Goal: Task Accomplishment & Management: Manage account settings

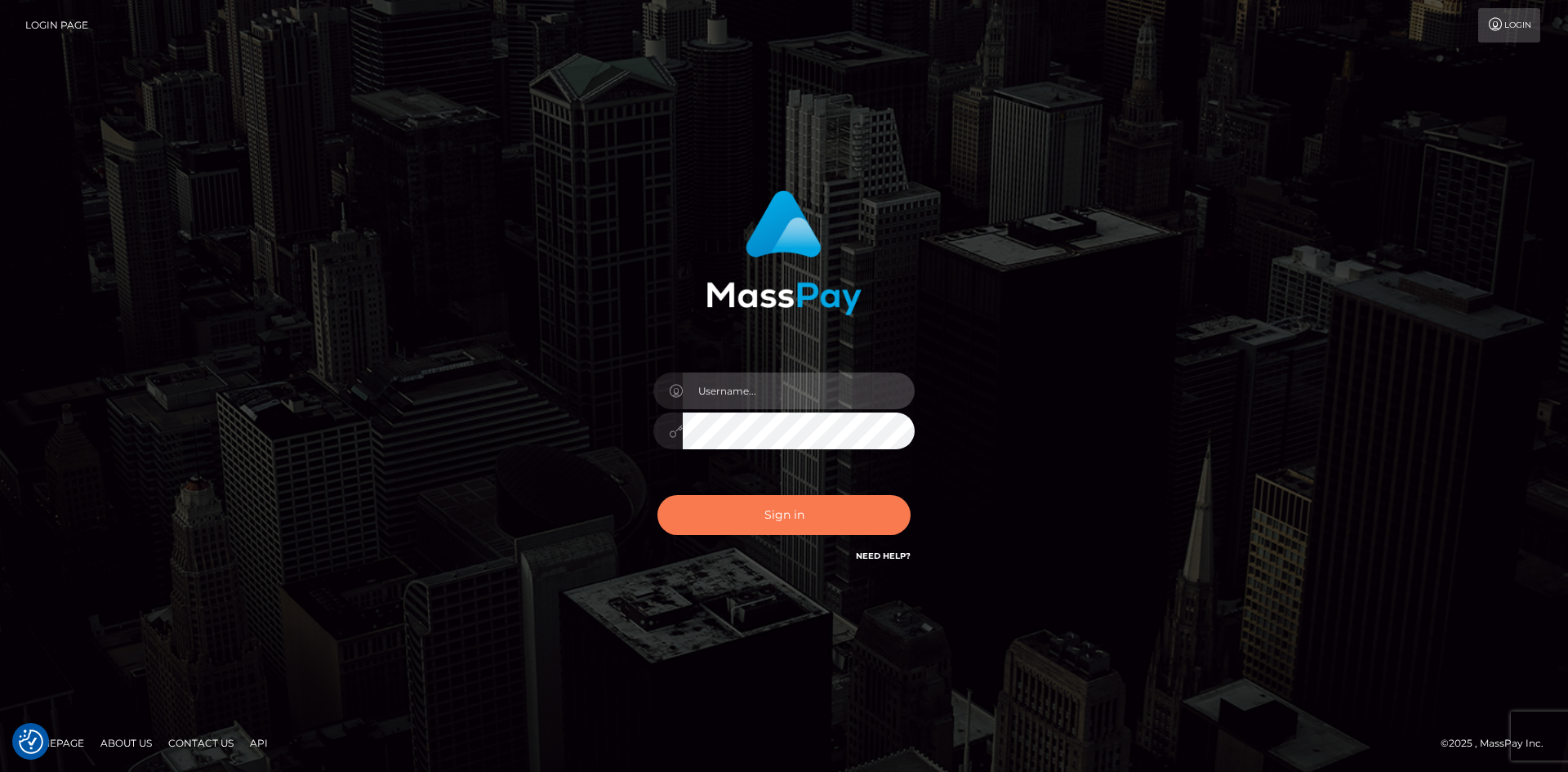
type input "alexstef"
click at [793, 499] on button "Sign in" at bounding box center [783, 514] width 253 height 40
type input "alexstef"
click at [760, 506] on button "Sign in" at bounding box center [783, 514] width 253 height 40
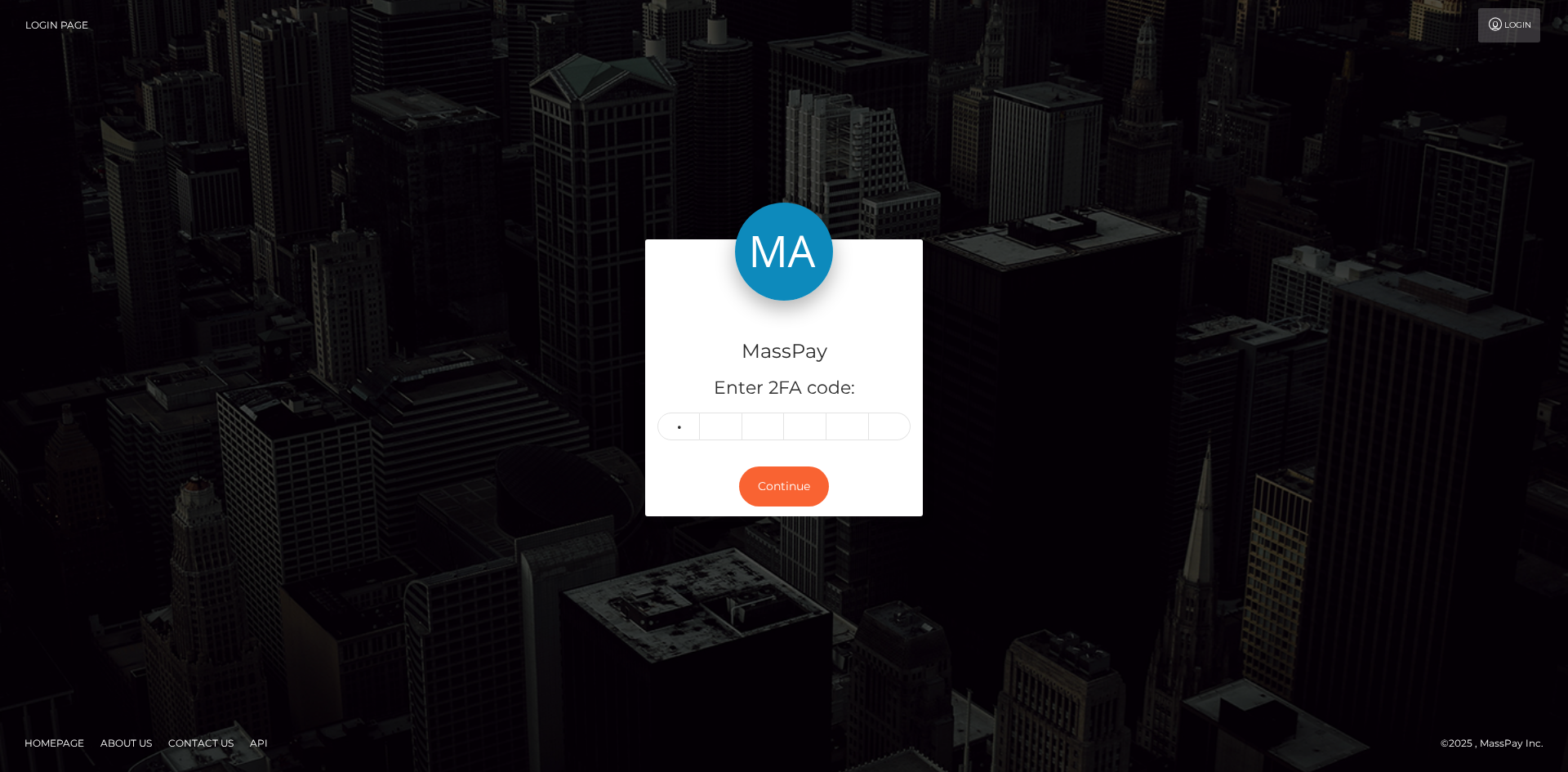
type input "4"
type input "0"
type input "8"
type input "6"
type input "4"
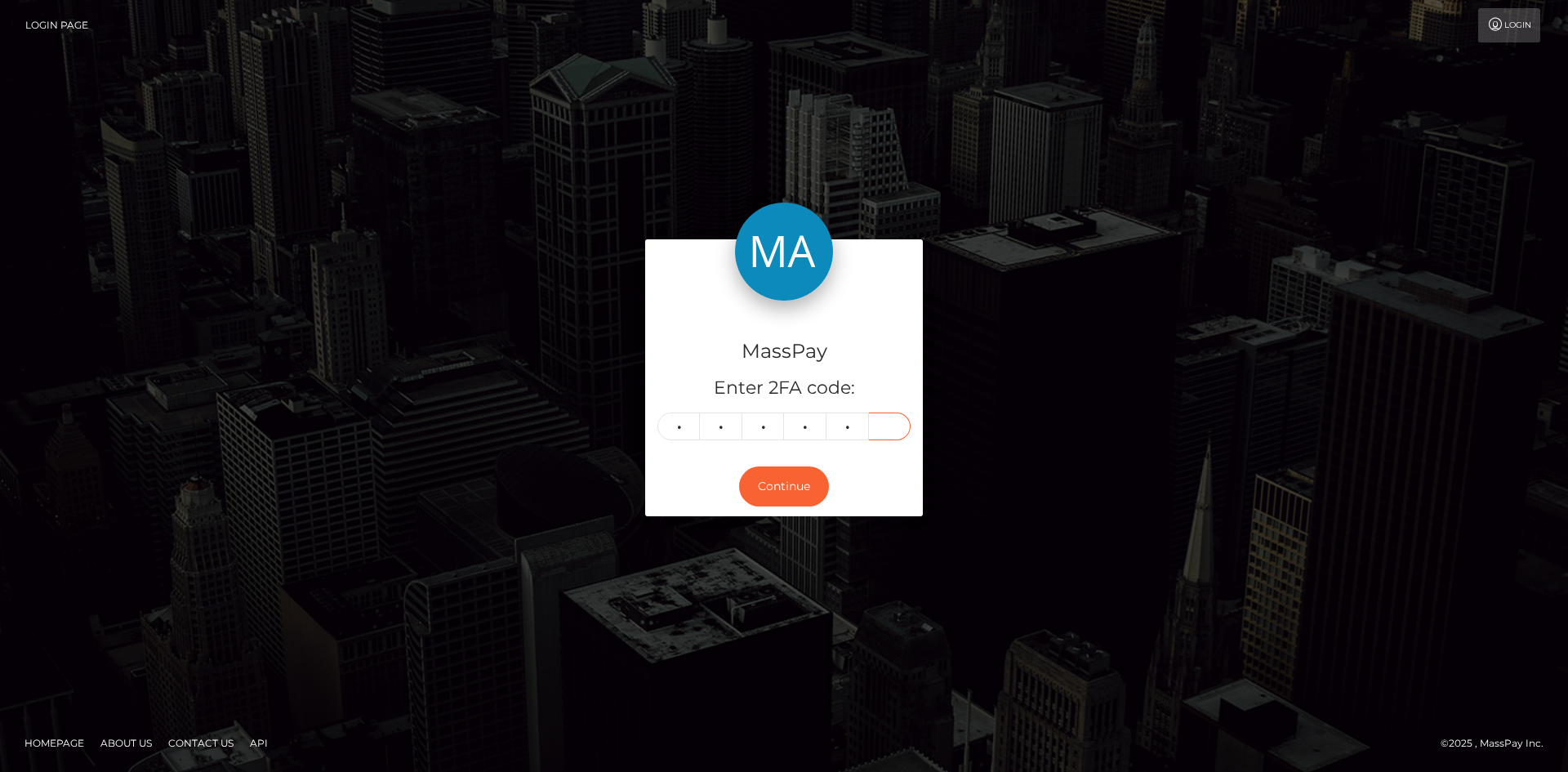
type input "3"
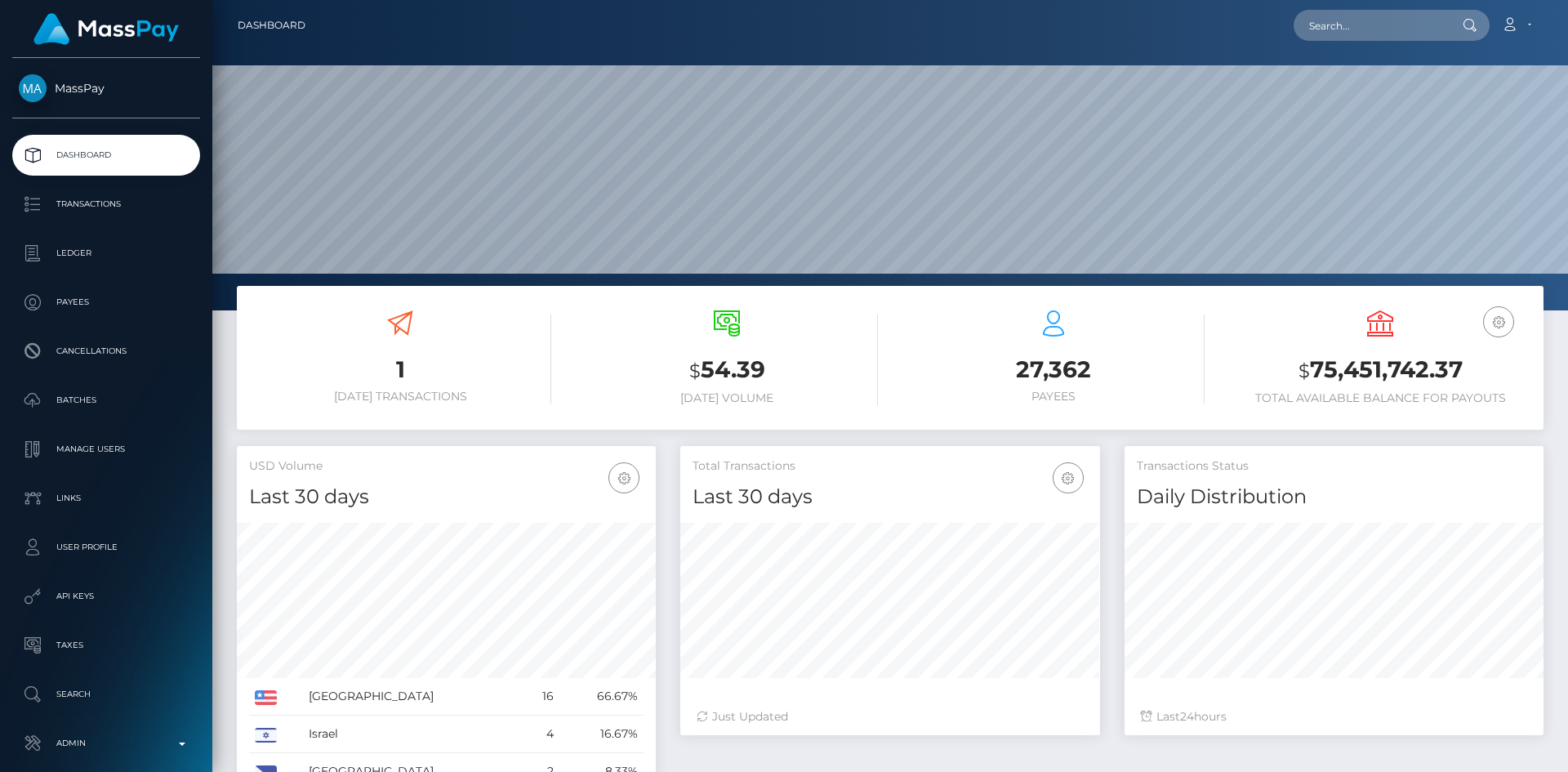
scroll to position [290, 420]
drag, startPoint x: 1354, startPoint y: 39, endPoint x: 1345, endPoint y: 35, distance: 9.8
click at [1354, 39] on input "text" at bounding box center [1370, 25] width 154 height 31
paste input "d466a891-7c36-11f0-8023-0266f44cc279"
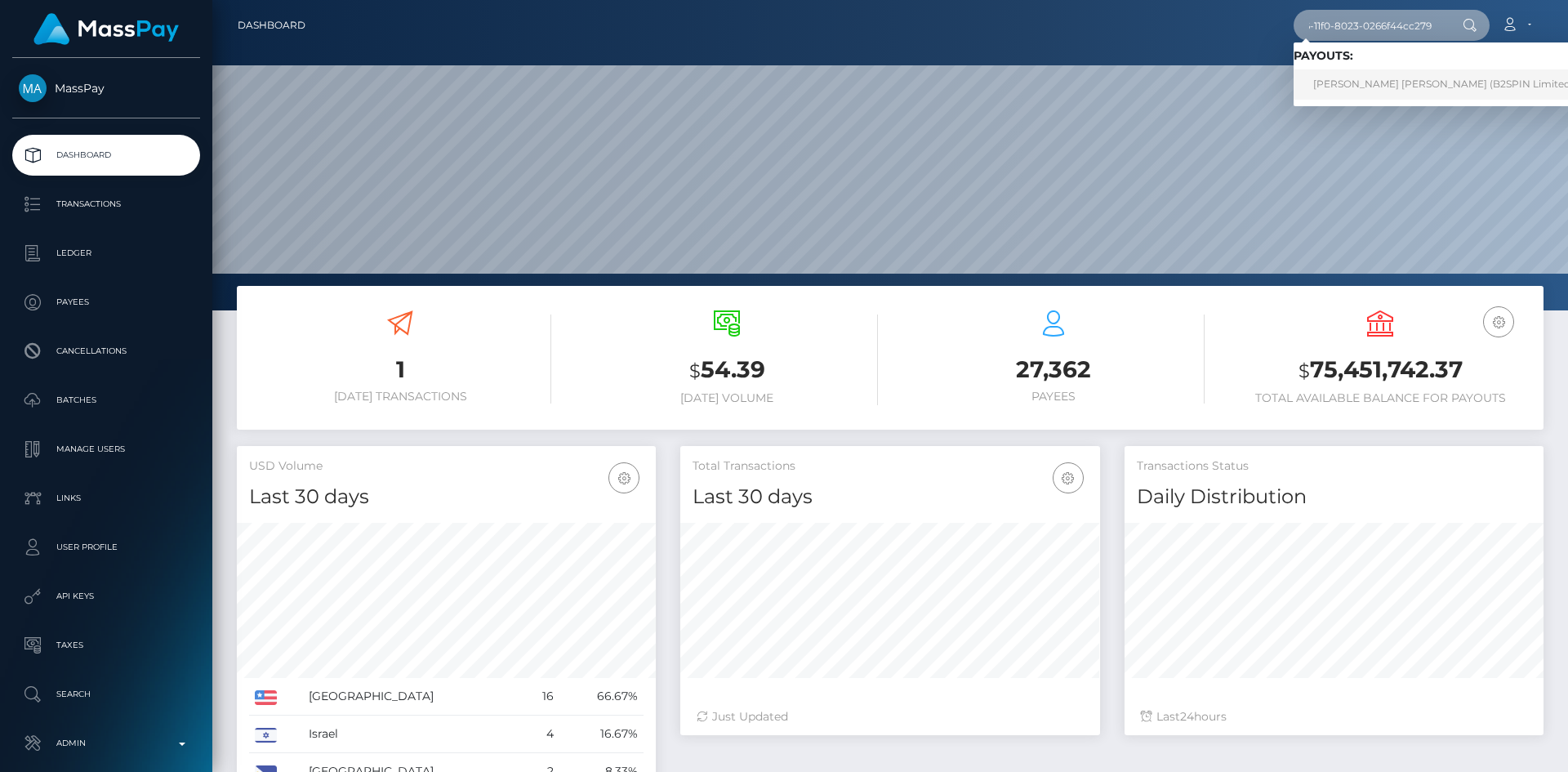
type input "d466a891-7c36-11f0-8023-0266f44cc279"
click at [1362, 75] on link "ANDREW REKSMY CHHEM (B2SPIN Limited - )" at bounding box center [1447, 84] width 309 height 30
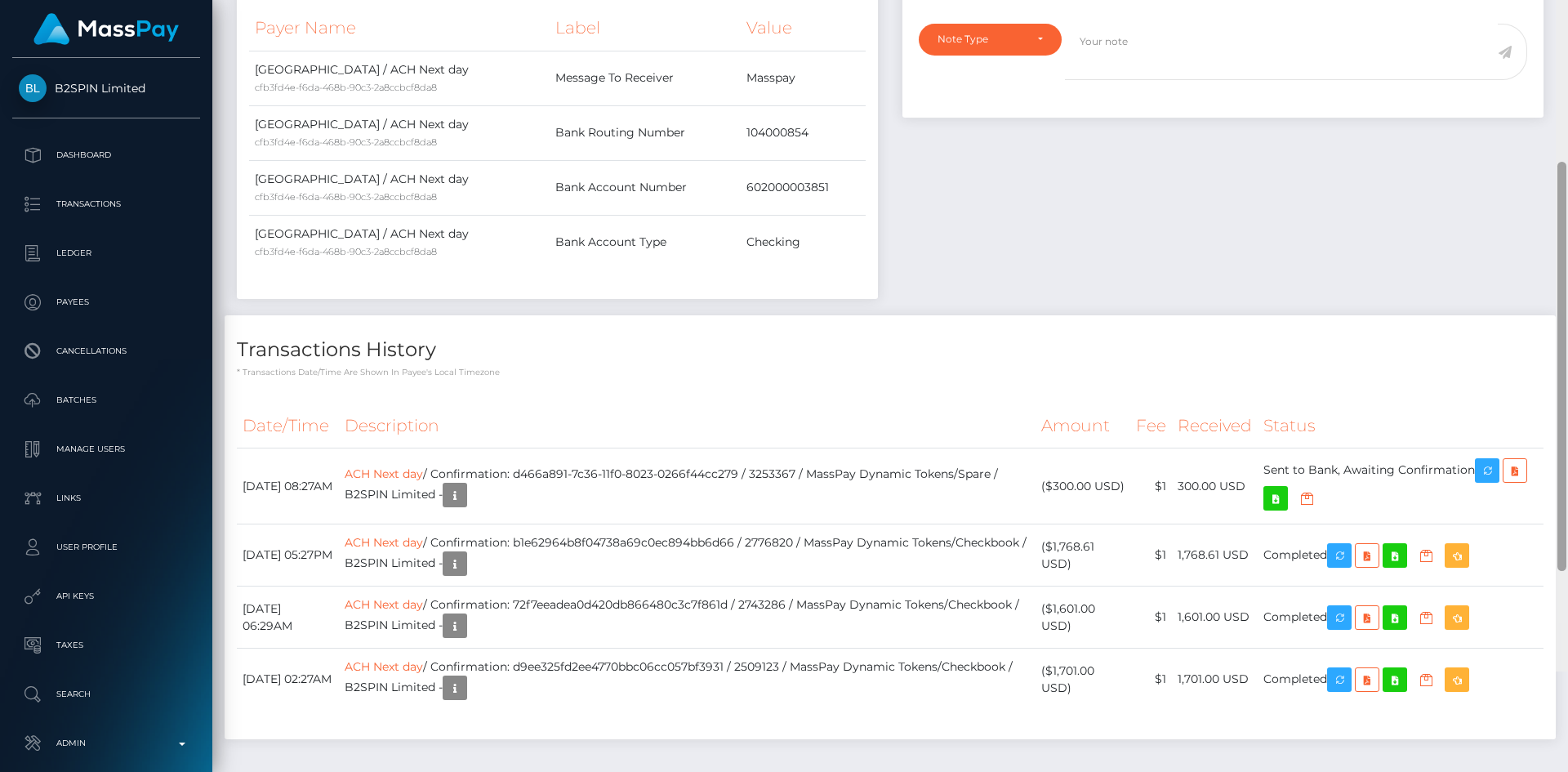
click at [1547, 333] on div "Customer Profile Loading... Loading..." at bounding box center [890, 386] width 1355 height 772
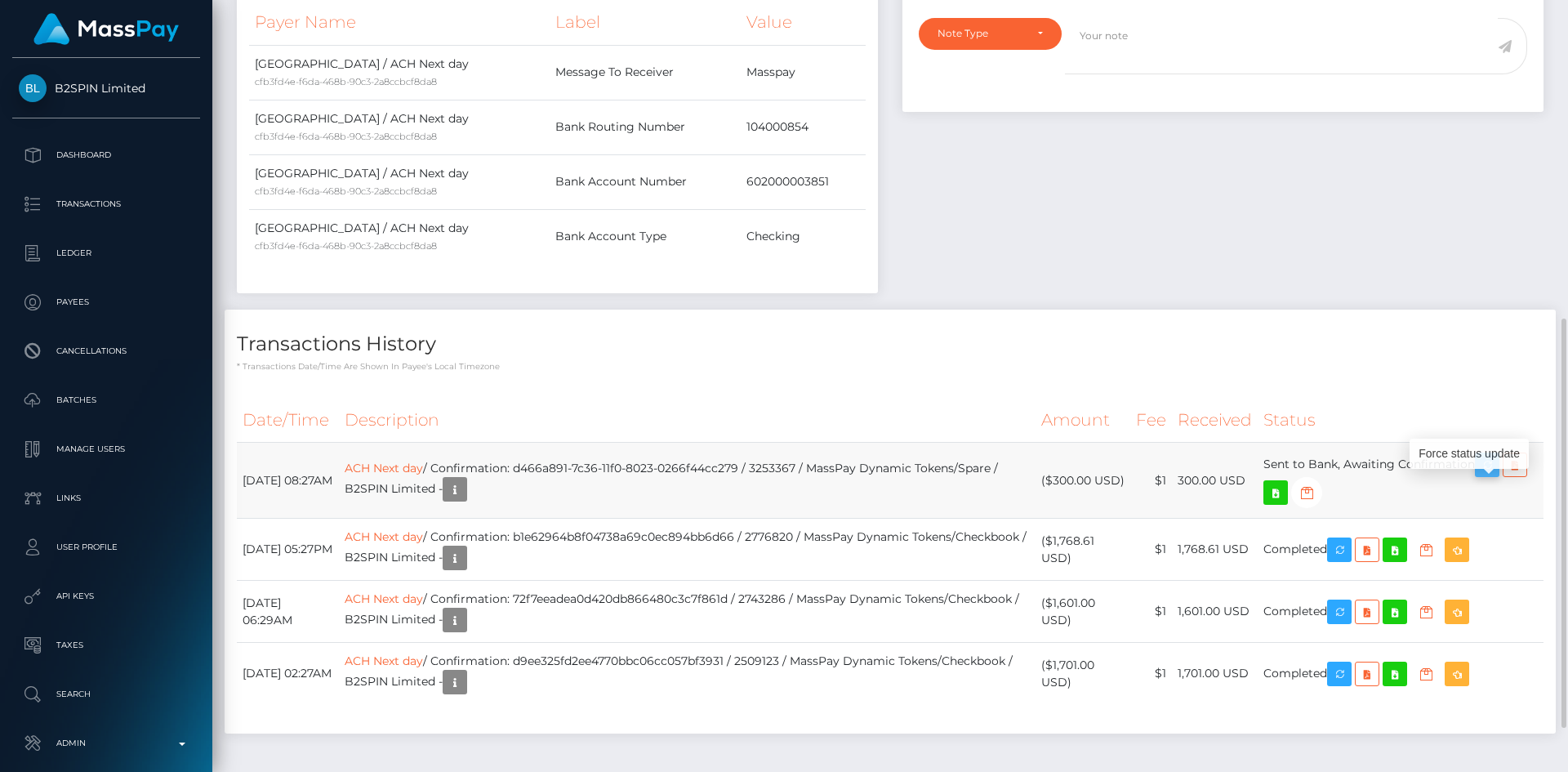
scroll to position [196, 420]
click at [1496, 475] on icon "button" at bounding box center [1487, 465] width 20 height 21
click at [692, 486] on td "ACH Next day / Confirmation: d466a891-7c36-11f0-8023-0266f44cc279 / 3253367 / M…" at bounding box center [687, 481] width 698 height 76
click at [691, 486] on td "ACH Next day / Confirmation: d466a891-7c36-11f0-8023-0266f44cc279 / 3253367 / M…" at bounding box center [687, 481] width 698 height 76
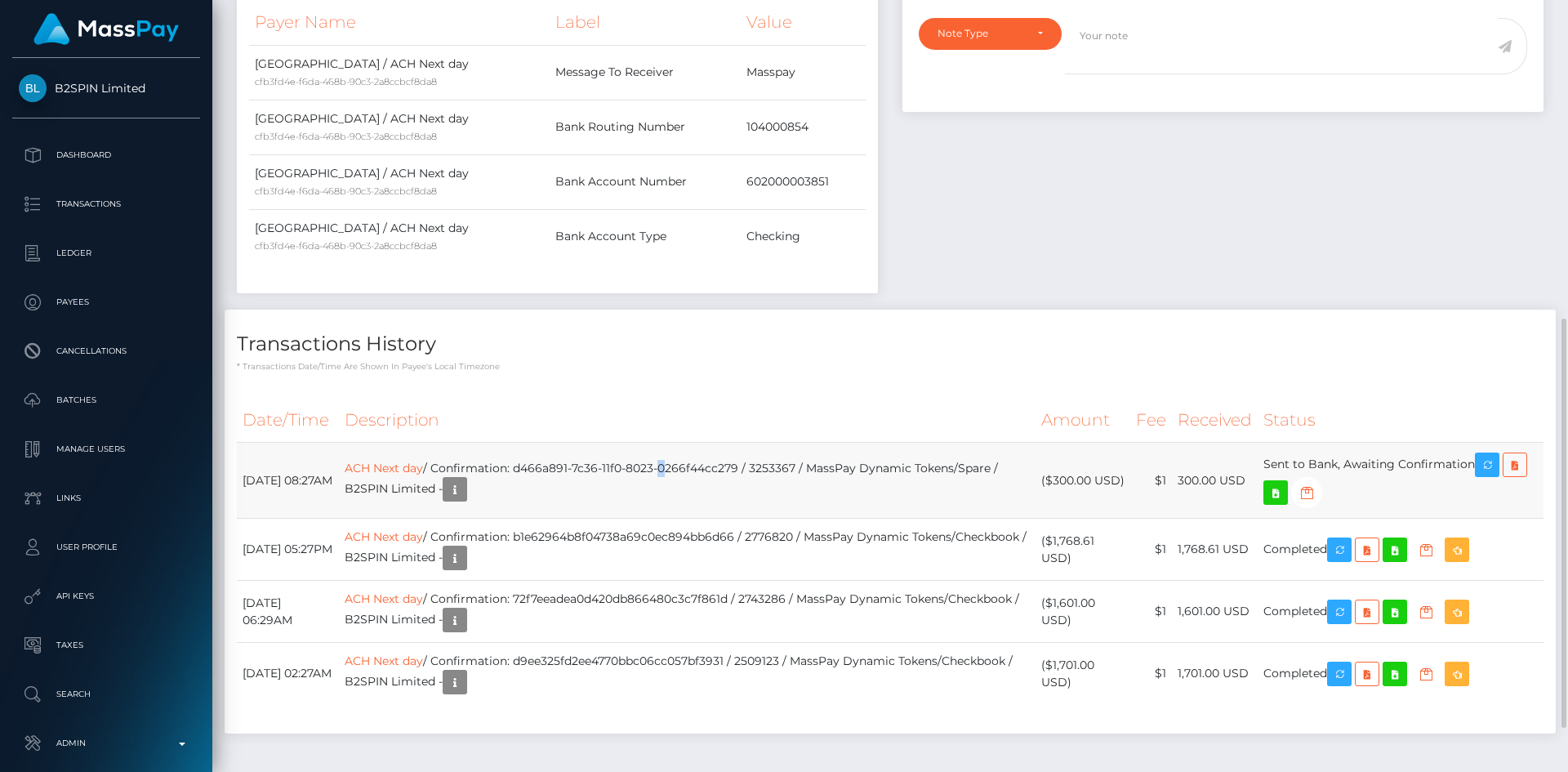
copy td "ACH Next day / Confirmation: d466a891-7c36-11f0-8023-0266f44cc279 / 3253367 / M…"
click at [1494, 475] on icon "button" at bounding box center [1487, 465] width 20 height 21
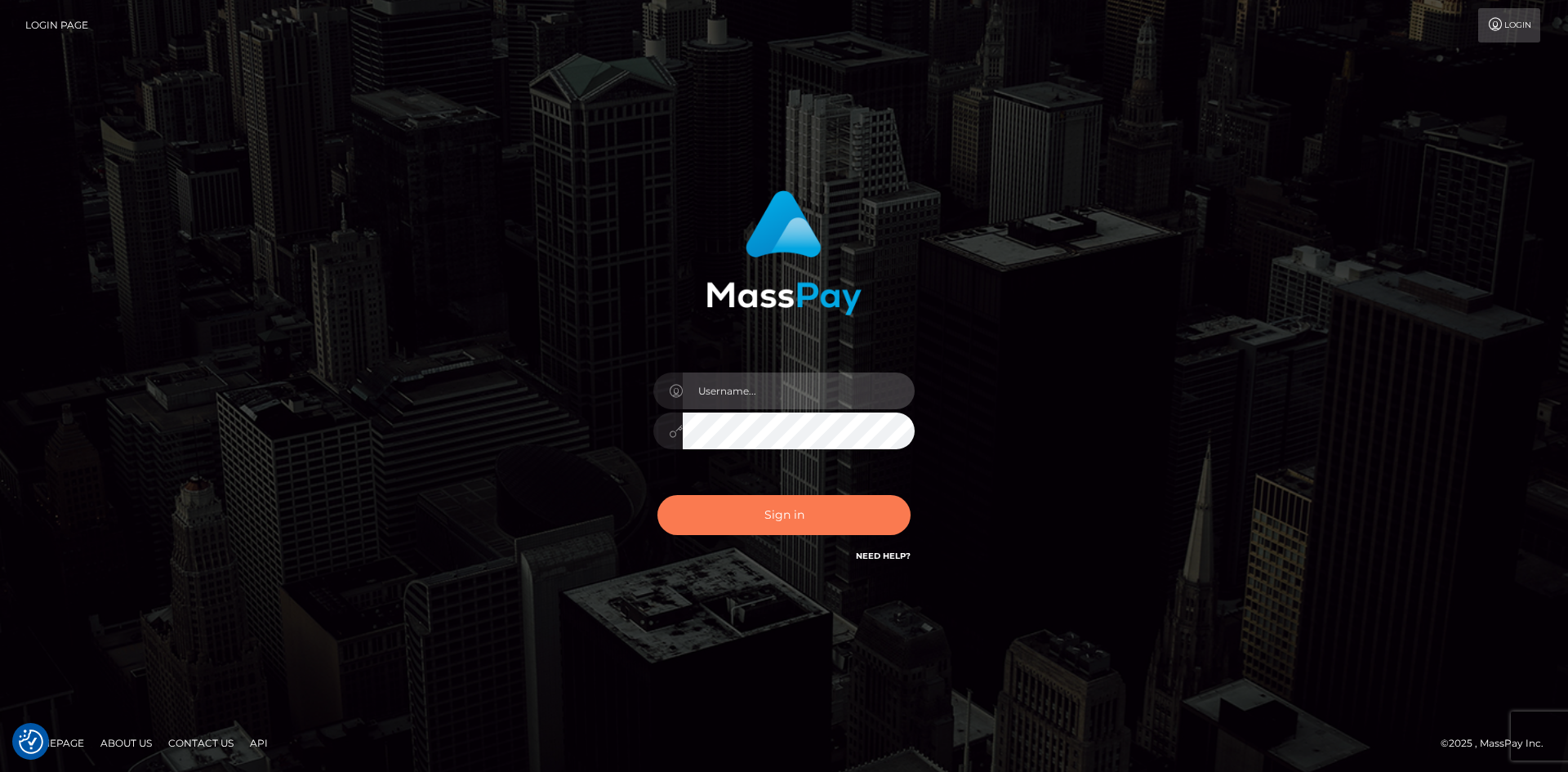
type input "alexstef"
click at [819, 526] on button "Sign in" at bounding box center [783, 514] width 253 height 40
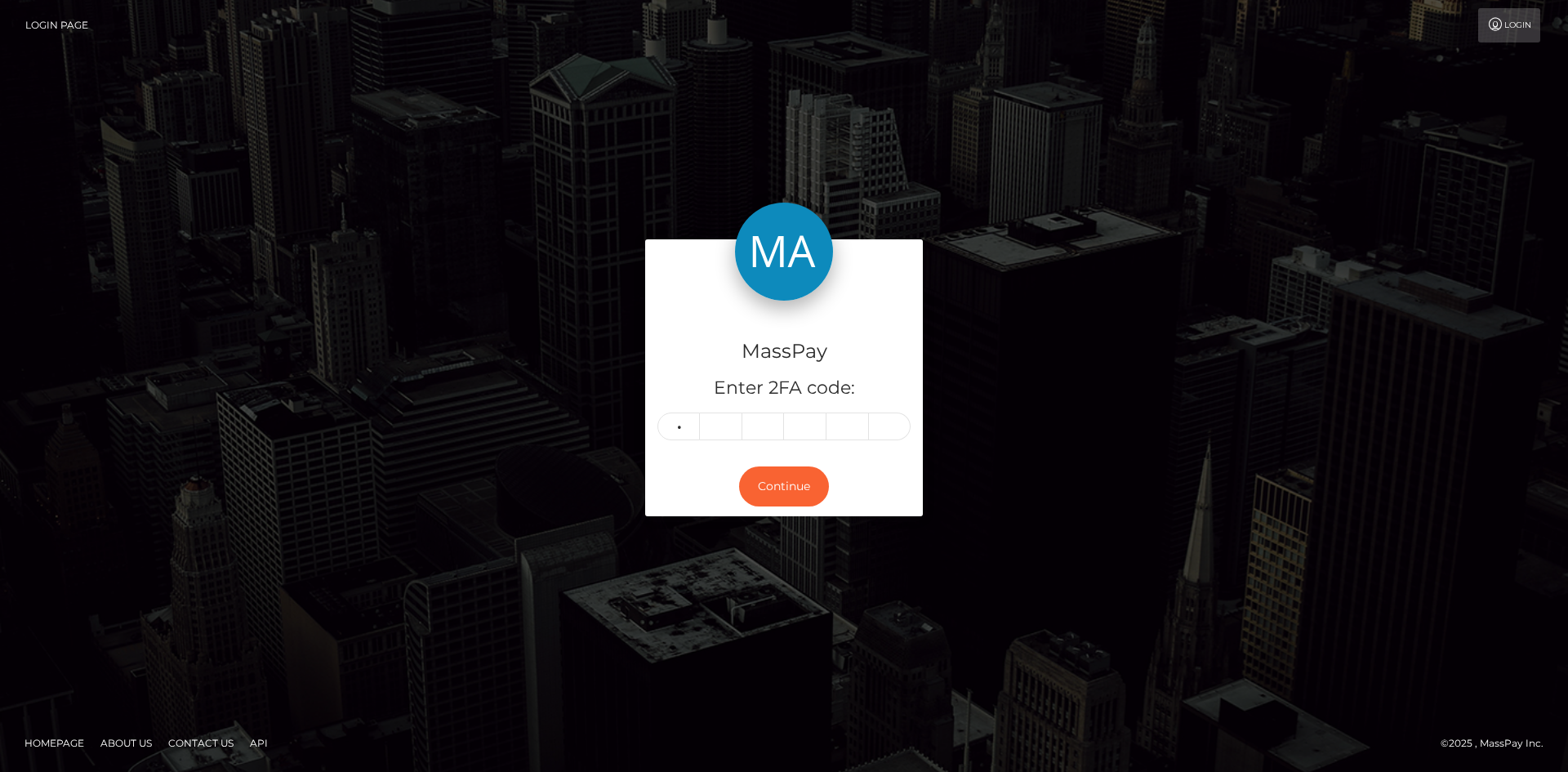
type input "3"
type input "5"
type input "7"
type input "3"
type input "6"
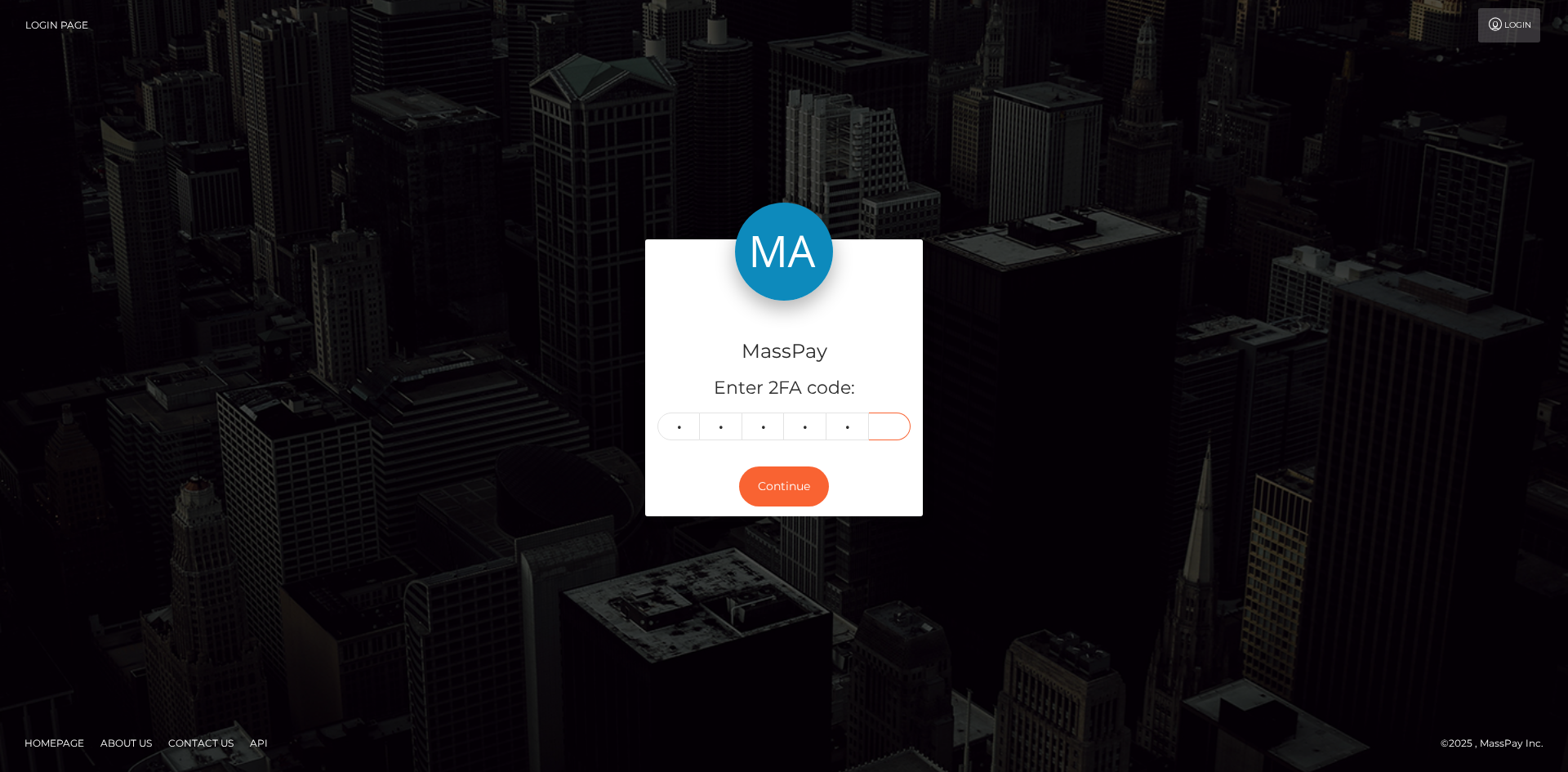
type input "2"
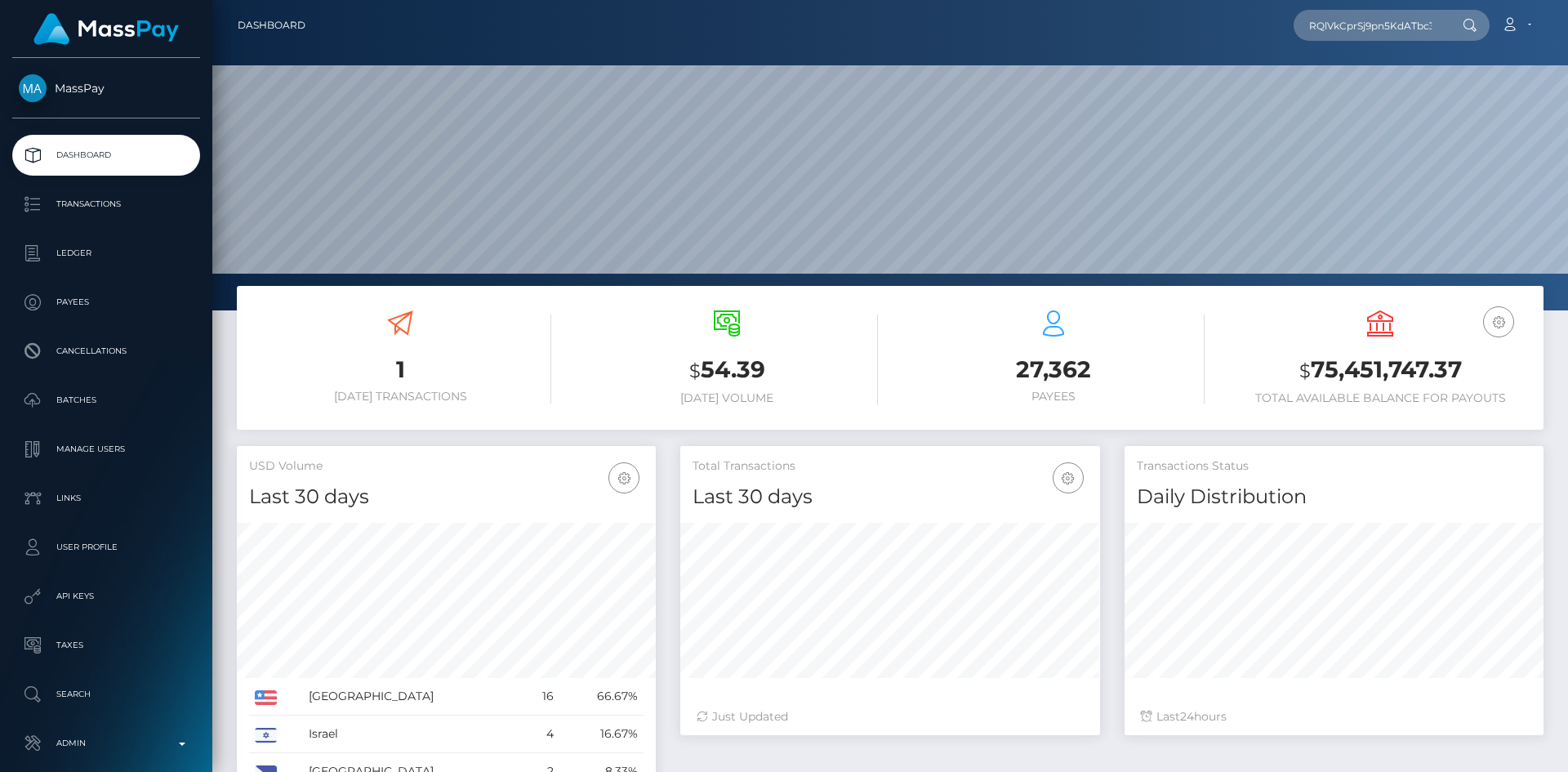
scroll to position [290, 420]
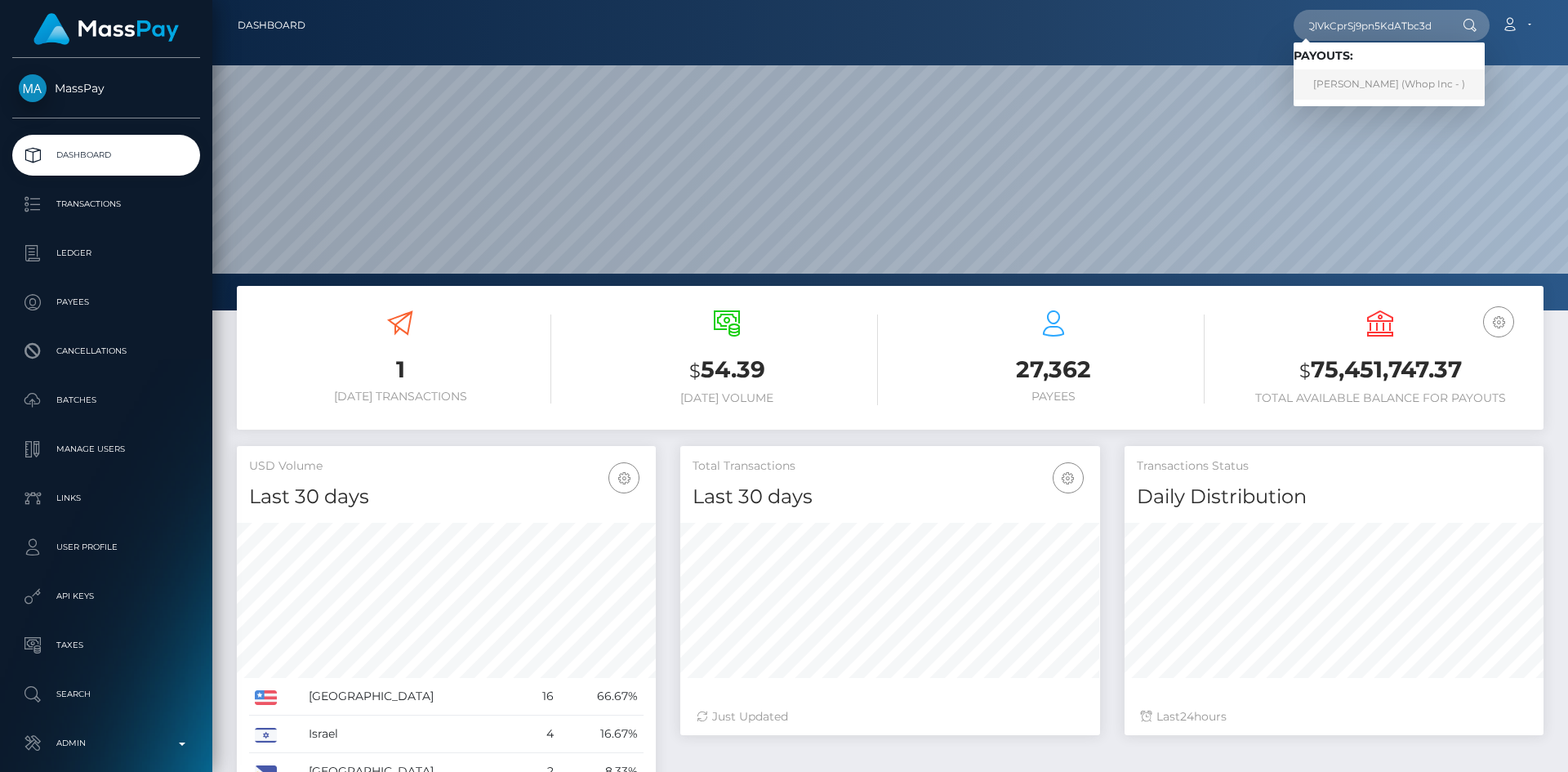
type input "RQlVkCprSj9pn5KdATbc3d"
click at [1361, 83] on link "MOHAMED ASSAF (Whop Inc - )" at bounding box center [1388, 84] width 191 height 30
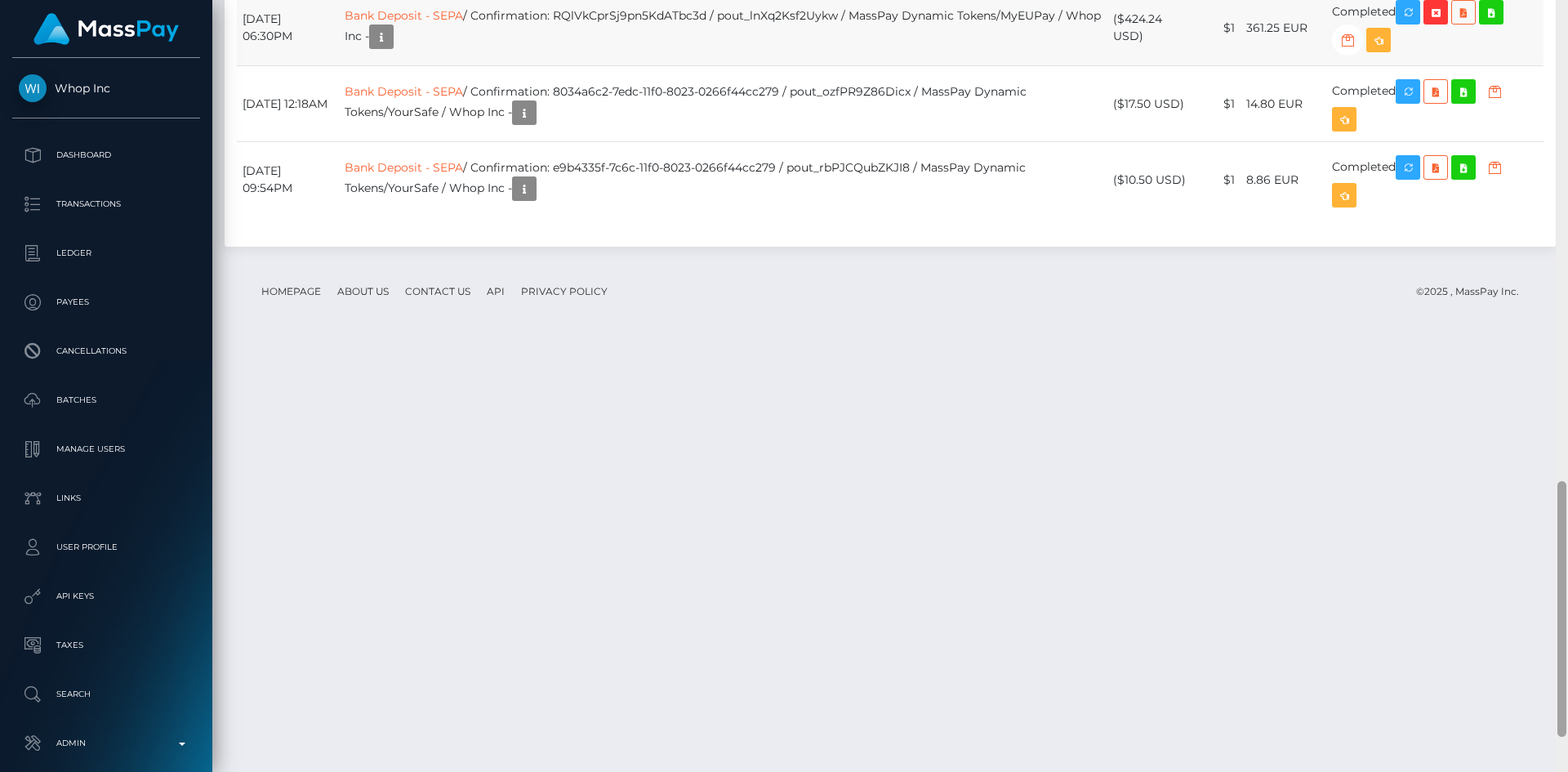
scroll to position [1504, 0]
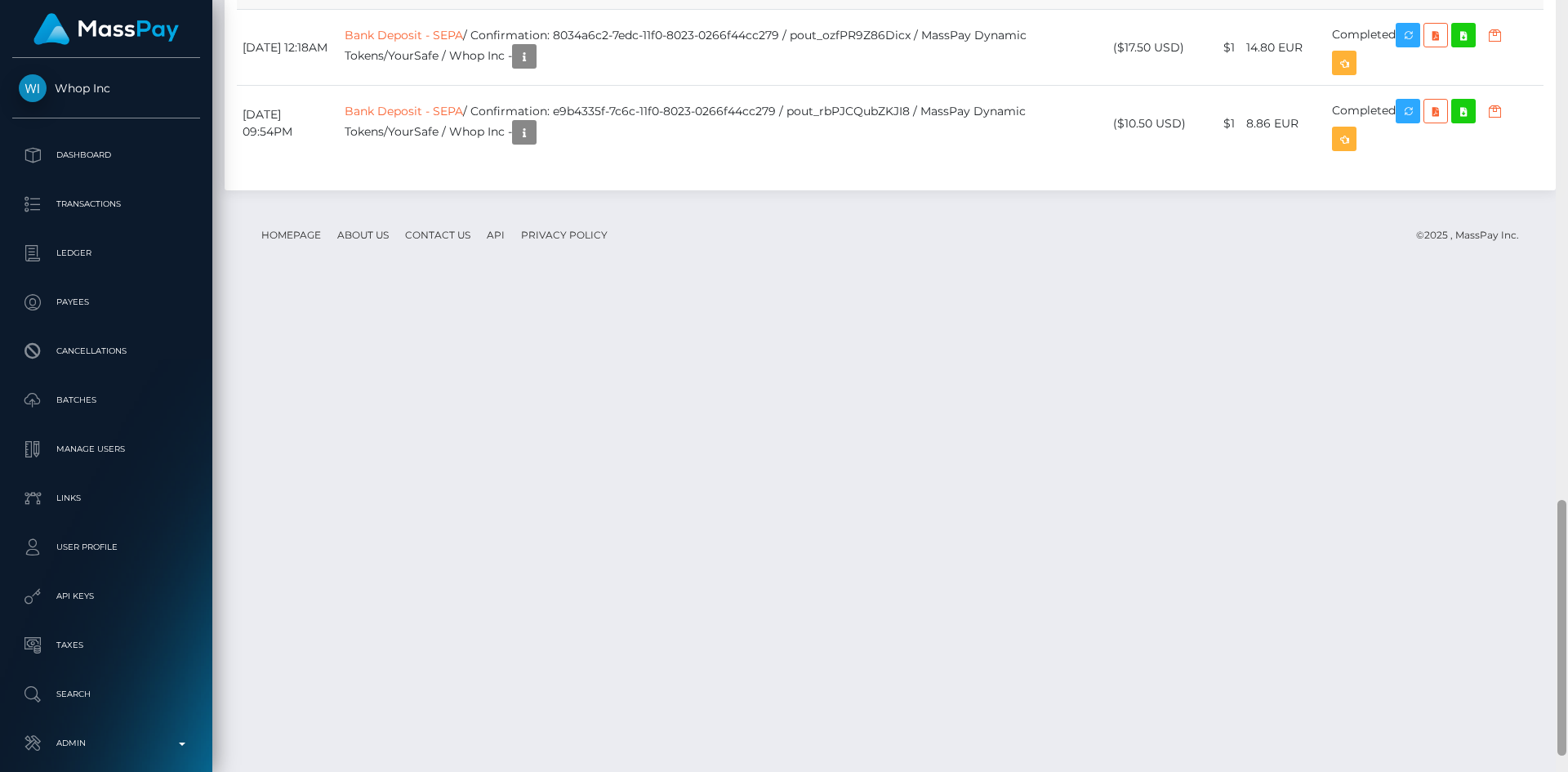
drag, startPoint x: 0, startPoint y: 0, endPoint x: 1542, endPoint y: 541, distance: 1634.1
click at [1542, 541] on div "Customer Profile Loading... Loading..." at bounding box center [890, 386] width 1355 height 772
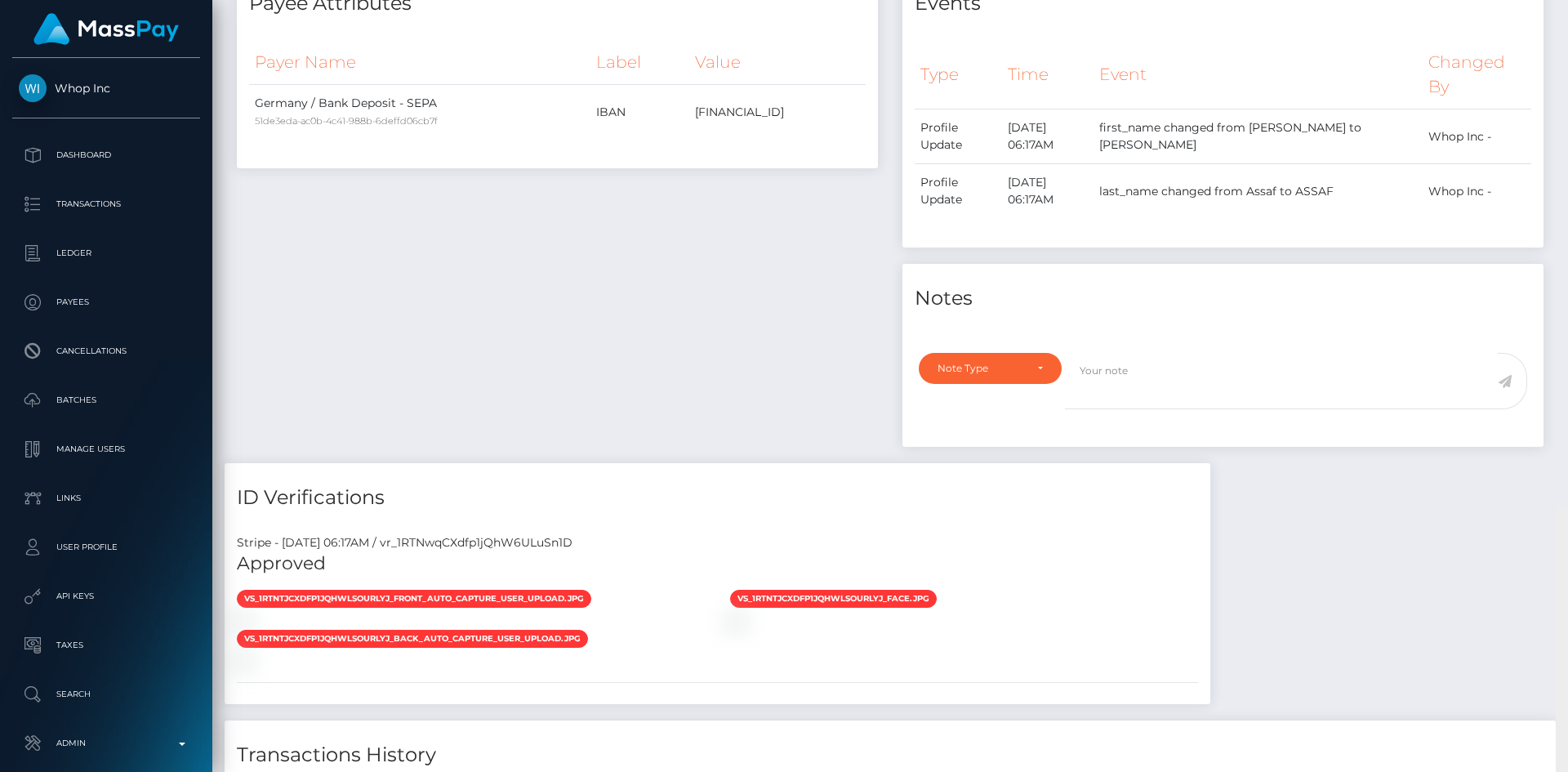
scroll to position [0, 0]
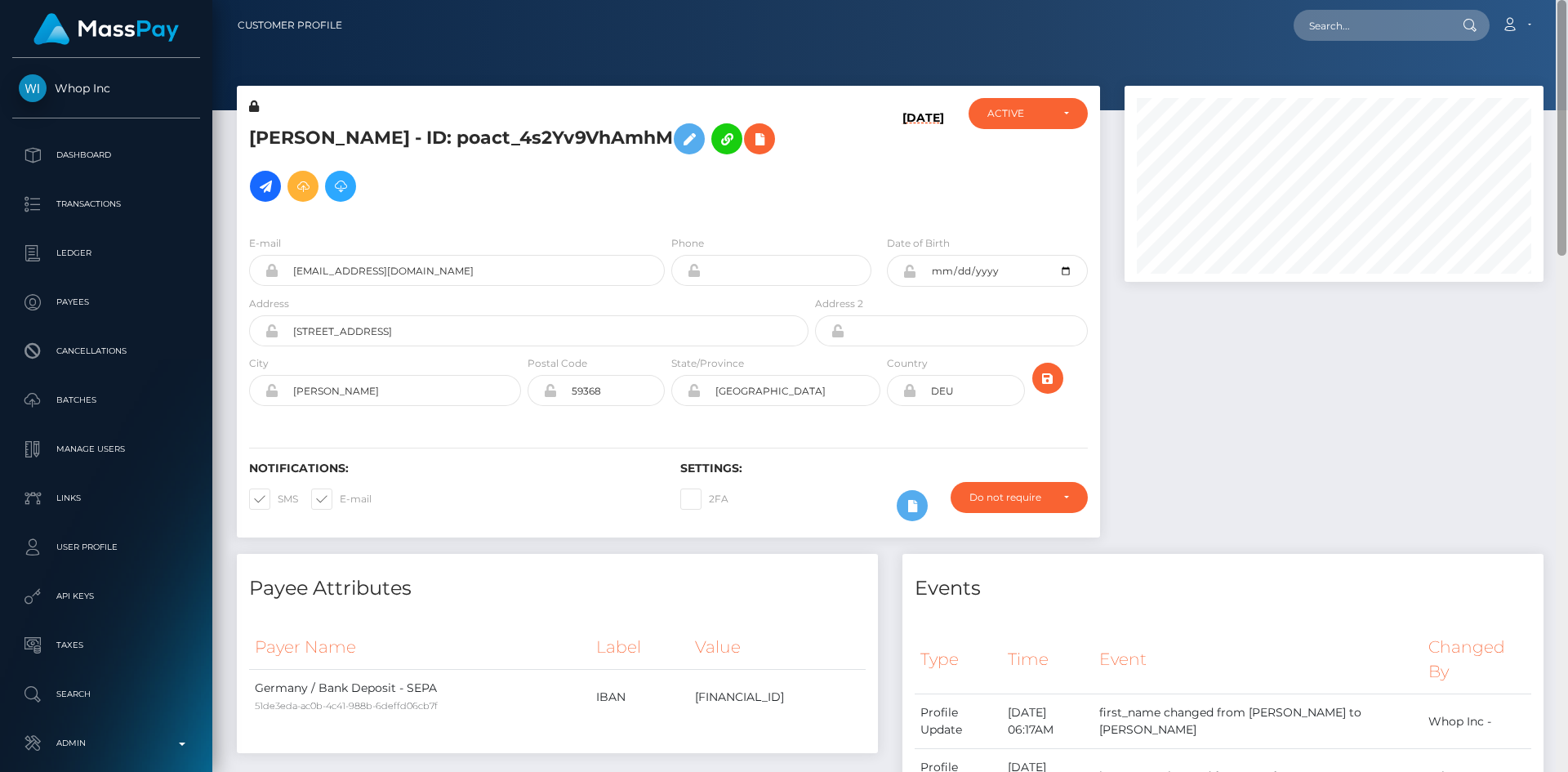
drag, startPoint x: 1562, startPoint y: 562, endPoint x: 1484, endPoint y: 43, distance: 524.8
click at [1567, 20] on div "Customer Profile Loading... Loading..." at bounding box center [890, 386] width 1355 height 772
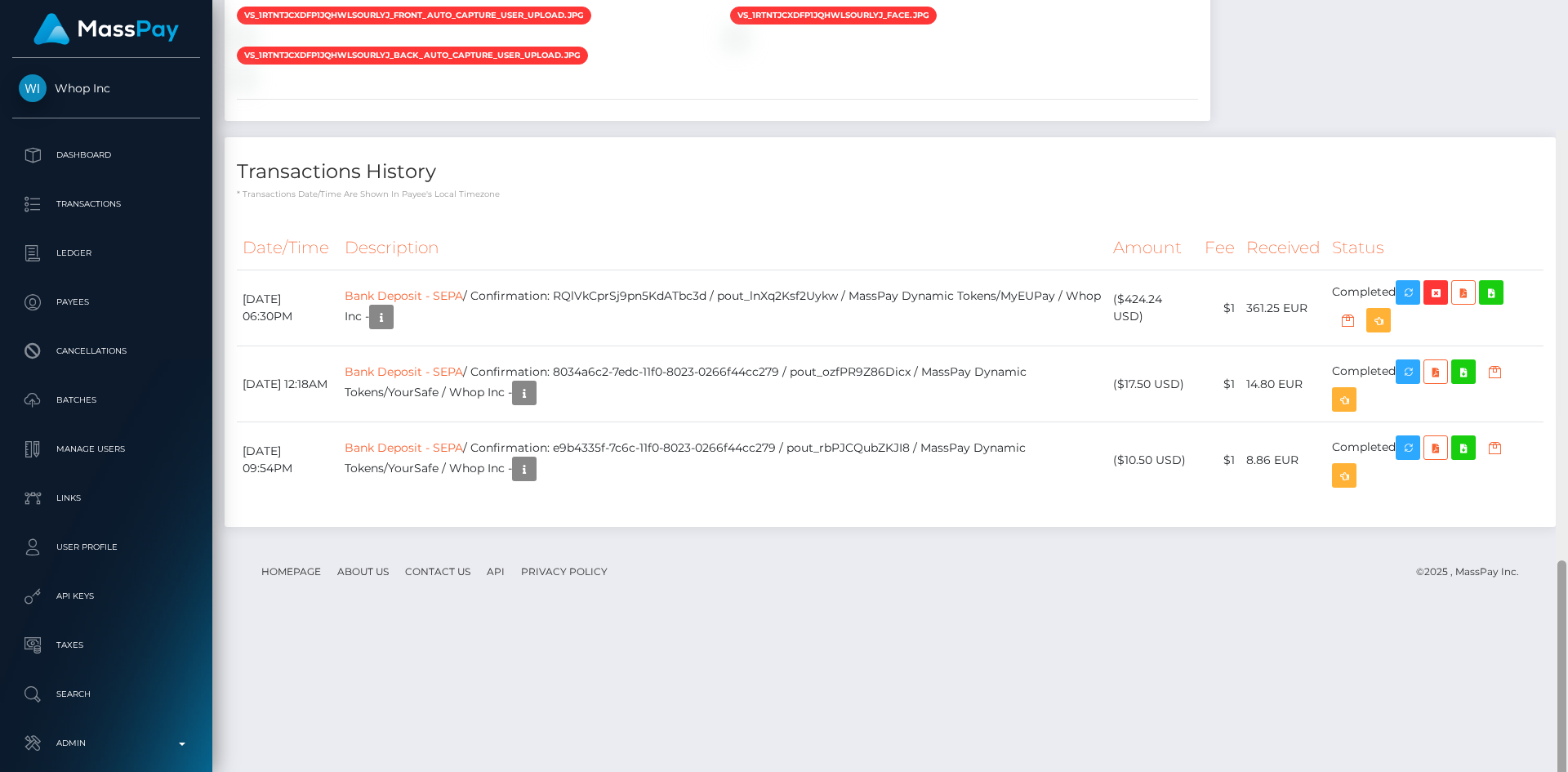
scroll to position [1554, 0]
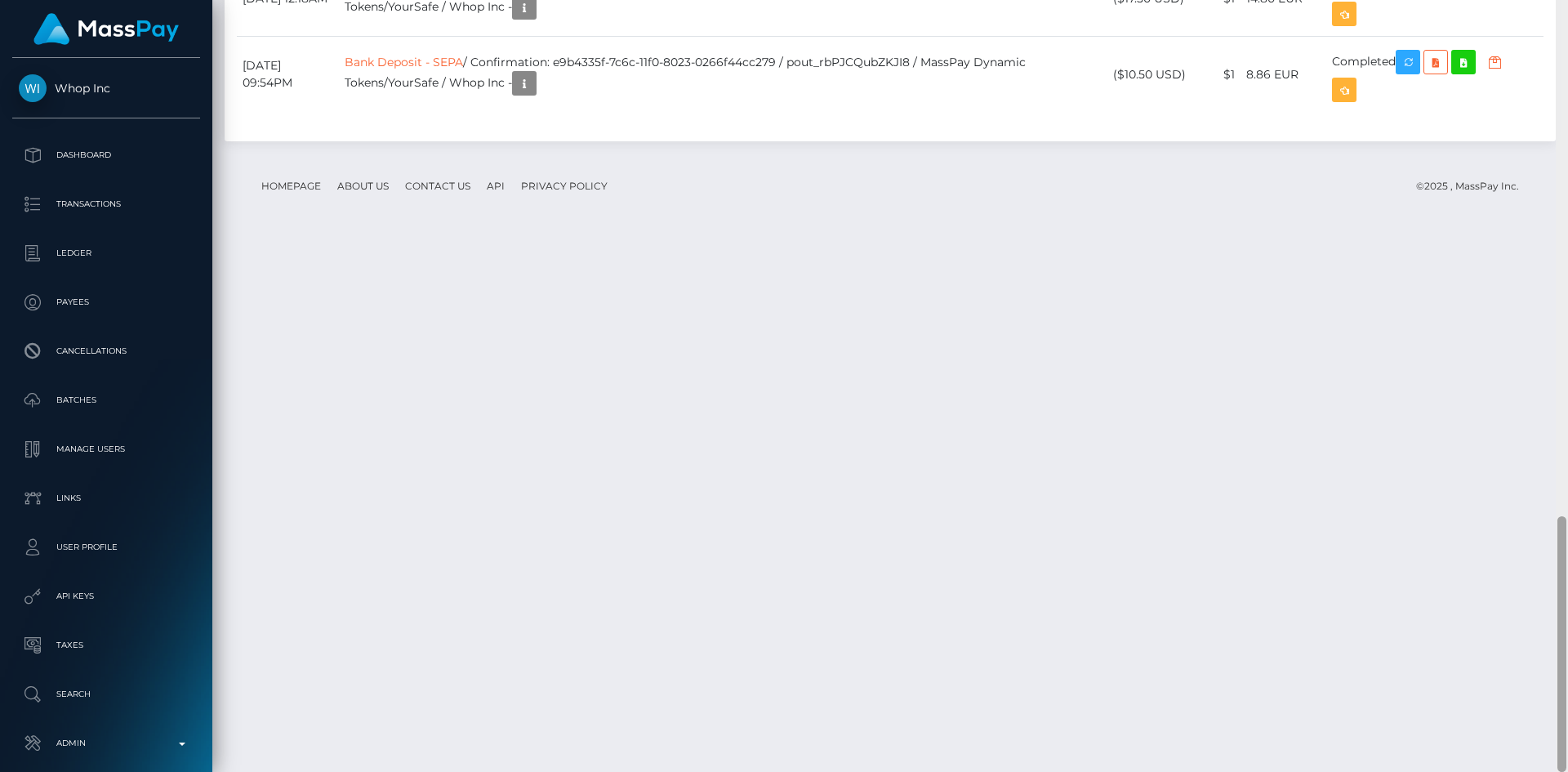
drag, startPoint x: 1560, startPoint y: 129, endPoint x: 1562, endPoint y: 662, distance: 533.0
click at [1562, 662] on div at bounding box center [1561, 644] width 9 height 256
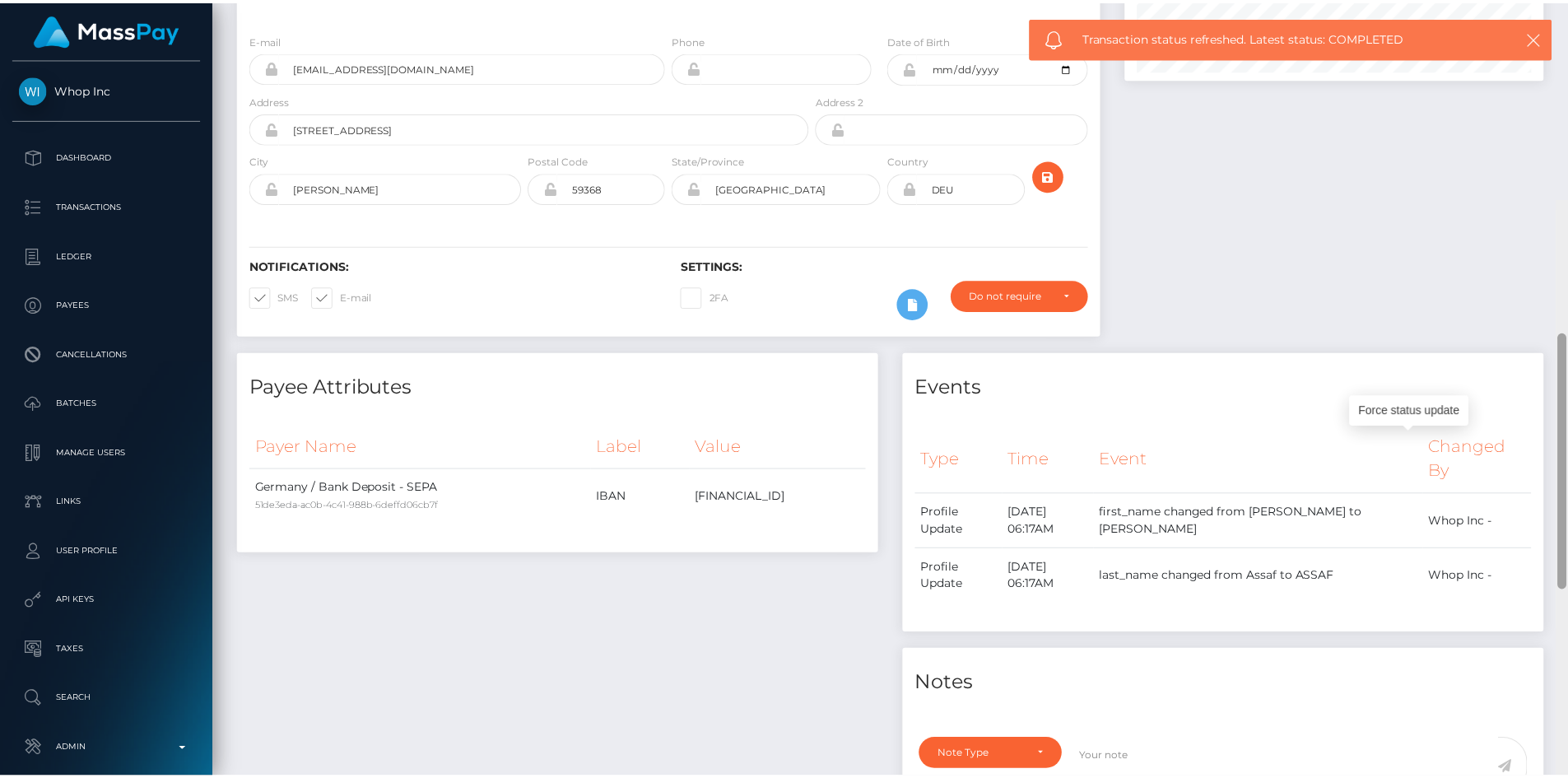
scroll to position [0, 0]
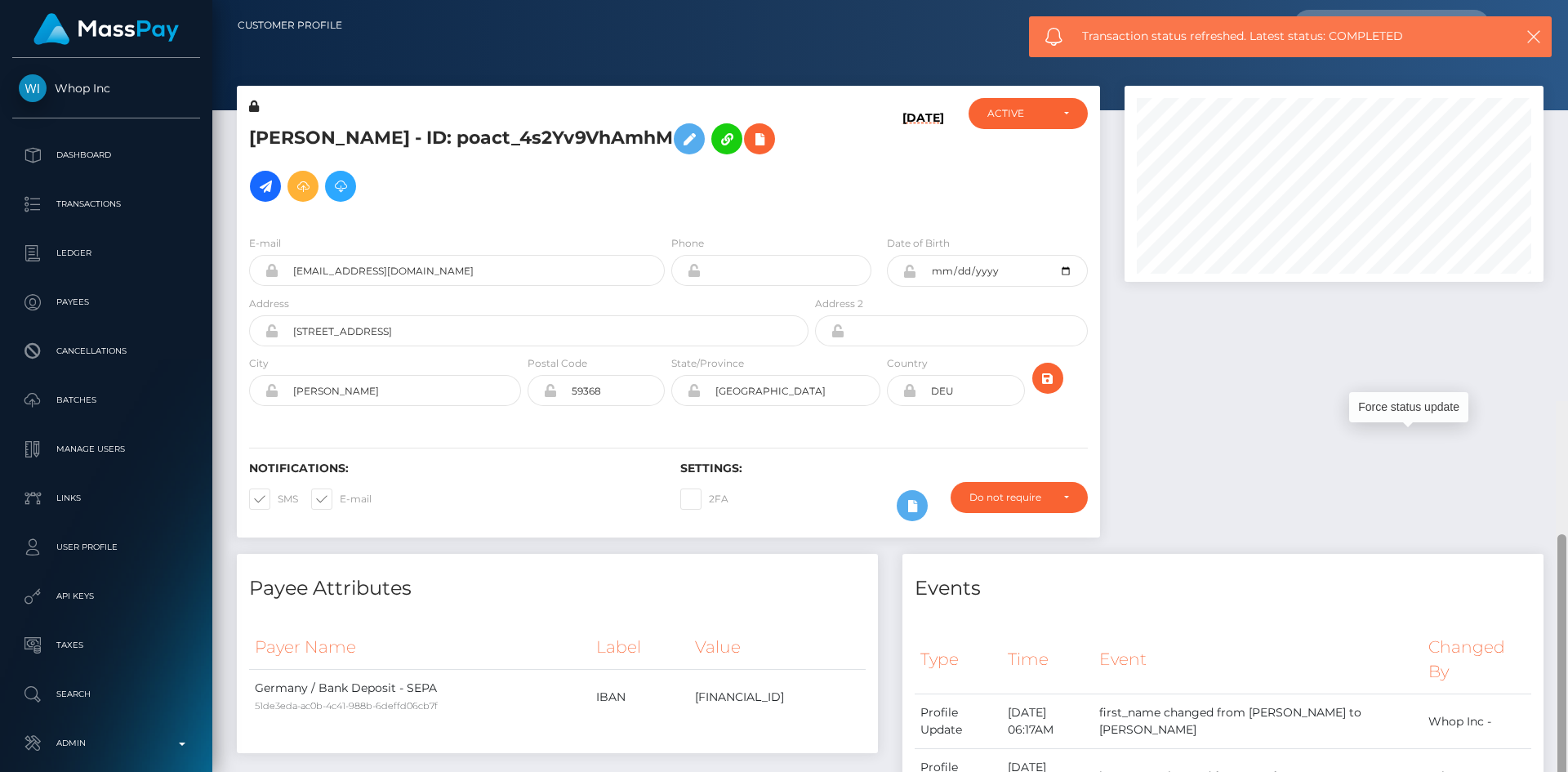
drag, startPoint x: 1562, startPoint y: 626, endPoint x: 1566, endPoint y: 10, distance: 616.0
click at [1566, 10] on div "Customer Profile Loading... Loading..." at bounding box center [890, 386] width 1355 height 772
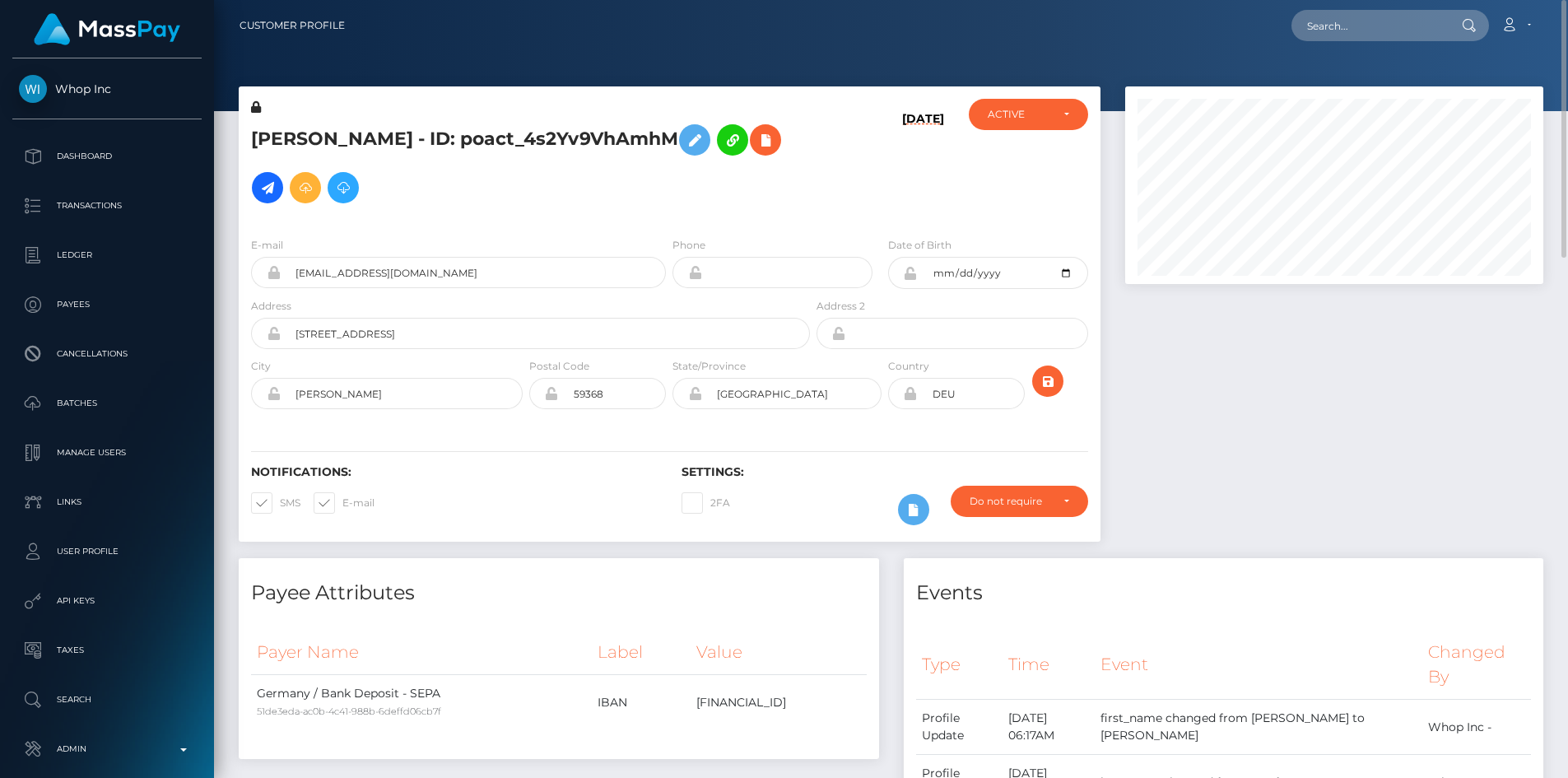
scroll to position [822729, 822863]
click at [1335, 19] on input "text" at bounding box center [1369, 25] width 155 height 31
paste input "pout_kfDtHIXmvbzWr"
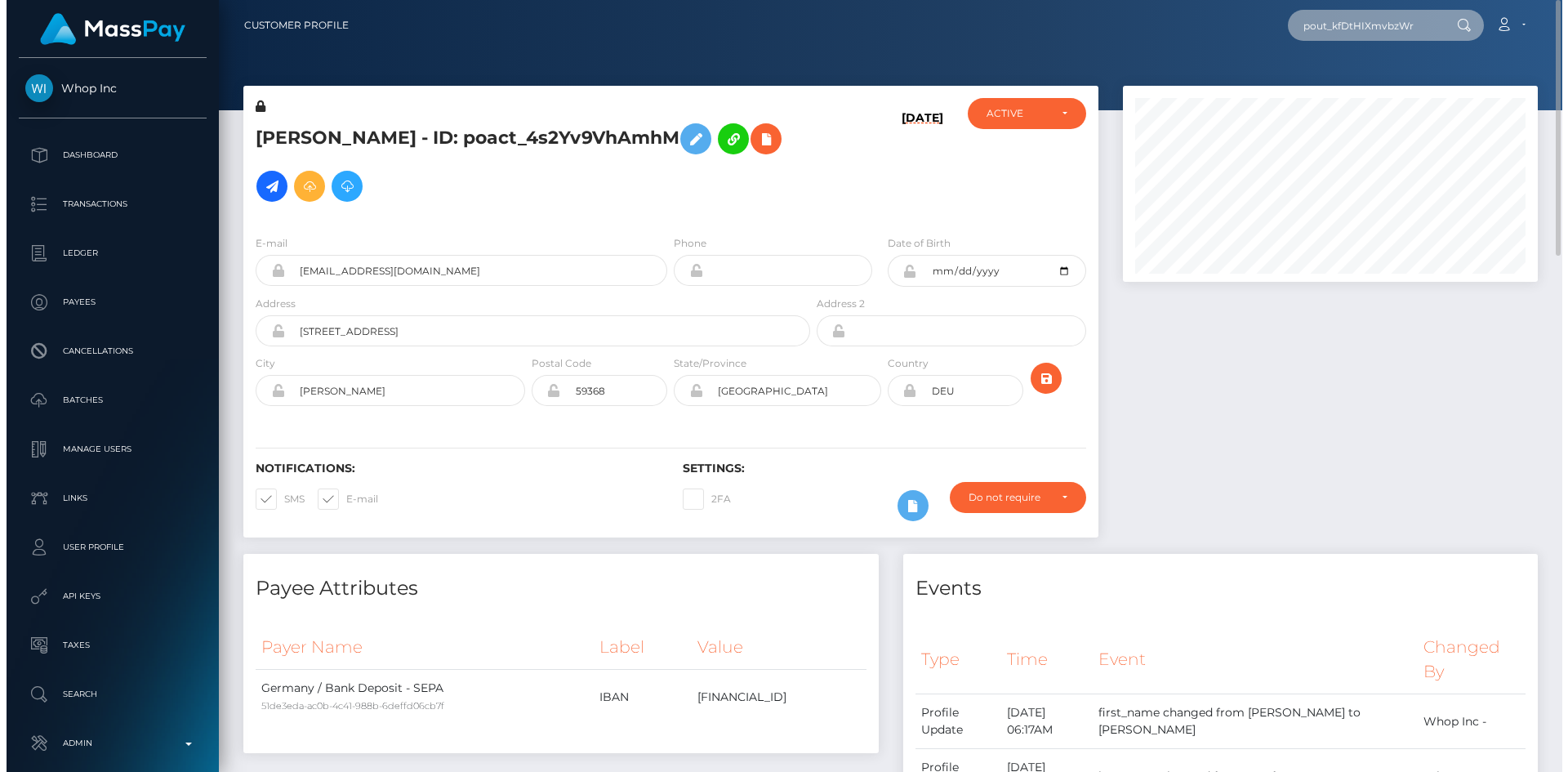
scroll to position [196, 420]
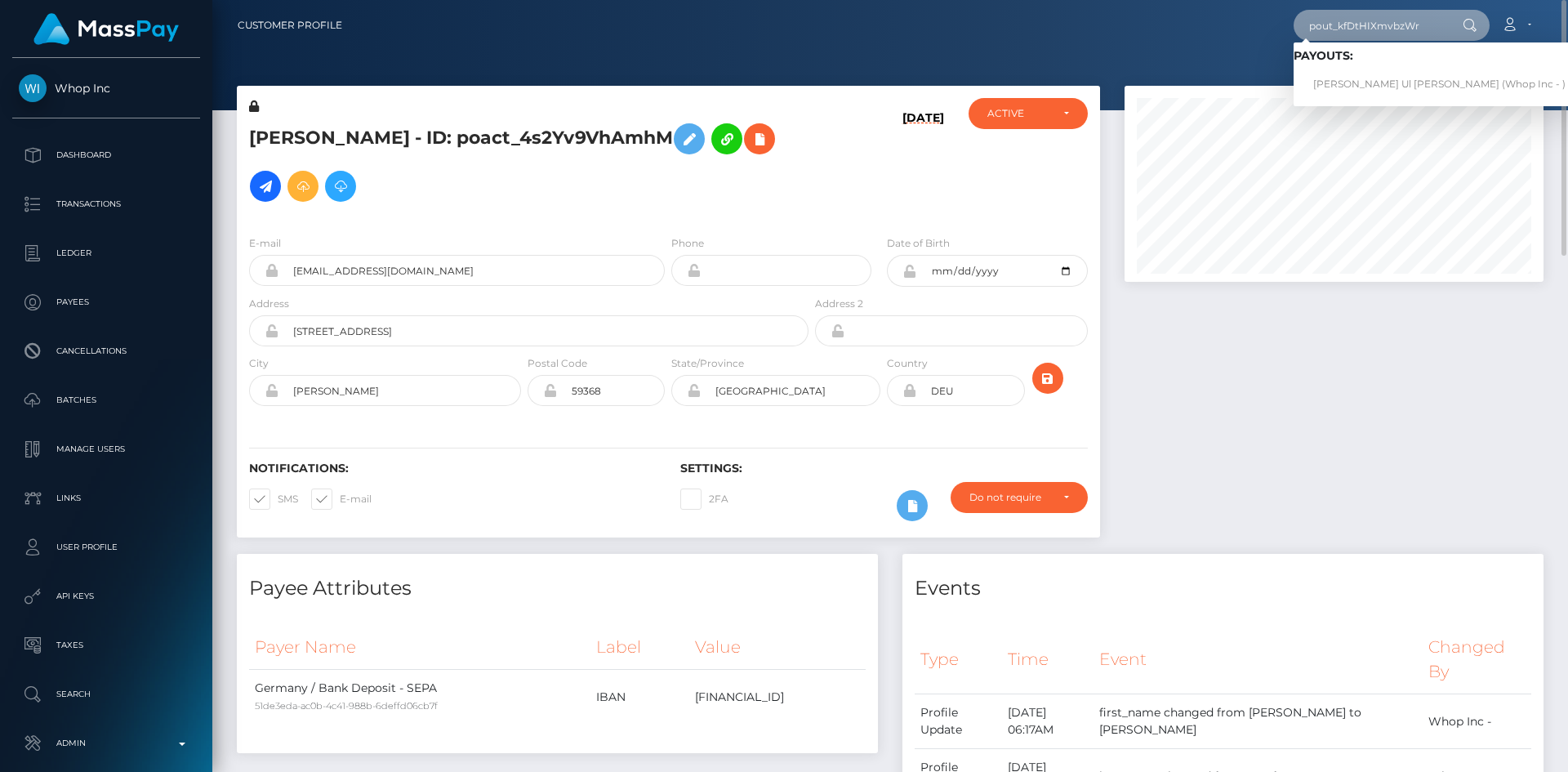
type input "pout_kfDtHIXmvbzWr"
click at [1347, 91] on link "Mehmood Ul Hassan Ateeq (Whop Inc - )" at bounding box center [1438, 84] width 291 height 30
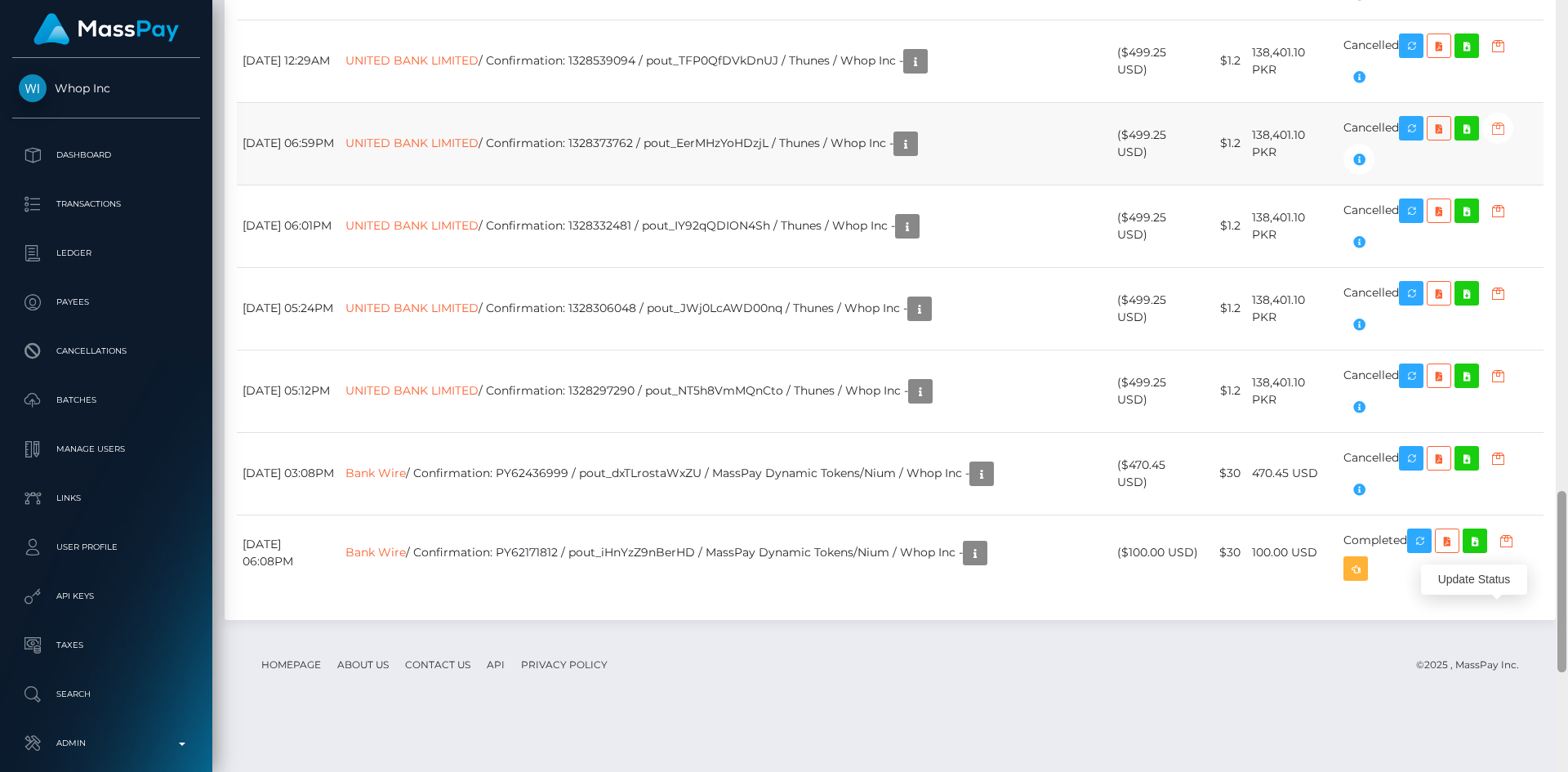
scroll to position [2094, 0]
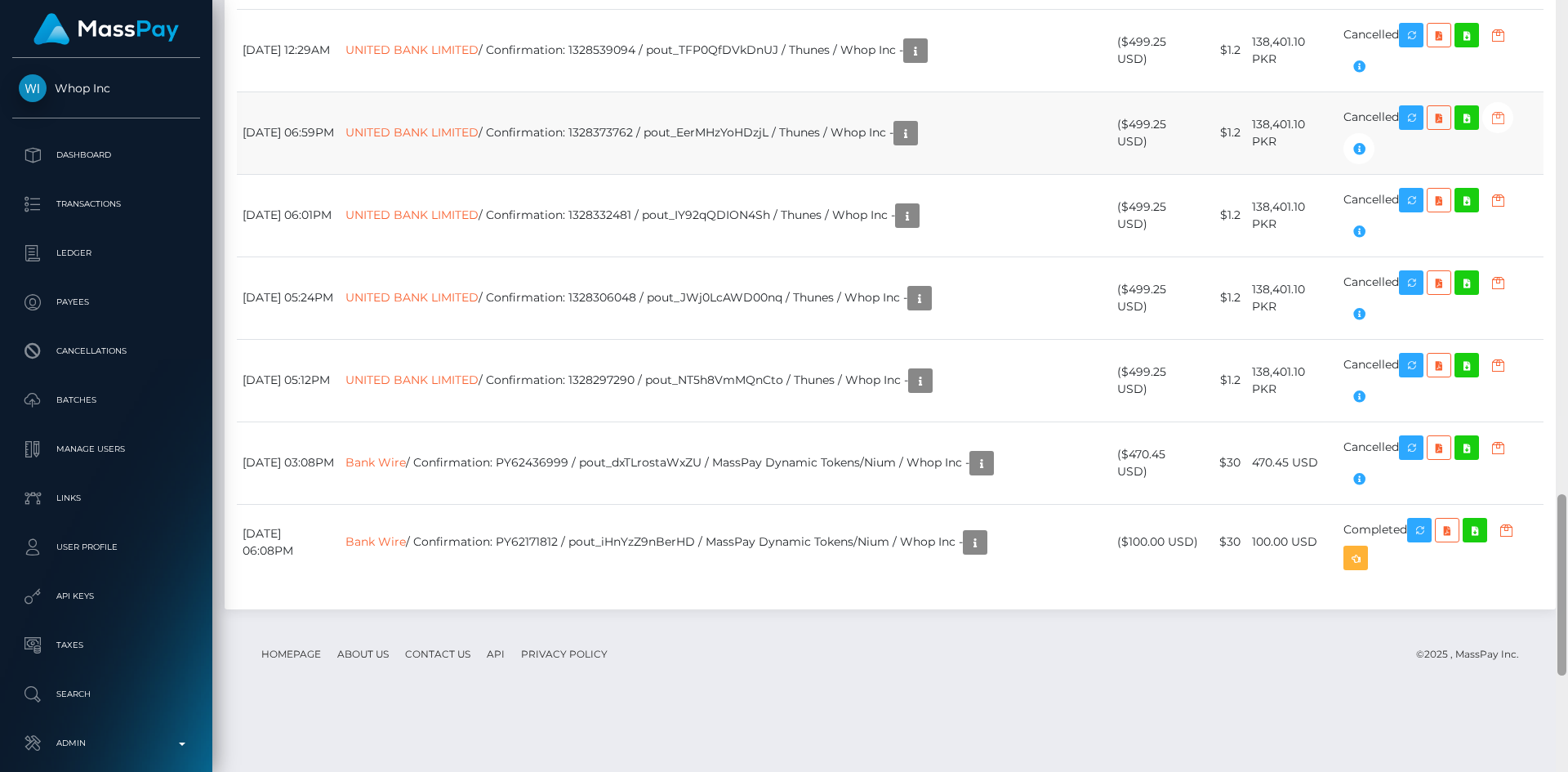
drag, startPoint x: 0, startPoint y: 0, endPoint x: 1508, endPoint y: 608, distance: 1626.0
click at [1508, 608] on div "Customer Profile Loading... Loading..." at bounding box center [890, 386] width 1355 height 772
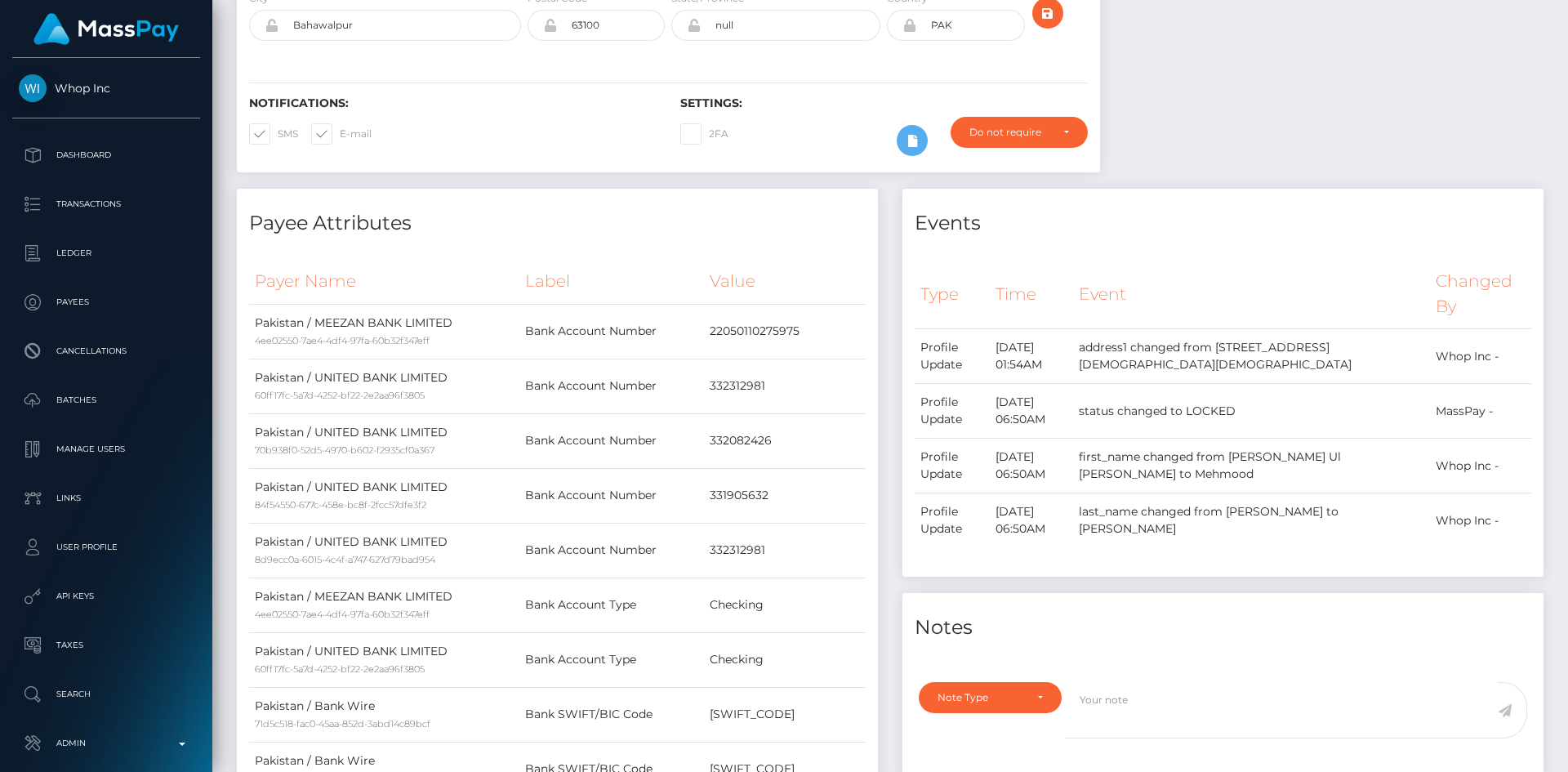
scroll to position [0, 0]
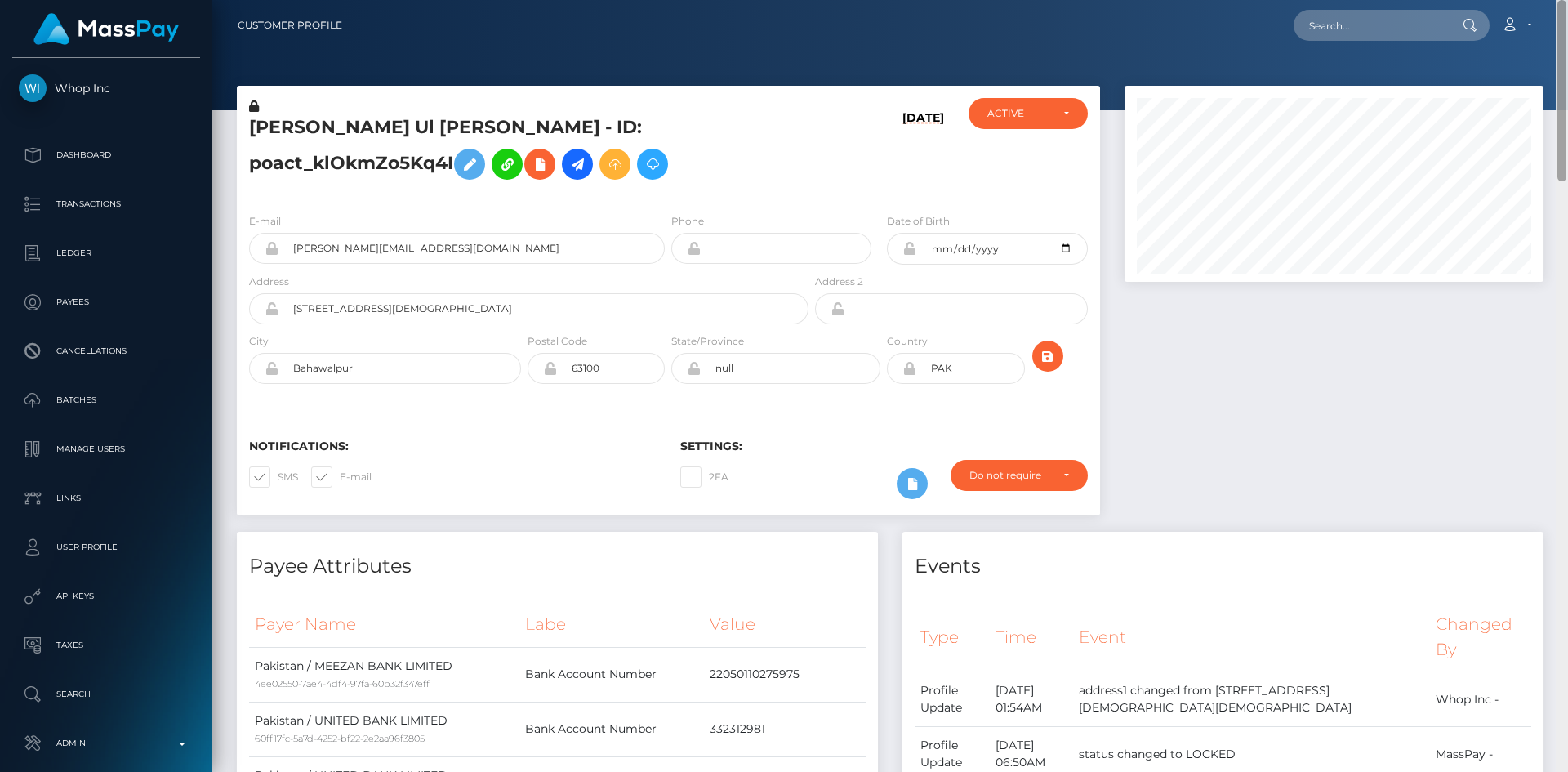
drag, startPoint x: 1564, startPoint y: 573, endPoint x: 1553, endPoint y: 10, distance: 563.1
click at [1558, 15] on div "Customer Profile Loading... Loading..." at bounding box center [890, 386] width 1355 height 772
click at [1367, 28] on input "text" at bounding box center [1370, 25] width 154 height 31
paste input "poact_peXtZDrZYdnc"
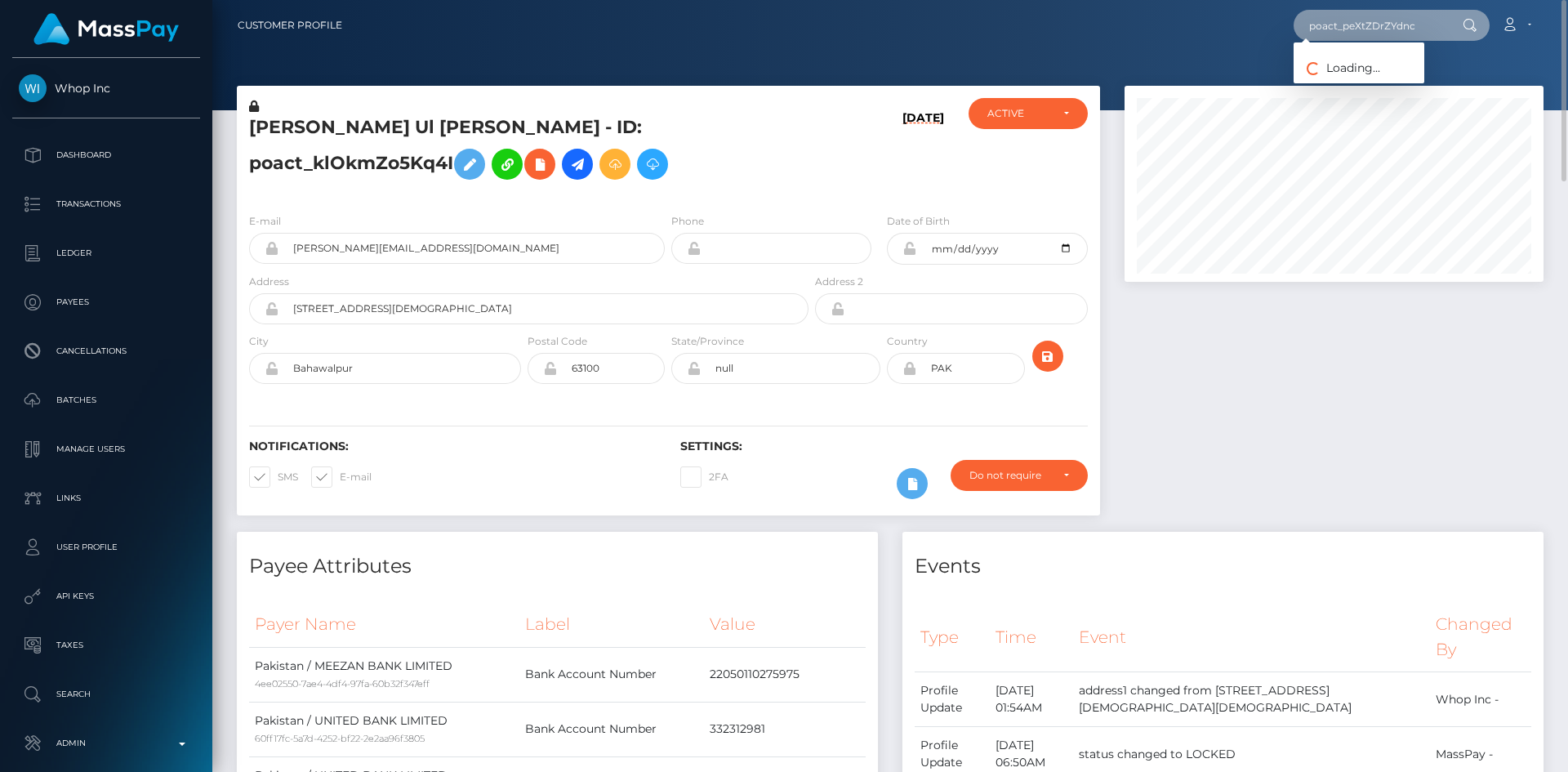
type input "poact_peXtZDrZYdnc"
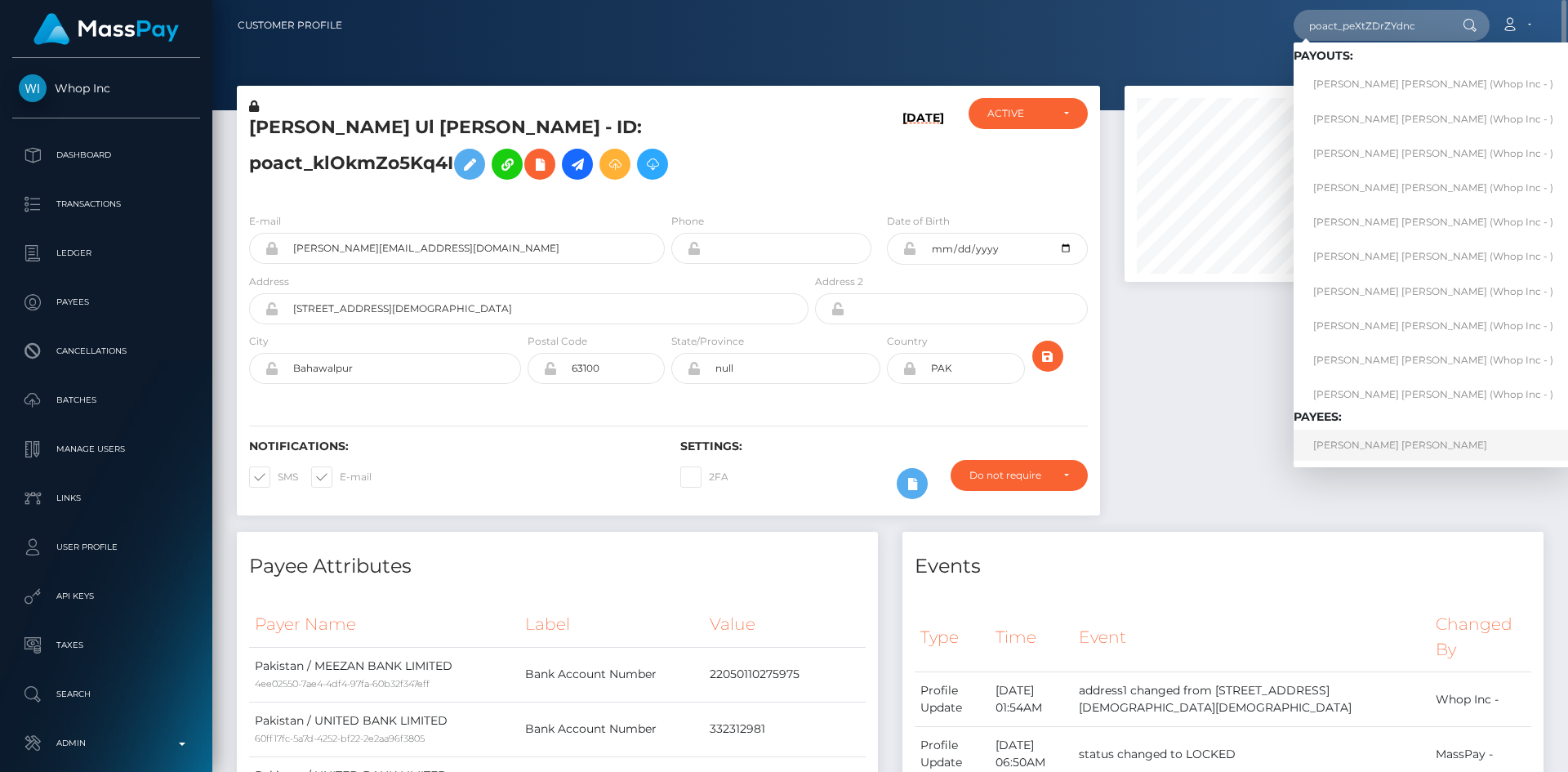
click at [1400, 437] on link "BRANDON LEMONT MORAN" at bounding box center [1432, 444] width 279 height 30
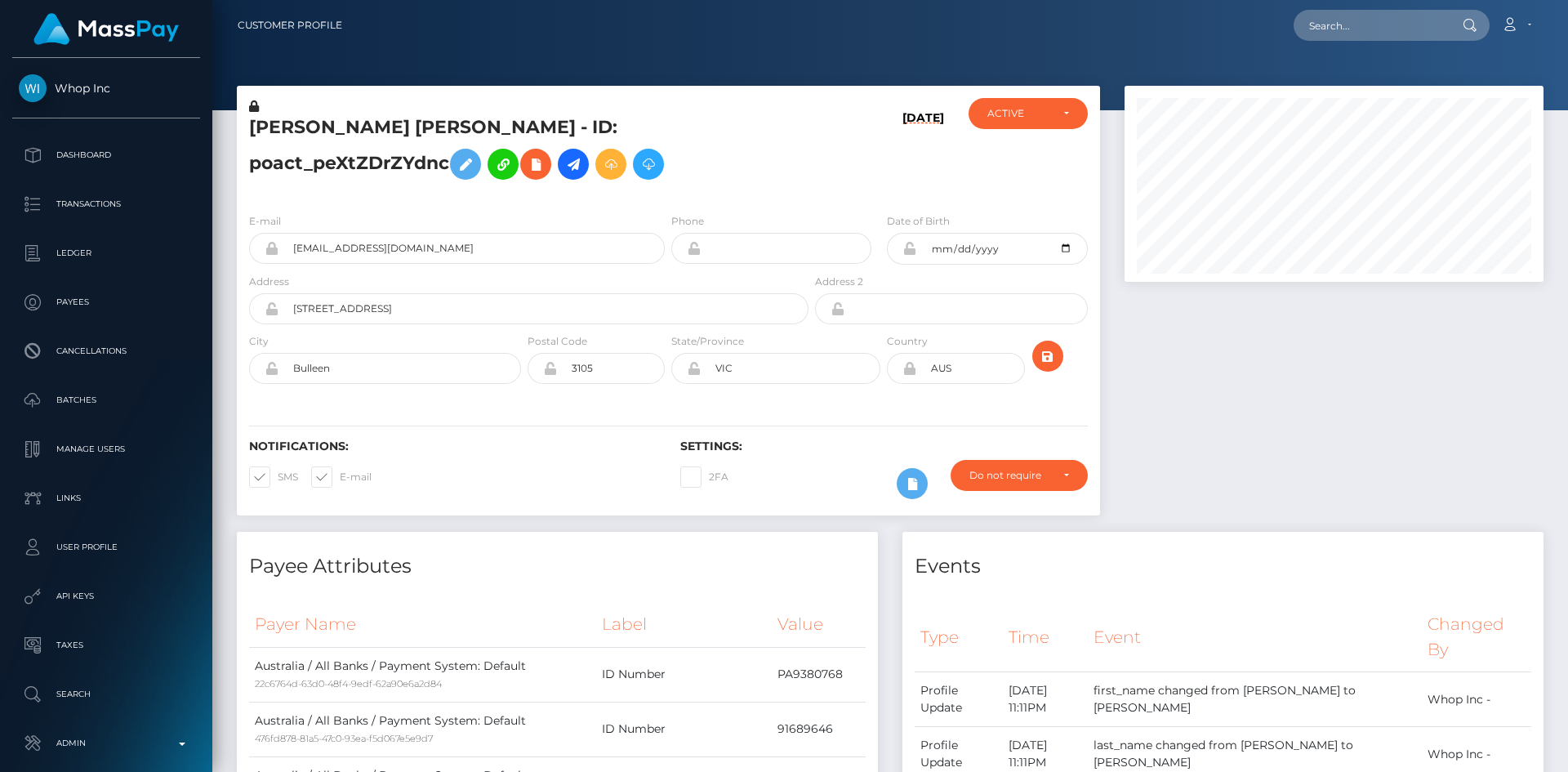
scroll to position [816384, 816055]
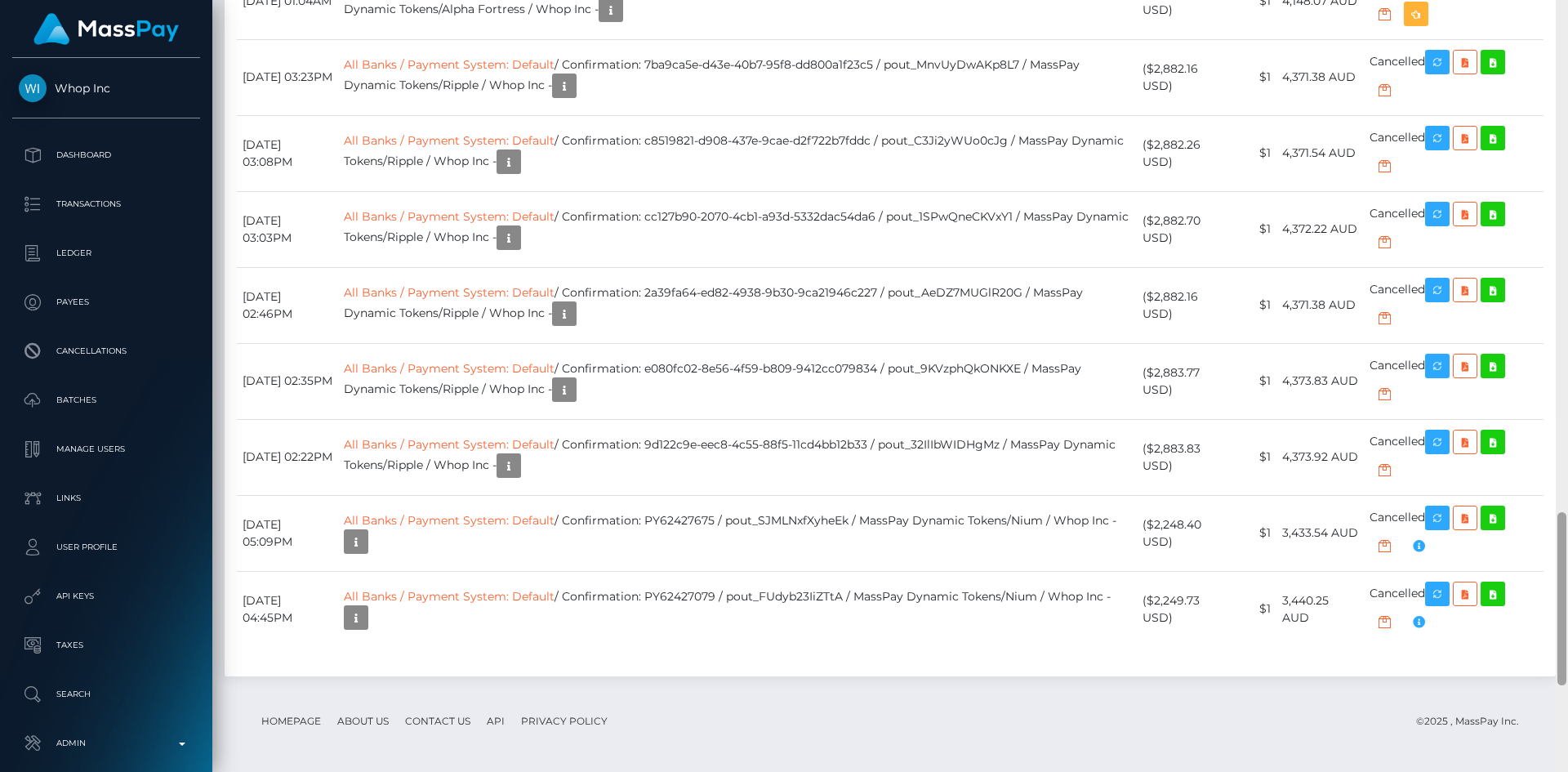
click at [1566, 544] on div at bounding box center [1561, 386] width 12 height 772
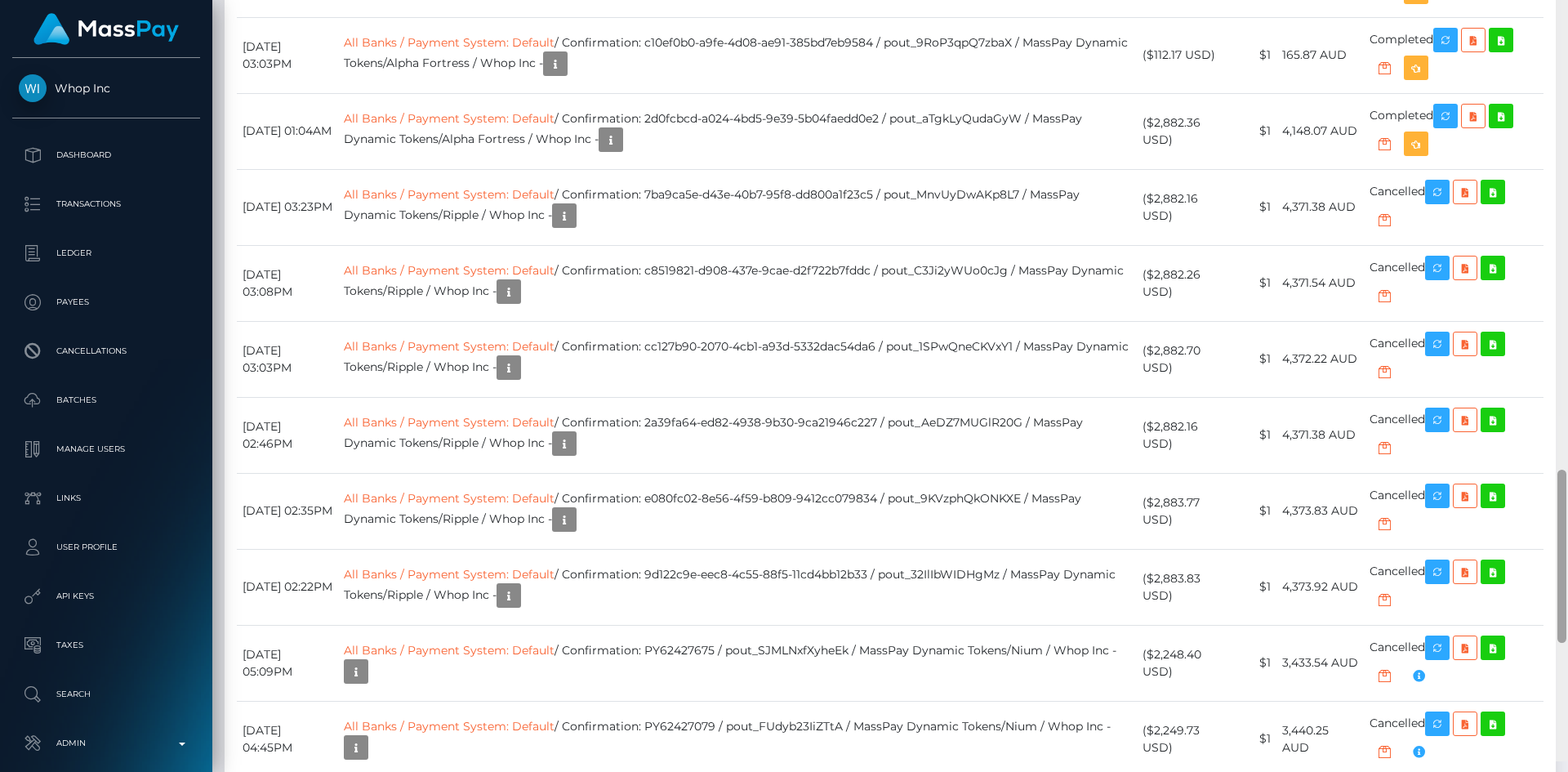
scroll to position [2143, 0]
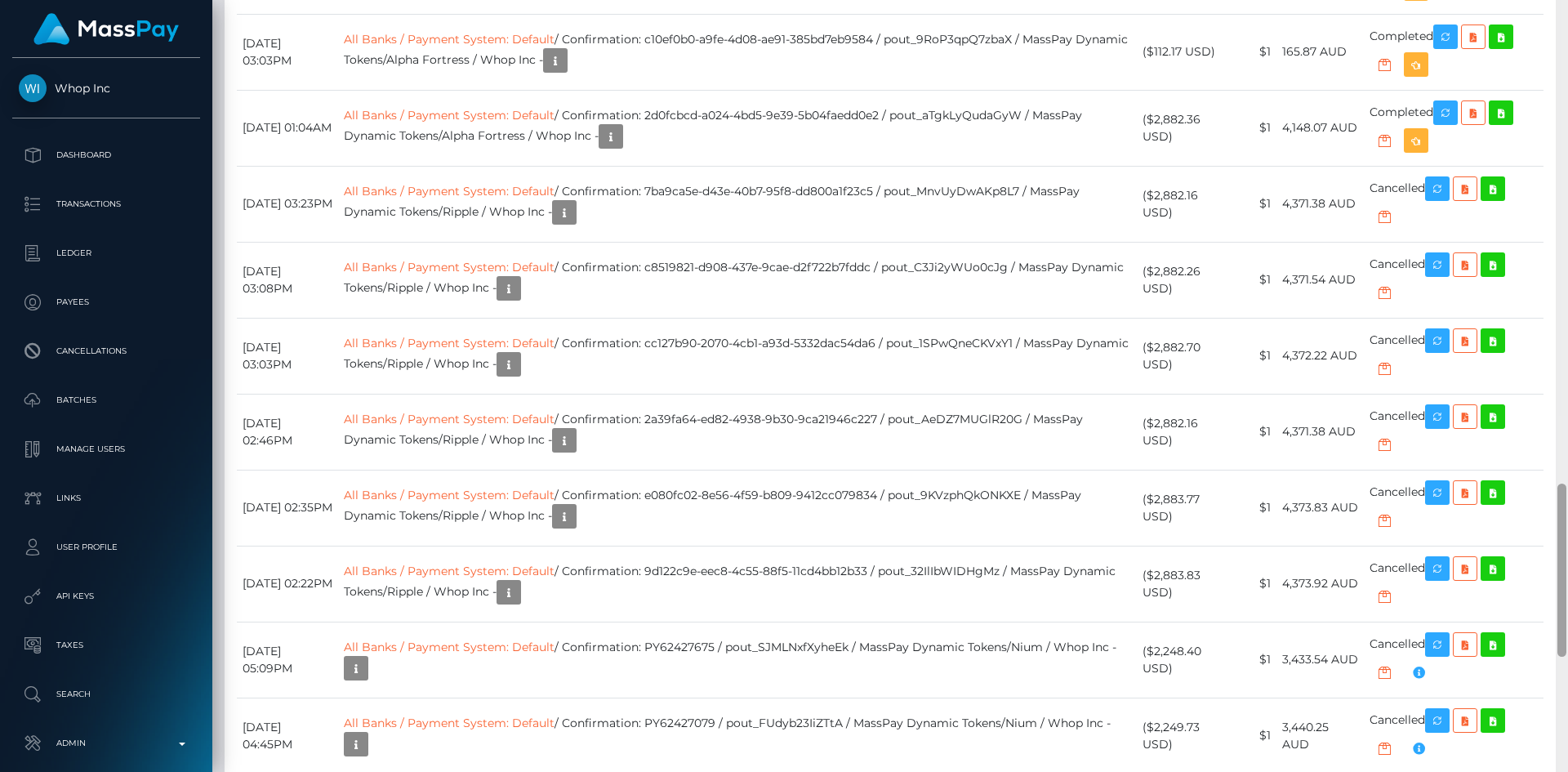
drag, startPoint x: 1560, startPoint y: 567, endPoint x: 1567, endPoint y: 499, distance: 68.4
click at [1567, 499] on div at bounding box center [1561, 386] width 12 height 772
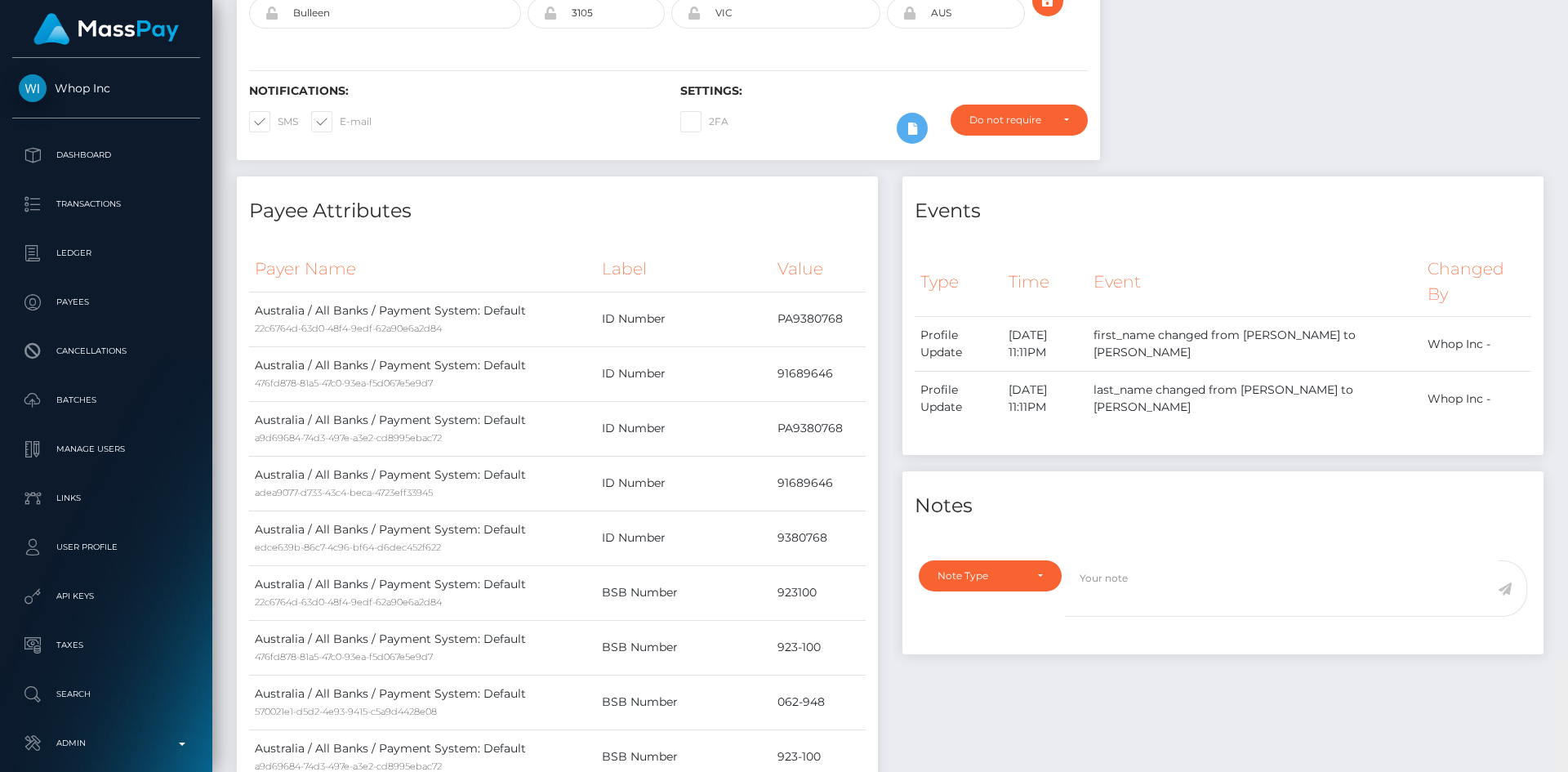
scroll to position [0, 0]
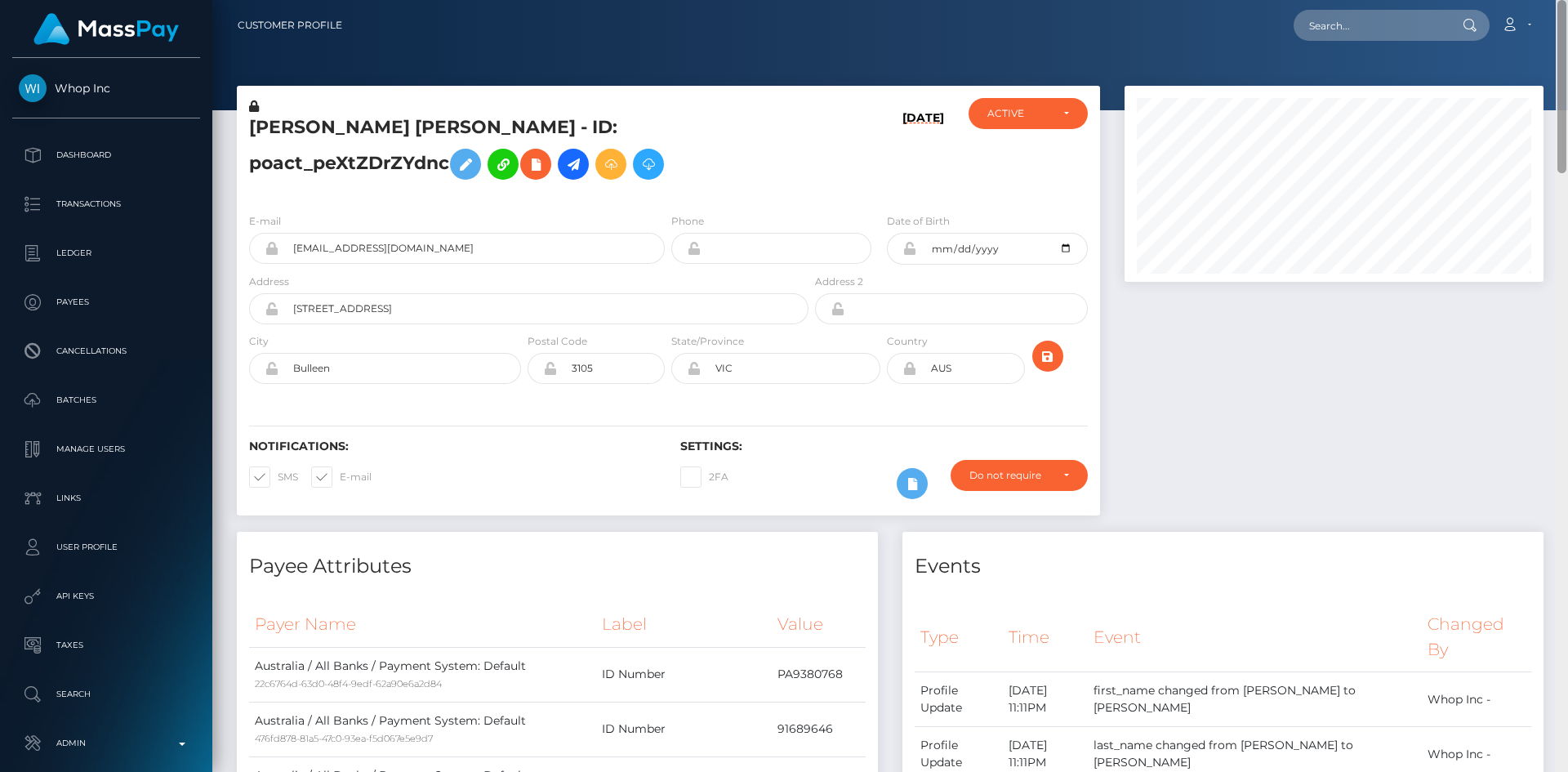
drag, startPoint x: 1563, startPoint y: 496, endPoint x: 1564, endPoint y: -5, distance: 501.0
click at [1564, 0] on html "Whop Inc Dashboard Transactions Ledger Payees Cancellations Links" at bounding box center [784, 386] width 1568 height 772
click at [1397, 17] on input "text" at bounding box center [1370, 25] width 154 height 31
paste input "poact_Bpo2wvOS6iWa"
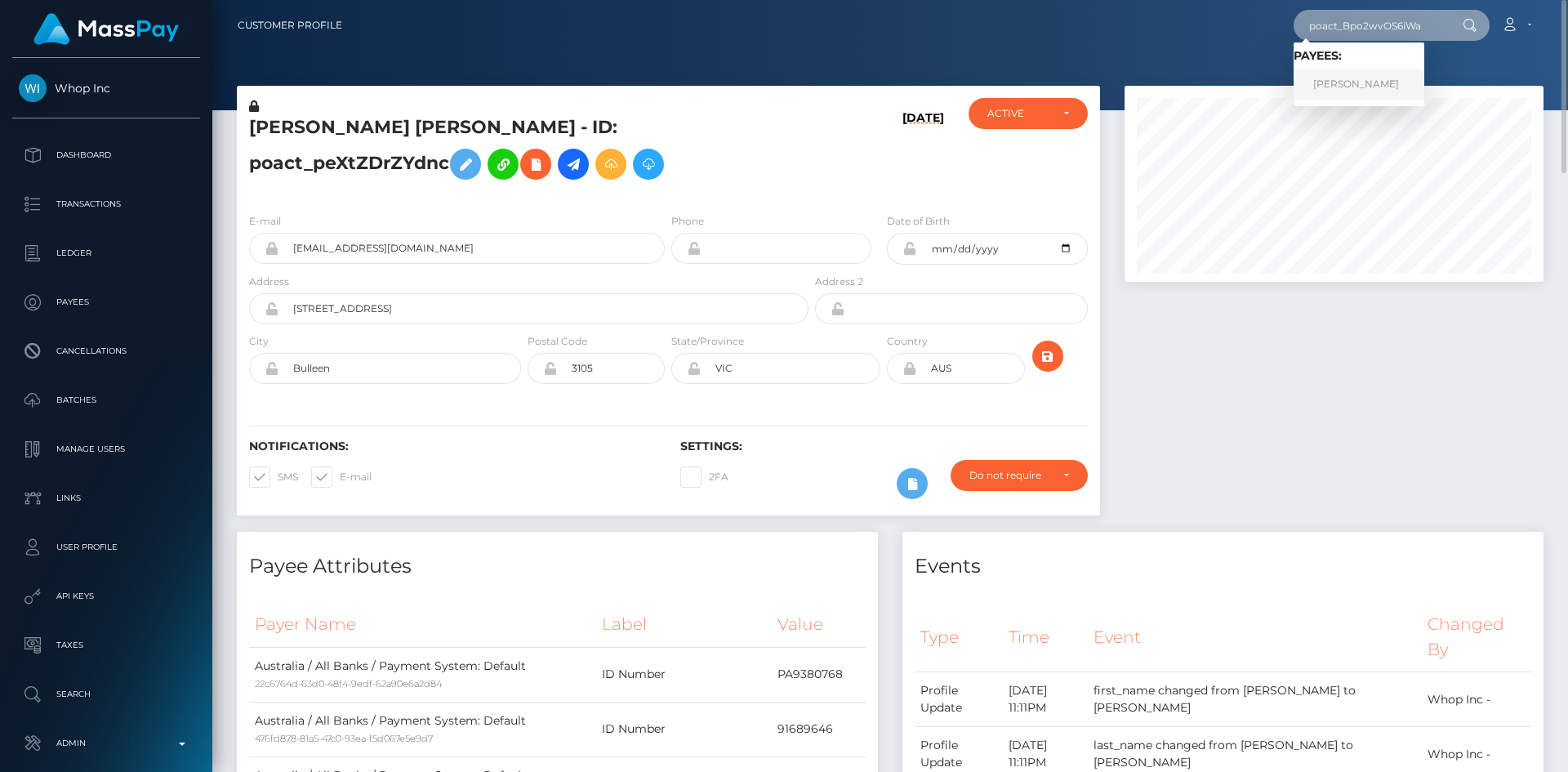
type input "poact_Bpo2wvOS6iWa"
click at [1350, 83] on link "حازم محمود" at bounding box center [1358, 84] width 131 height 30
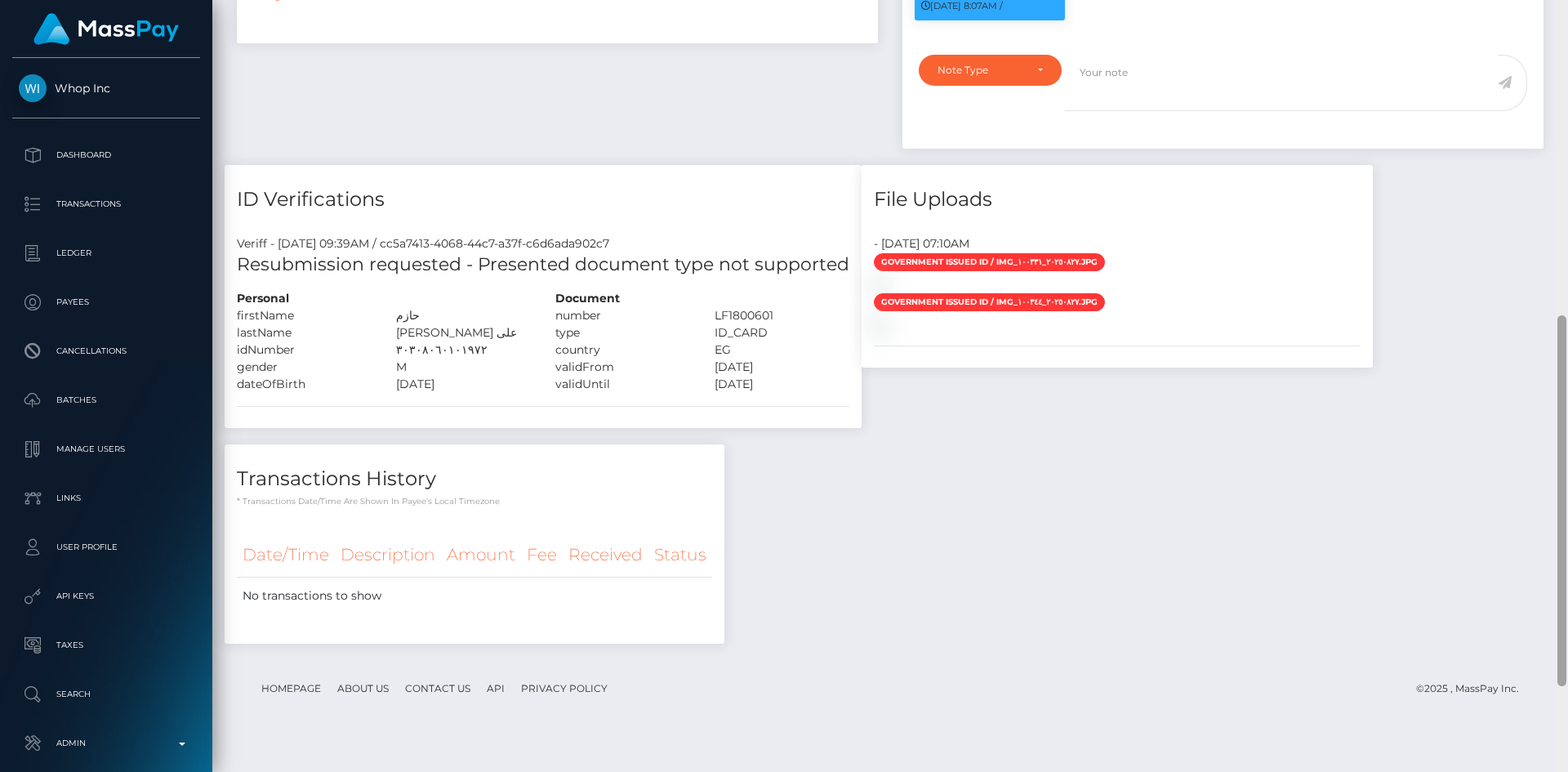
scroll to position [833, 0]
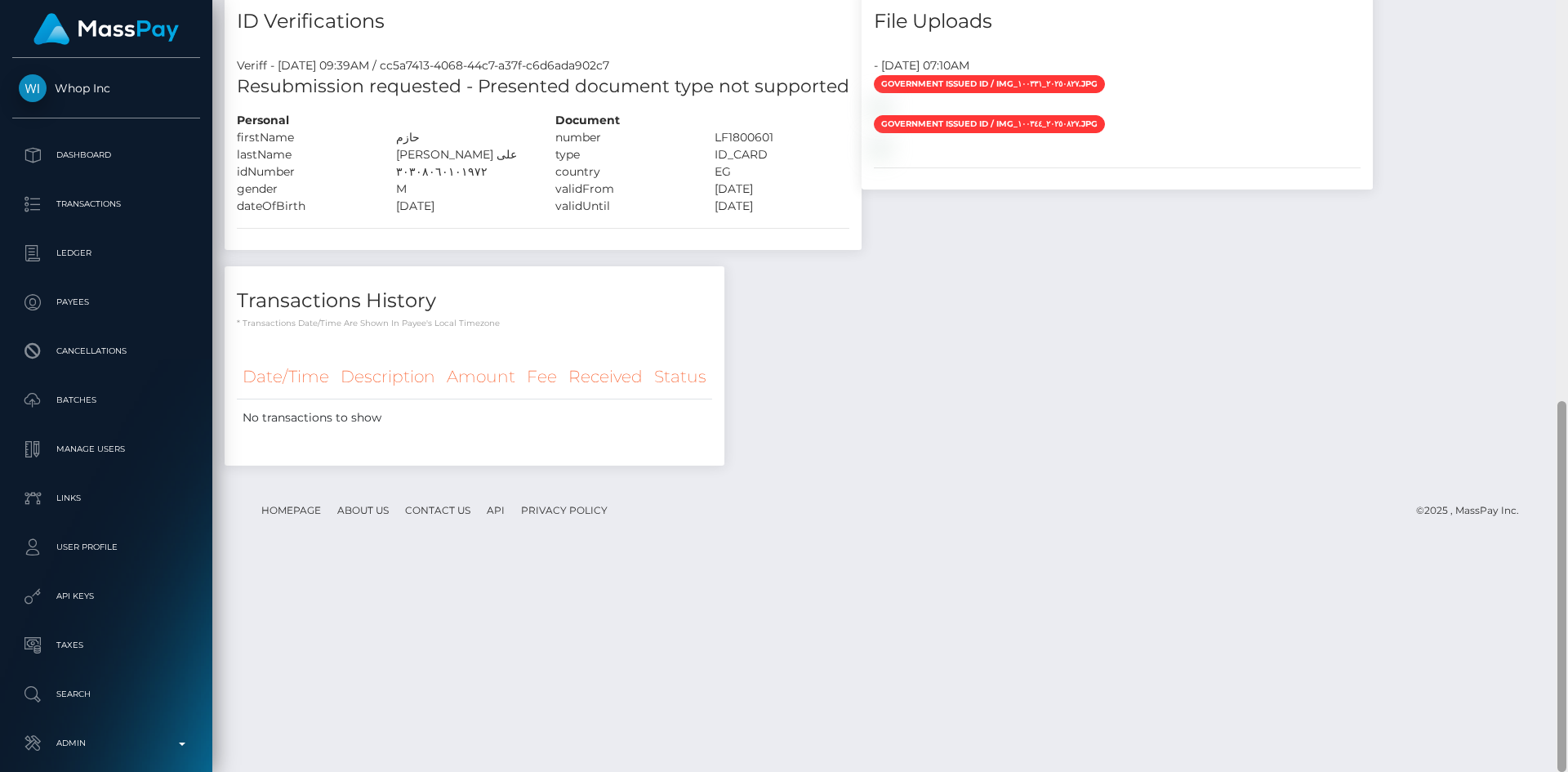
drag, startPoint x: 1559, startPoint y: 142, endPoint x: 1299, endPoint y: 355, distance: 336.1
click at [1566, 454] on div at bounding box center [1561, 386] width 12 height 772
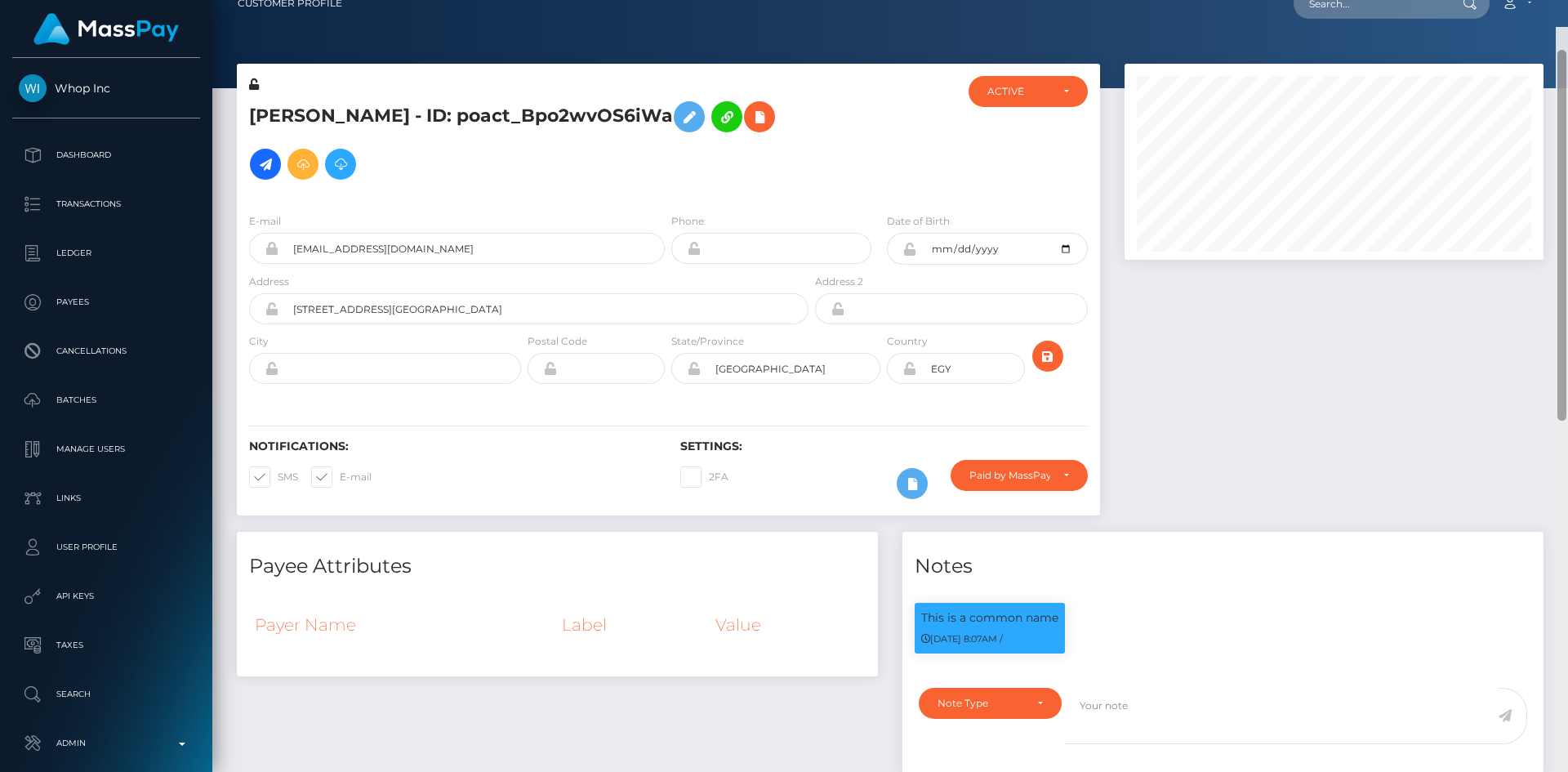
scroll to position [0, 0]
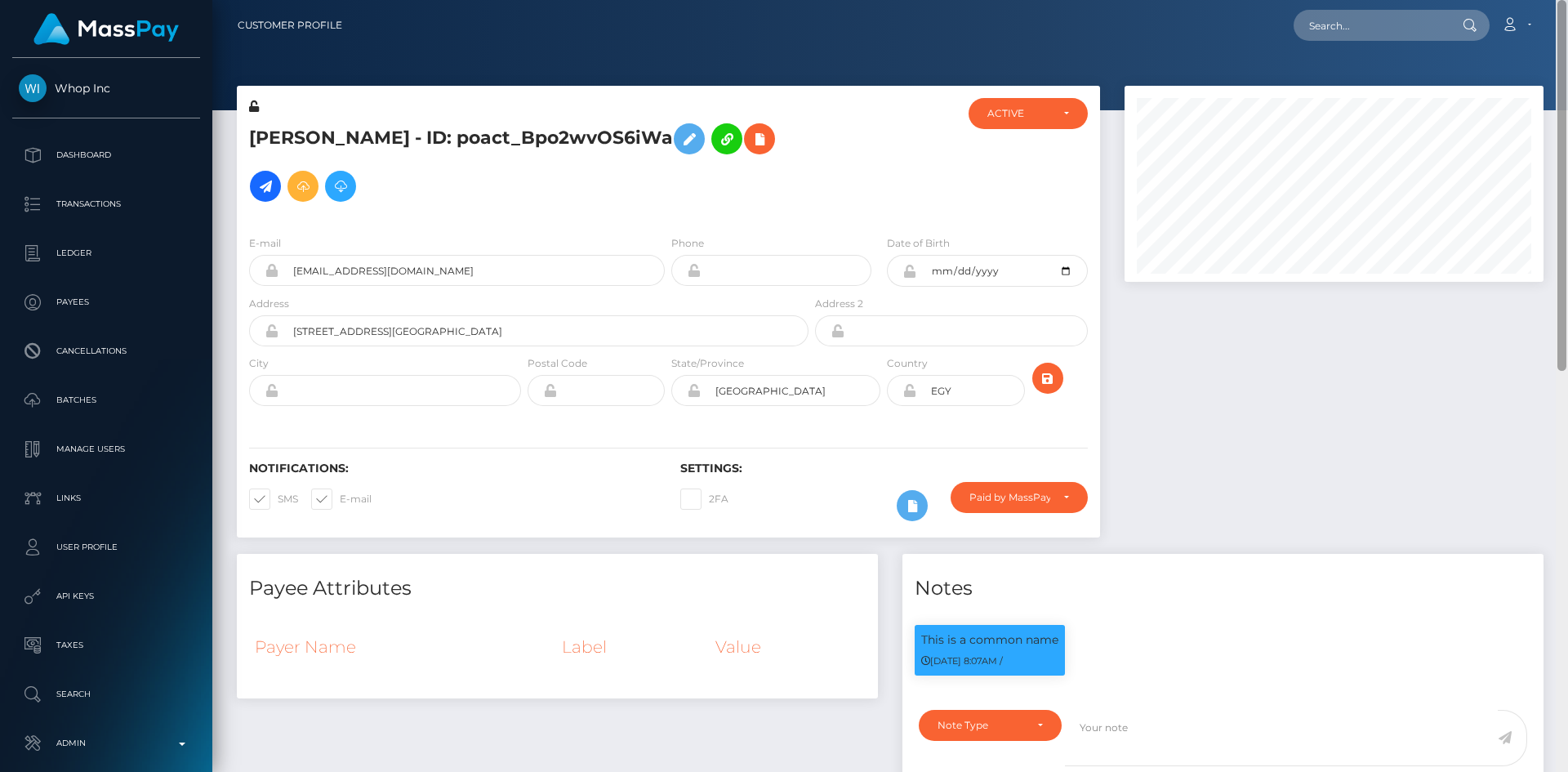
drag, startPoint x: 1560, startPoint y: 587, endPoint x: 1560, endPoint y: 84, distance: 503.0
click at [1565, 88] on div at bounding box center [1561, 185] width 9 height 371
click at [1377, 20] on input "text" at bounding box center [1370, 25] width 154 height 31
paste input "poact_flkmcXsAxkPu"
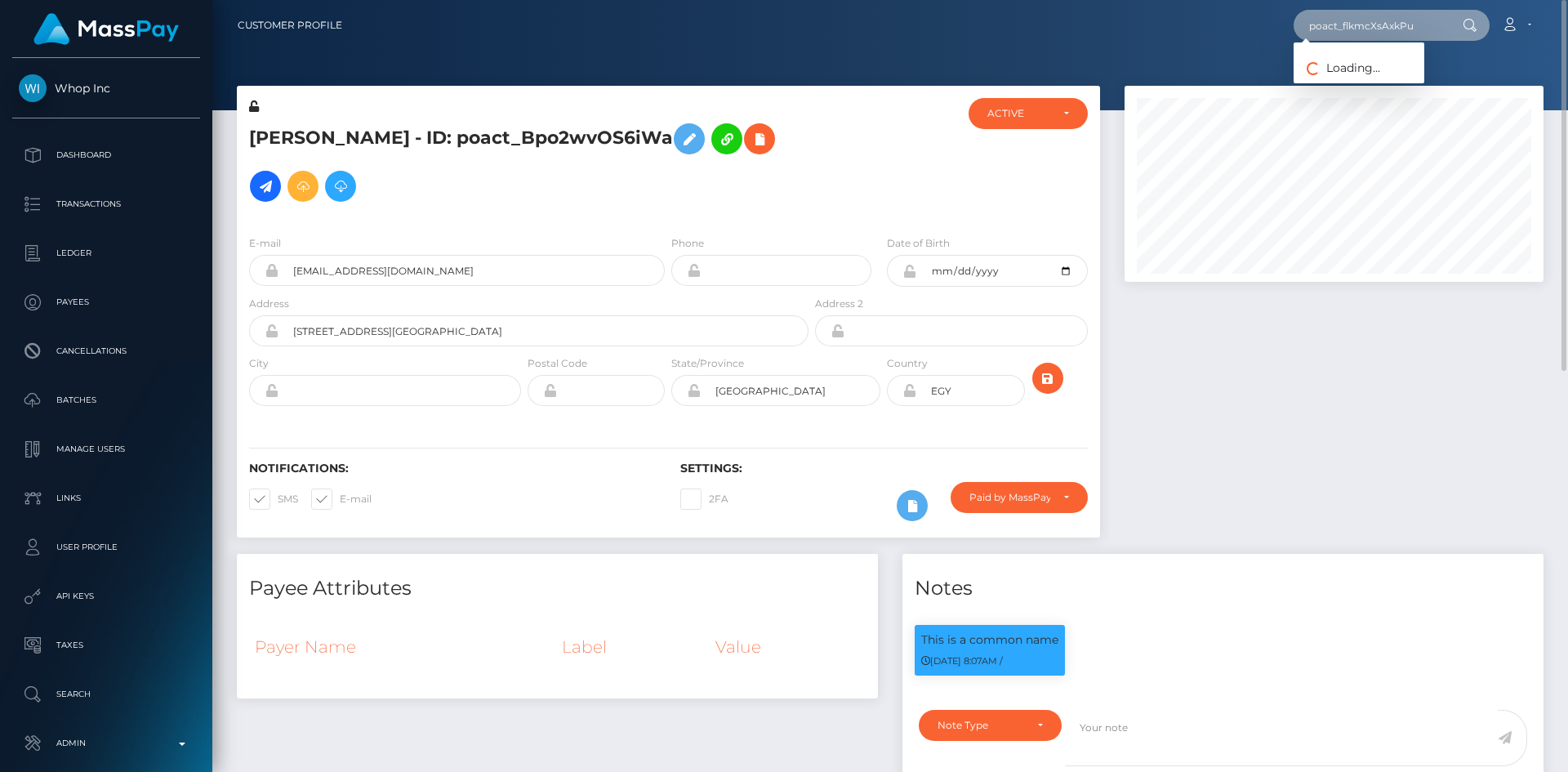
type input "poact_flkmcXsAxkPu"
click at [1356, 86] on link "[PERSON_NAME]" at bounding box center [1358, 84] width 131 height 30
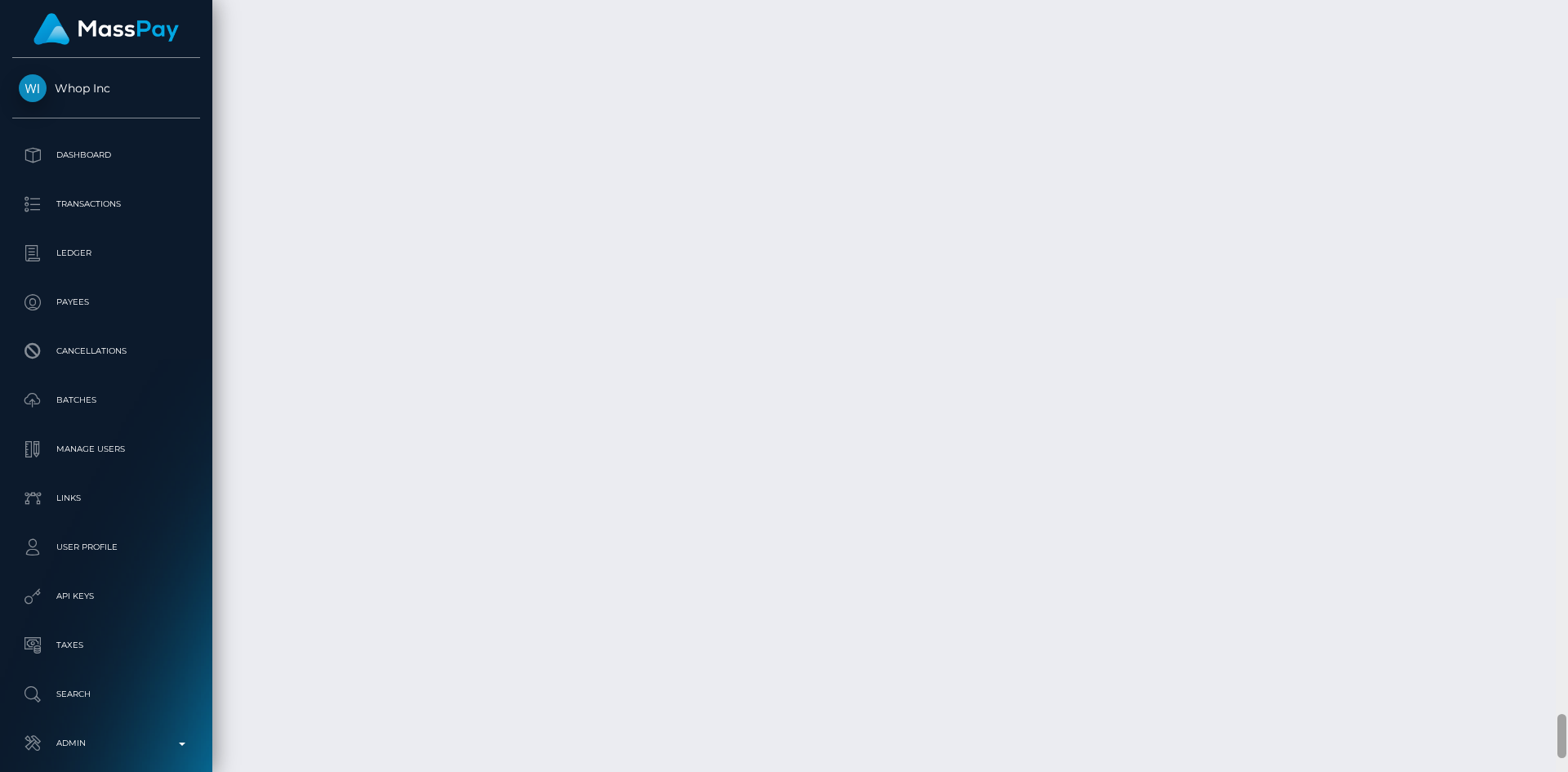
scroll to position [7328, 0]
drag, startPoint x: 0, startPoint y: 0, endPoint x: 1533, endPoint y: 649, distance: 1664.7
click at [1533, 649] on div "Customer Profile Loading... Loading..." at bounding box center [890, 386] width 1355 height 772
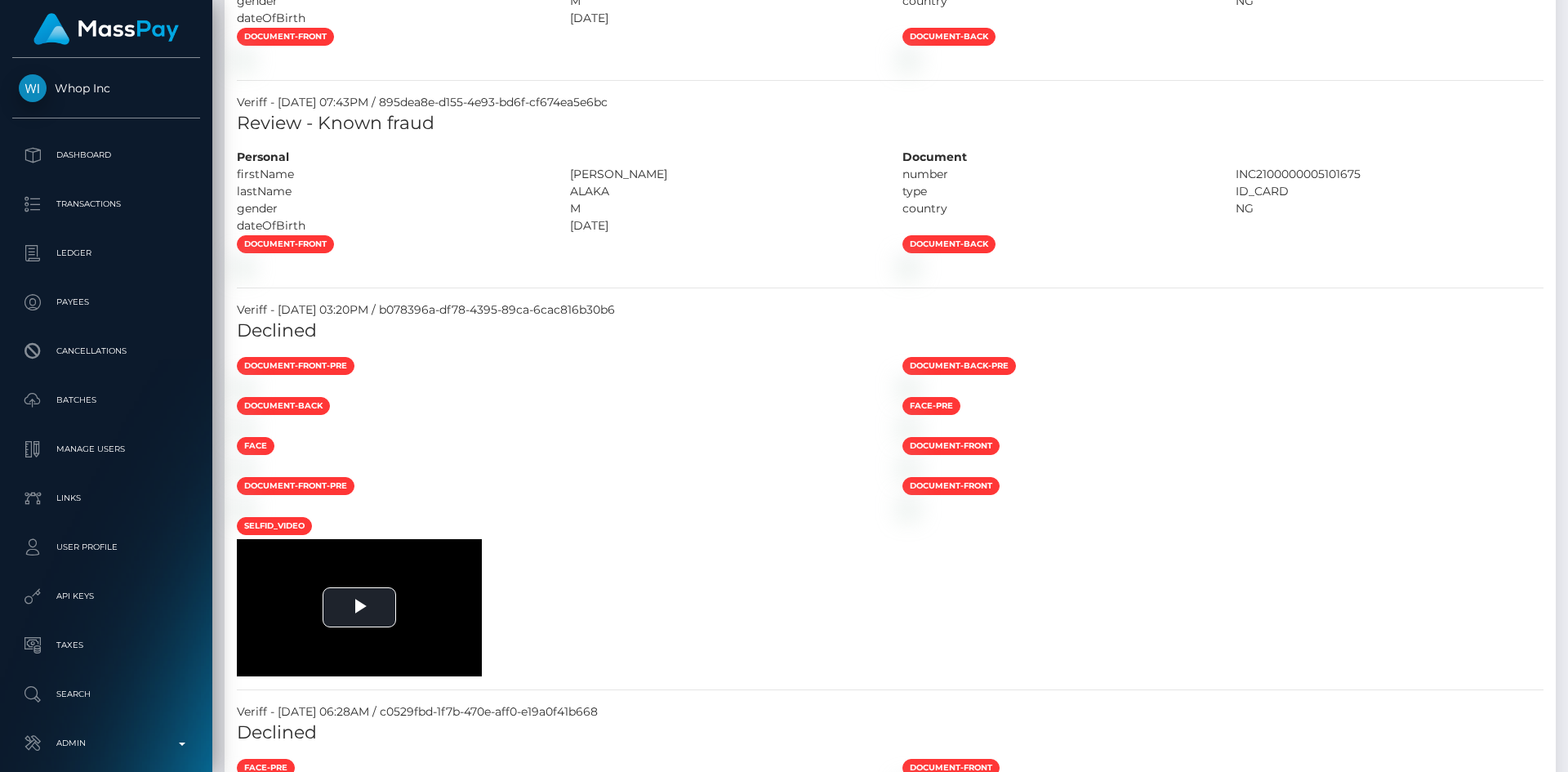
scroll to position [0, 0]
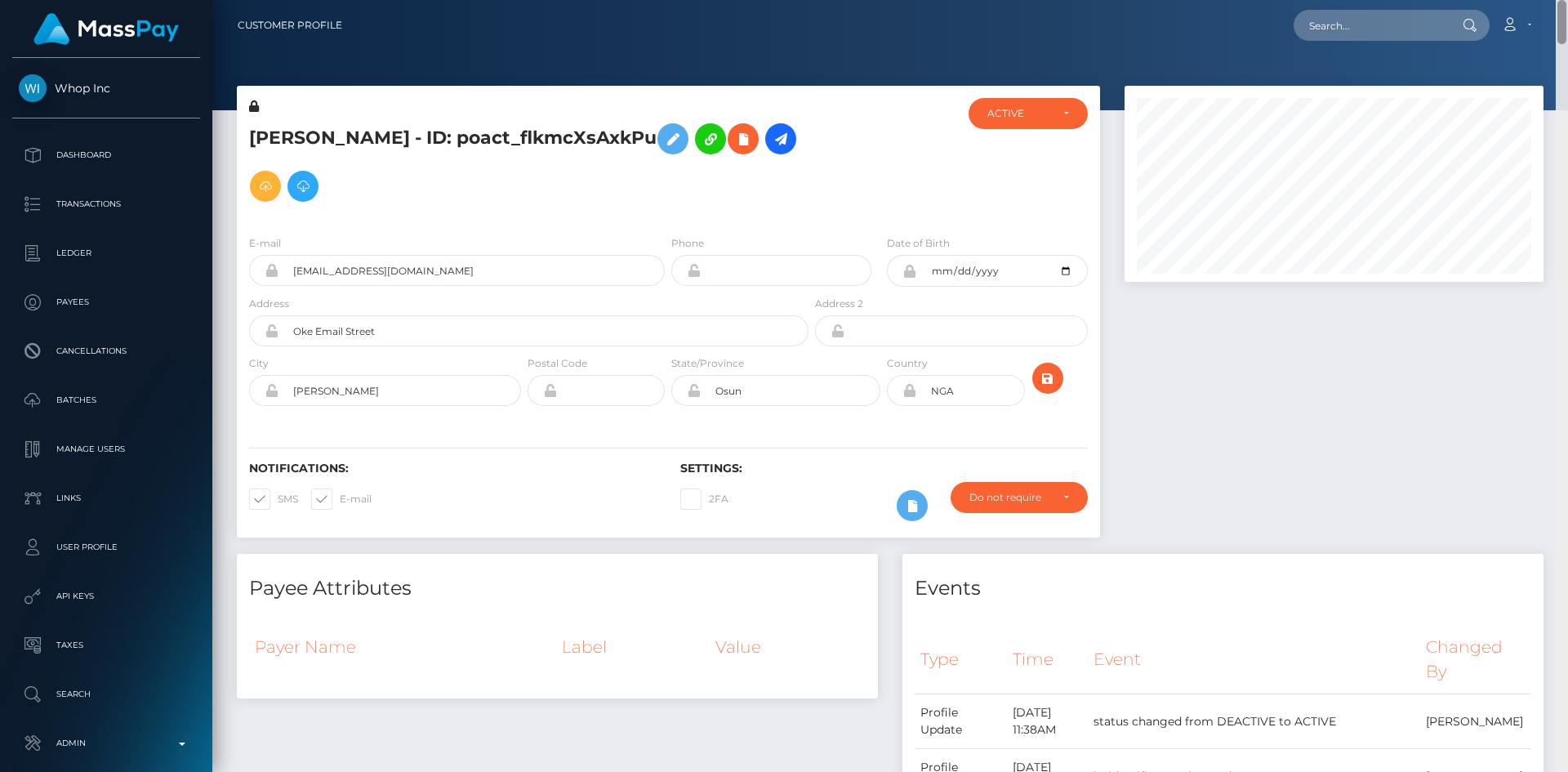
drag, startPoint x: 1561, startPoint y: 435, endPoint x: 1562, endPoint y: -54, distance: 489.0
click at [1562, 0] on html "Whop Inc Dashboard Transactions Ledger Payees Cancellations Links" at bounding box center [784, 386] width 1568 height 772
click at [733, 147] on icon at bounding box center [743, 139] width 20 height 21
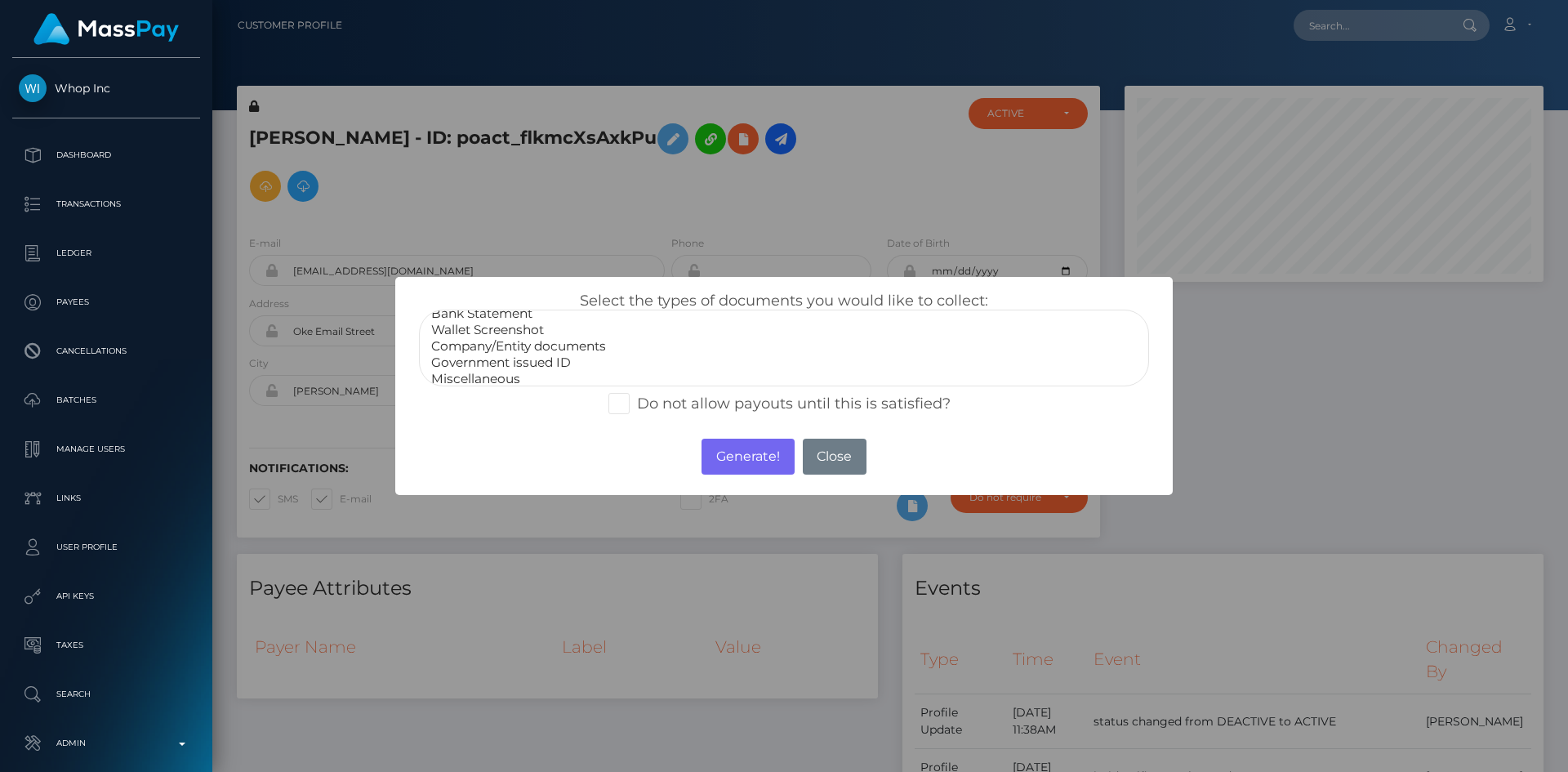
scroll to position [33, 0]
select select "Government issued ID"
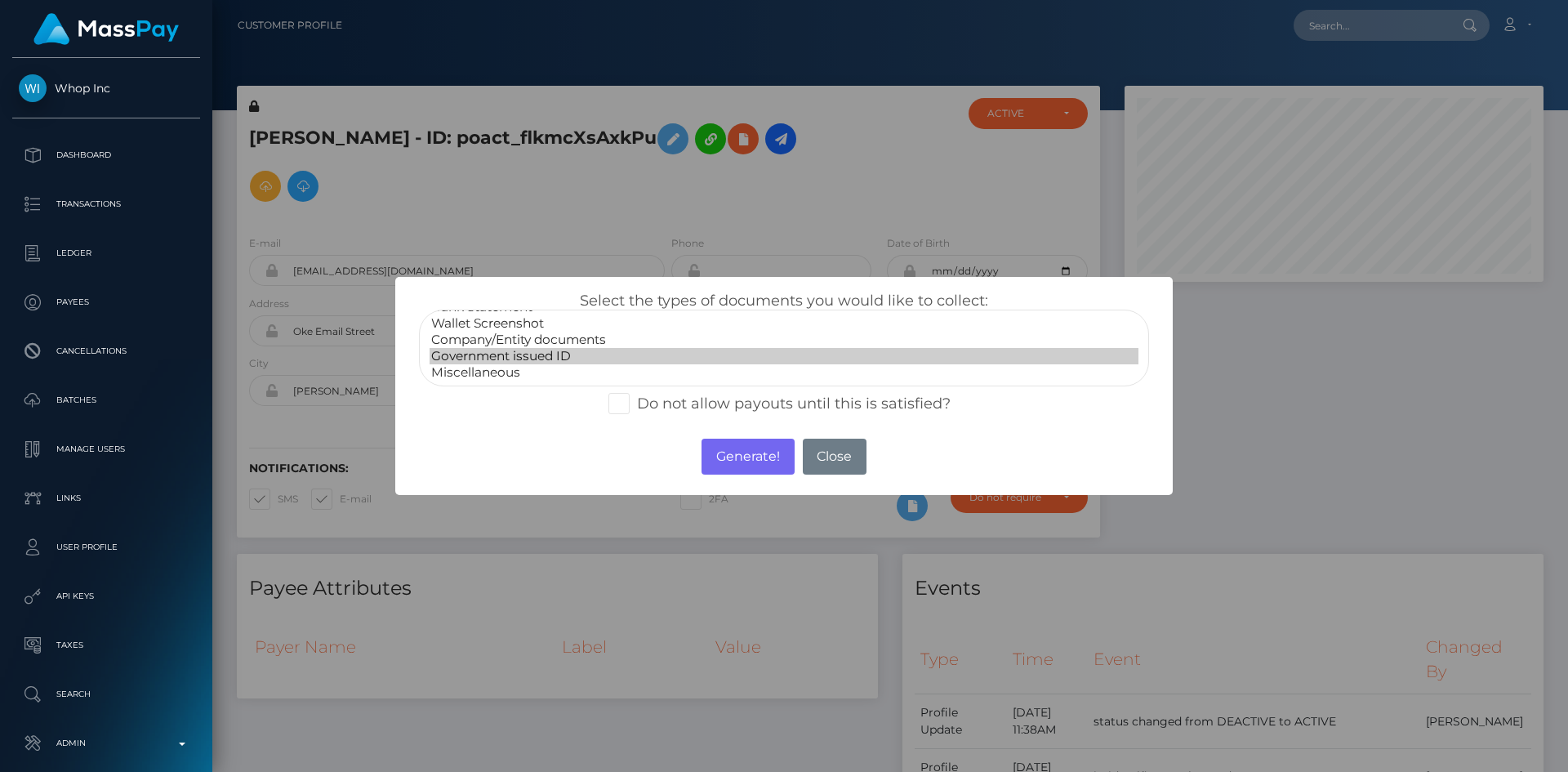
click at [559, 354] on option "Government issued ID" at bounding box center [784, 355] width 709 height 16
click at [744, 465] on button "Generate!" at bounding box center [747, 456] width 92 height 36
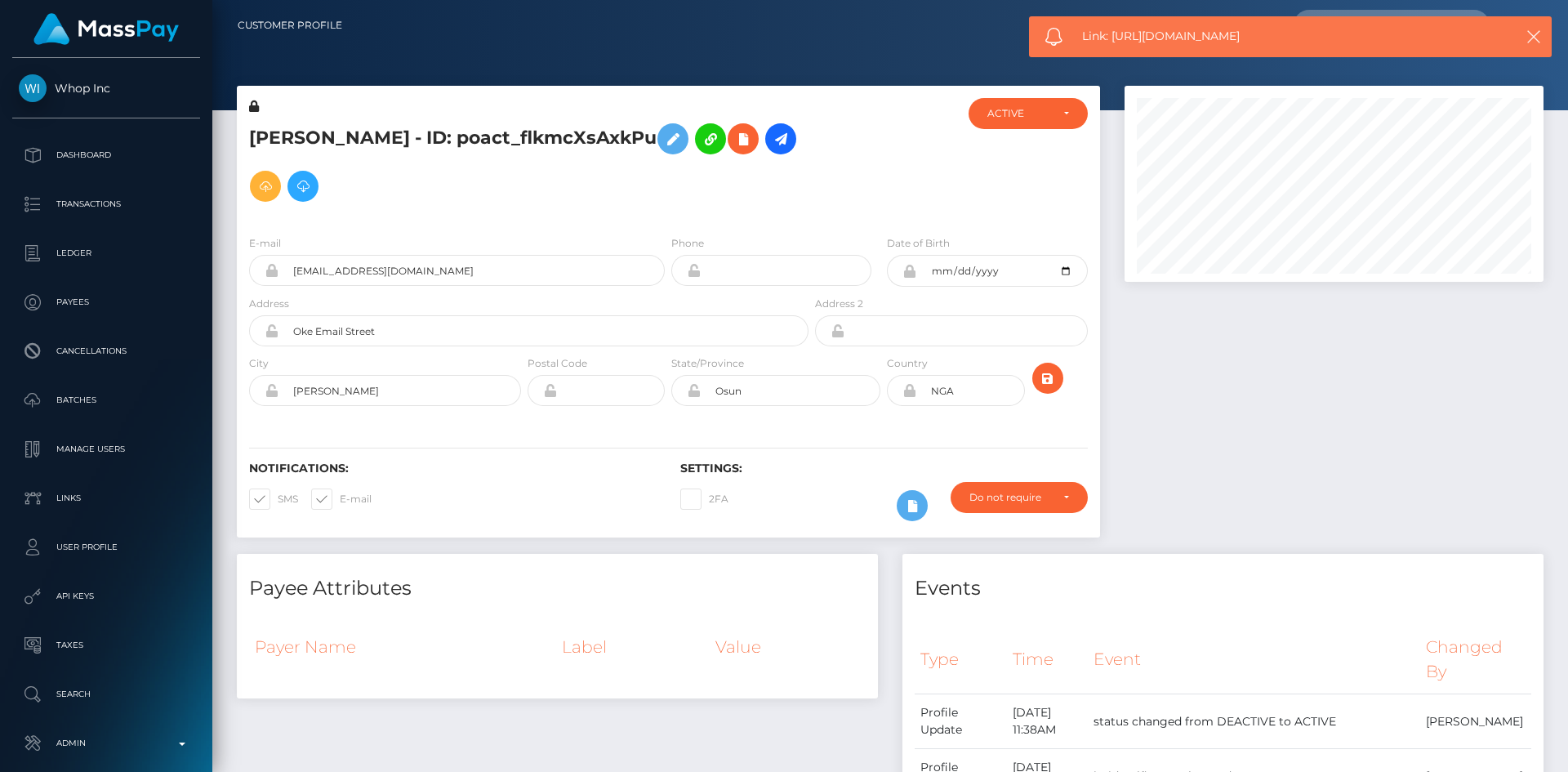
click at [1220, 38] on span "Link: https://l.maspay.io/4hkBx" at bounding box center [1284, 36] width 404 height 17
copy span "Link: https://l.maspay.io/4hkBx"
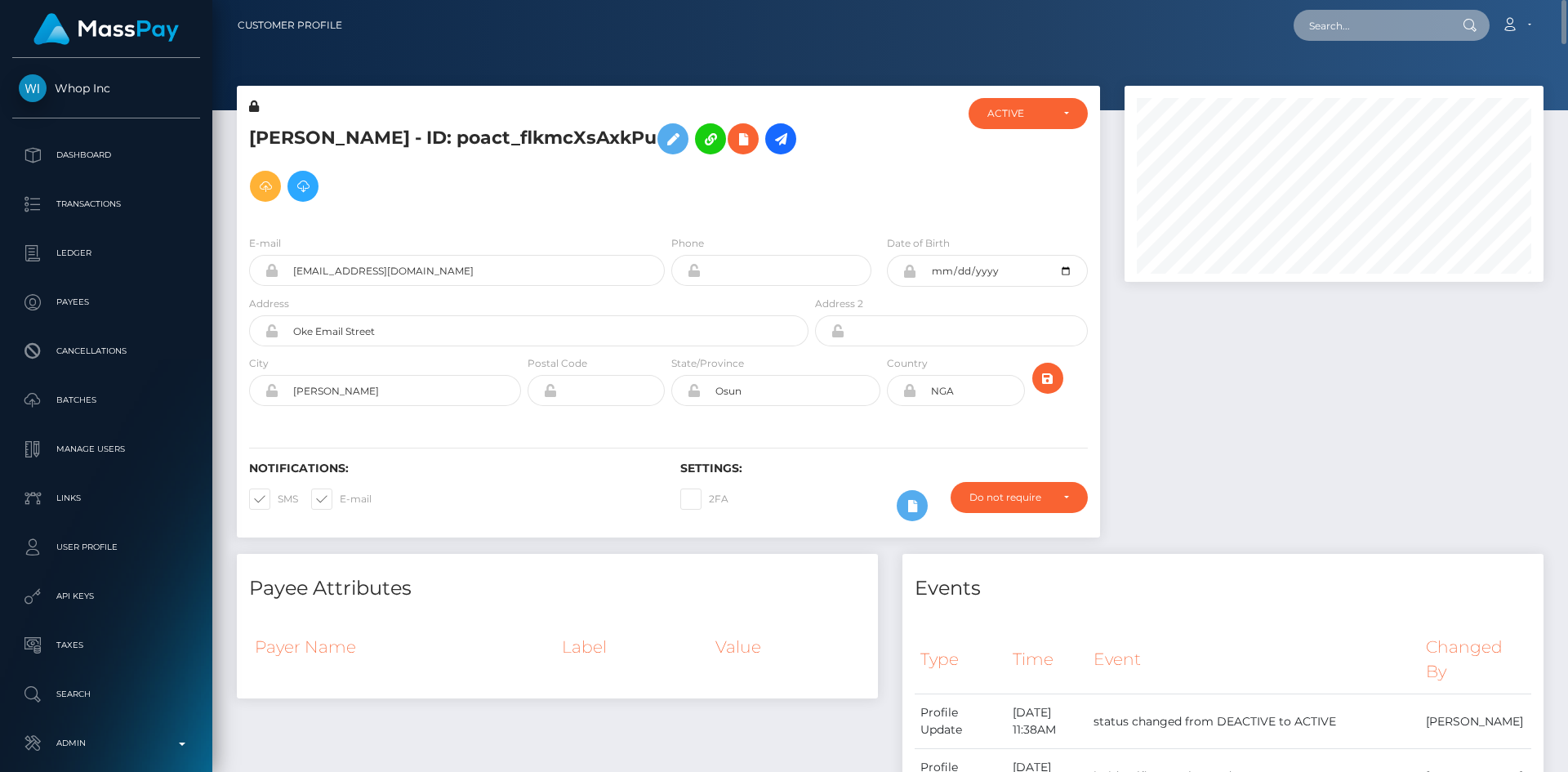
click at [1371, 37] on input "text" at bounding box center [1370, 25] width 154 height 31
paste input "f5b67914-ae8e-4ba0-bc60-8be16a6bb3e3"
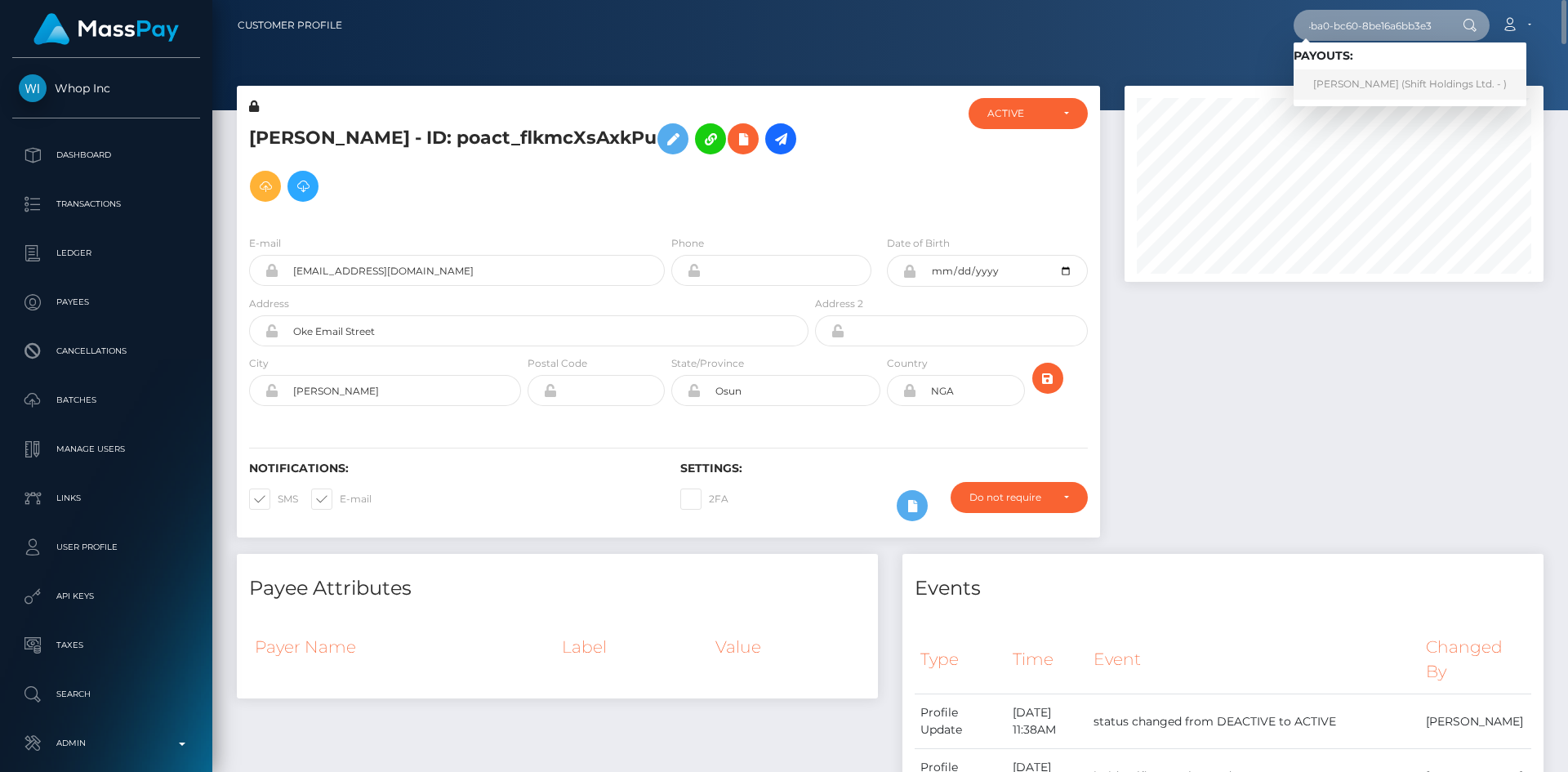
type input "f5b67914-ae8e-4ba0-bc60-8be16a6bb3e3"
drag, startPoint x: 1352, startPoint y: 83, endPoint x: 1317, endPoint y: 91, distance: 35.9
click at [1353, 83] on link "Yuuki Matsukawa (Shift Holdings Ltd. - )" at bounding box center [1409, 84] width 233 height 30
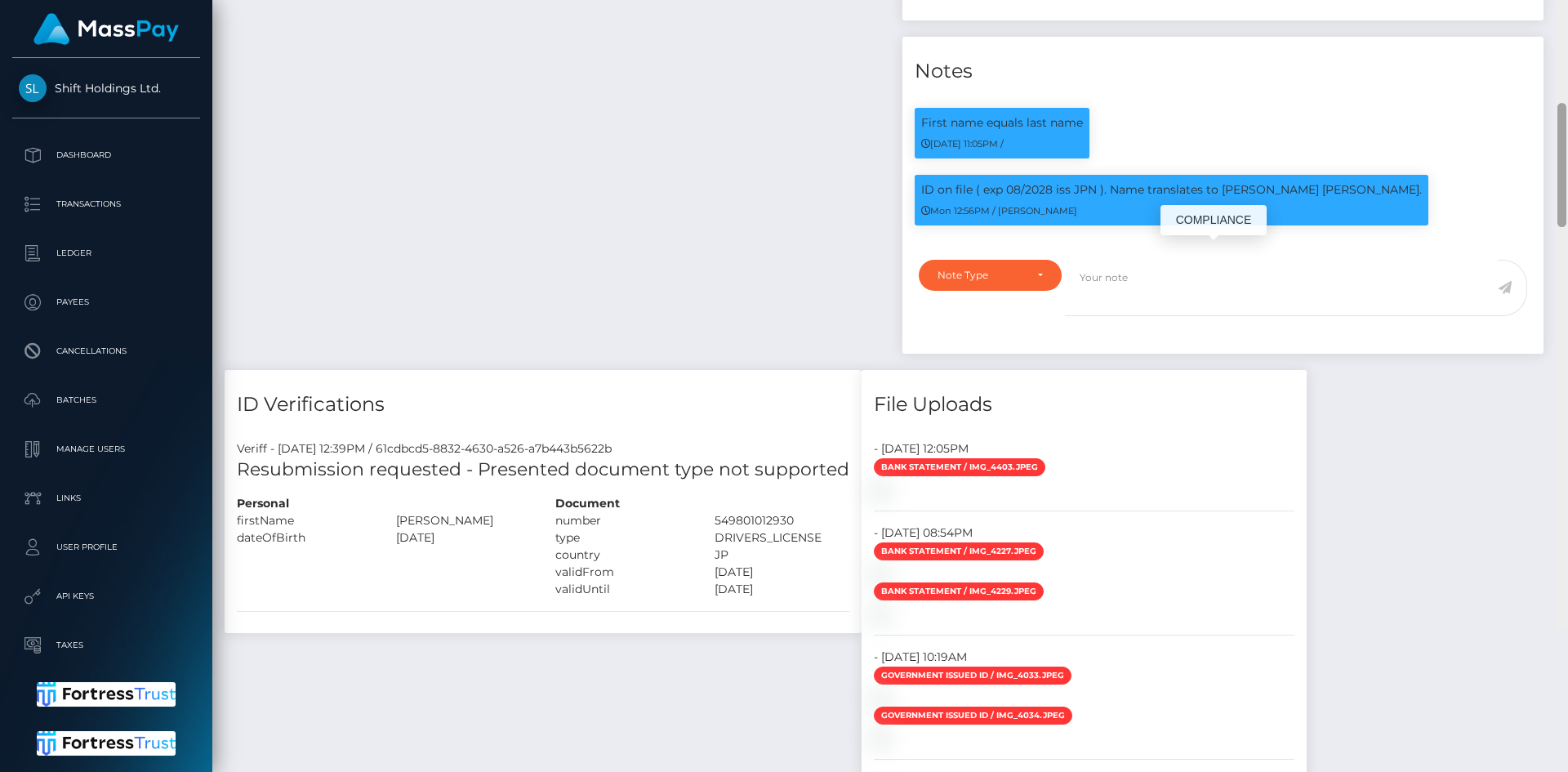
scroll to position [196, 420]
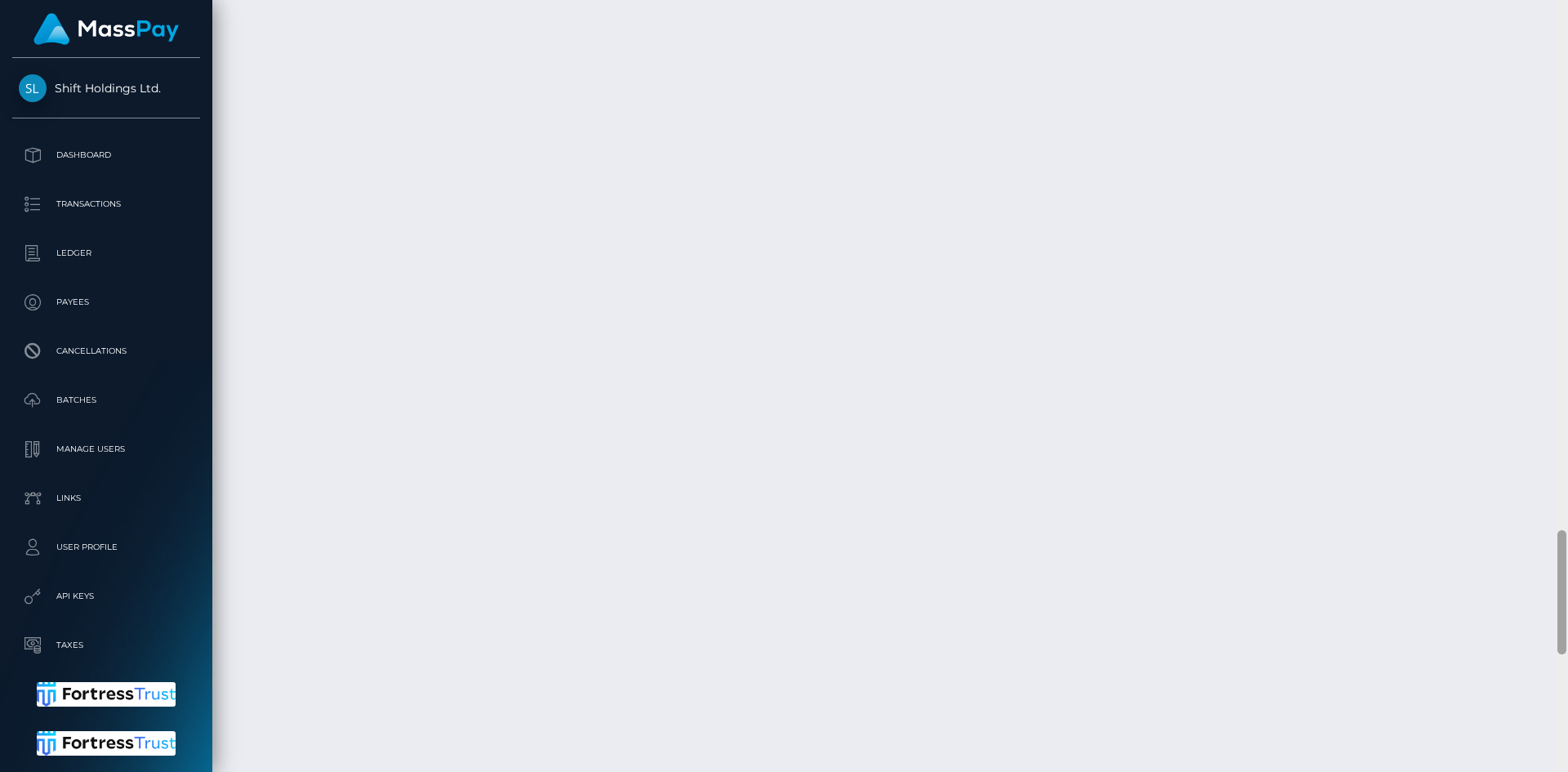
drag, startPoint x: 1563, startPoint y: 53, endPoint x: 1553, endPoint y: 598, distance: 545.1
click at [1554, 609] on div "Customer Profile Loading... Loading..." at bounding box center [890, 386] width 1355 height 772
drag, startPoint x: 1559, startPoint y: 557, endPoint x: 1456, endPoint y: 577, distance: 104.9
click at [1564, 641] on div at bounding box center [1561, 680] width 9 height 124
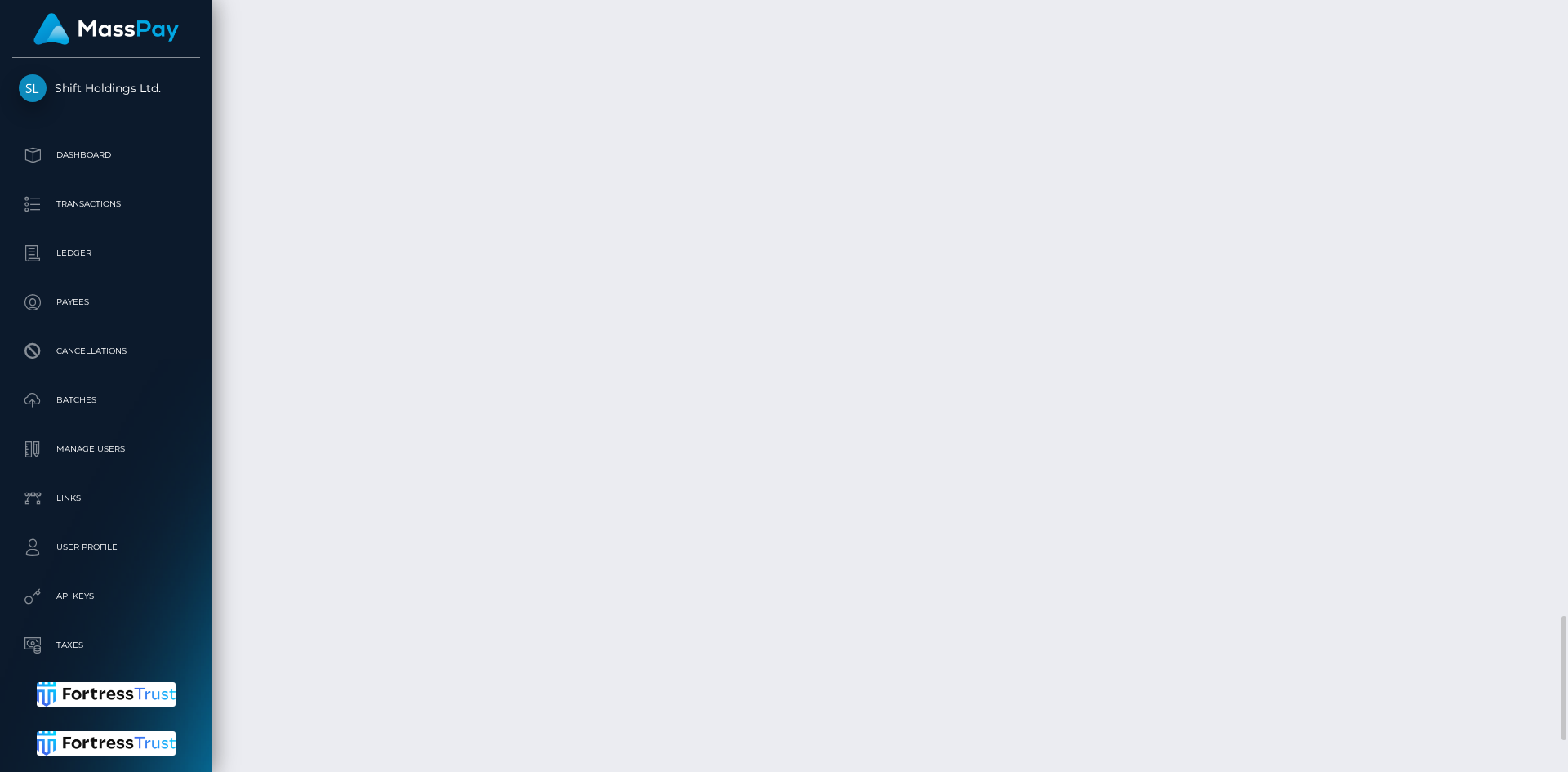
scroll to position [196, 420]
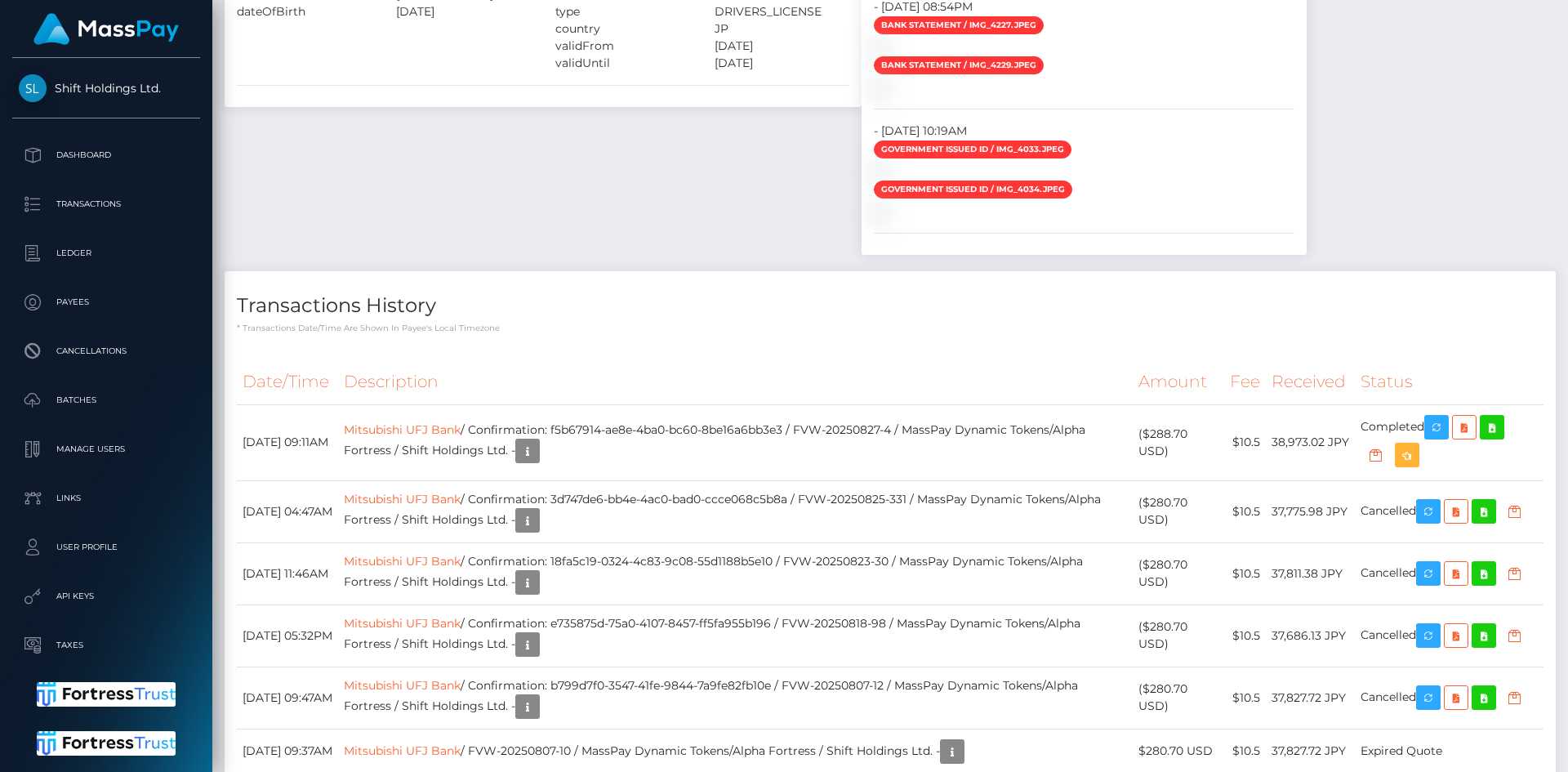
scroll to position [0, 0]
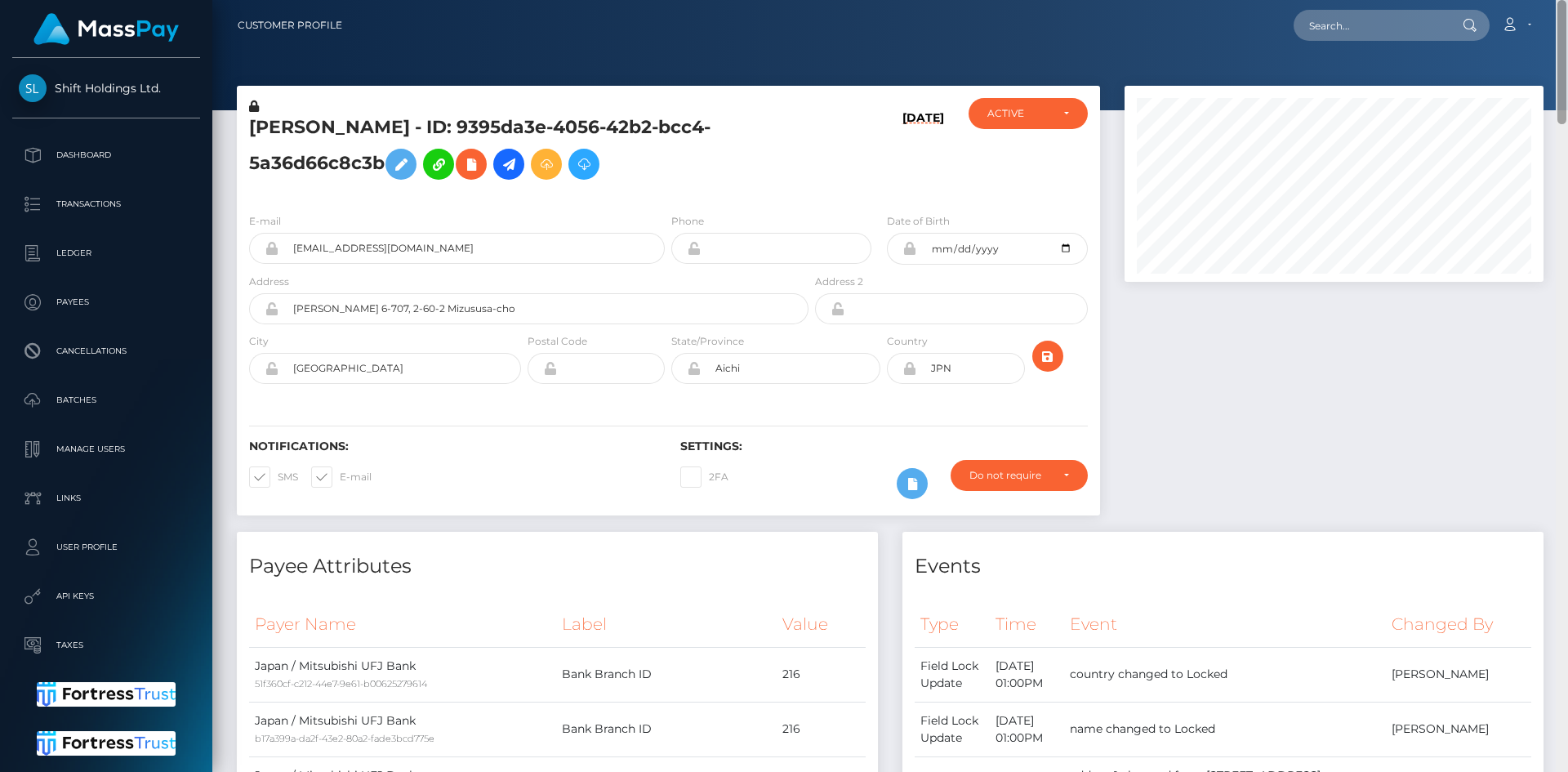
drag, startPoint x: 1559, startPoint y: 637, endPoint x: 1558, endPoint y: -71, distance: 708.0
click at [1558, 0] on html "Shift Holdings Ltd. Dashboard Transactions Ledger Payees Batches" at bounding box center [784, 386] width 1568 height 772
click at [1346, 19] on input "text" at bounding box center [1370, 25] width 154 height 31
paste input "drzzymarrox@gmail.com"
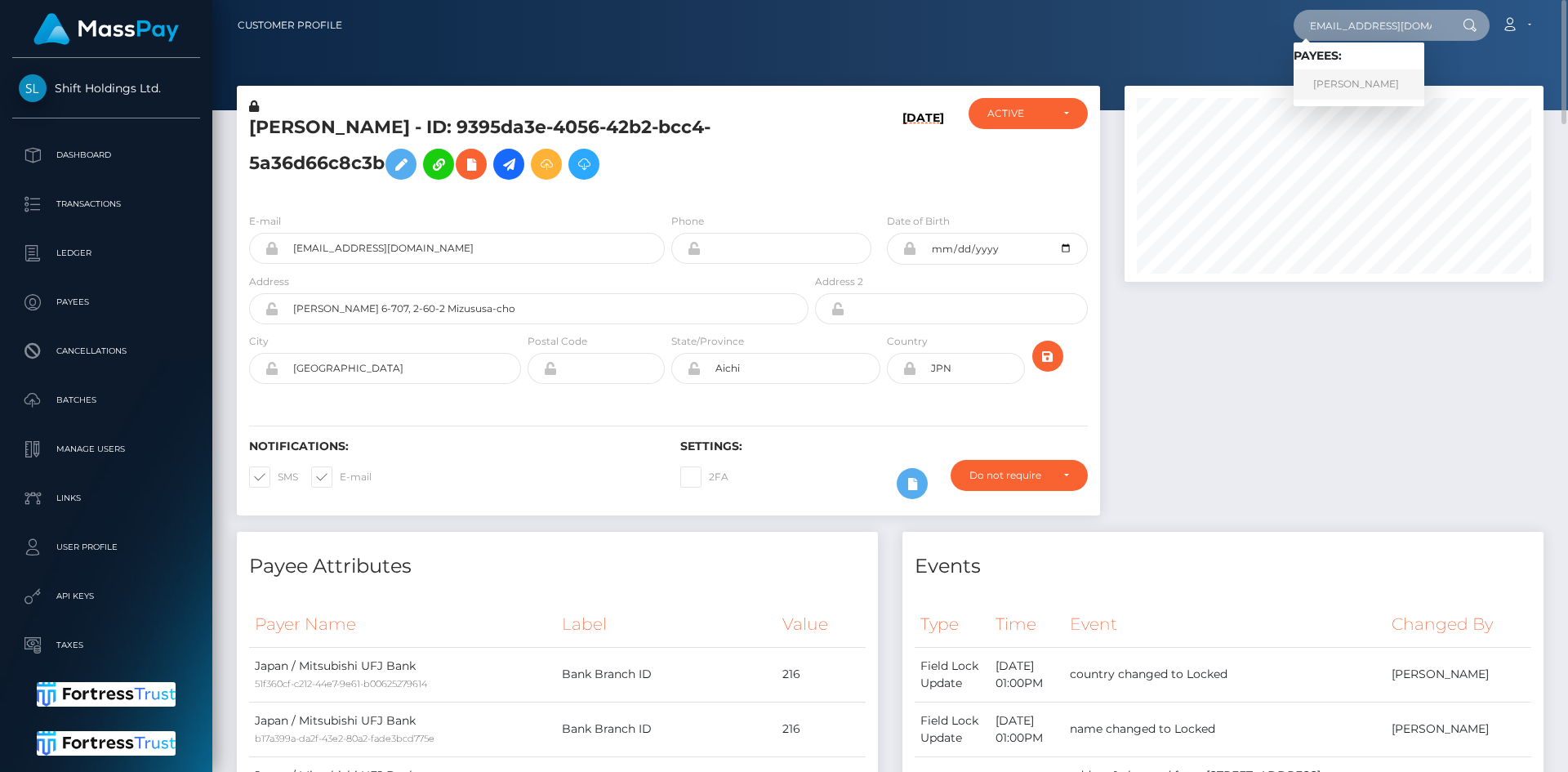
type input "drzzymarrox@gmail.com"
click at [1366, 84] on link "MARWAN AAD ALI AL-QAYSI" at bounding box center [1358, 84] width 131 height 30
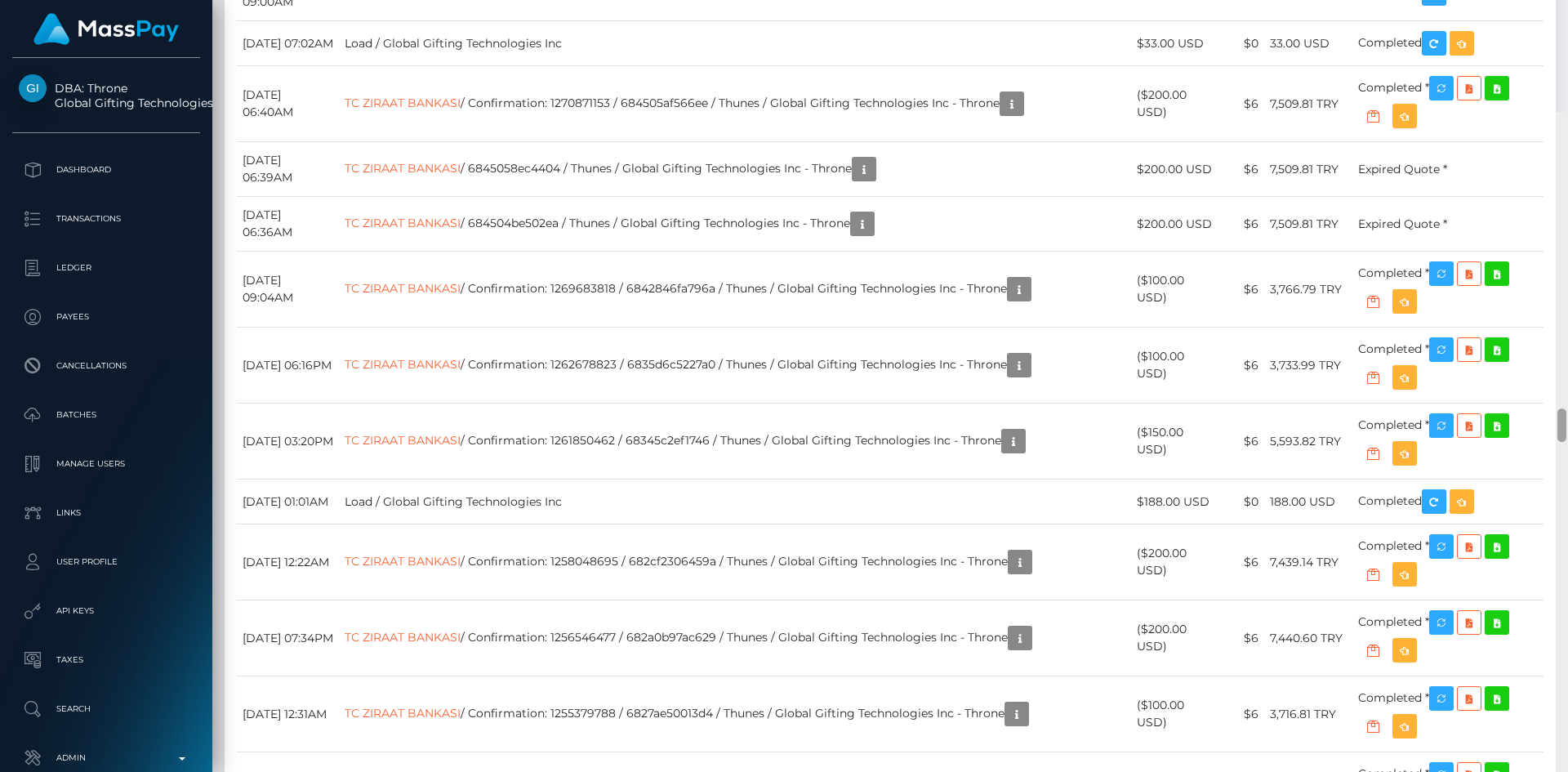
scroll to position [6938, 0]
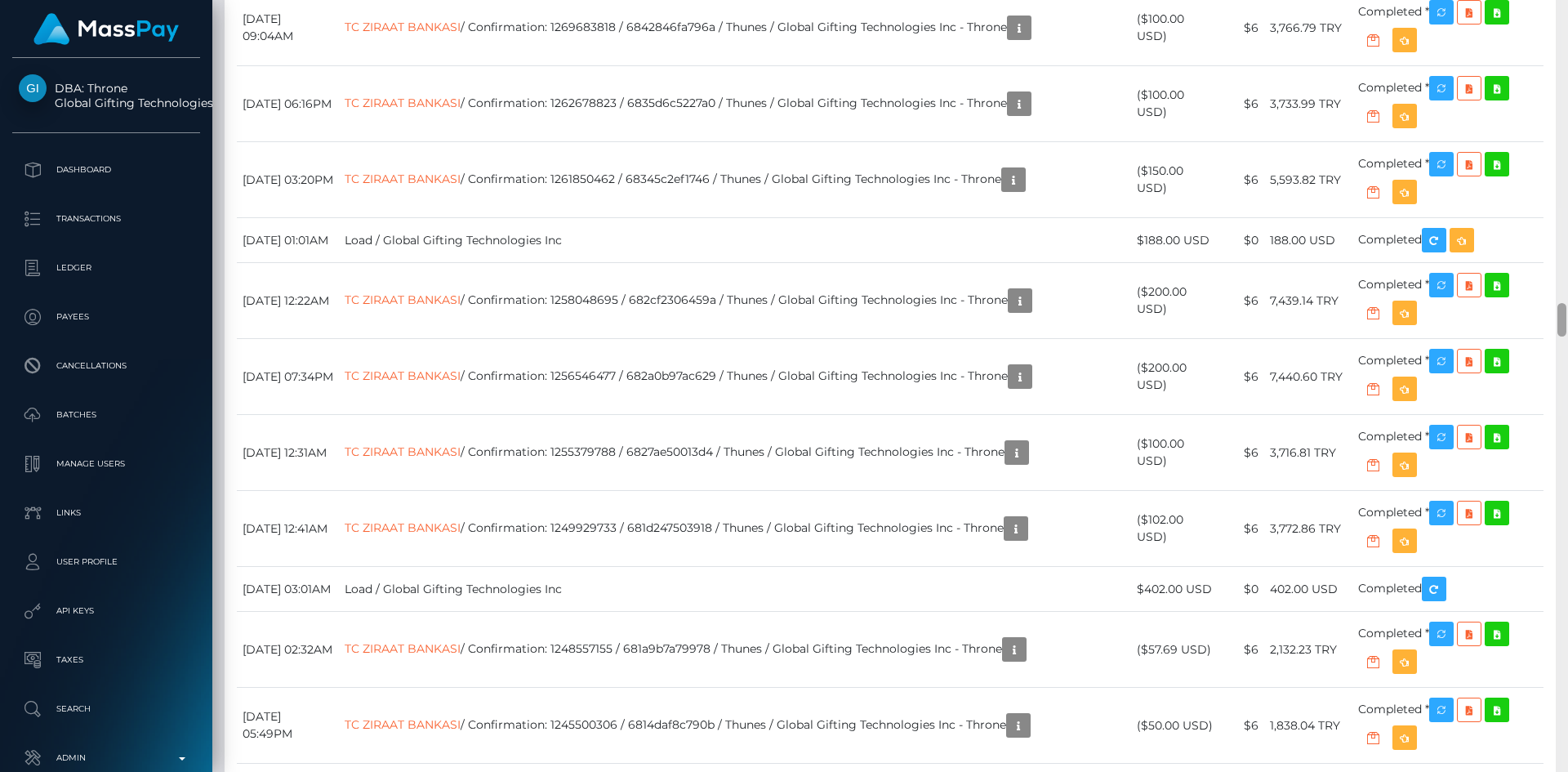
drag, startPoint x: 1562, startPoint y: 27, endPoint x: 1534, endPoint y: 316, distance: 290.4
click at [1534, 316] on div "Customer Profile Loading... Loading..." at bounding box center [890, 386] width 1355 height 772
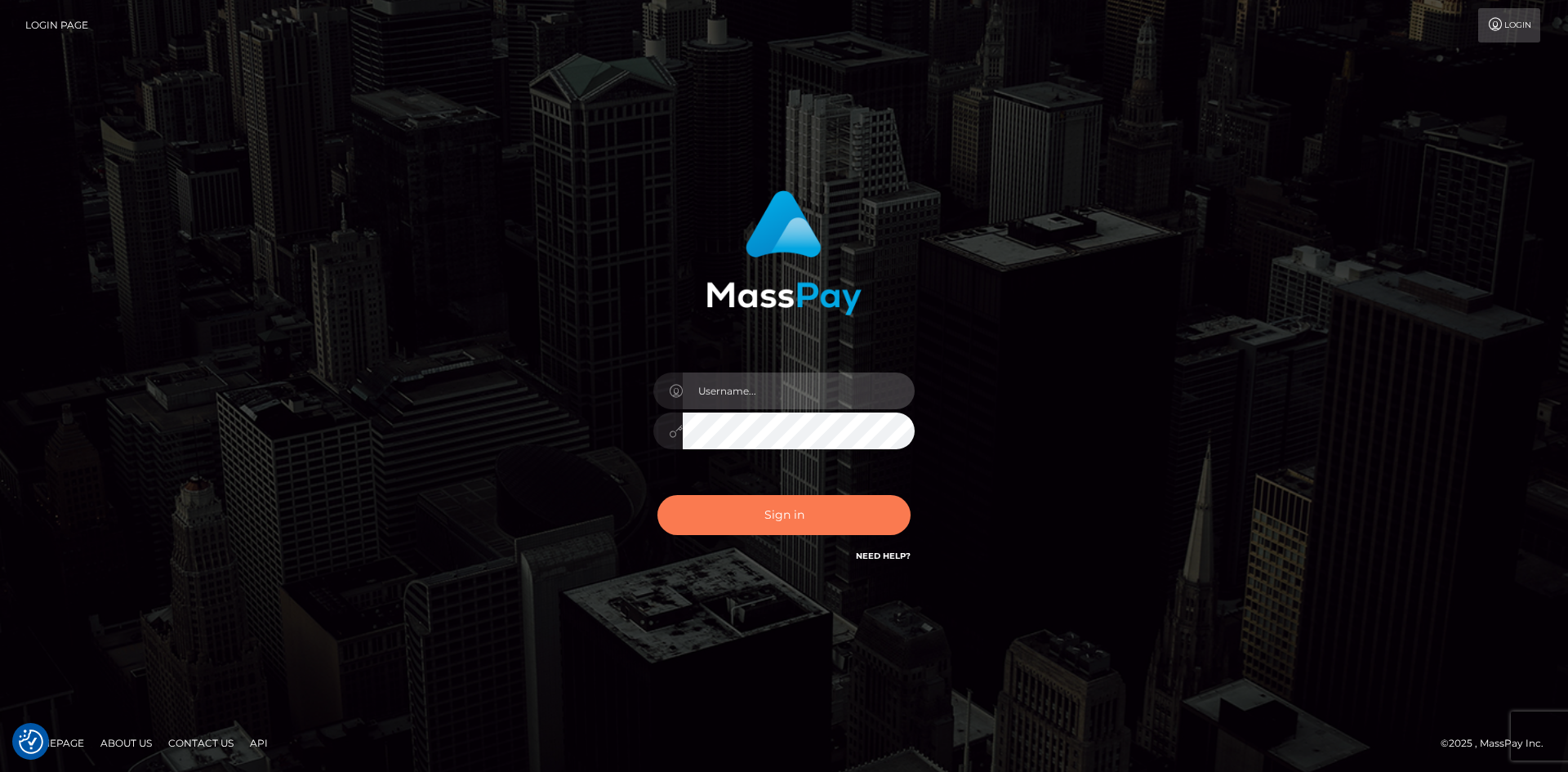
type input "alexstef"
click at [777, 519] on button "Sign in" at bounding box center [783, 514] width 253 height 40
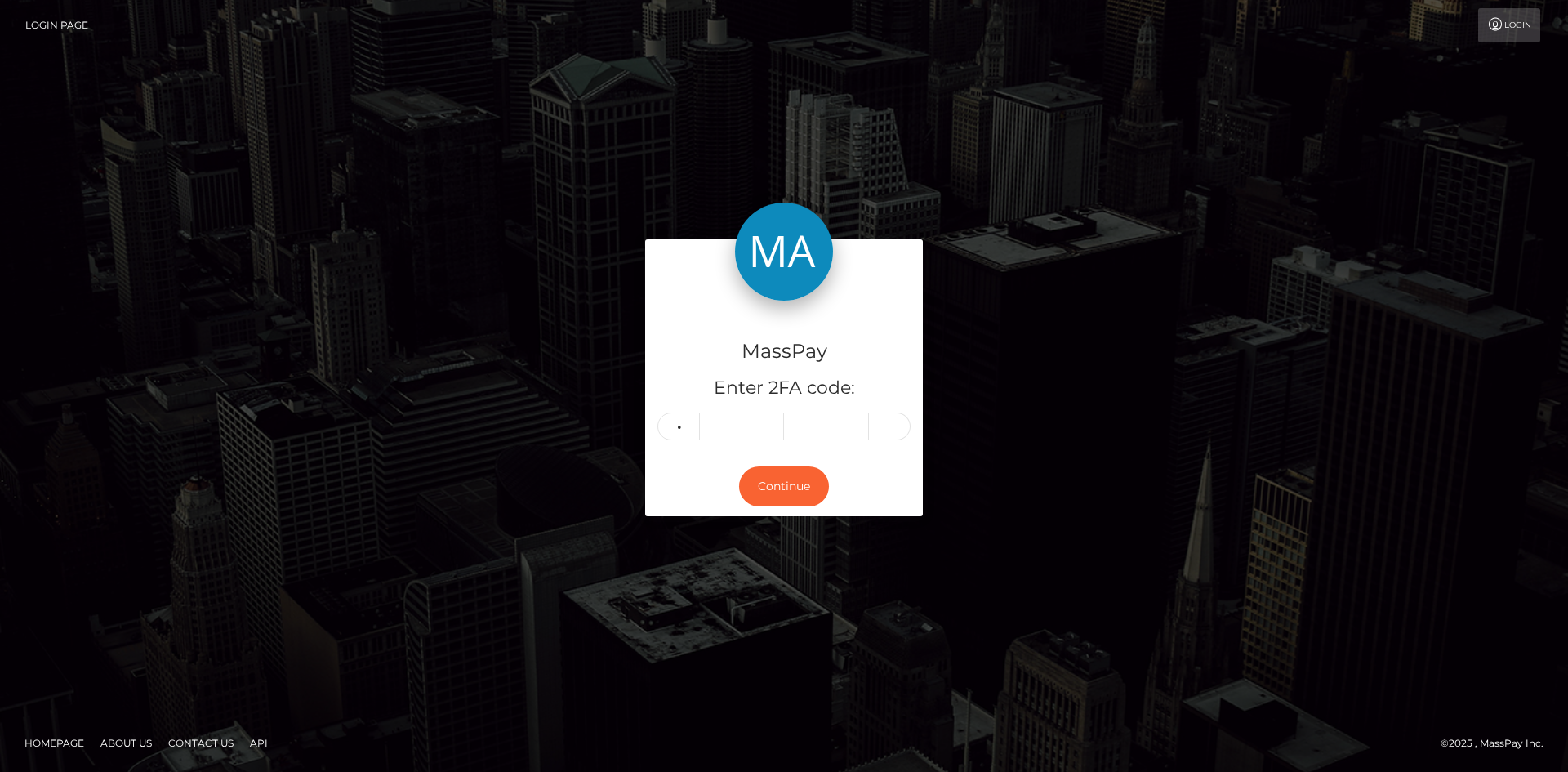
type input "3"
type input "6"
type input "5"
type input "4"
type input "3"
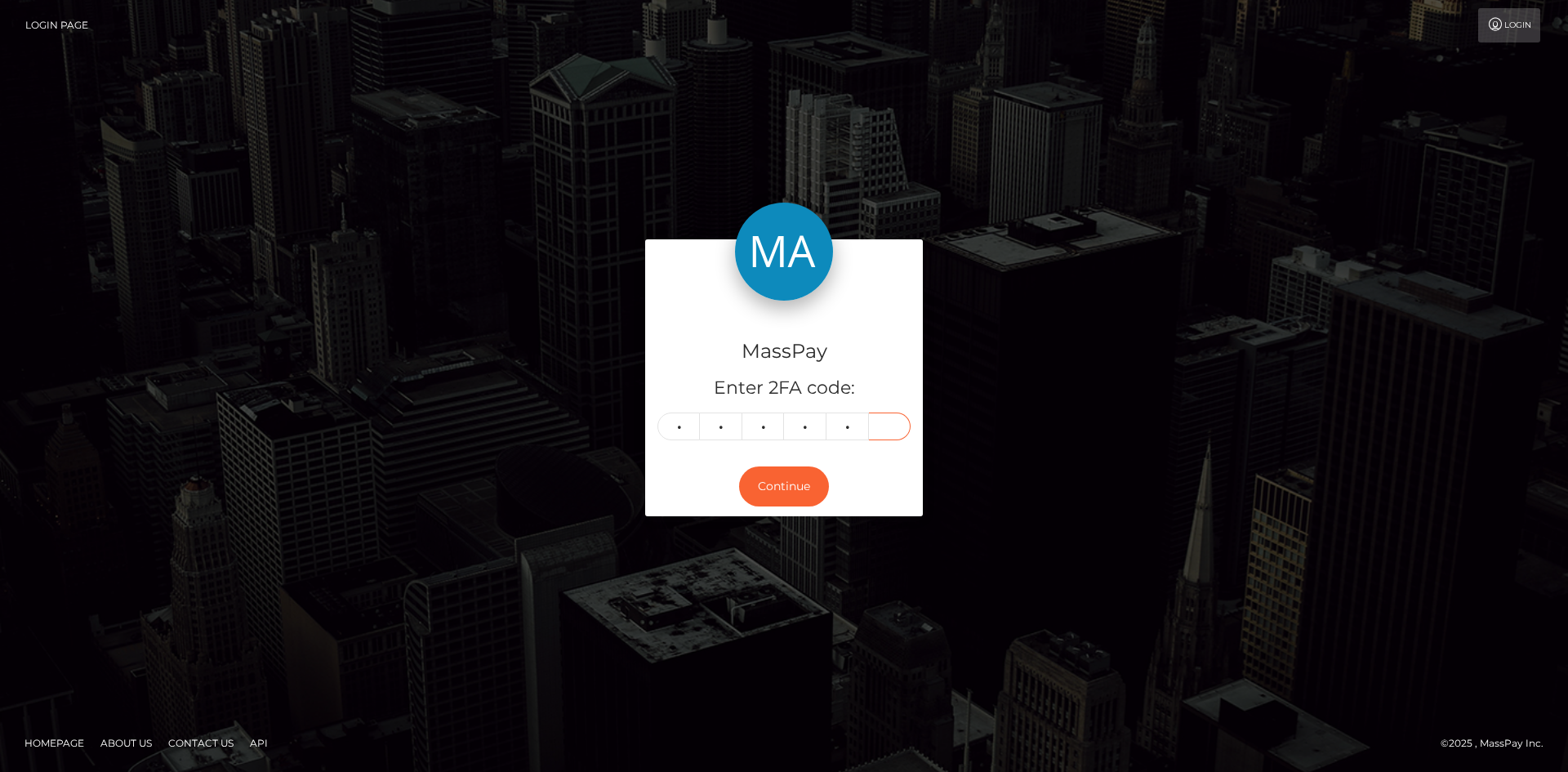
type input "1"
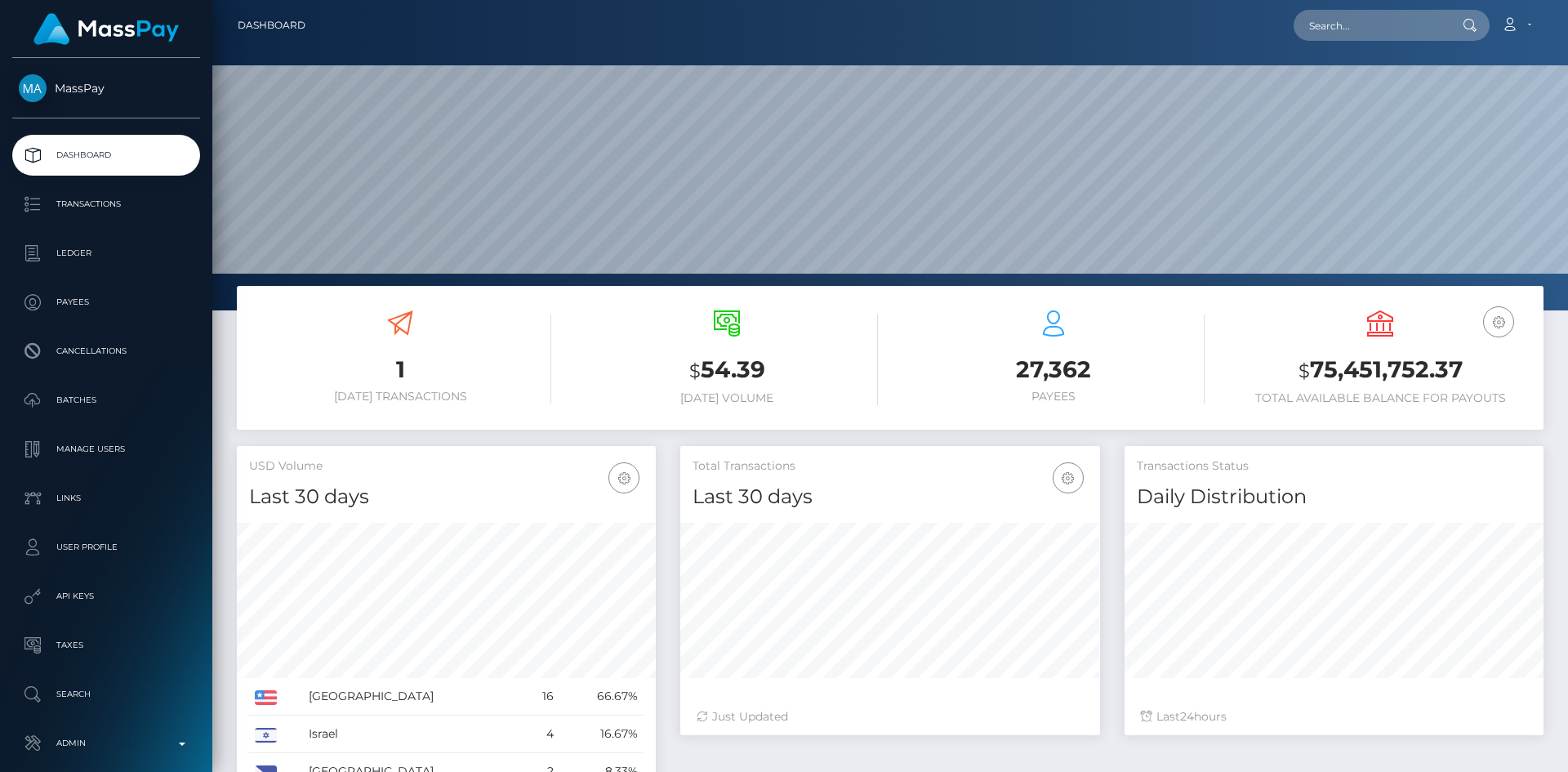
scroll to position [290, 420]
click at [1348, 44] on nav "Dashboard Loading... Loading... Account Edit Profile" at bounding box center [890, 25] width 1355 height 51
click at [1348, 28] on input "text" at bounding box center [1370, 25] width 154 height 31
paste input "jess010402@icloud.com"
drag, startPoint x: 1406, startPoint y: 29, endPoint x: 1394, endPoint y: 32, distance: 12.4
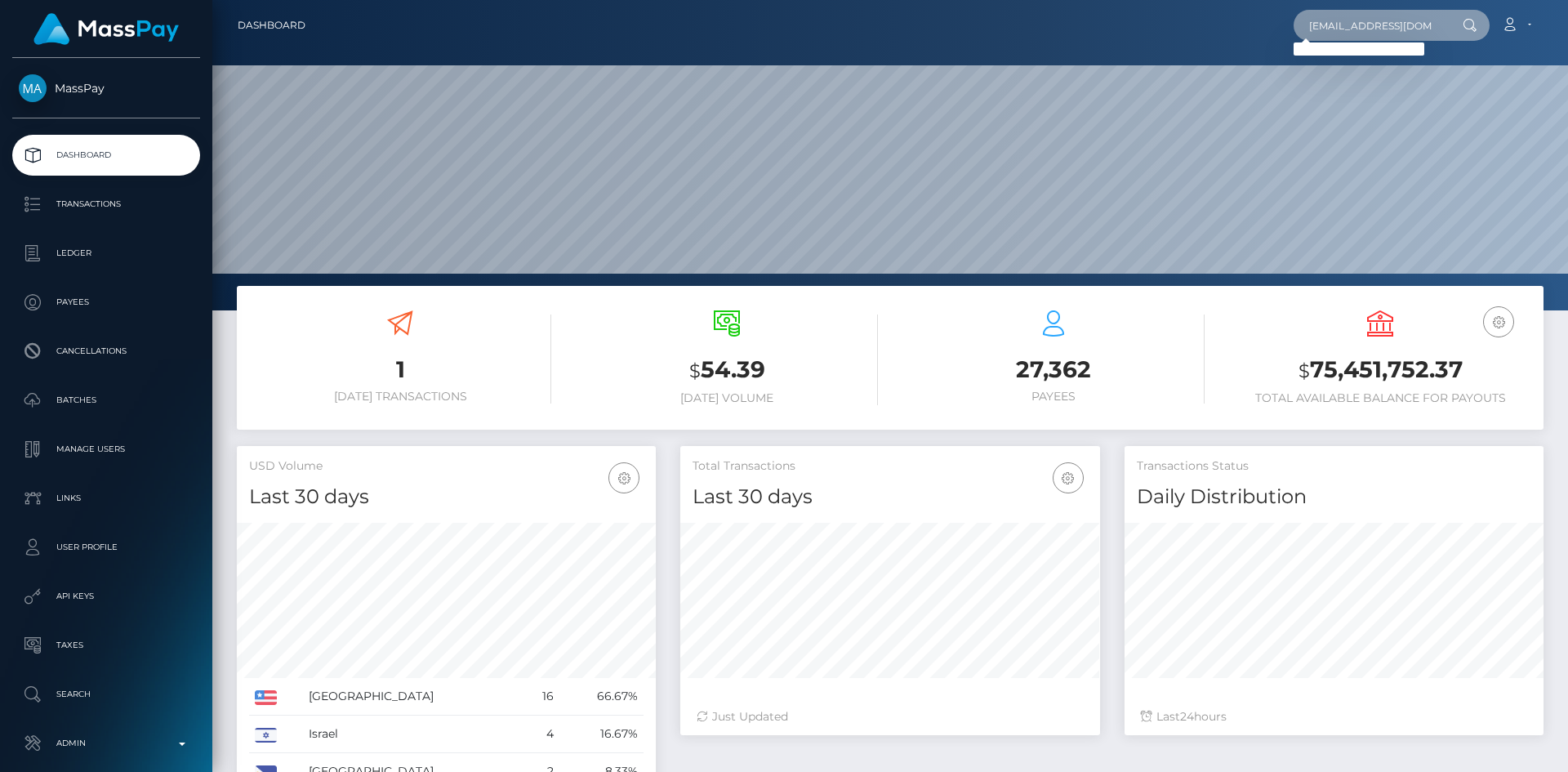
click at [1406, 28] on input "jess010402@icloud.com" at bounding box center [1370, 25] width 154 height 31
paste input "1299668664"
type input "1299668664"
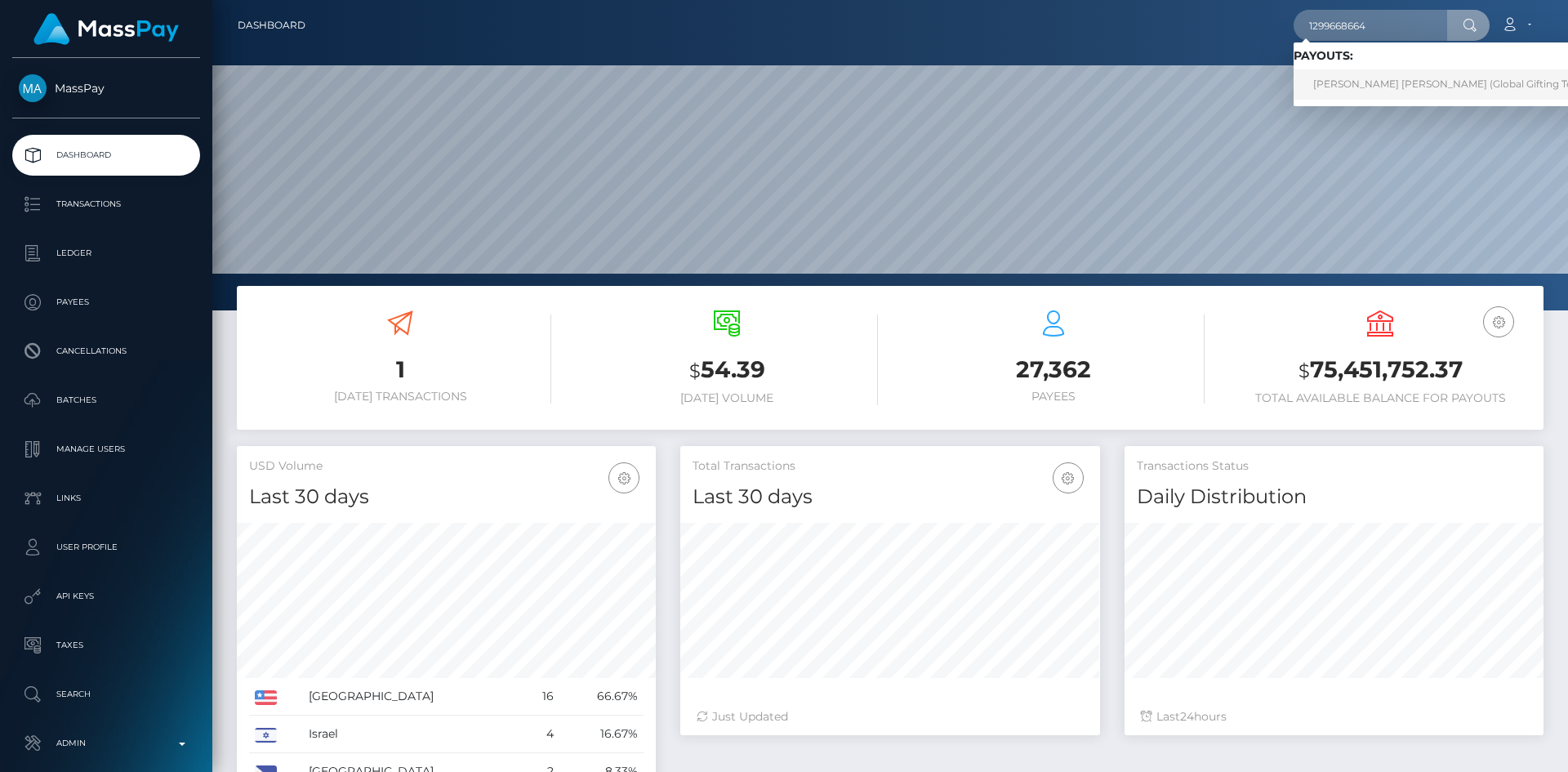
click at [1362, 76] on link "JESSICA ELLIE V FIRMINGER (Global Gifting Technologies Inc - Throne)" at bounding box center [1501, 84] width 417 height 30
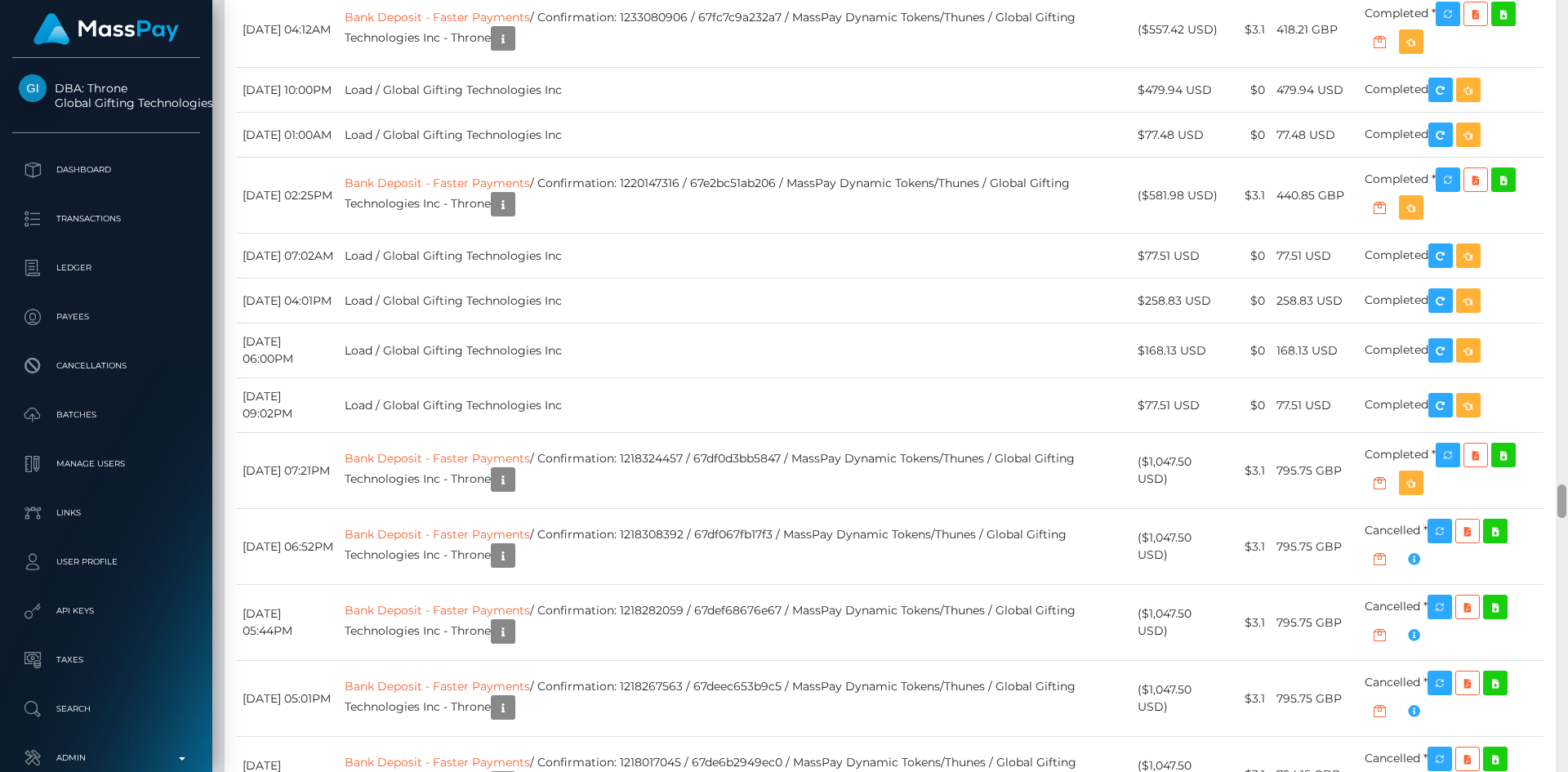
scroll to position [10964, 0]
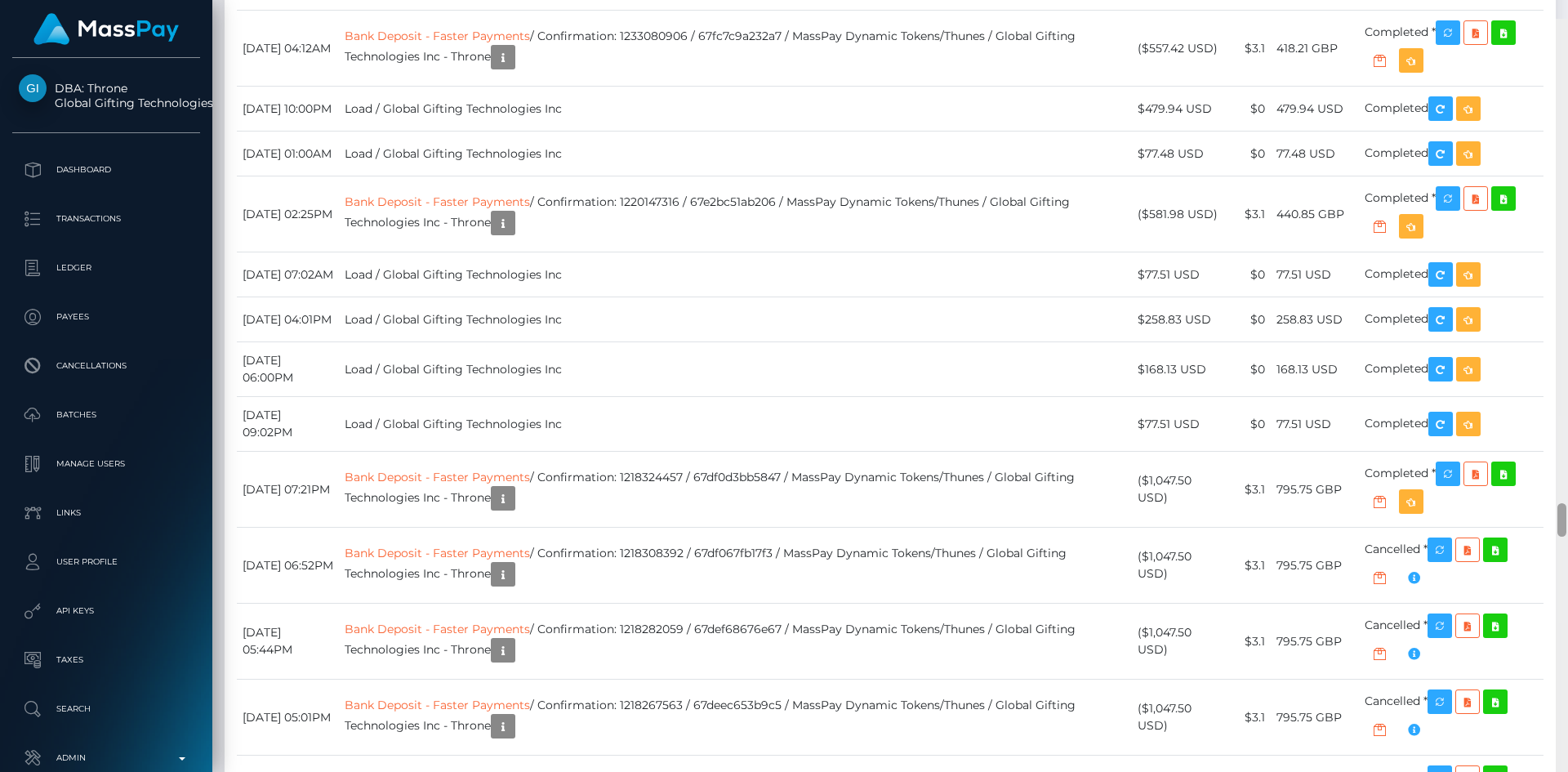
drag, startPoint x: 1561, startPoint y: 17, endPoint x: 1565, endPoint y: 497, distance: 480.0
click at [1565, 503] on div at bounding box center [1561, 520] width 9 height 34
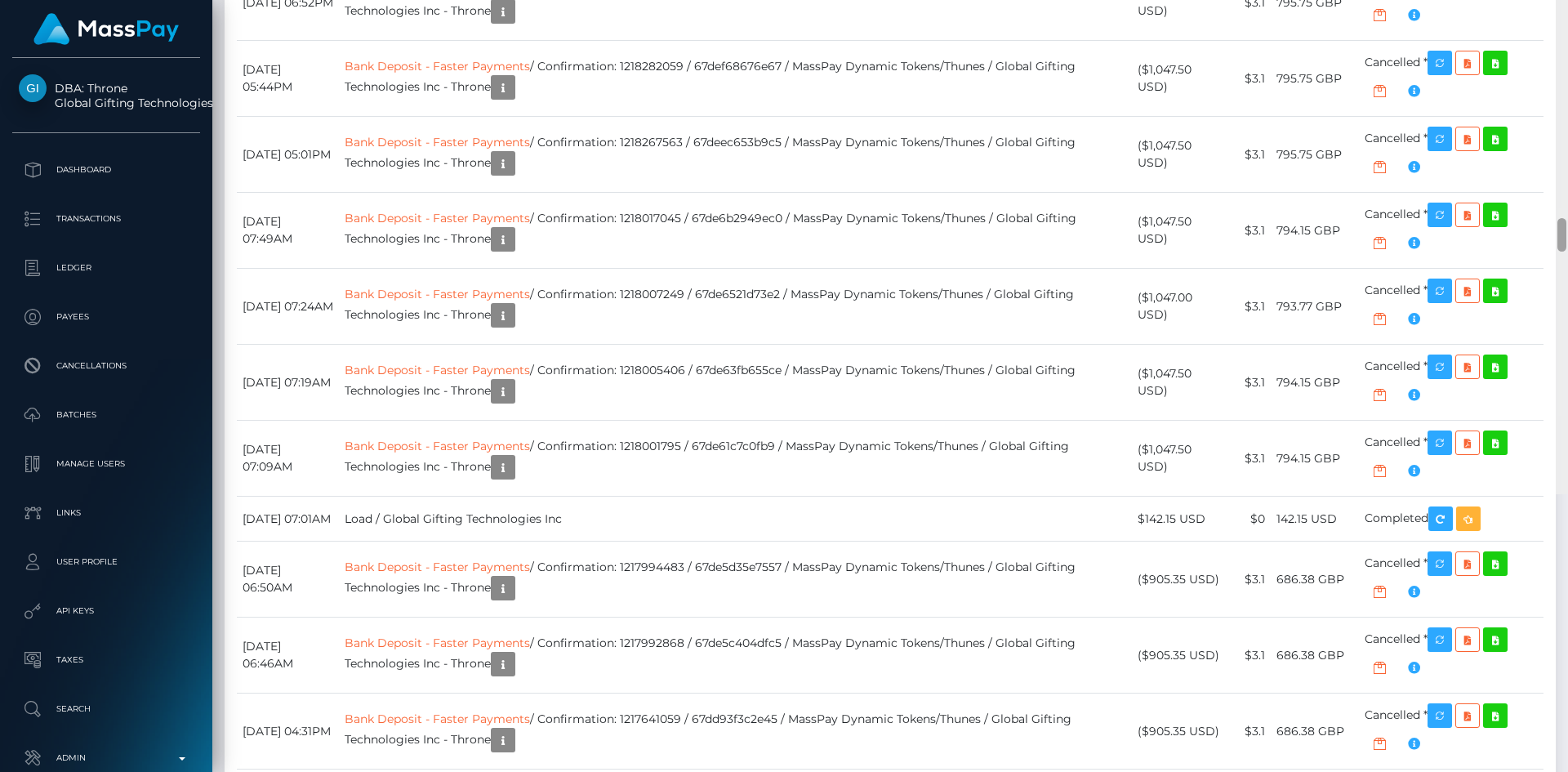
scroll to position [11564, 0]
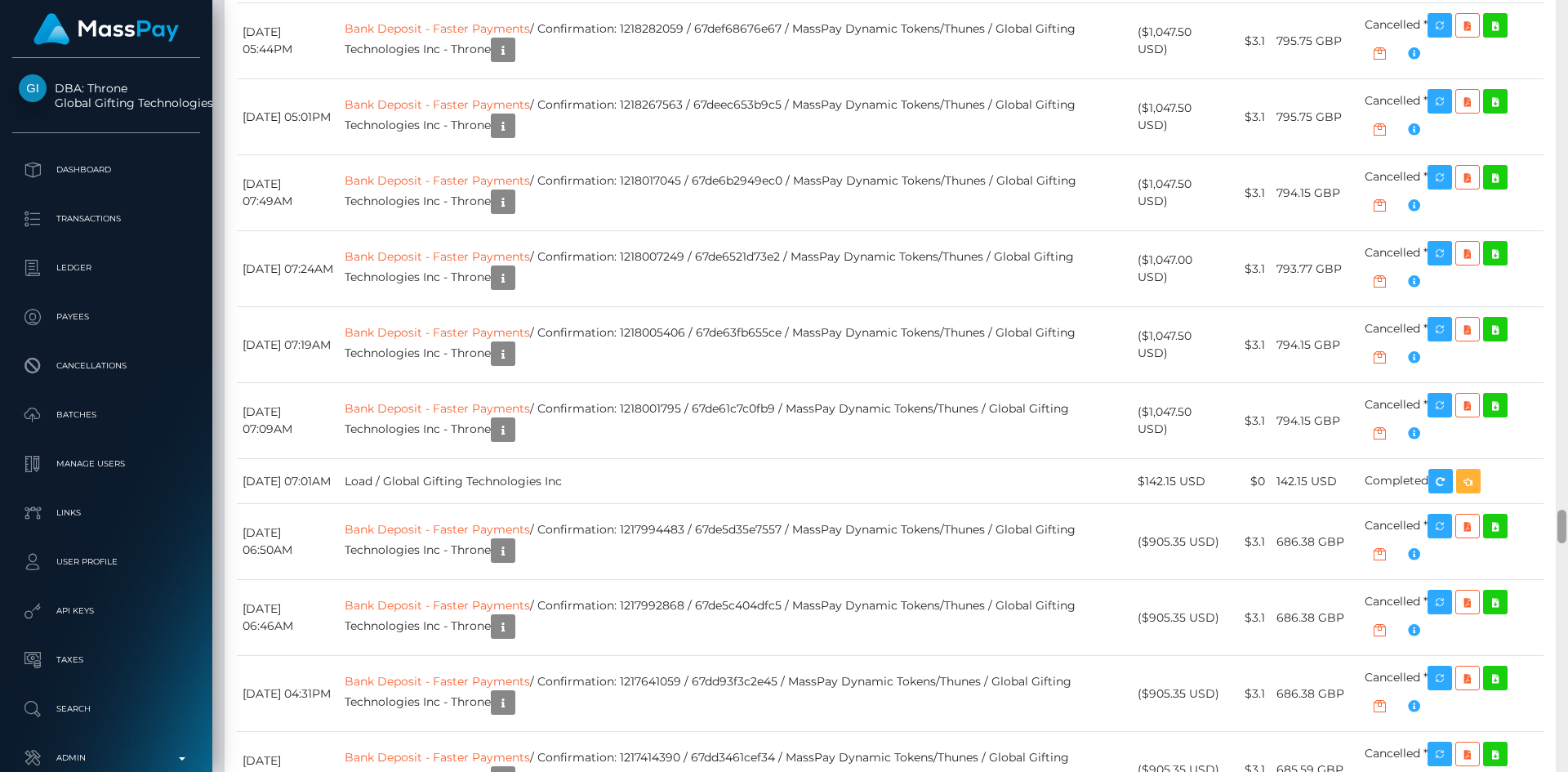
drag, startPoint x: 1561, startPoint y: 496, endPoint x: 1559, endPoint y: 520, distance: 24.1
click at [1559, 520] on div at bounding box center [1561, 526] width 9 height 34
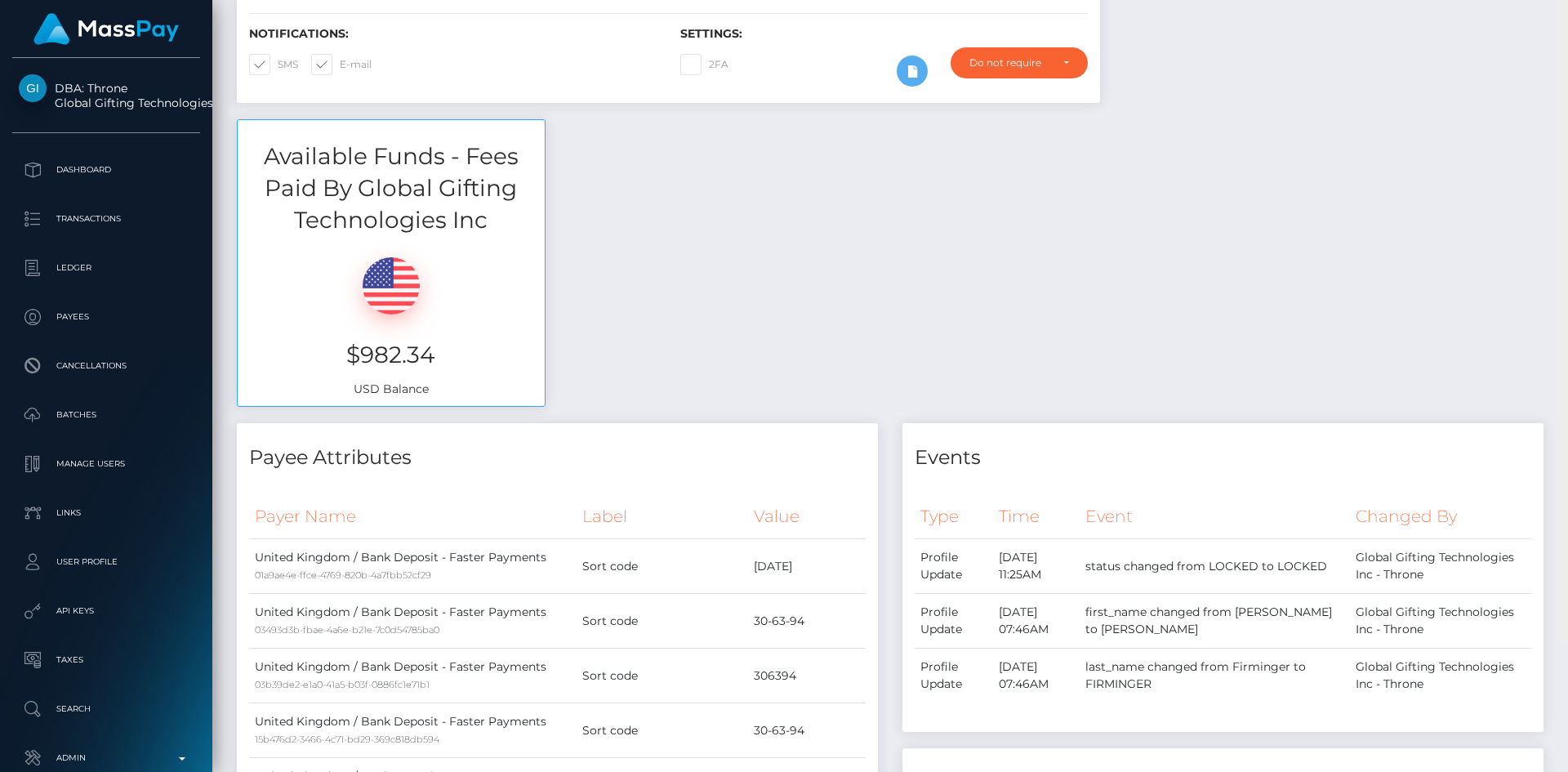
scroll to position [126, 0]
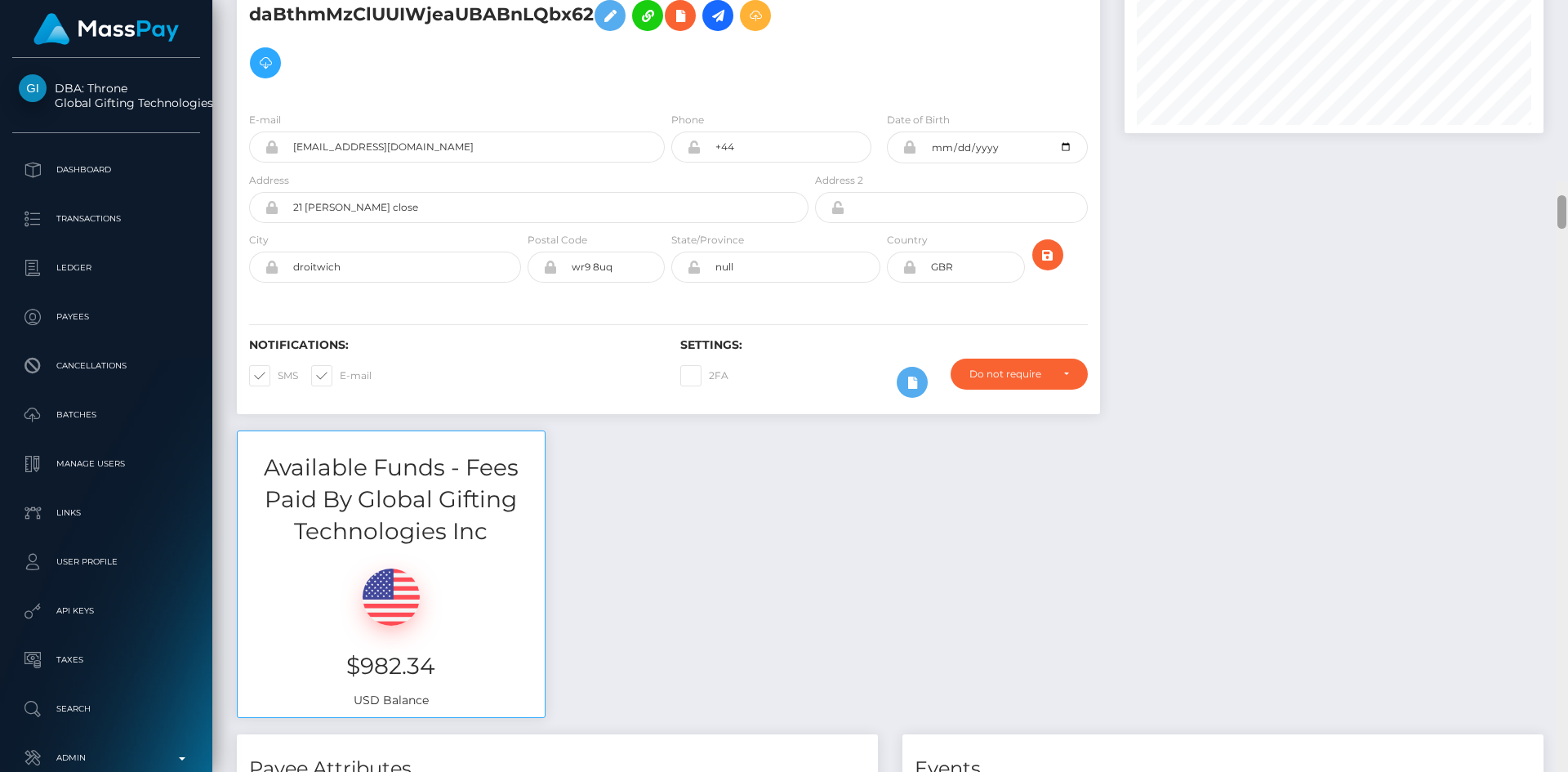
drag, startPoint x: 1567, startPoint y: 435, endPoint x: 1540, endPoint y: 16, distance: 419.9
click at [1564, 195] on div at bounding box center [1561, 212] width 9 height 34
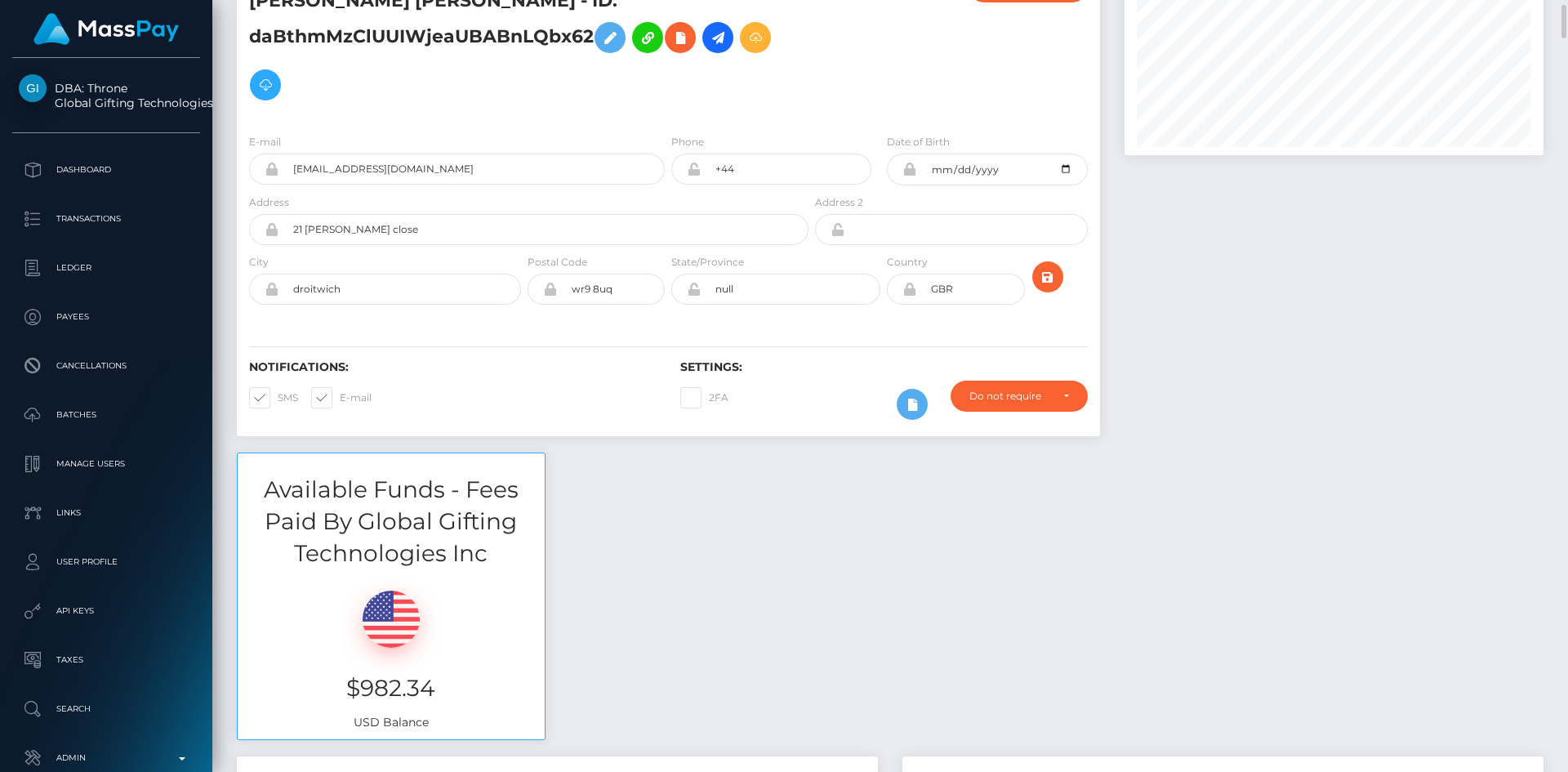
scroll to position [0, 0]
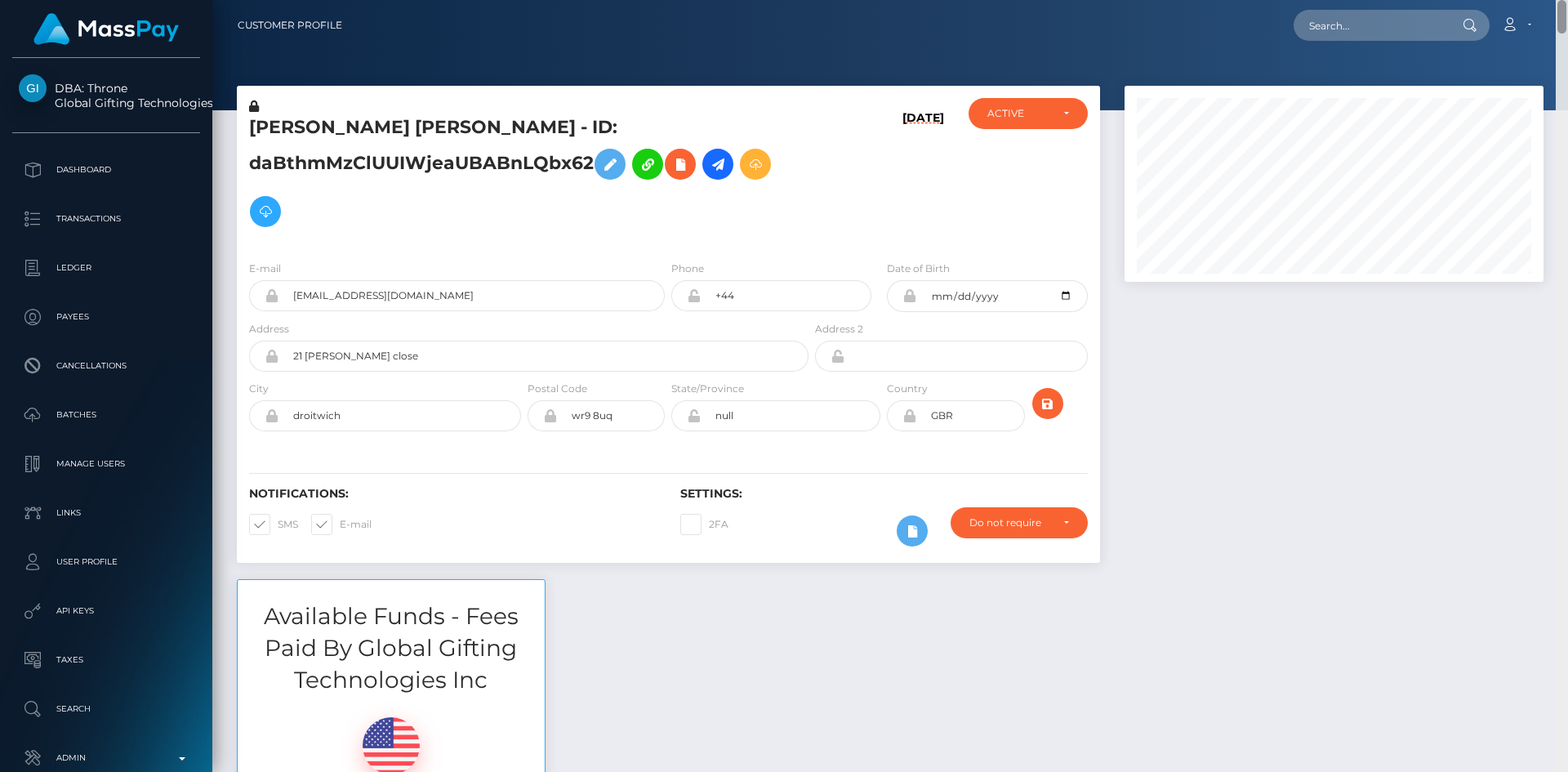
drag, startPoint x: 1561, startPoint y: 25, endPoint x: 1560, endPoint y: -4, distance: 29.0
click at [1560, 0] on html "DBA: Throne Global Gifting Technologies Inc Dashboard Transactions Ledger Payee…" at bounding box center [784, 386] width 1568 height 772
click at [1405, 21] on input "text" at bounding box center [1370, 25] width 154 height 31
paste input "MSPf23c61d5a9ea09a"
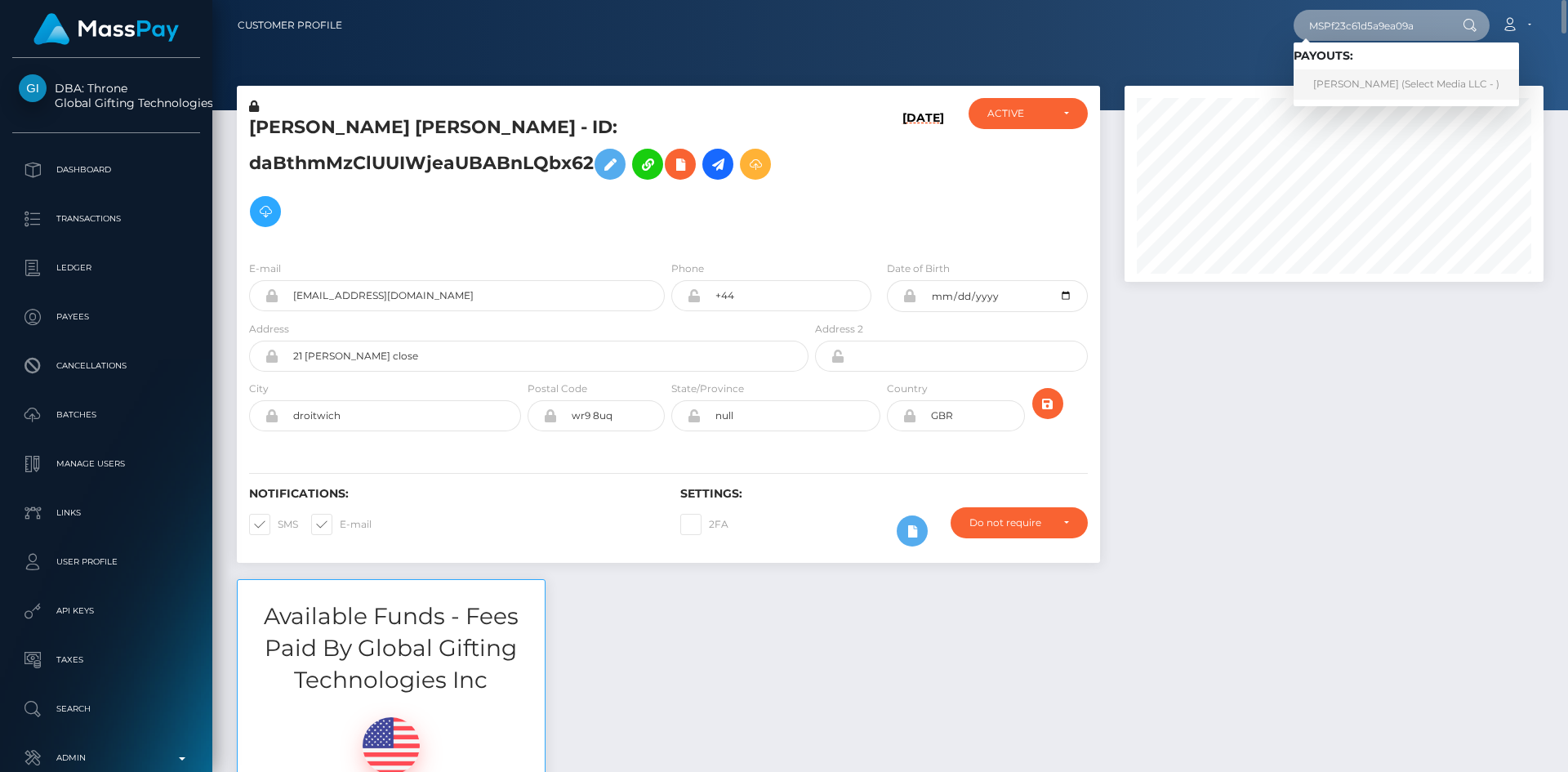
type input "MSPf23c61d5a9ea09a"
click at [1416, 80] on link "Jarid BOJA Corcilles (Select Media LLC - )" at bounding box center [1405, 84] width 226 height 30
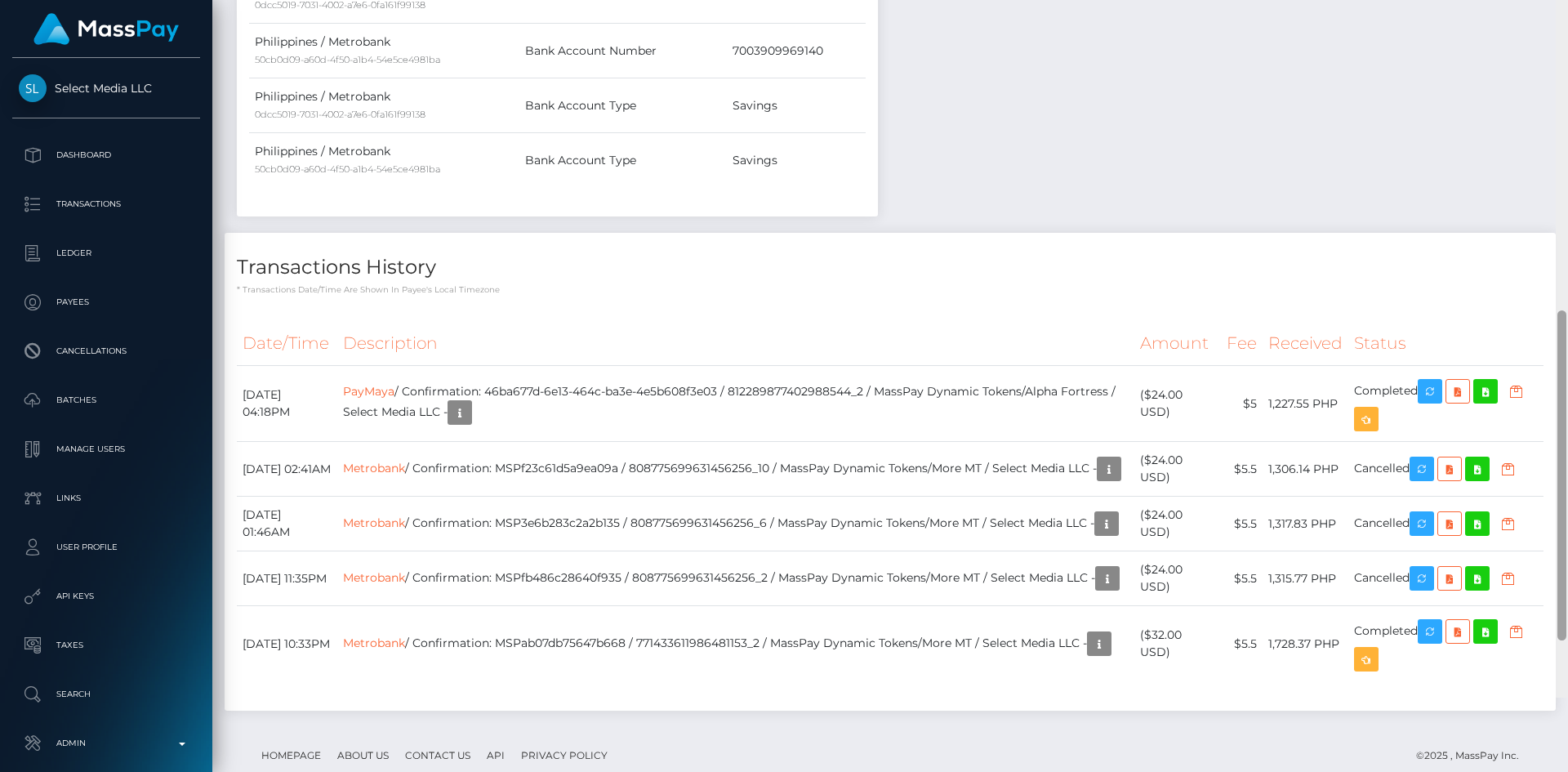
scroll to position [1033, 0]
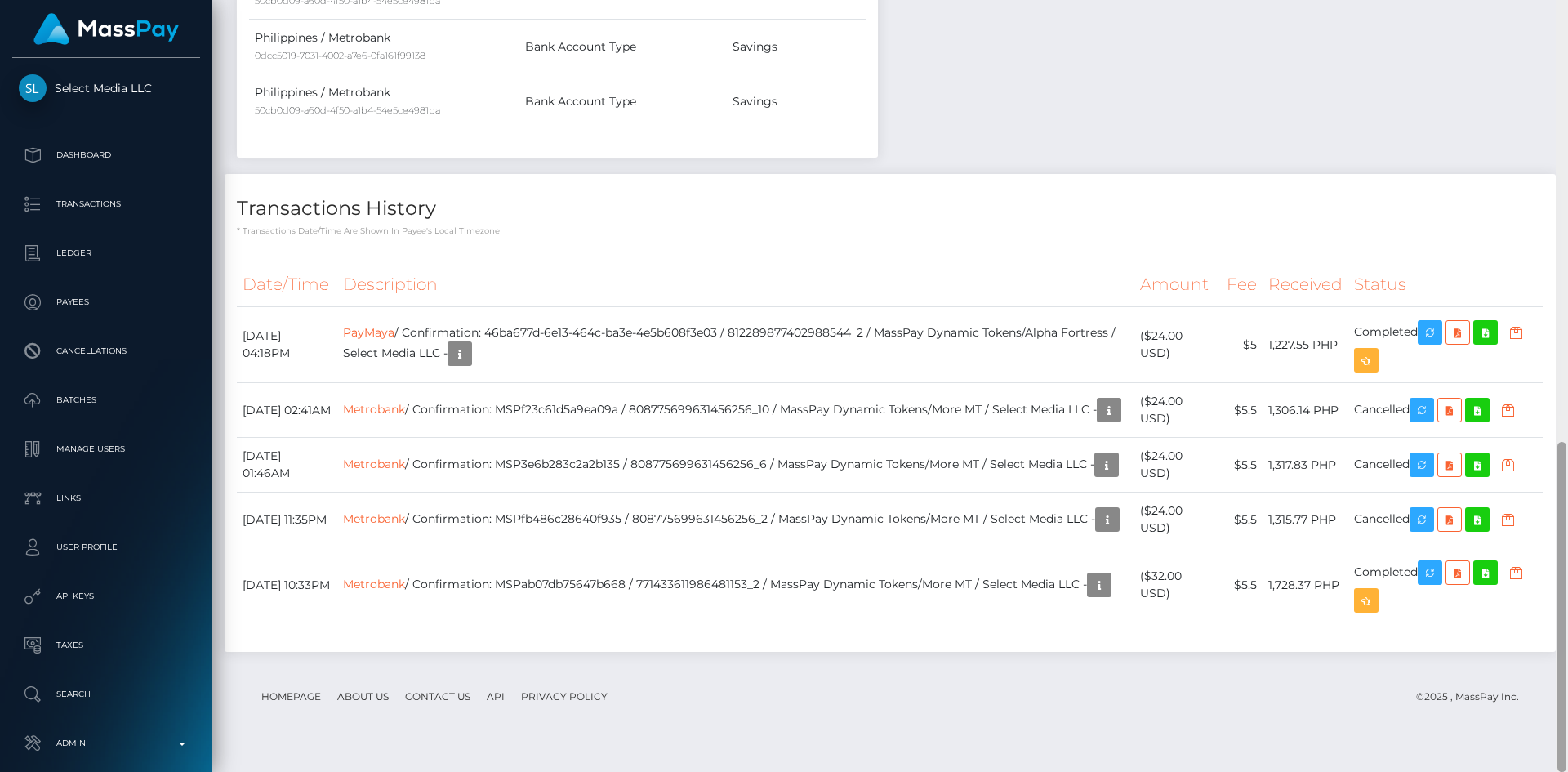
drag, startPoint x: 1558, startPoint y: 131, endPoint x: 1560, endPoint y: 476, distance: 345.0
click at [1567, 480] on div at bounding box center [1561, 386] width 12 height 772
click at [1566, 603] on div at bounding box center [1561, 386] width 12 height 772
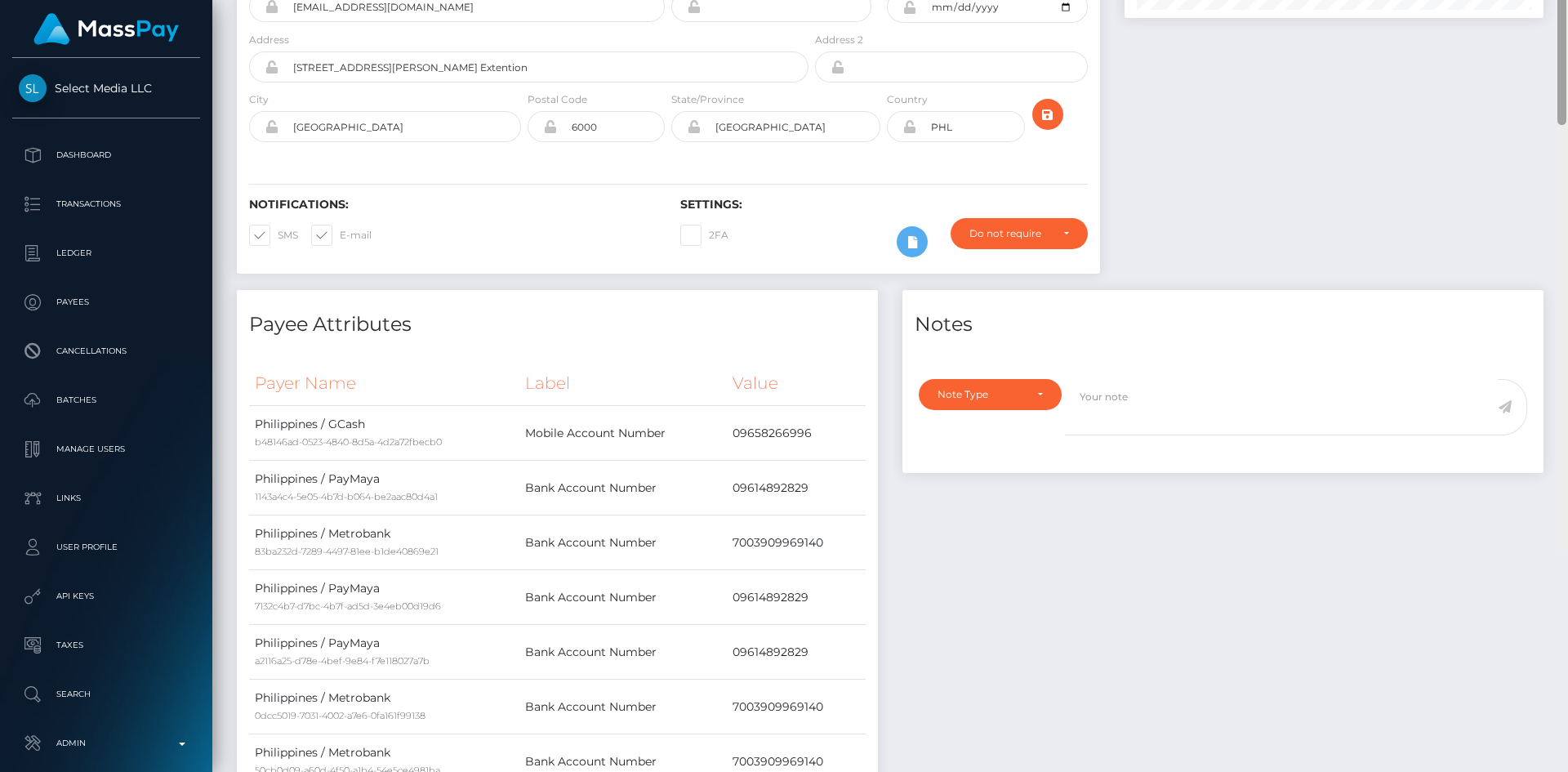
scroll to position [0, 0]
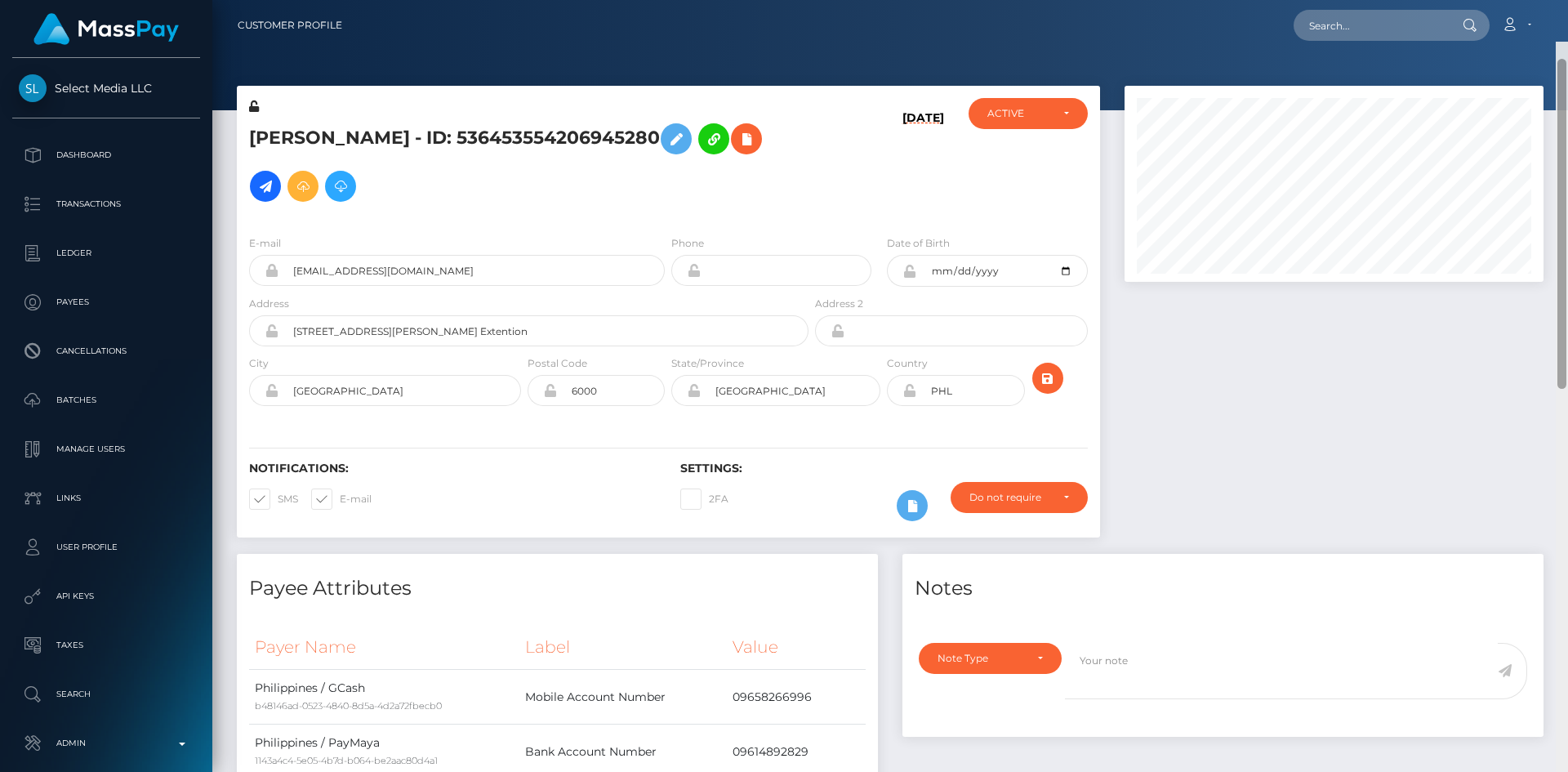
drag, startPoint x: 1559, startPoint y: 603, endPoint x: 1528, endPoint y: 54, distance: 549.9
click at [1567, 67] on div at bounding box center [1561, 427] width 12 height 772
click at [1370, 36] on input "text" at bounding box center [1370, 25] width 154 height 31
paste input "1042449"
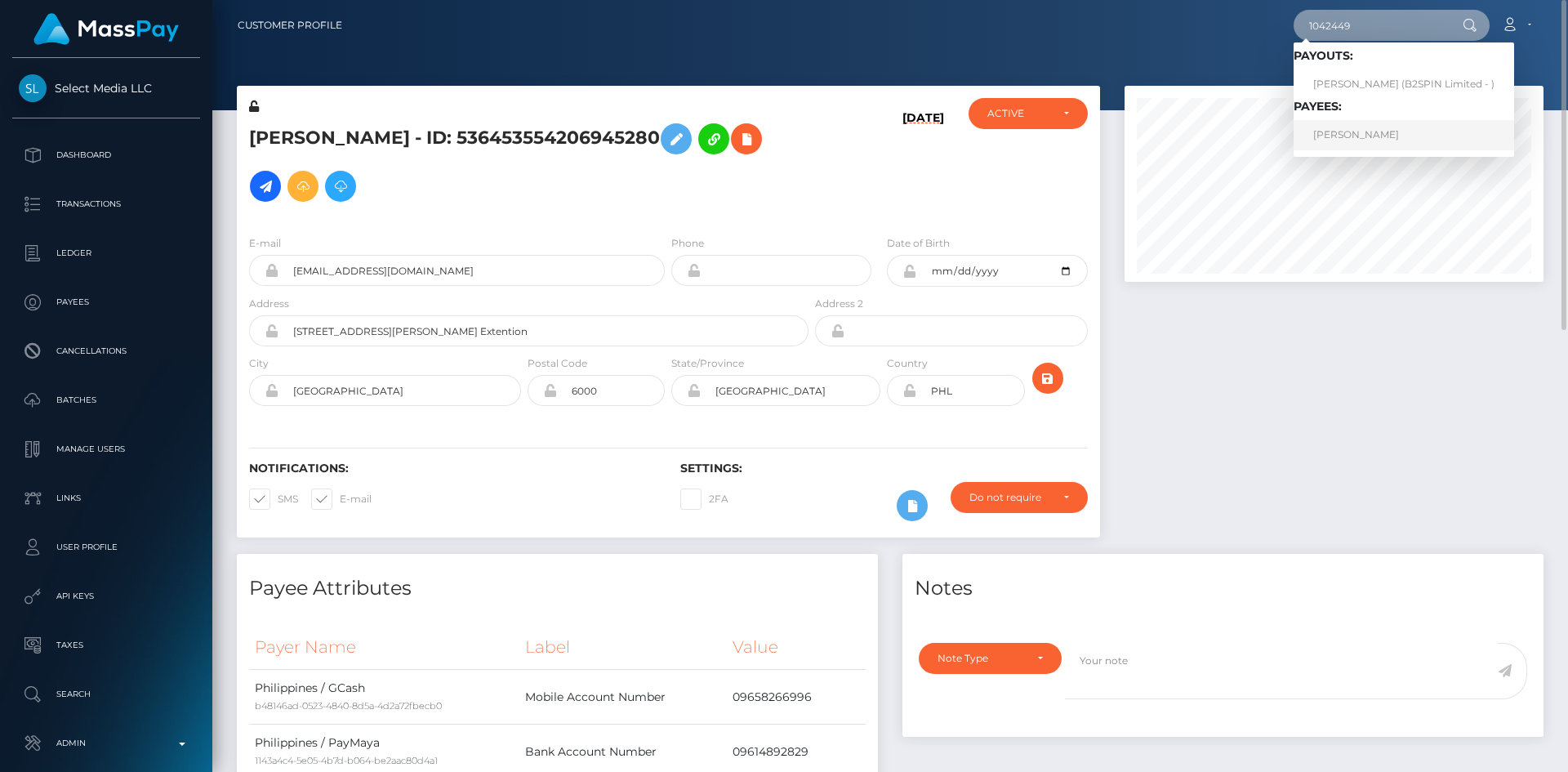
type input "1042449"
click at [1352, 132] on link "Michel Schmidt-Falbe" at bounding box center [1403, 135] width 220 height 30
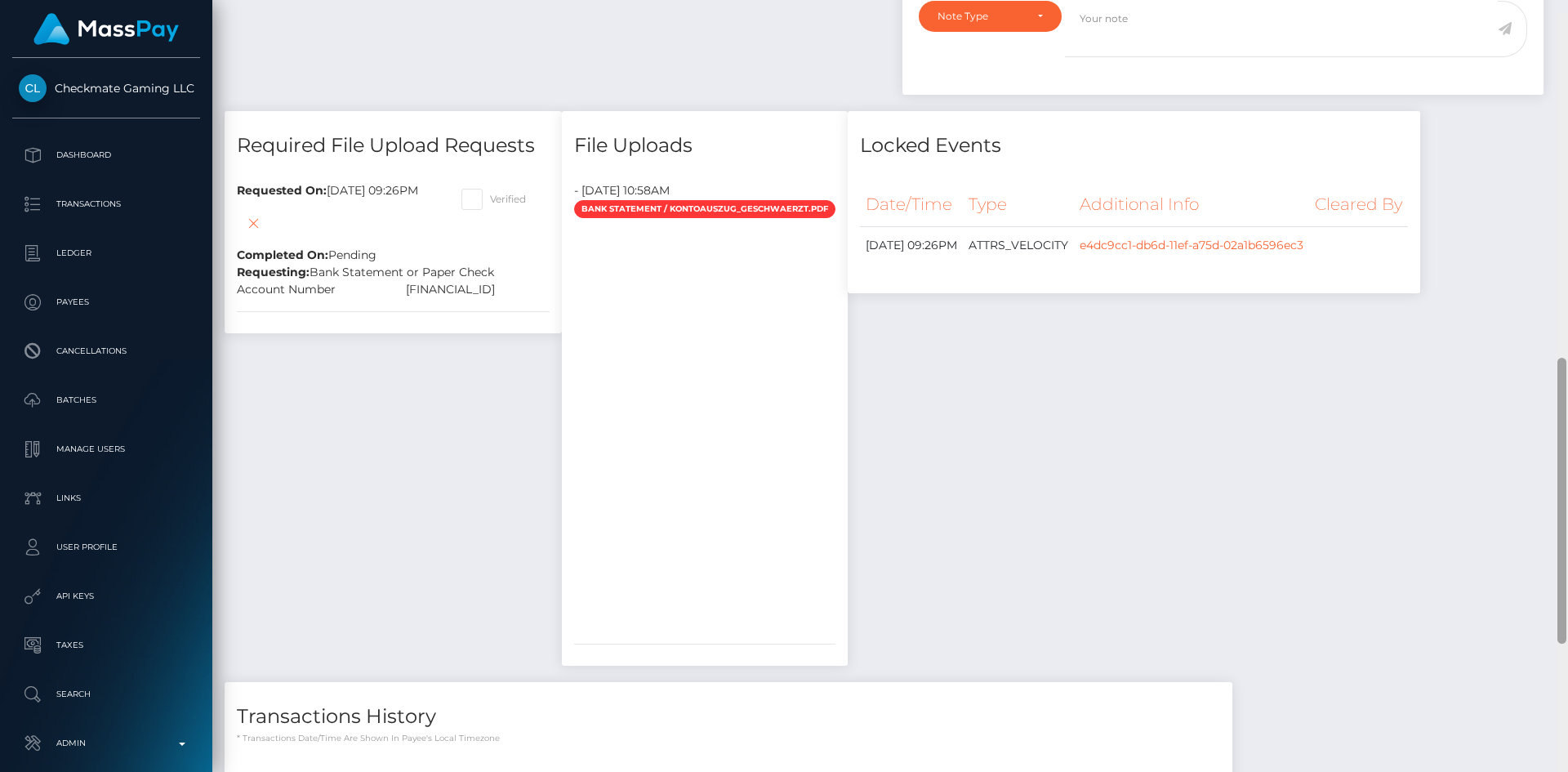
scroll to position [928, 0]
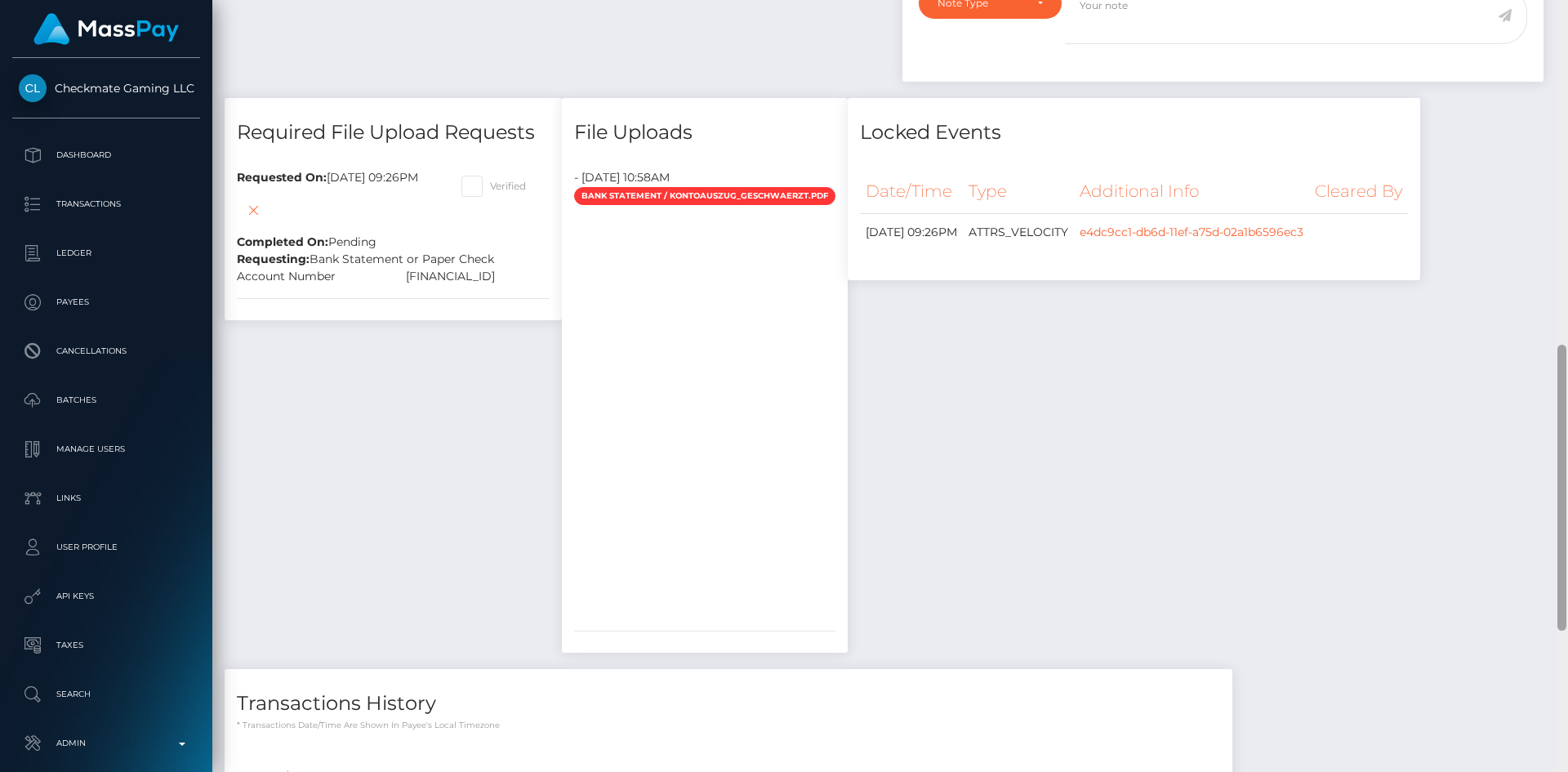
drag, startPoint x: 1564, startPoint y: 178, endPoint x: 1565, endPoint y: 461, distance: 283.0
click at [1565, 461] on div at bounding box center [1561, 488] width 9 height 286
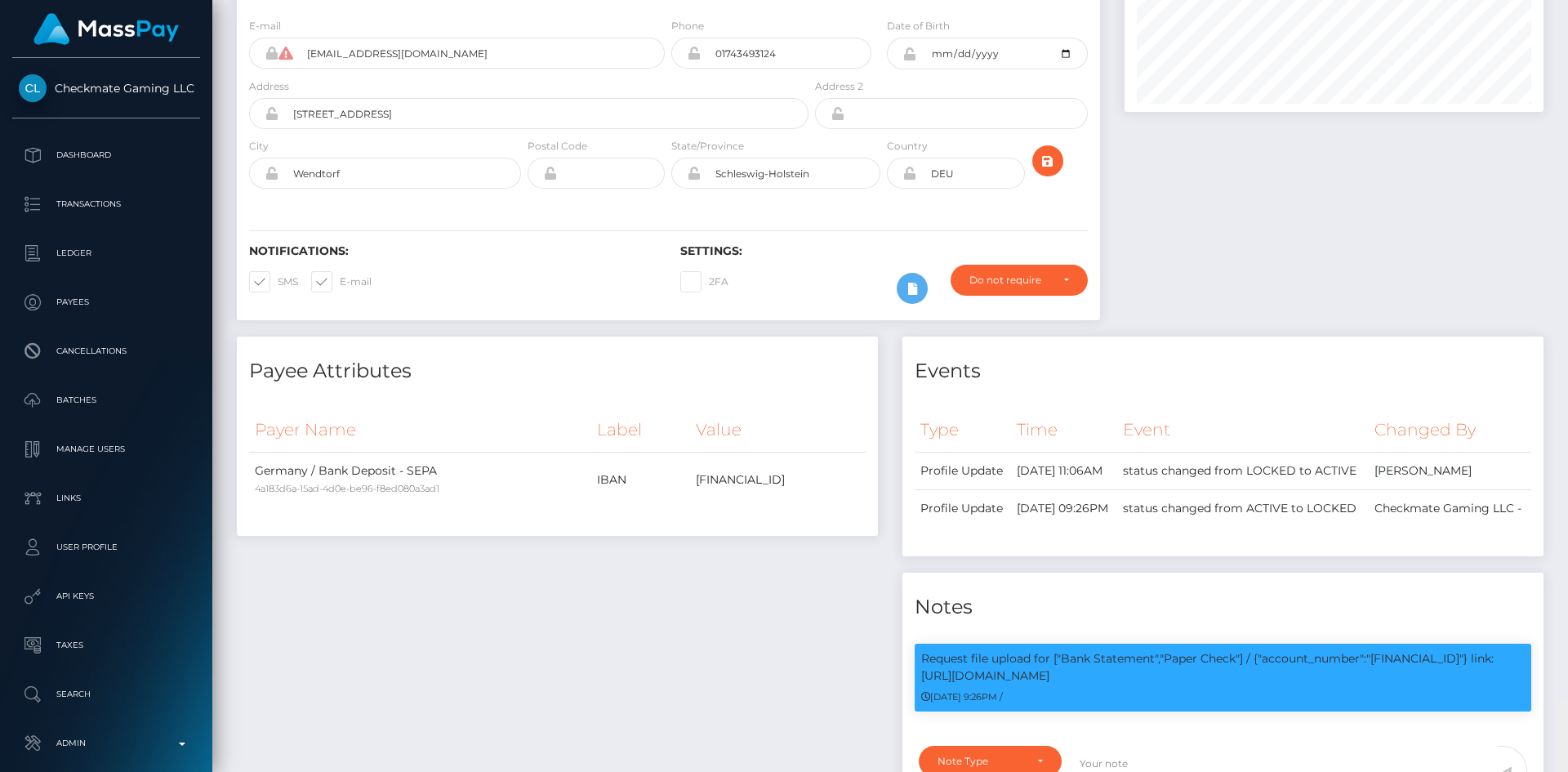
scroll to position [0, 0]
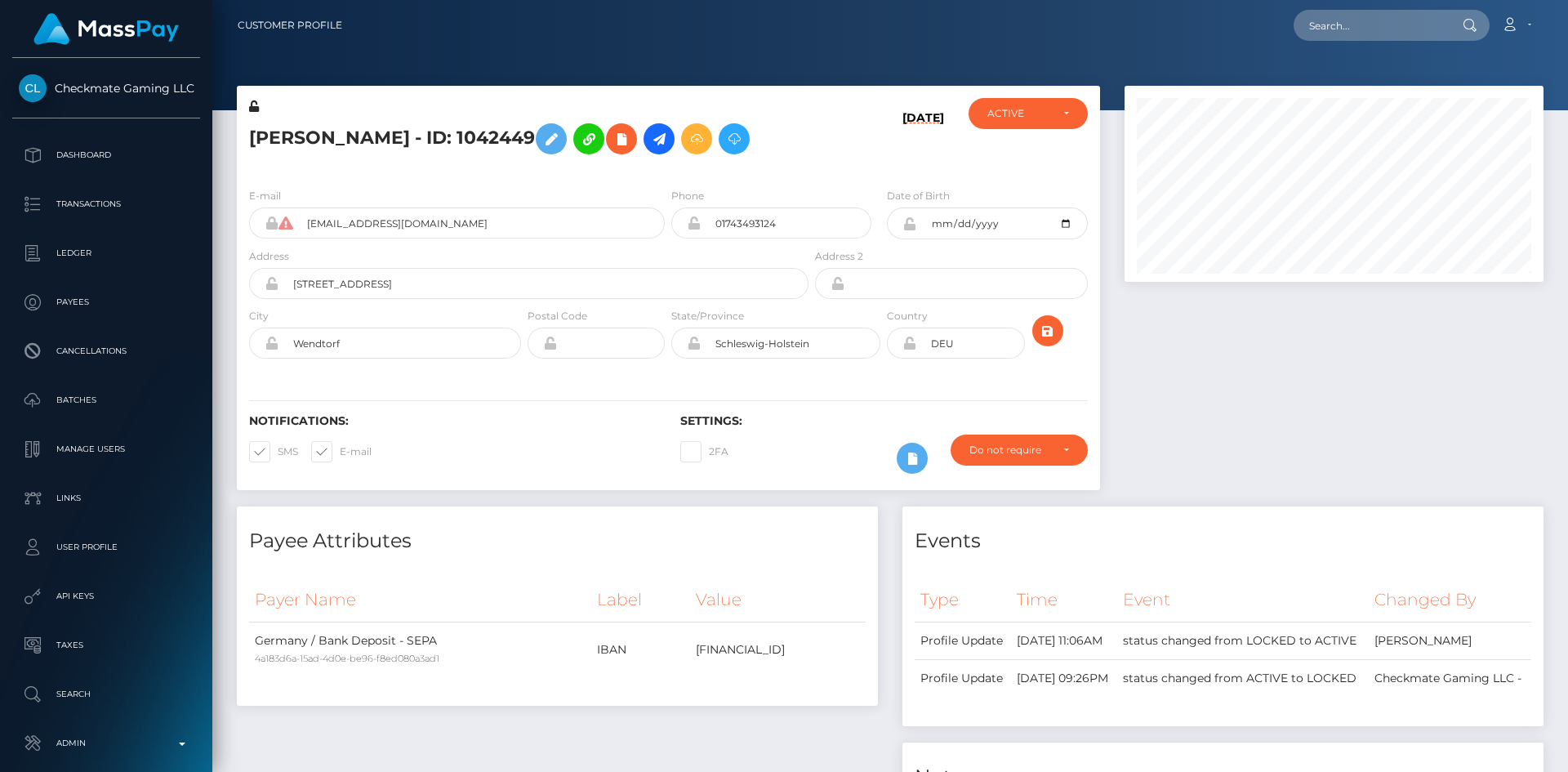
drag, startPoint x: 1563, startPoint y: 383, endPoint x: 1564, endPoint y: -62, distance: 445.0
click at [1564, 0] on html "Checkmate Gaming LLC Dashboard Transactions Ledger Payees Batches" at bounding box center [784, 386] width 1568 height 772
click at [1397, 27] on input "text" at bounding box center [1370, 25] width 154 height 31
paste input "poact_fHyT7PSOq5ZD"
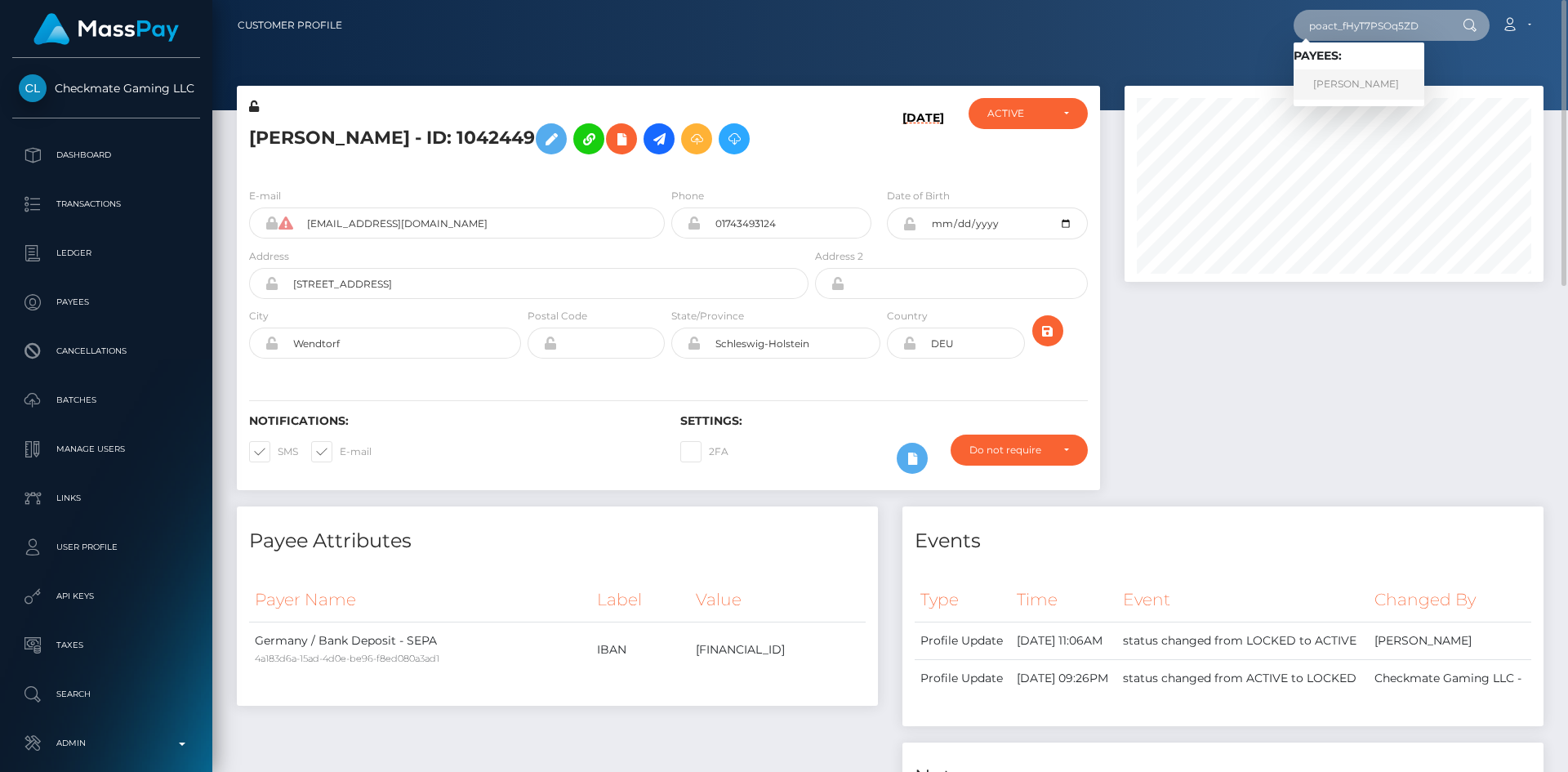
type input "poact_fHyT7PSOq5ZD"
click at [1380, 78] on link "Nwosu Emmanuel" at bounding box center [1358, 84] width 131 height 30
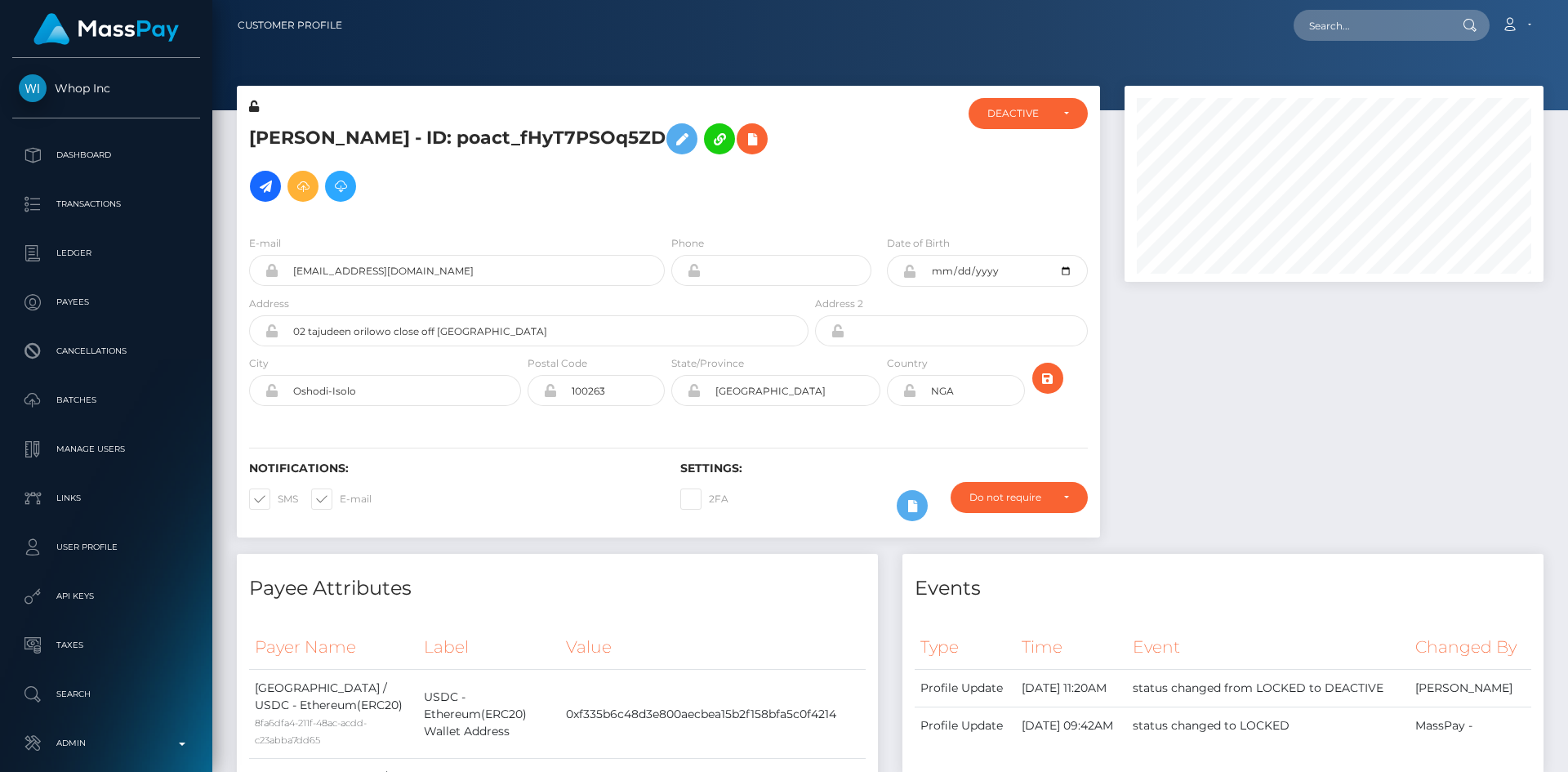
scroll to position [196, 420]
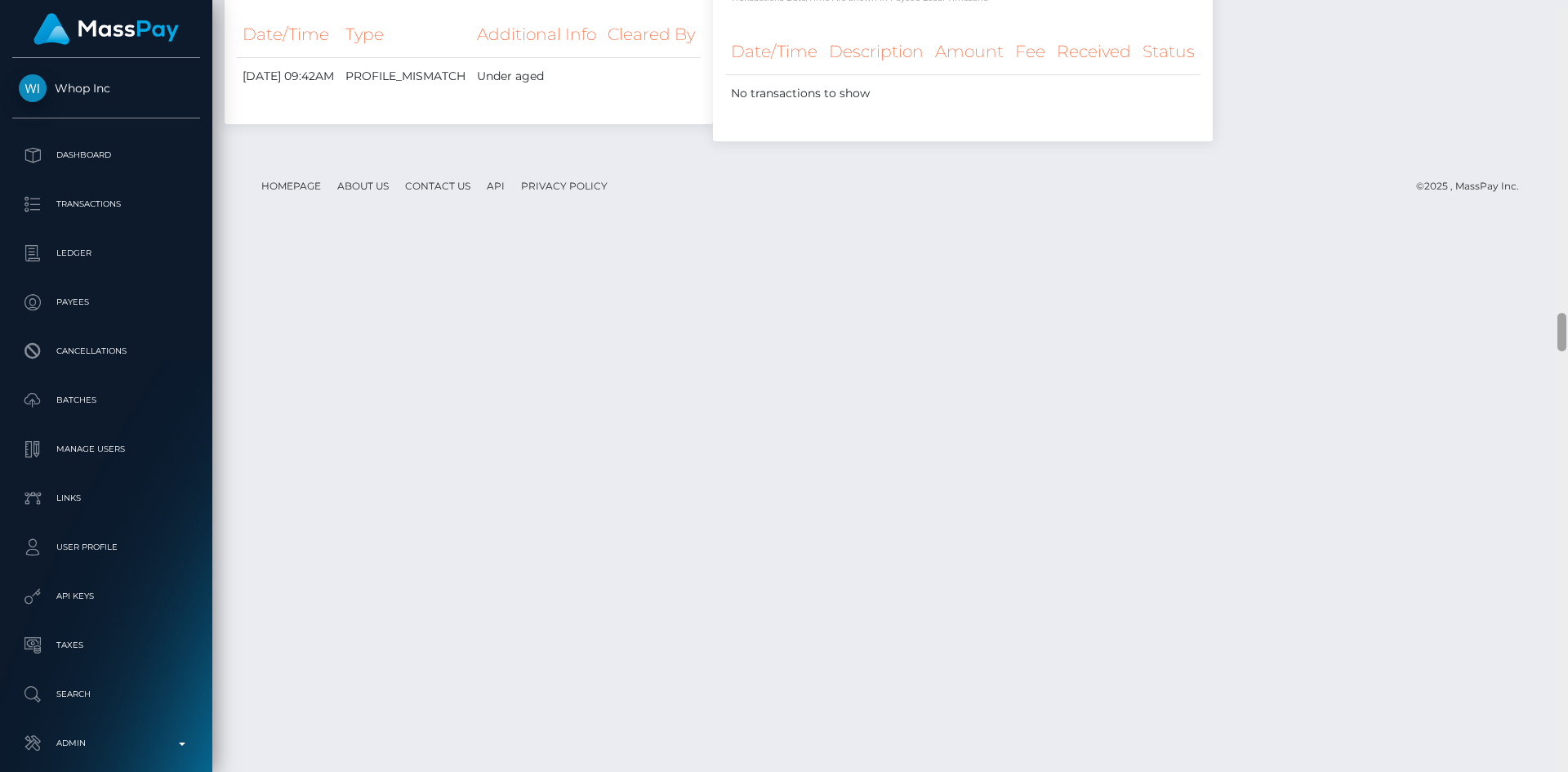
click at [1537, 648] on div "Customer Profile Loading... Loading..." at bounding box center [890, 386] width 1355 height 772
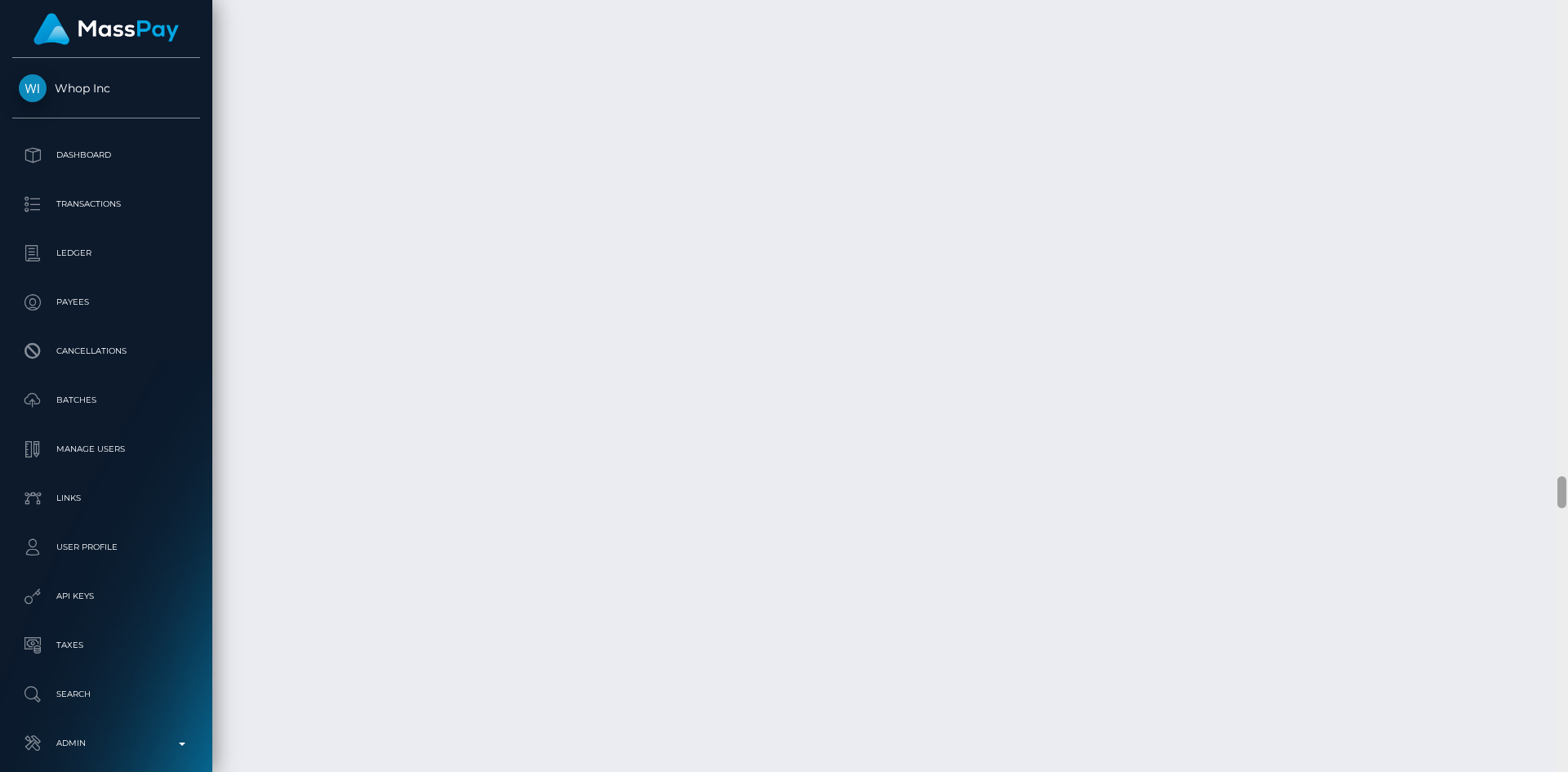
drag, startPoint x: 1563, startPoint y: 316, endPoint x: 1552, endPoint y: 552, distance: 236.3
click at [1552, 600] on div "Customer Profile Loading... Loading..." at bounding box center [890, 386] width 1355 height 772
drag, startPoint x: 1559, startPoint y: 494, endPoint x: 1561, endPoint y: 670, distance: 176.0
click at [1561, 670] on div at bounding box center [1561, 386] width 12 height 772
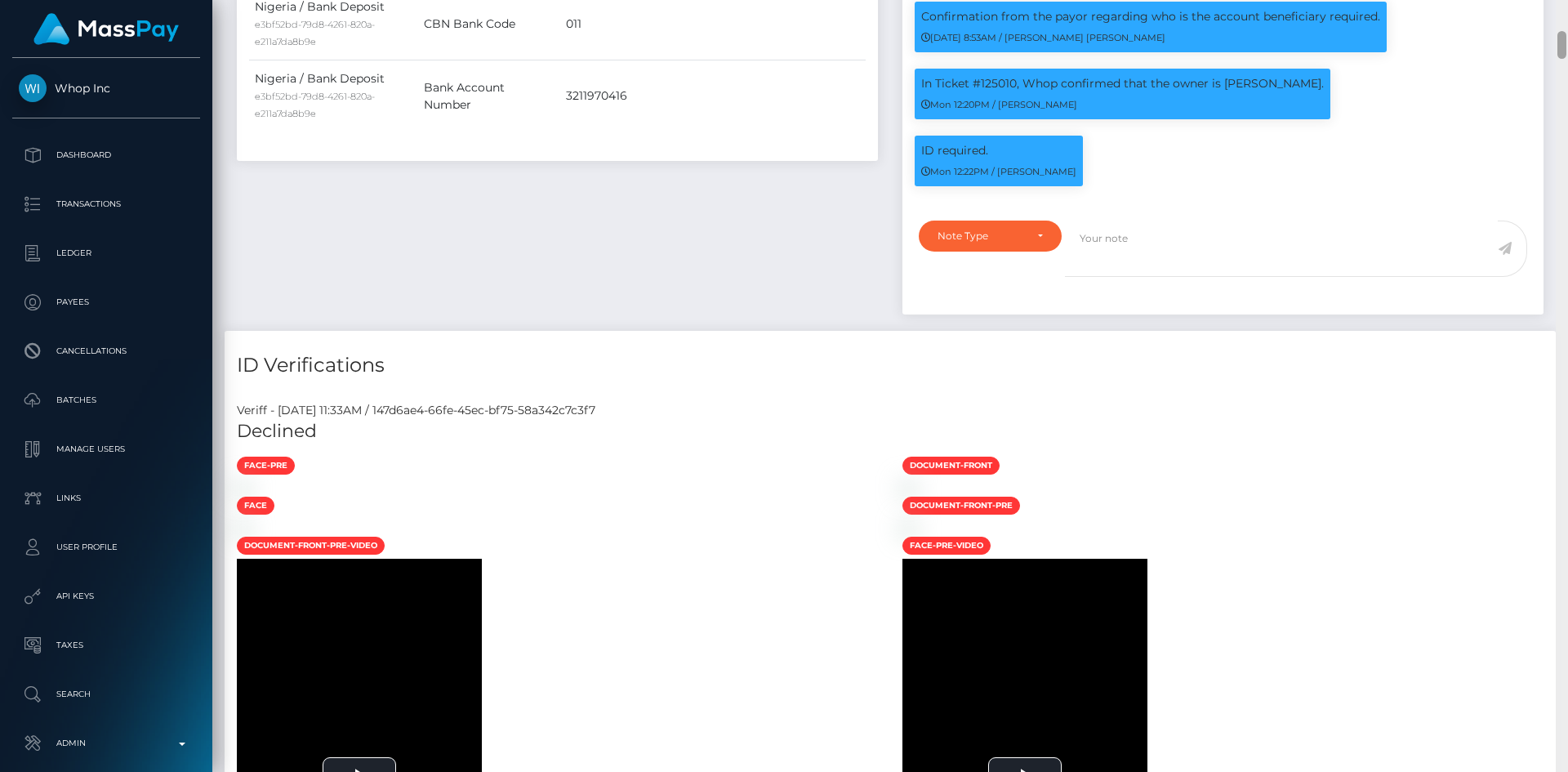
scroll to position [0, 0]
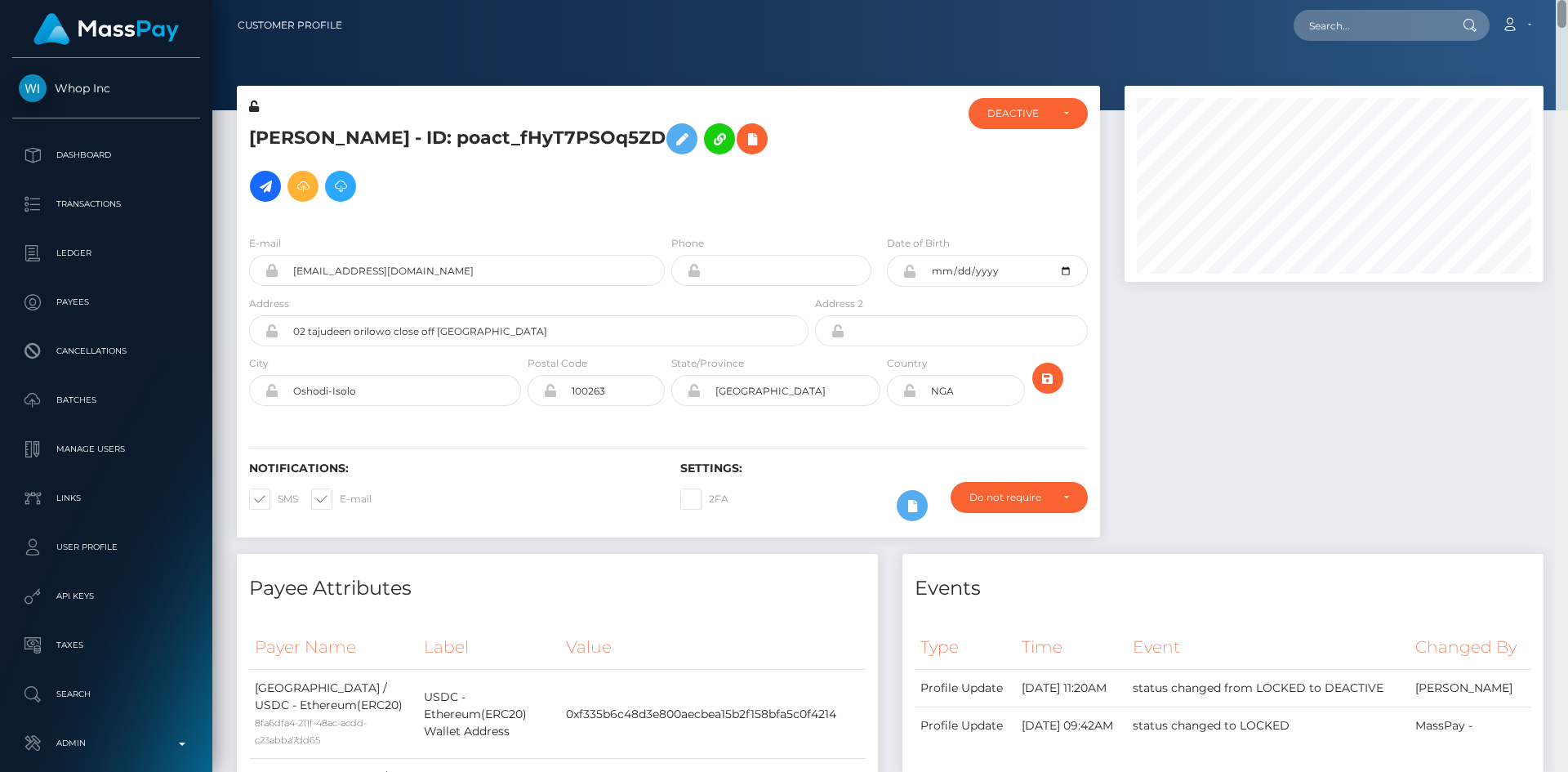
drag, startPoint x: 1564, startPoint y: 619, endPoint x: 1567, endPoint y: -53, distance: 672.0
click at [1567, 0] on html "Whop Inc Dashboard Transactions Ledger Payees Cancellations Links" at bounding box center [784, 386] width 1568 height 772
click at [762, 145] on icon at bounding box center [752, 139] width 20 height 21
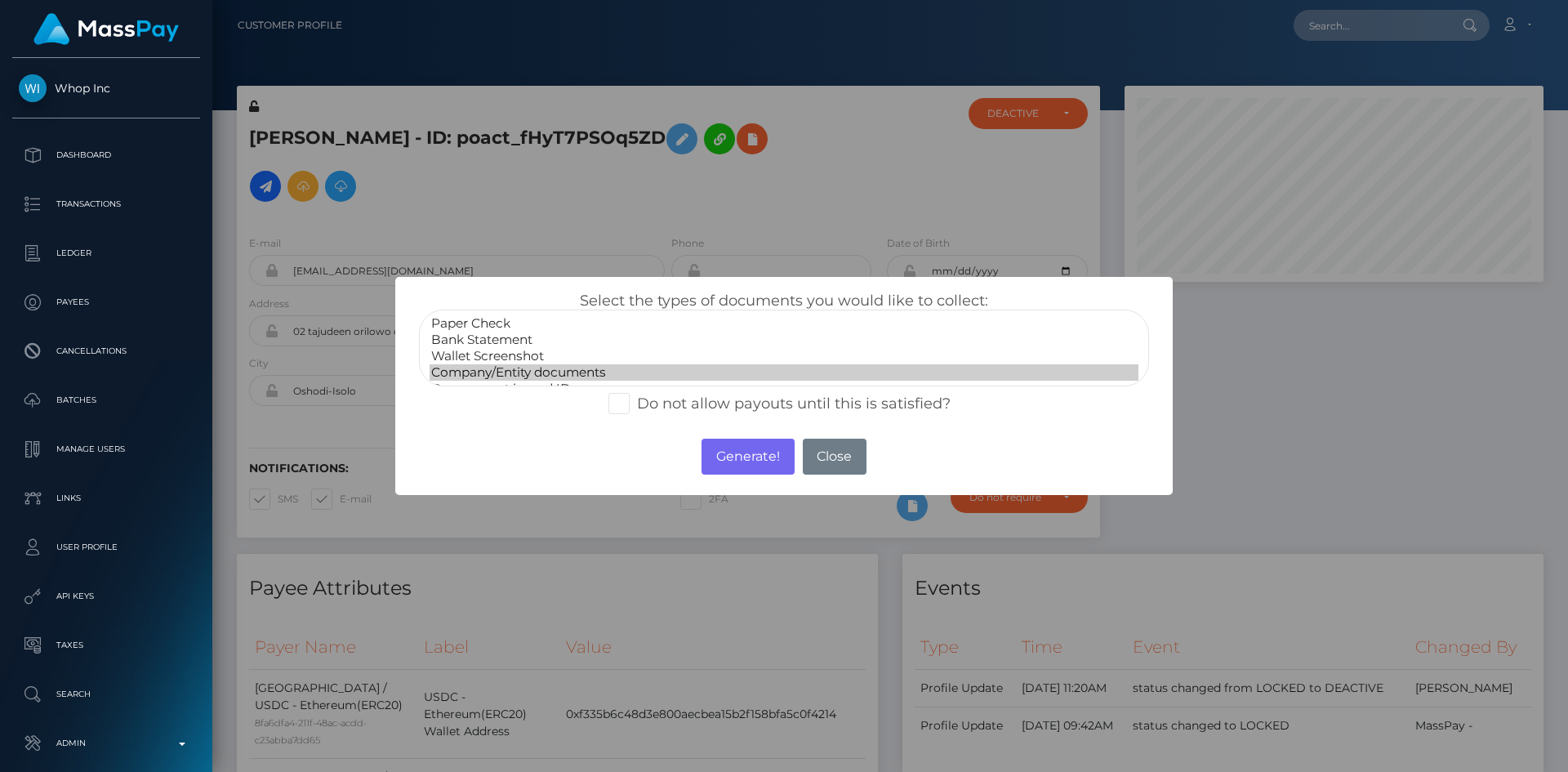
click at [568, 368] on option "Company/Entity documents" at bounding box center [784, 372] width 709 height 16
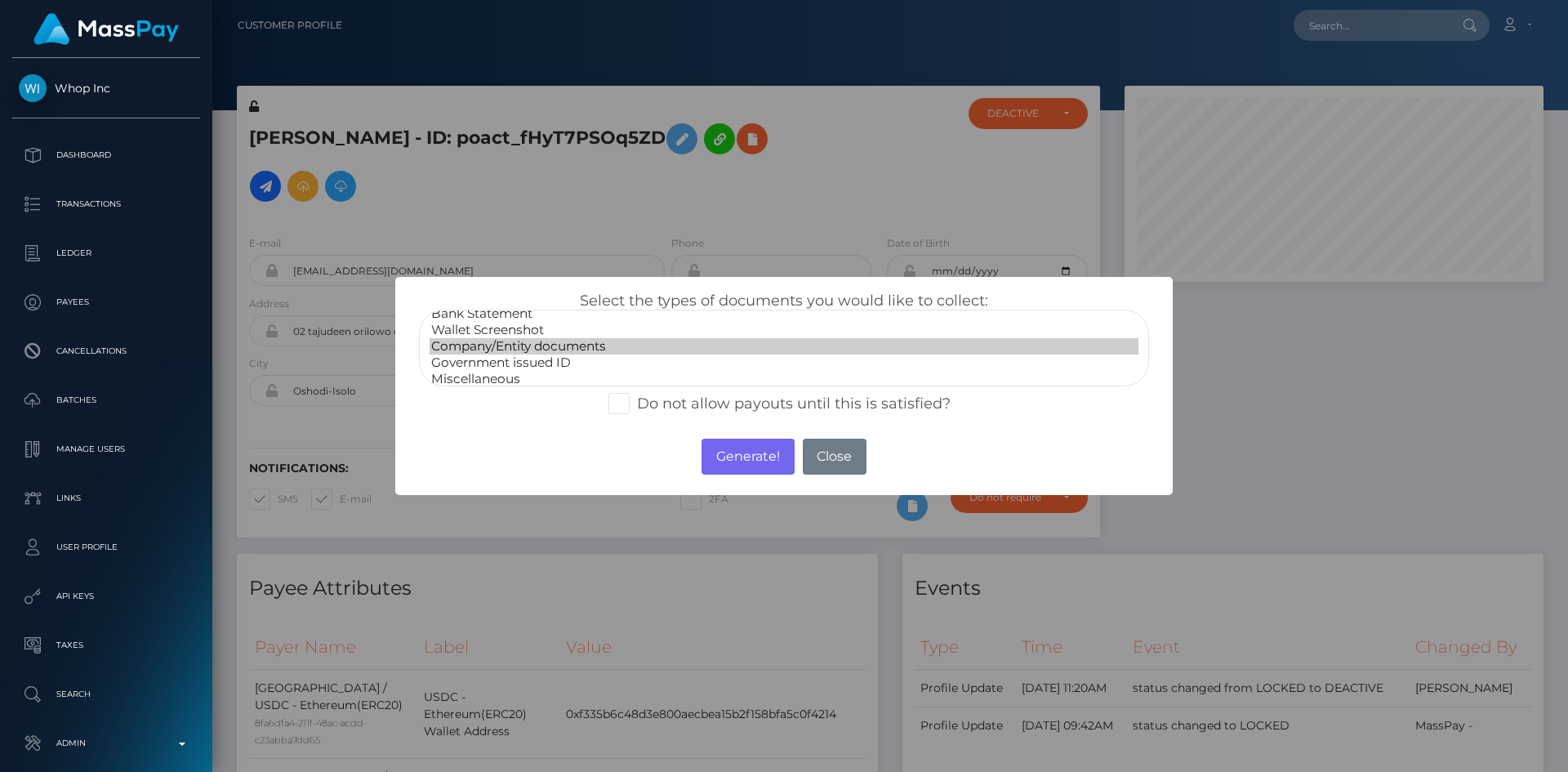
scroll to position [33, 0]
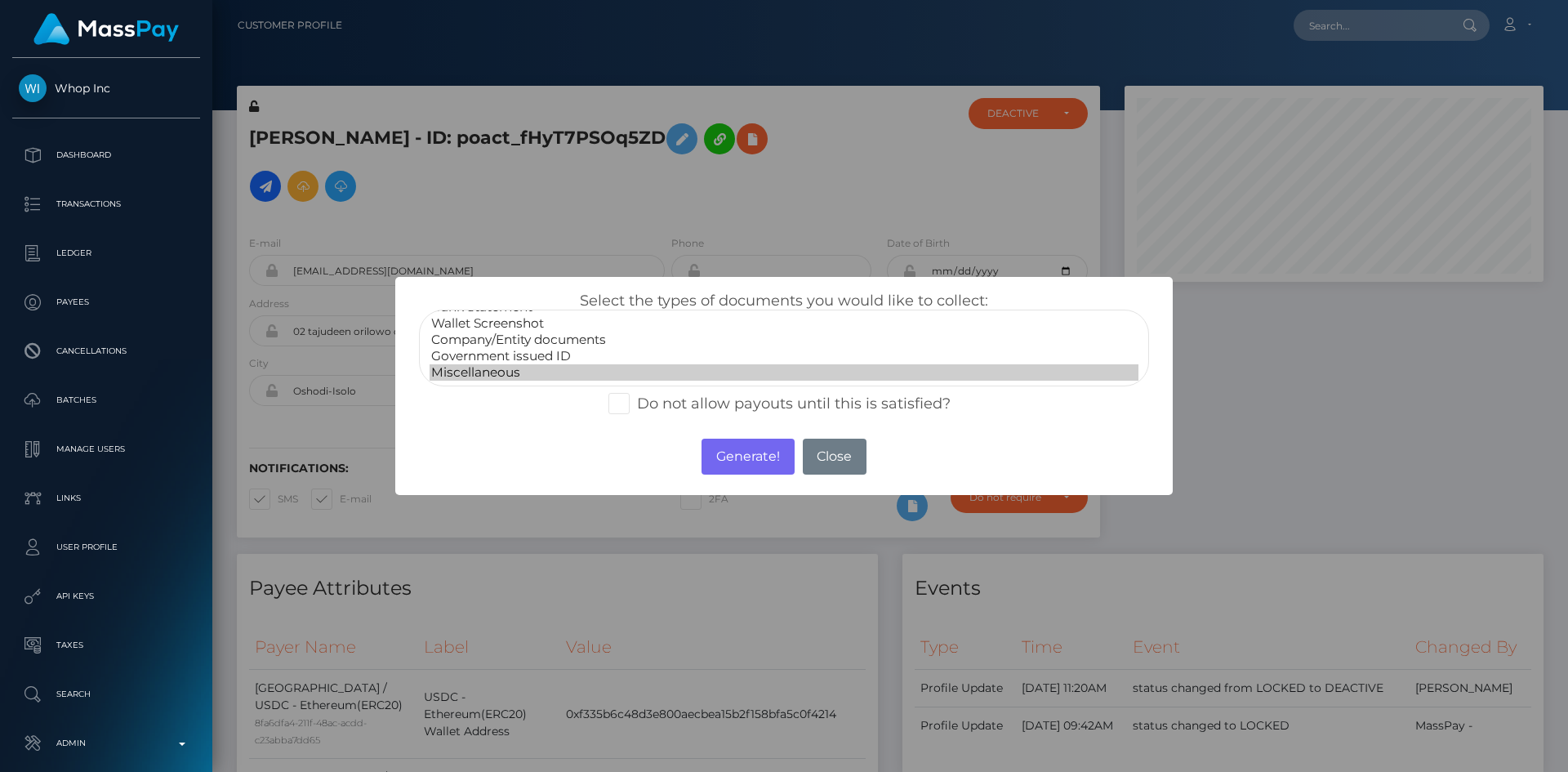
click at [545, 364] on option "Miscellaneous" at bounding box center [784, 372] width 709 height 16
select select "Government issued ID"
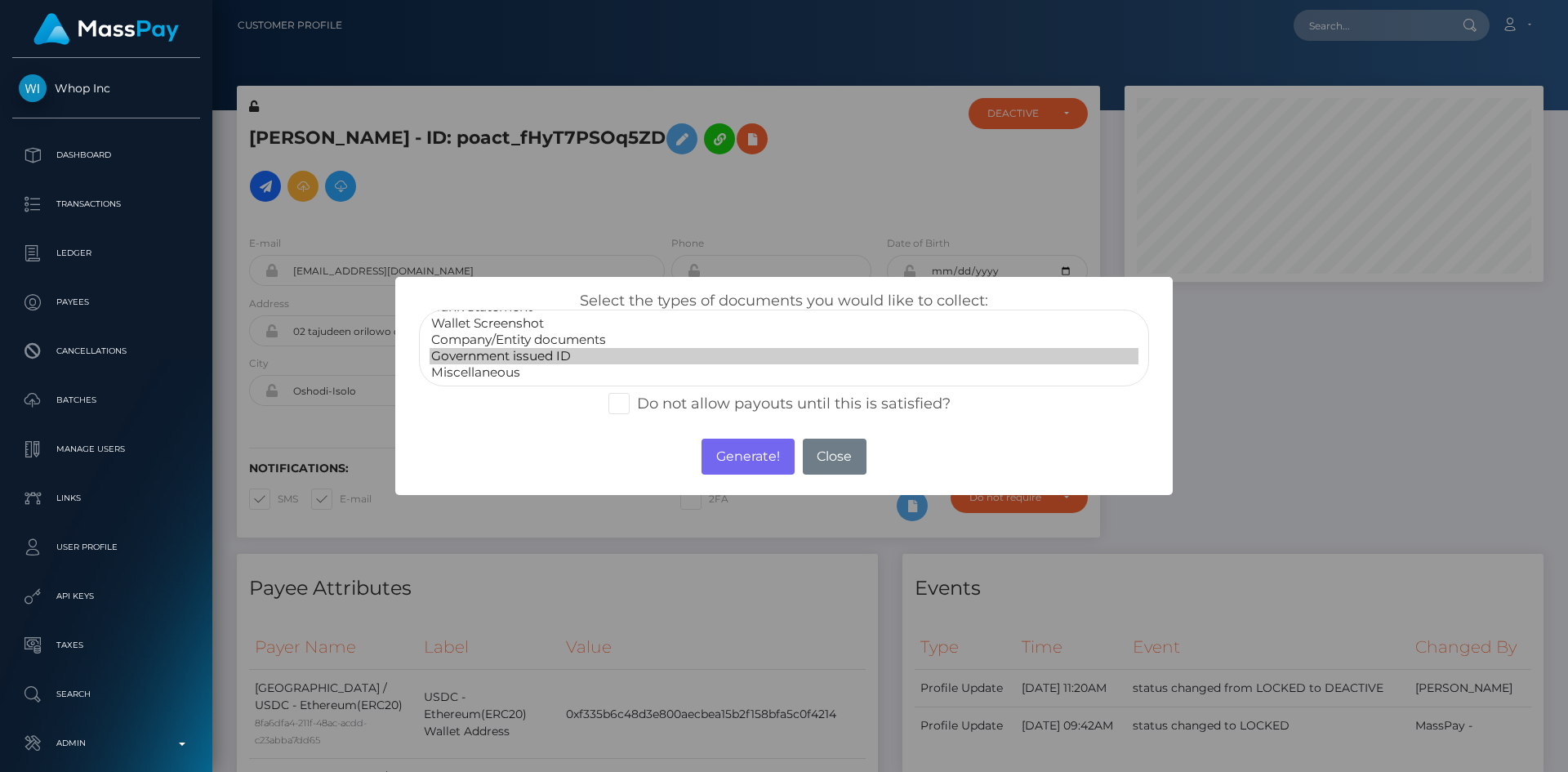
click at [566, 357] on option "Government issued ID" at bounding box center [784, 355] width 709 height 16
click at [730, 449] on button "Generate!" at bounding box center [747, 456] width 92 height 36
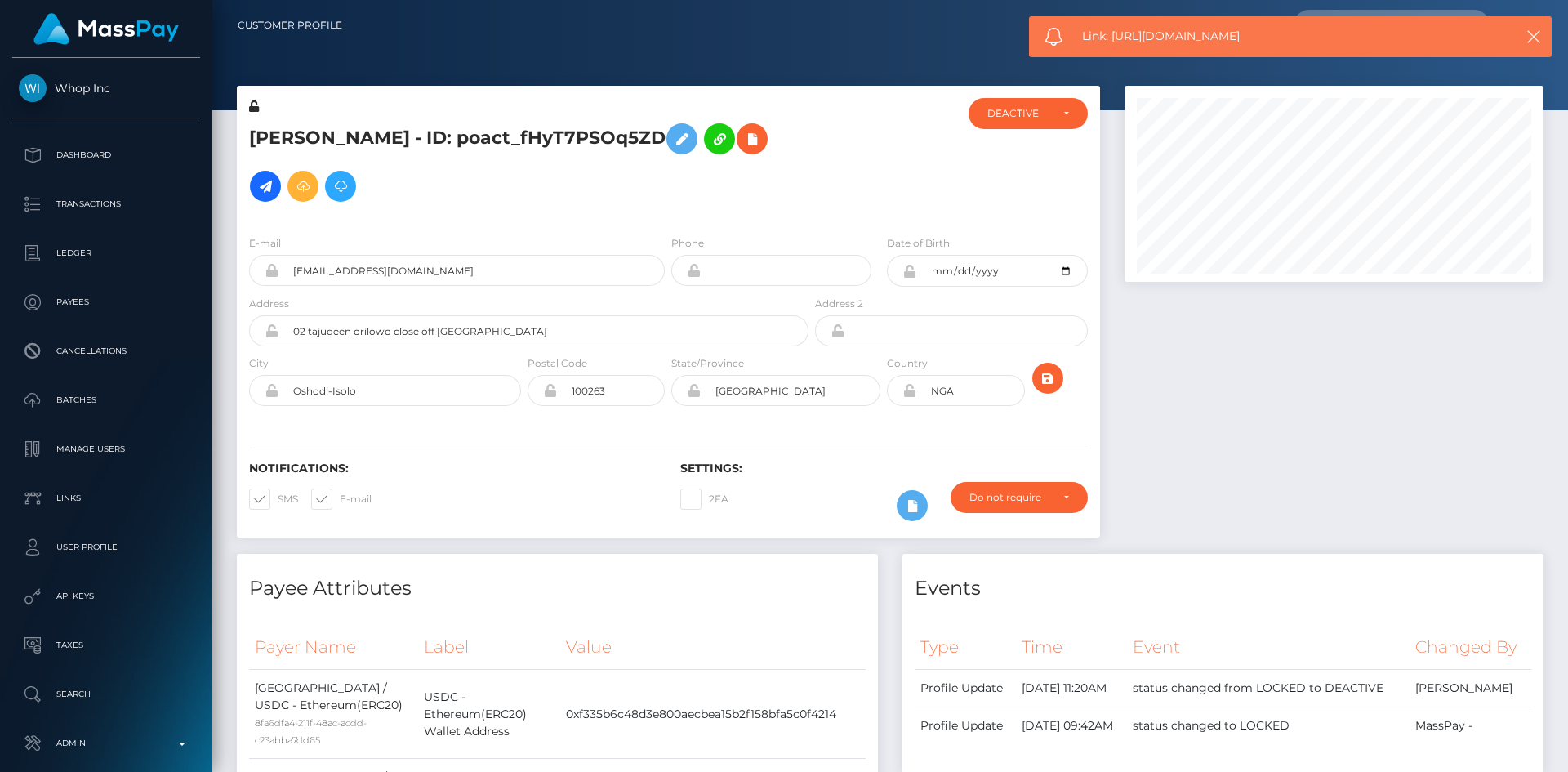
click at [1228, 30] on span "Link: https://l.maspay.io/ehk0A" at bounding box center [1284, 36] width 404 height 17
copy span "Link: https://l.maspay.io/ehk0A"
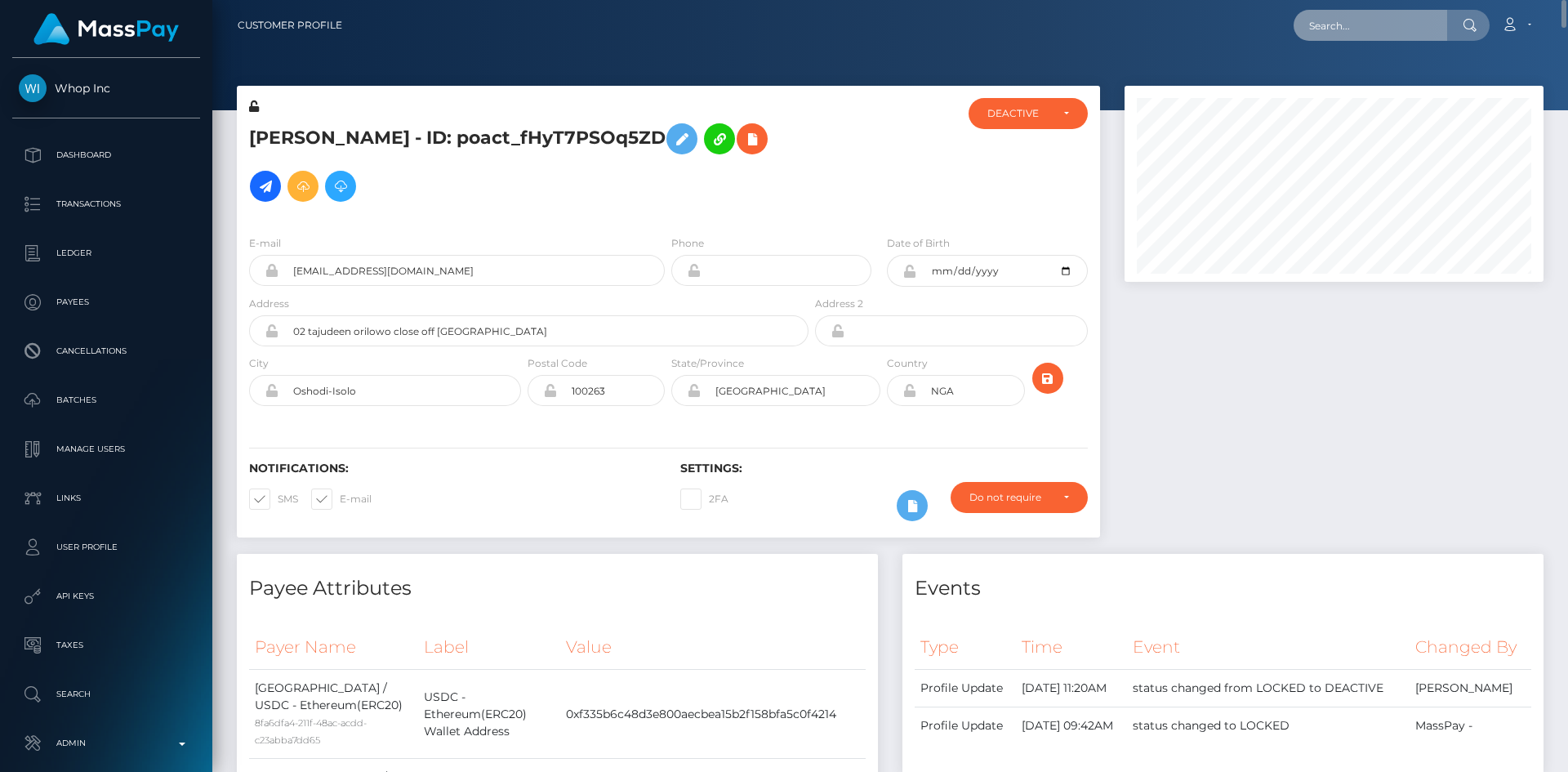
click at [1392, 29] on input "text" at bounding box center [1370, 25] width 154 height 31
paste input "blessingokerefe@gmail.com"
type input "blessingokerefe@gmail.com"
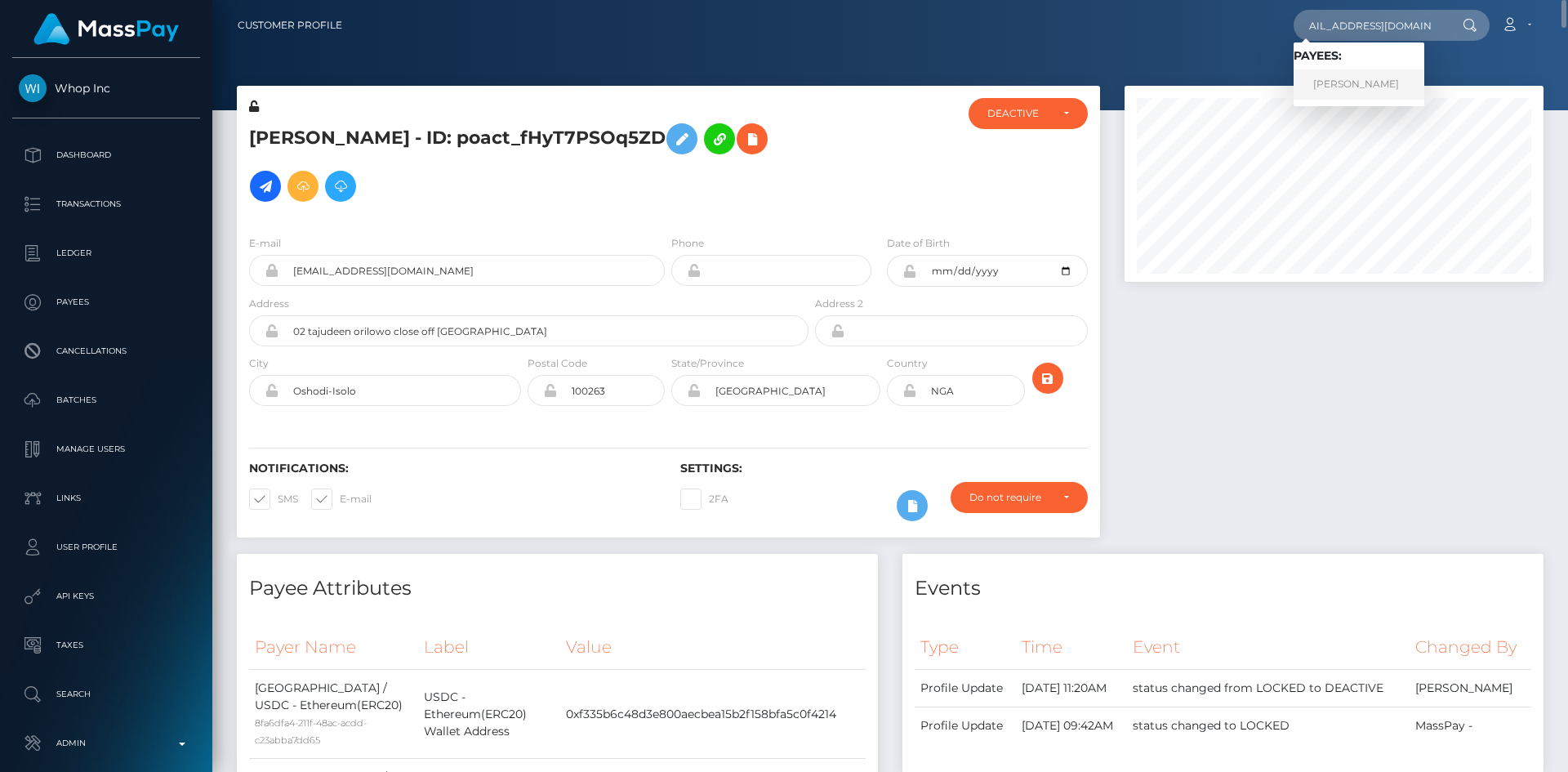
scroll to position [0, 0]
click at [1356, 86] on link "David Taiwo Banwo" at bounding box center [1358, 84] width 131 height 30
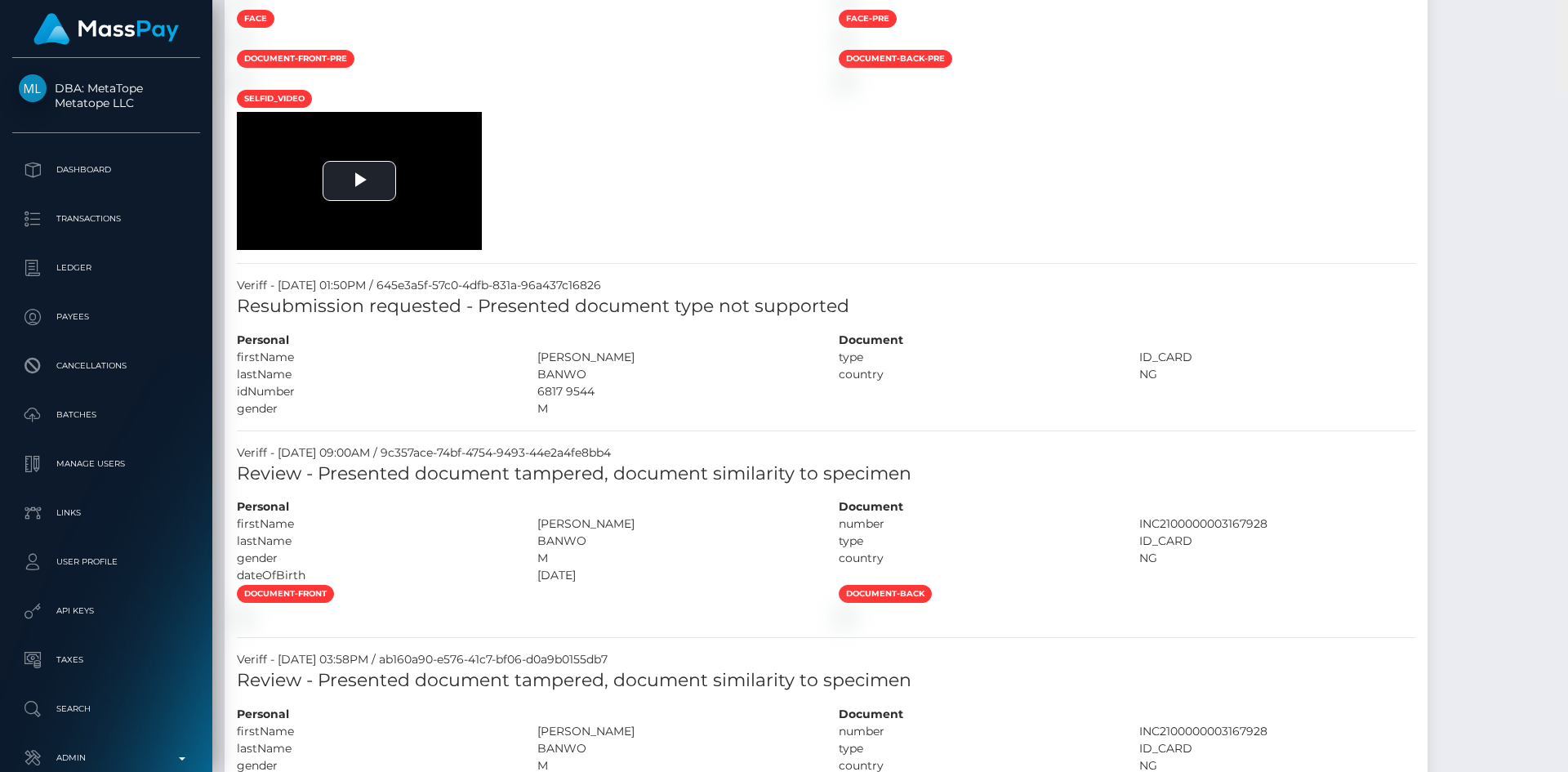
scroll to position [196, 420]
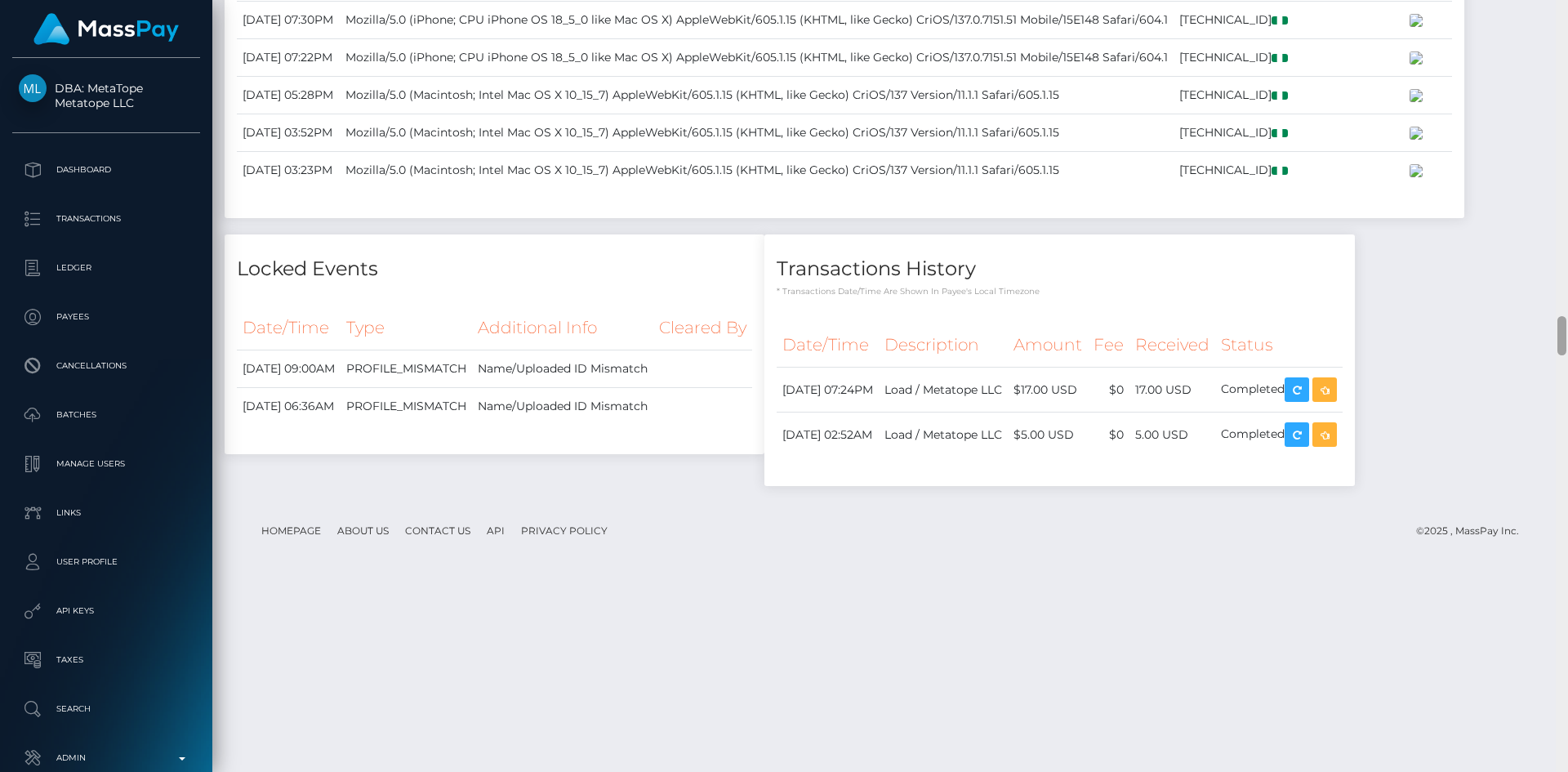
click at [1559, 501] on div at bounding box center [1561, 386] width 12 height 772
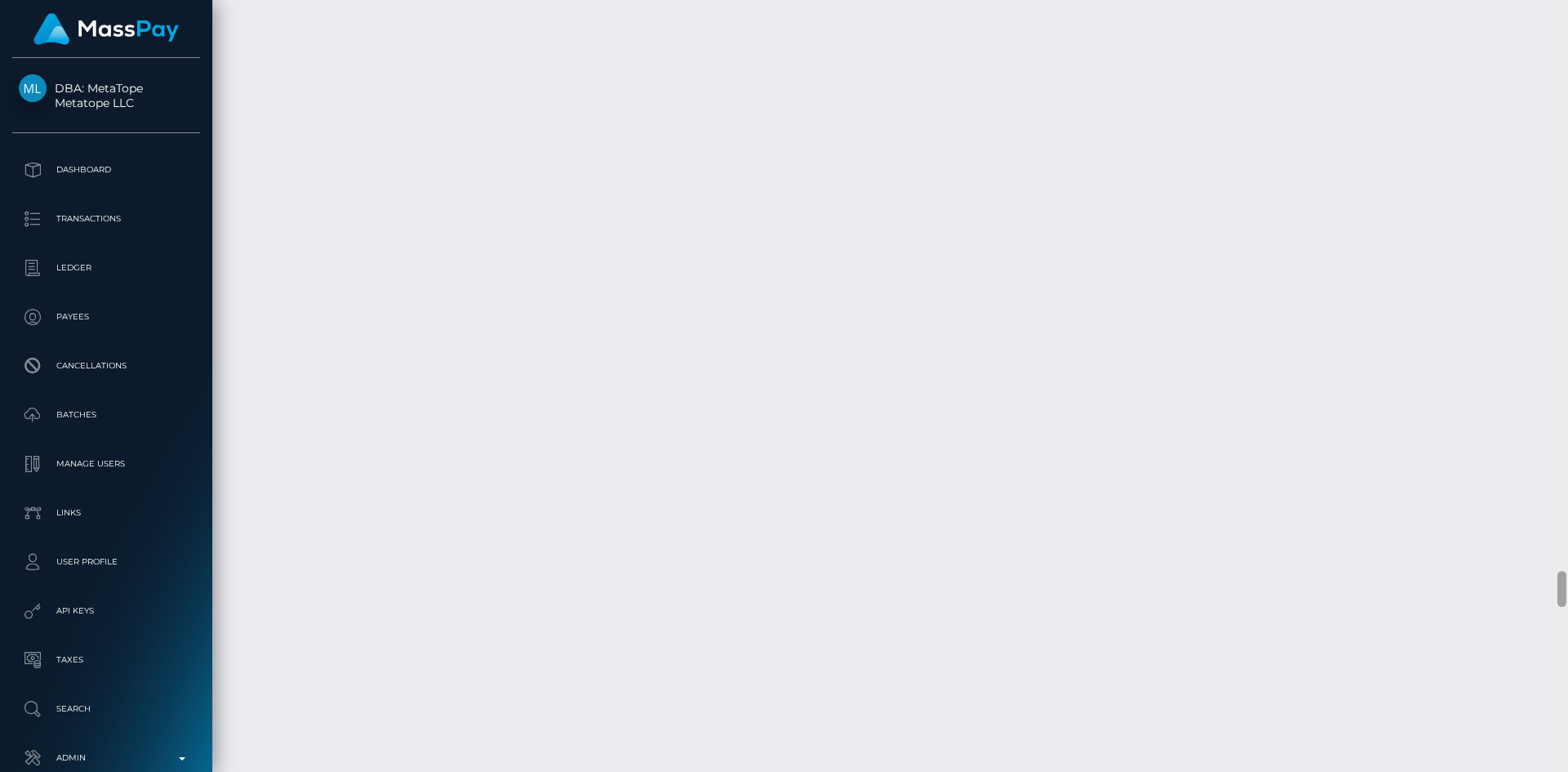
scroll to position [12028, 0]
drag, startPoint x: 1564, startPoint y: 381, endPoint x: 1567, endPoint y: 624, distance: 243.0
click at [1567, 624] on div at bounding box center [1561, 386] width 12 height 772
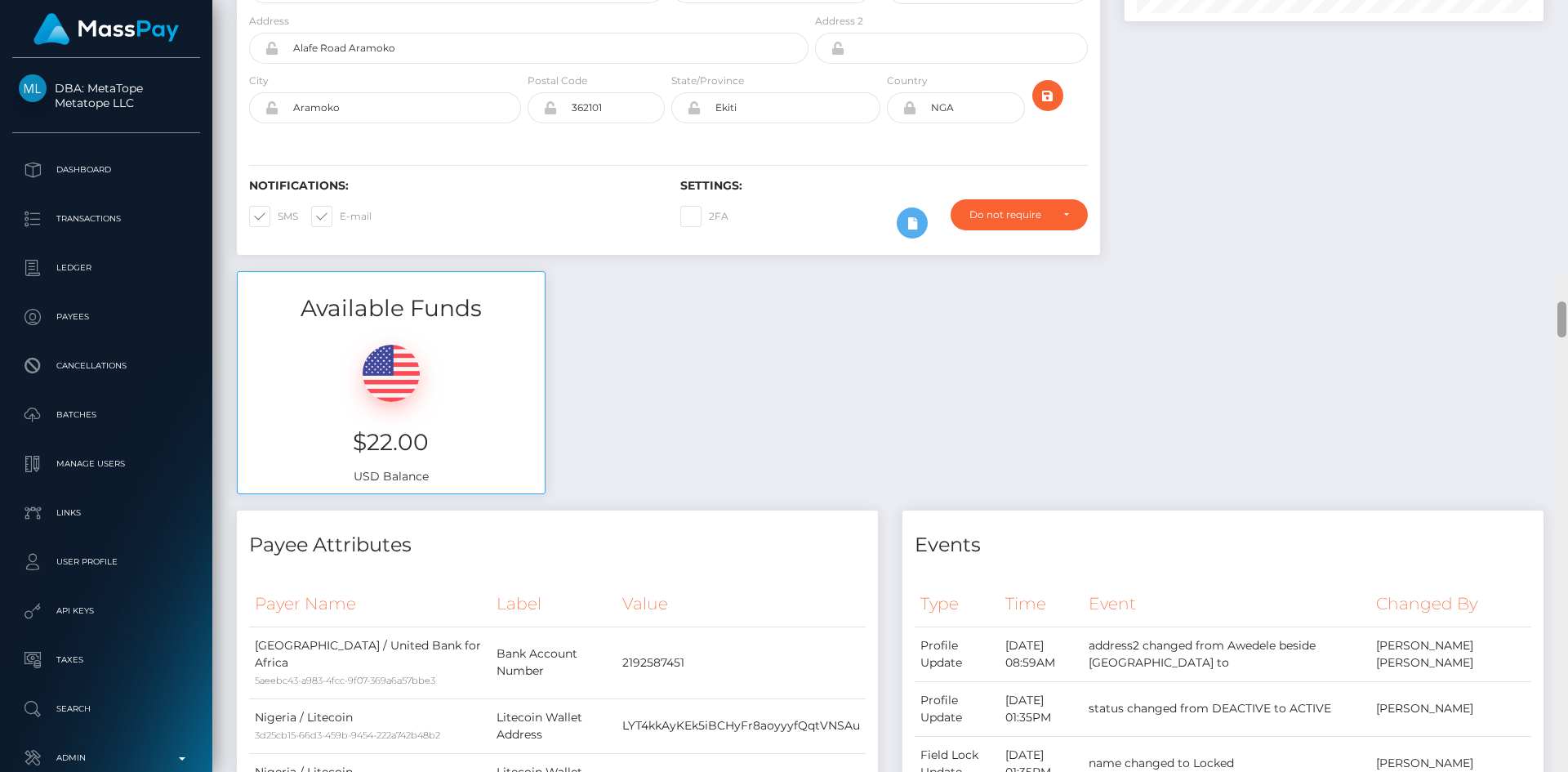
scroll to position [0, 0]
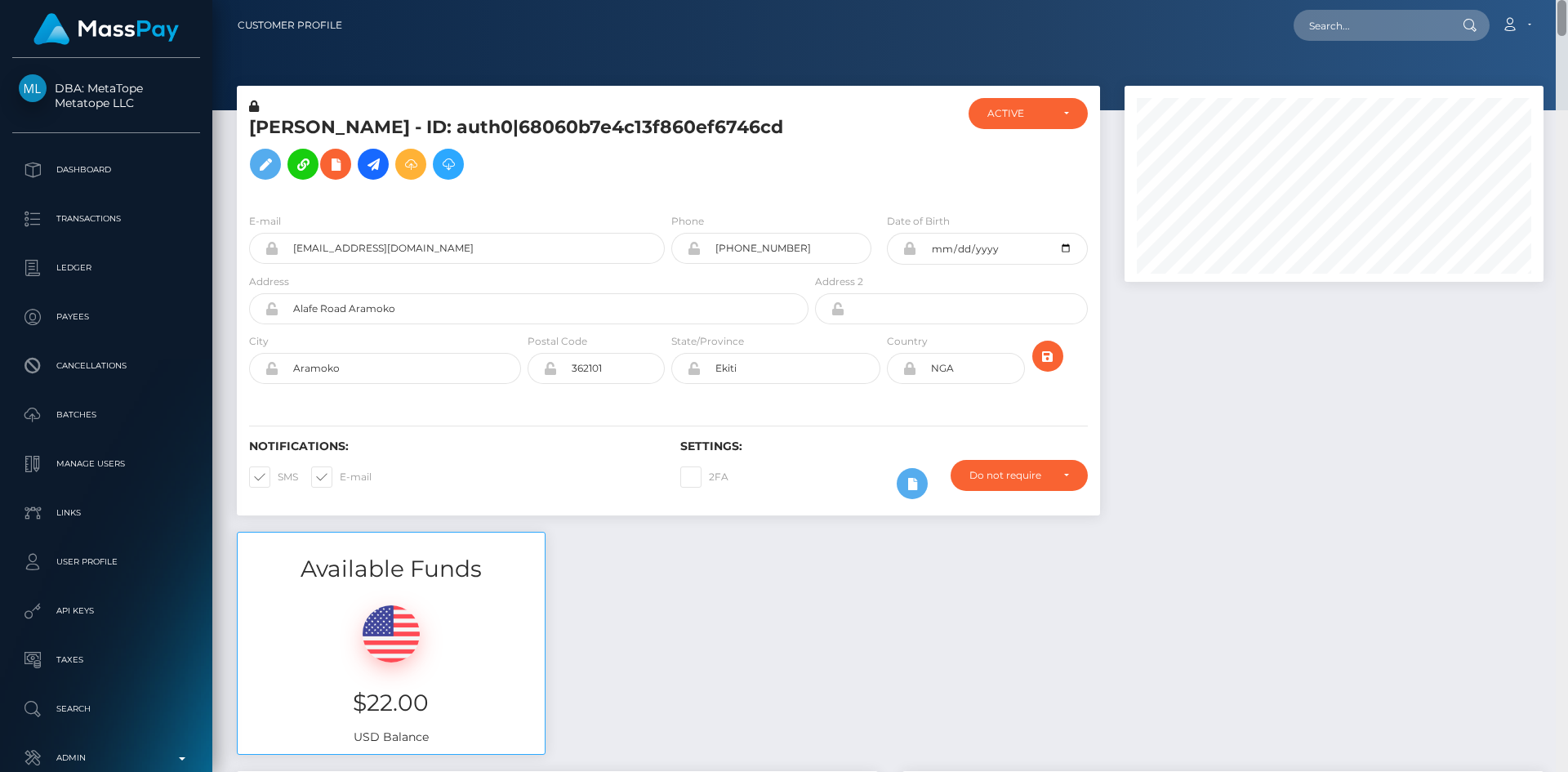
drag, startPoint x: 1560, startPoint y: 582, endPoint x: 1566, endPoint y: -39, distance: 621.0
click at [1566, 0] on html "DBA: MetaTope Metatope LLC Dashboard Transactions Ledger Payees Links" at bounding box center [784, 386] width 1568 height 772
click at [1390, 33] on input "text" at bounding box center [1370, 25] width 154 height 31
paste input "h.rah73@gmail.com"
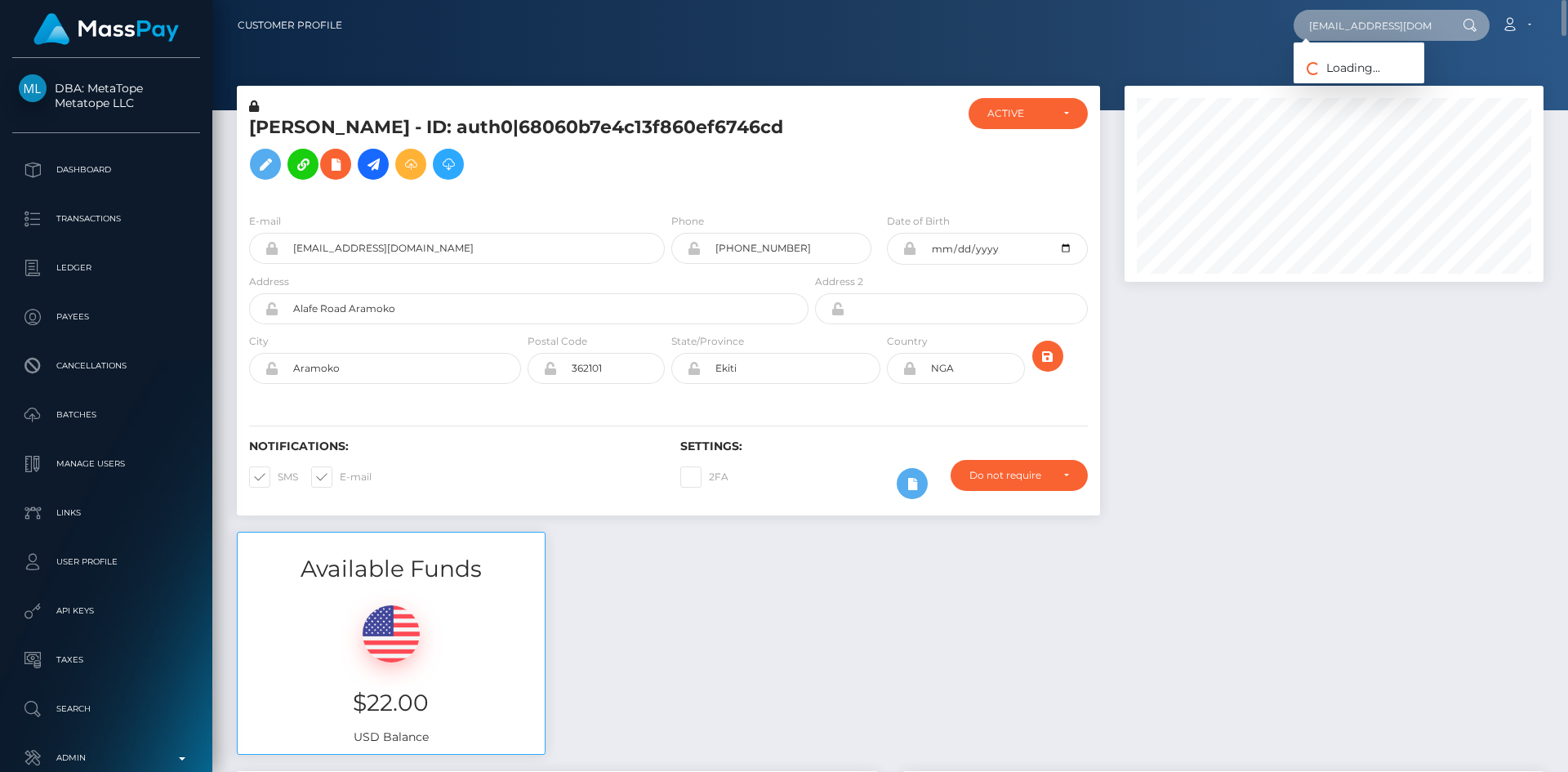
type input "h.rah73@gmail.com"
drag, startPoint x: 1335, startPoint y: 87, endPoint x: 1319, endPoint y: 85, distance: 16.1
click at [1335, 87] on link "HUSAIN RAHMAN" at bounding box center [1358, 84] width 131 height 30
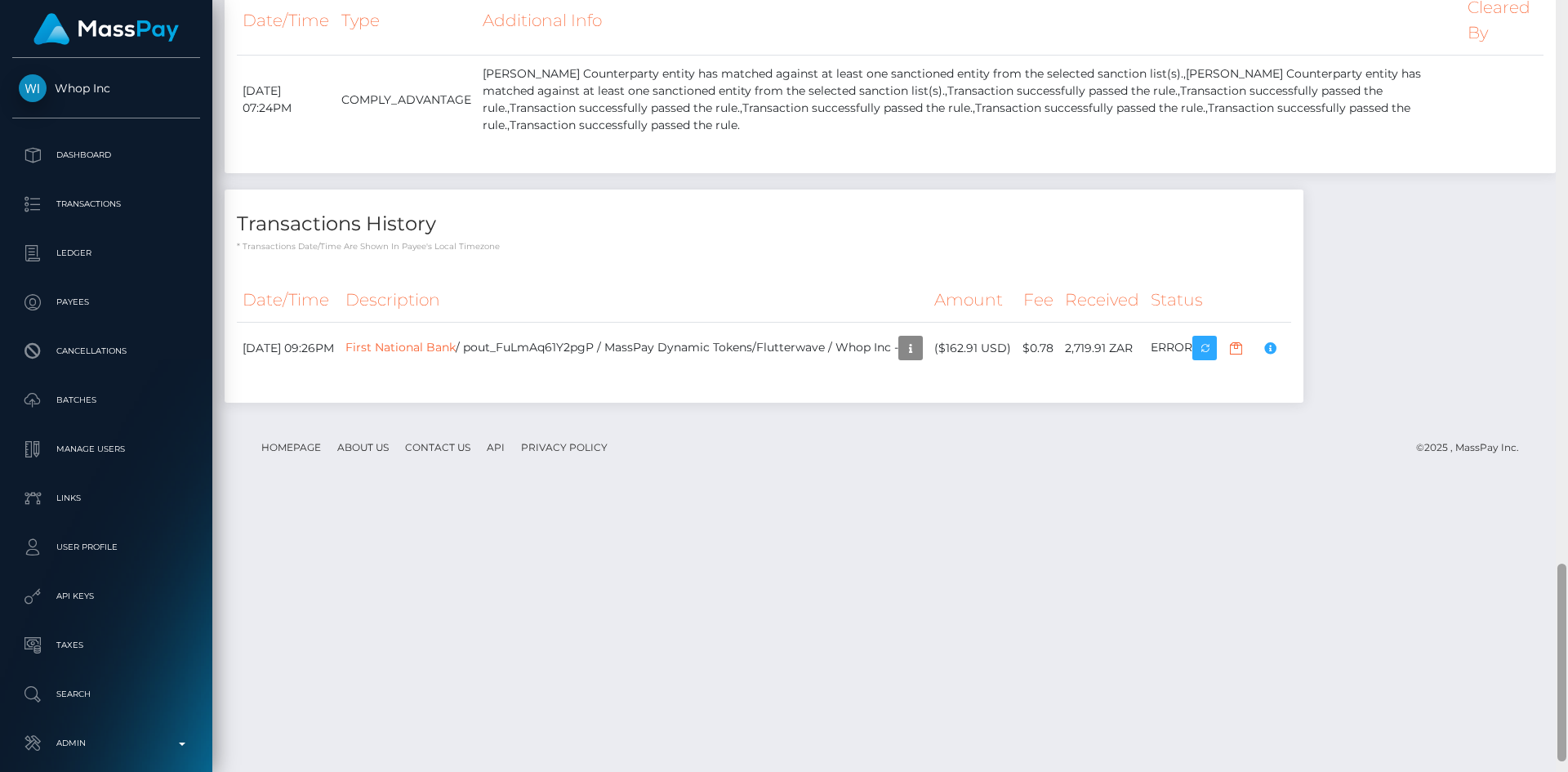
drag, startPoint x: 1561, startPoint y: 88, endPoint x: 1565, endPoint y: 651, distance: 563.0
click at [1565, 652] on div at bounding box center [1561, 662] width 9 height 198
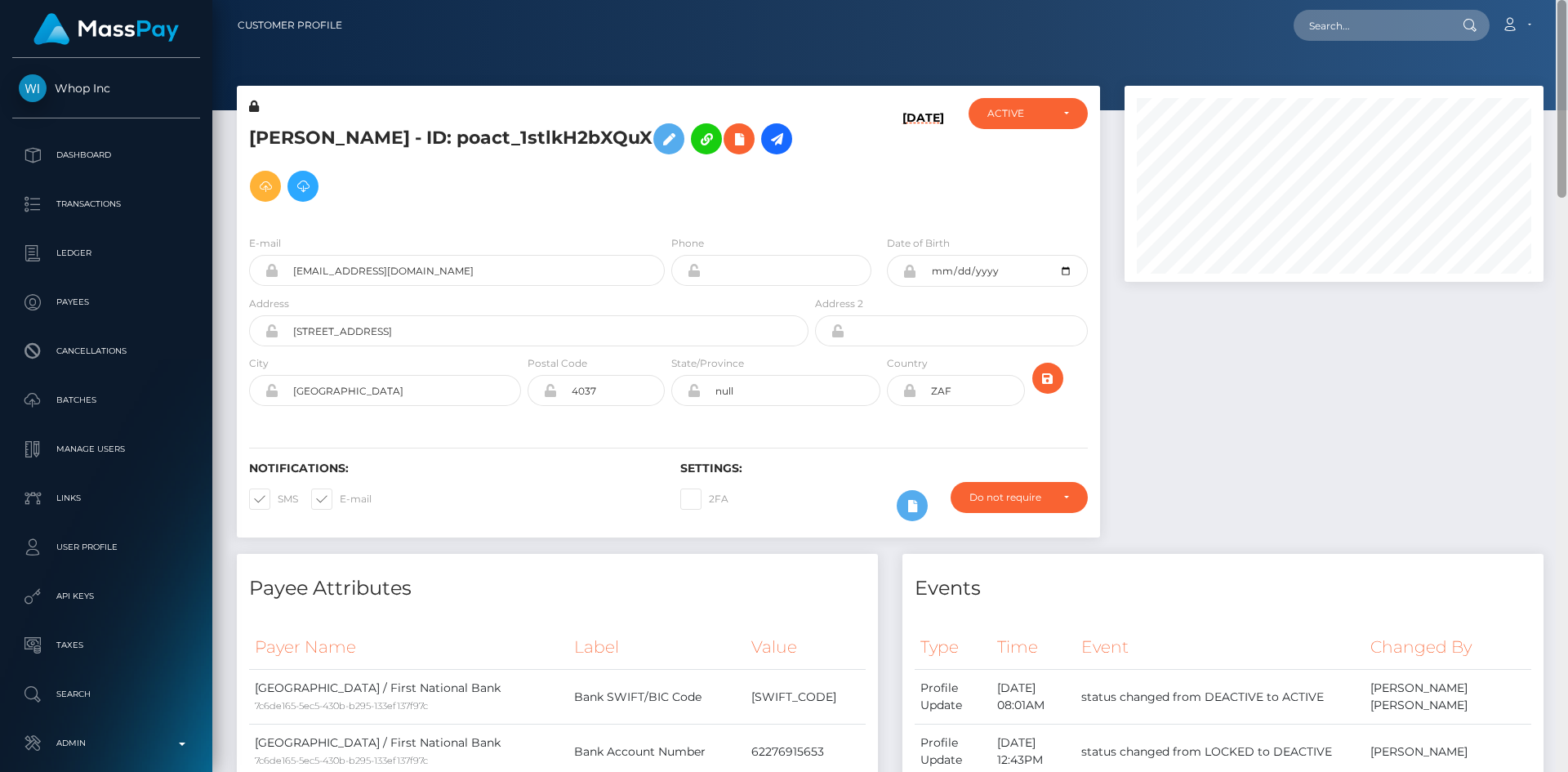
drag, startPoint x: 1560, startPoint y: 665, endPoint x: 1330, endPoint y: 6, distance: 698.0
click at [1565, 0] on html "Whop Inc Dashboard Transactions Ledger Payees Cancellations Links" at bounding box center [784, 386] width 1568 height 772
click at [1316, 25] on input "text" at bounding box center [1370, 25] width 154 height 31
paste input "[EMAIL_ADDRESS][DOMAIN_NAME]"
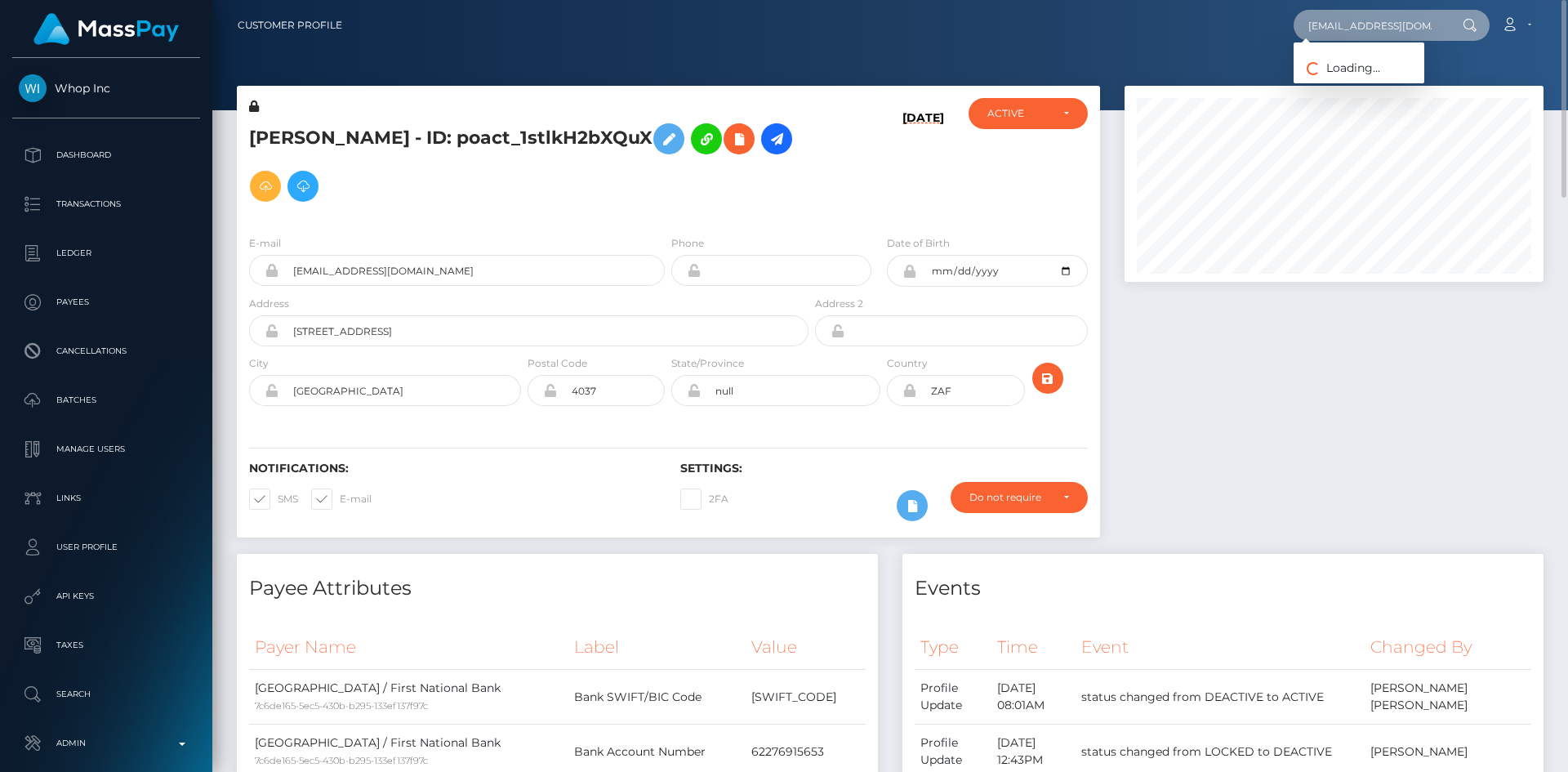
type input "[EMAIL_ADDRESS][DOMAIN_NAME]"
click at [1348, 83] on link "[PERSON_NAME]" at bounding box center [1358, 84] width 131 height 30
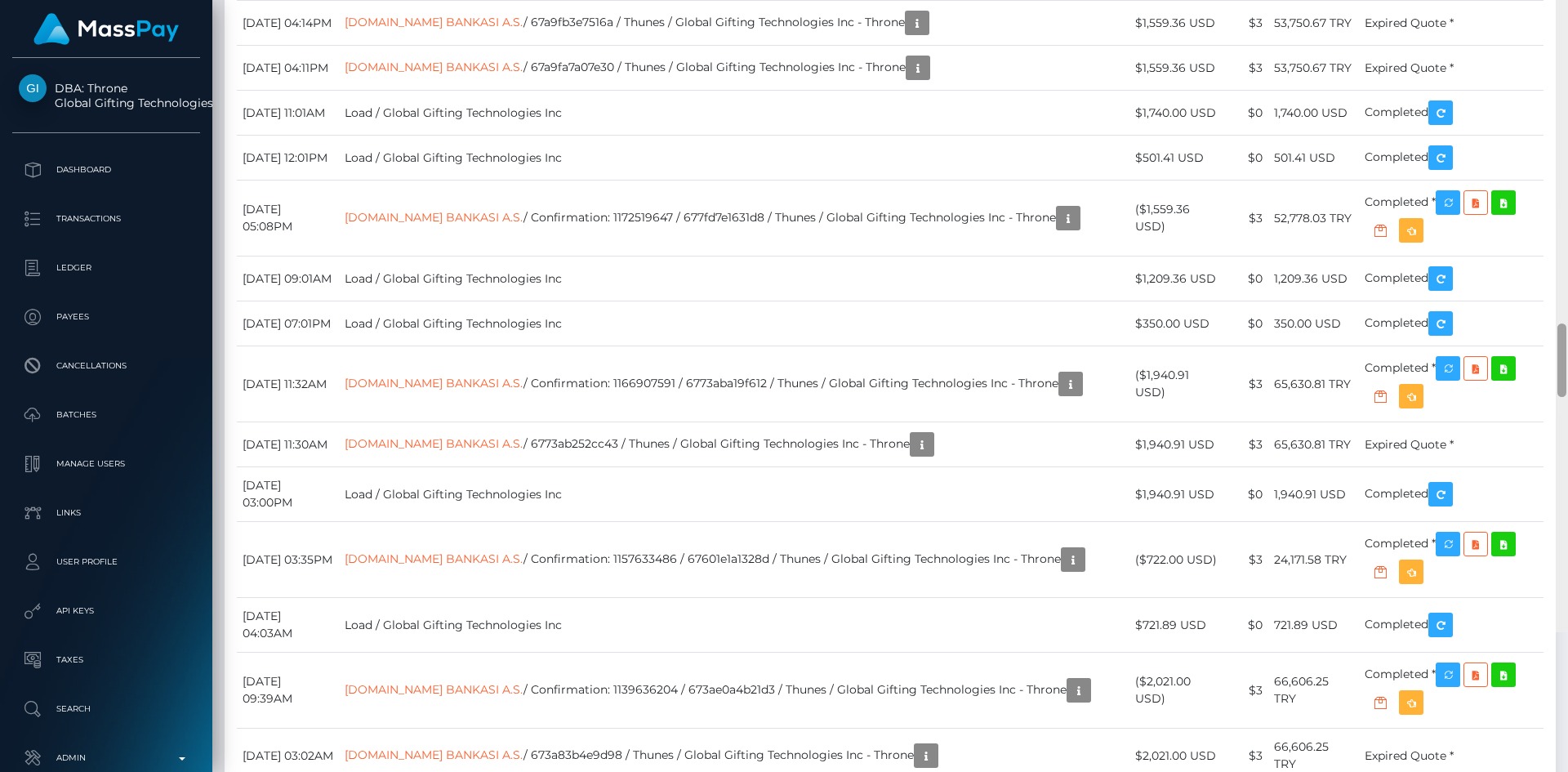
scroll to position [4978, 0]
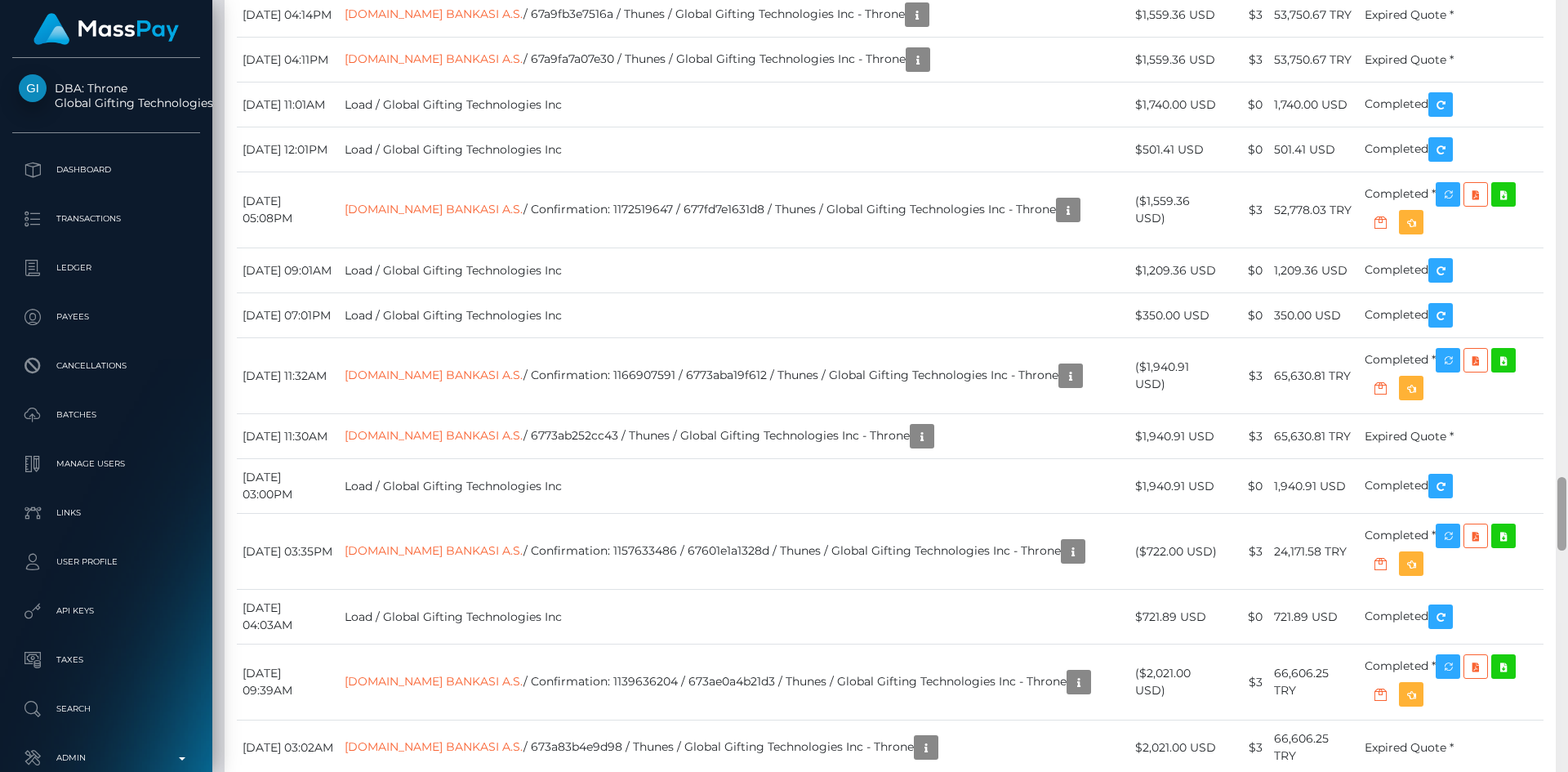
drag, startPoint x: 1564, startPoint y: 61, endPoint x: 1531, endPoint y: 526, distance: 466.2
click at [1531, 526] on div "Customer Profile Loading... Loading..." at bounding box center [890, 386] width 1355 height 772
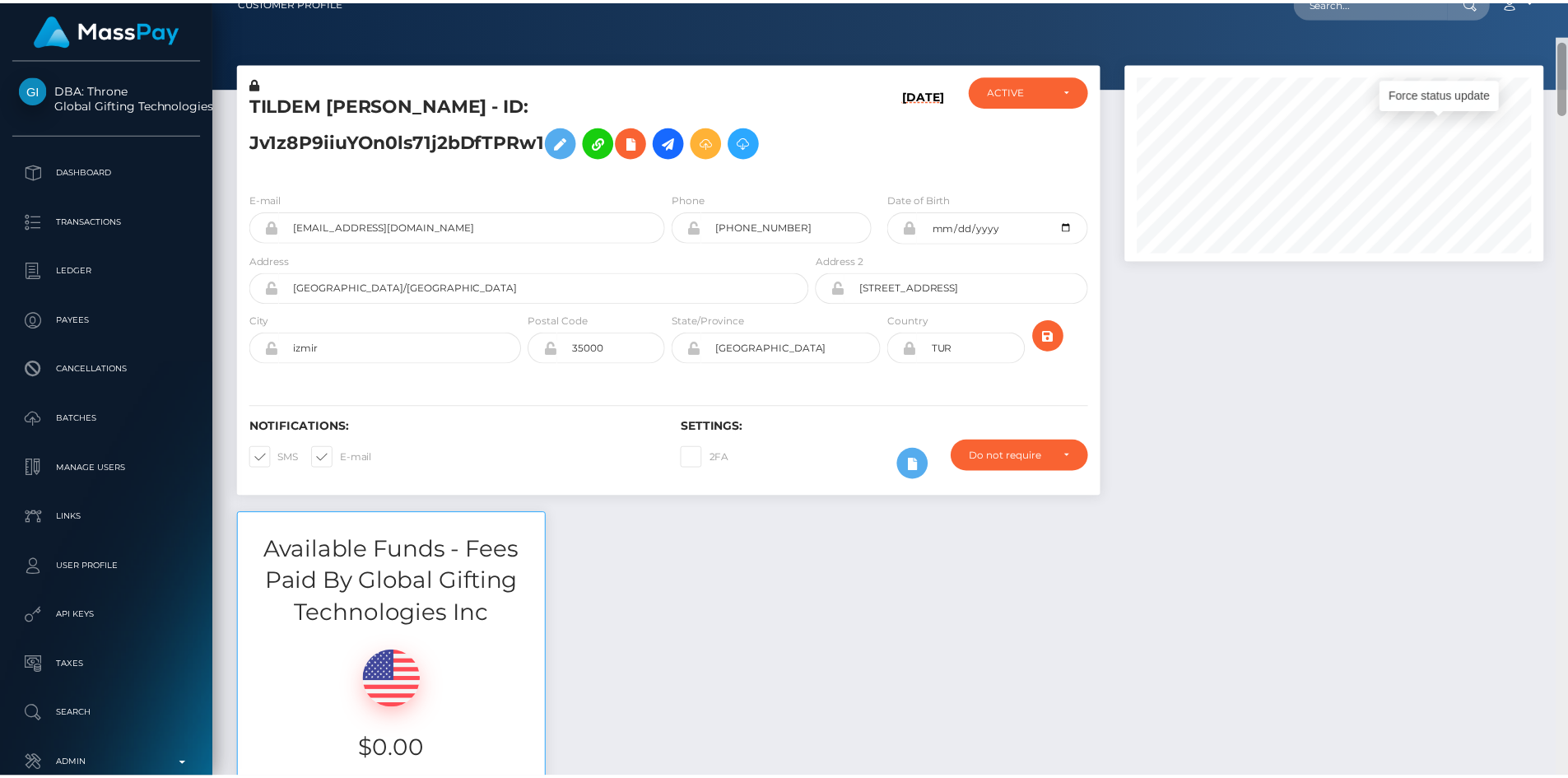
scroll to position [0, 0]
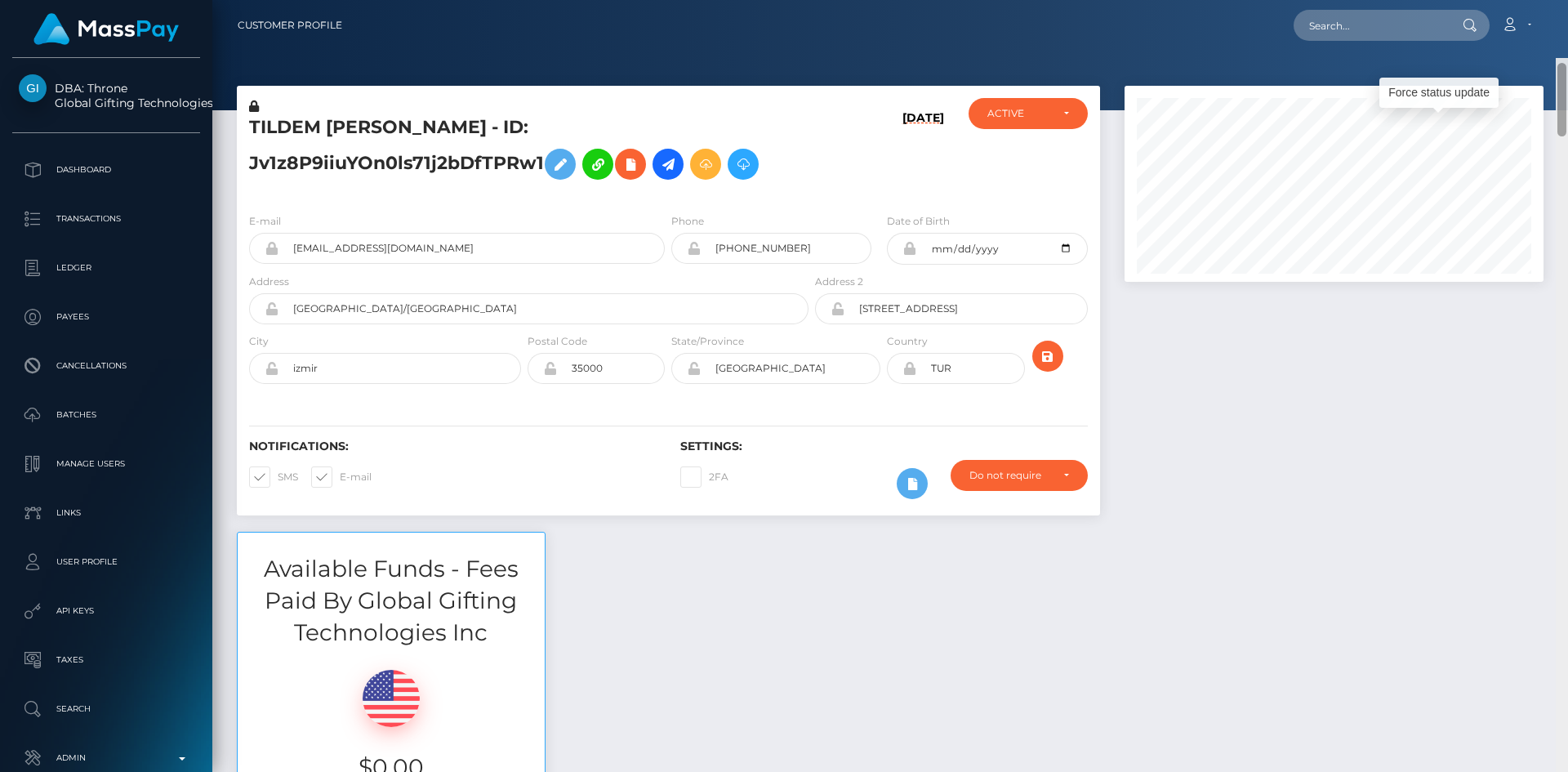
drag, startPoint x: 1559, startPoint y: 523, endPoint x: 1567, endPoint y: 36, distance: 487.1
click at [1567, 39] on div "Customer Profile Loading... Loading..." at bounding box center [890, 386] width 1355 height 772
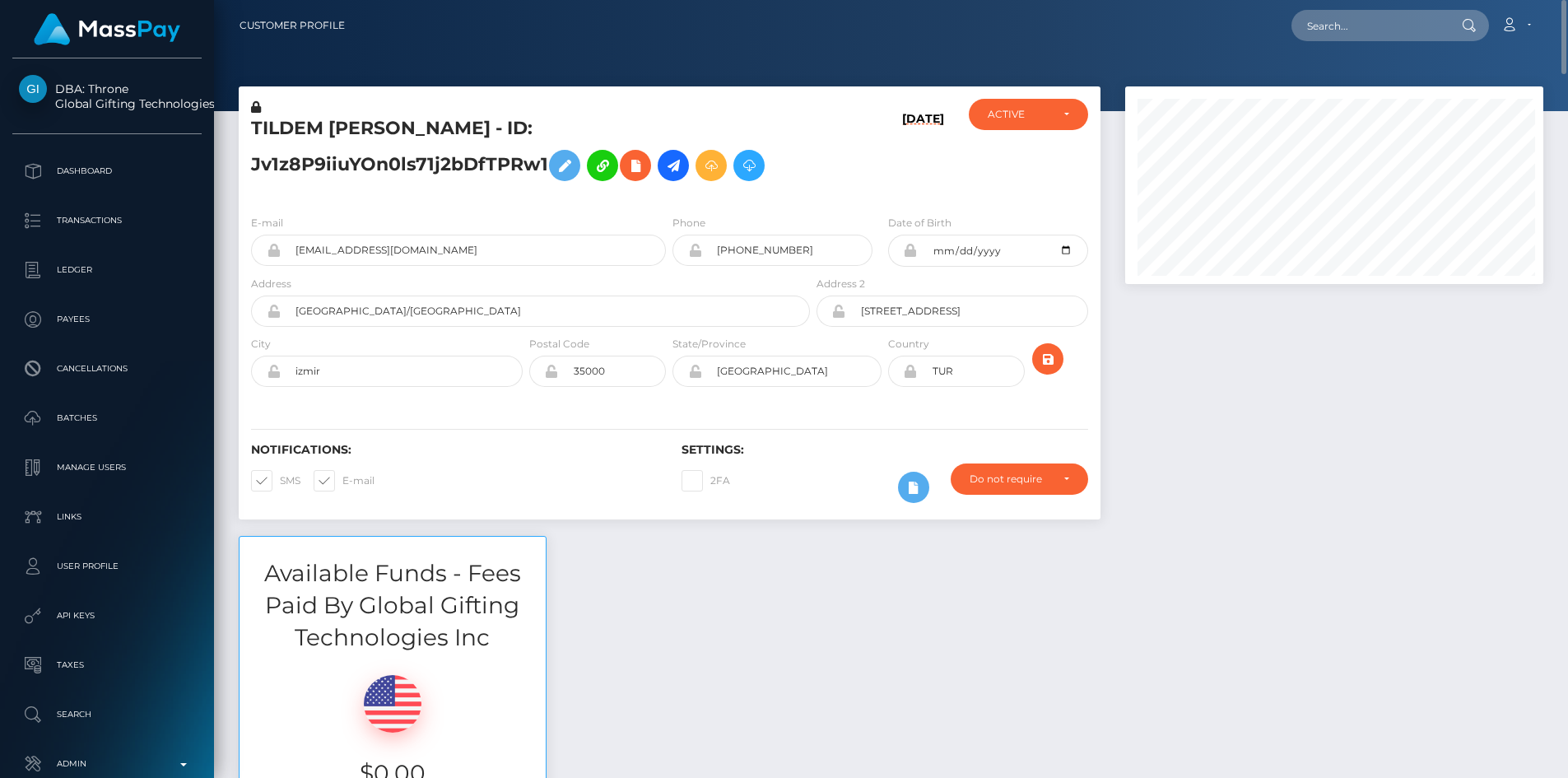
scroll to position [198, 419]
click at [1338, 21] on input "text" at bounding box center [1369, 25] width 155 height 31
paste input "PY62096803"
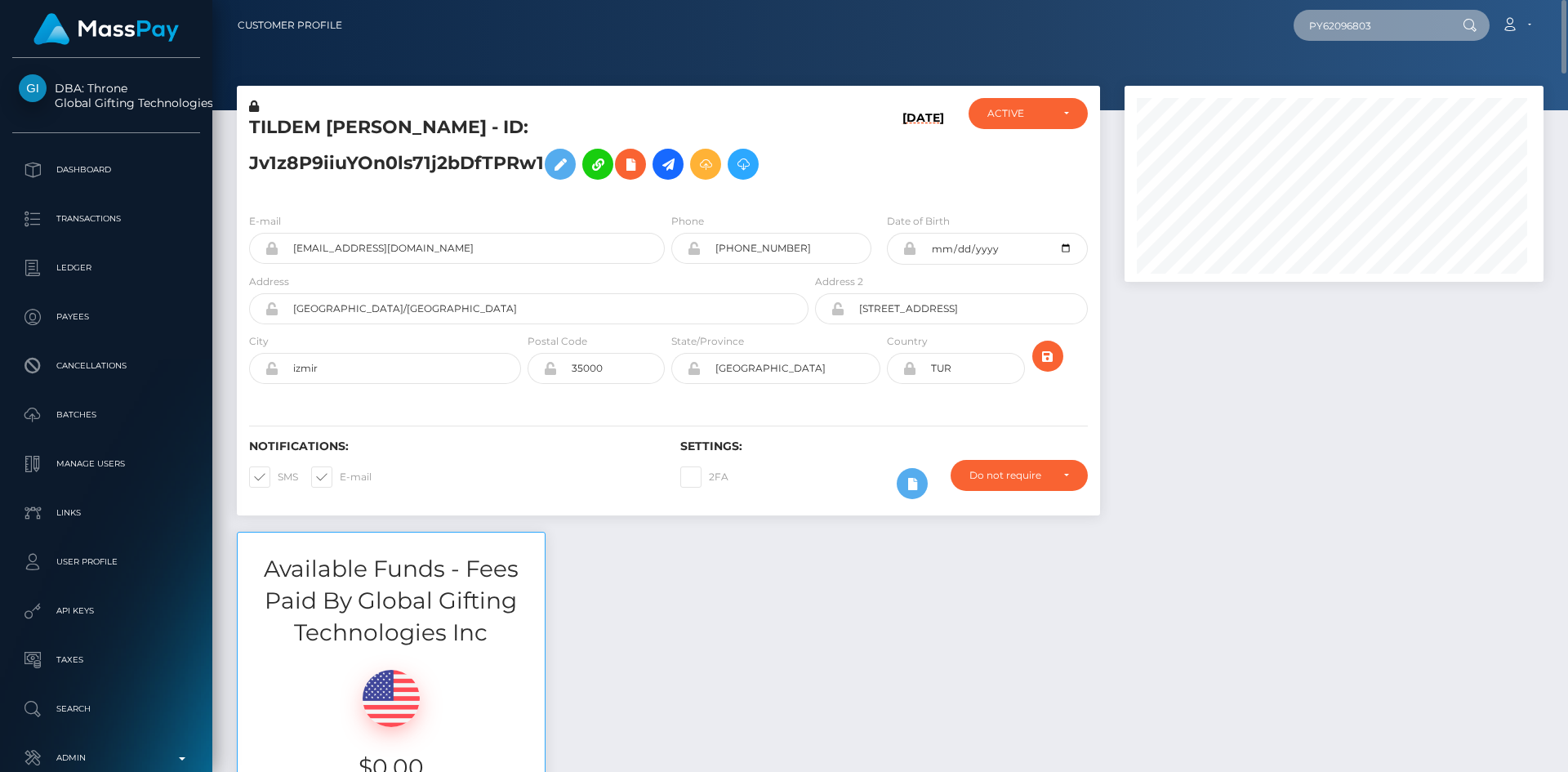
scroll to position [196, 420]
type input "PY62096803"
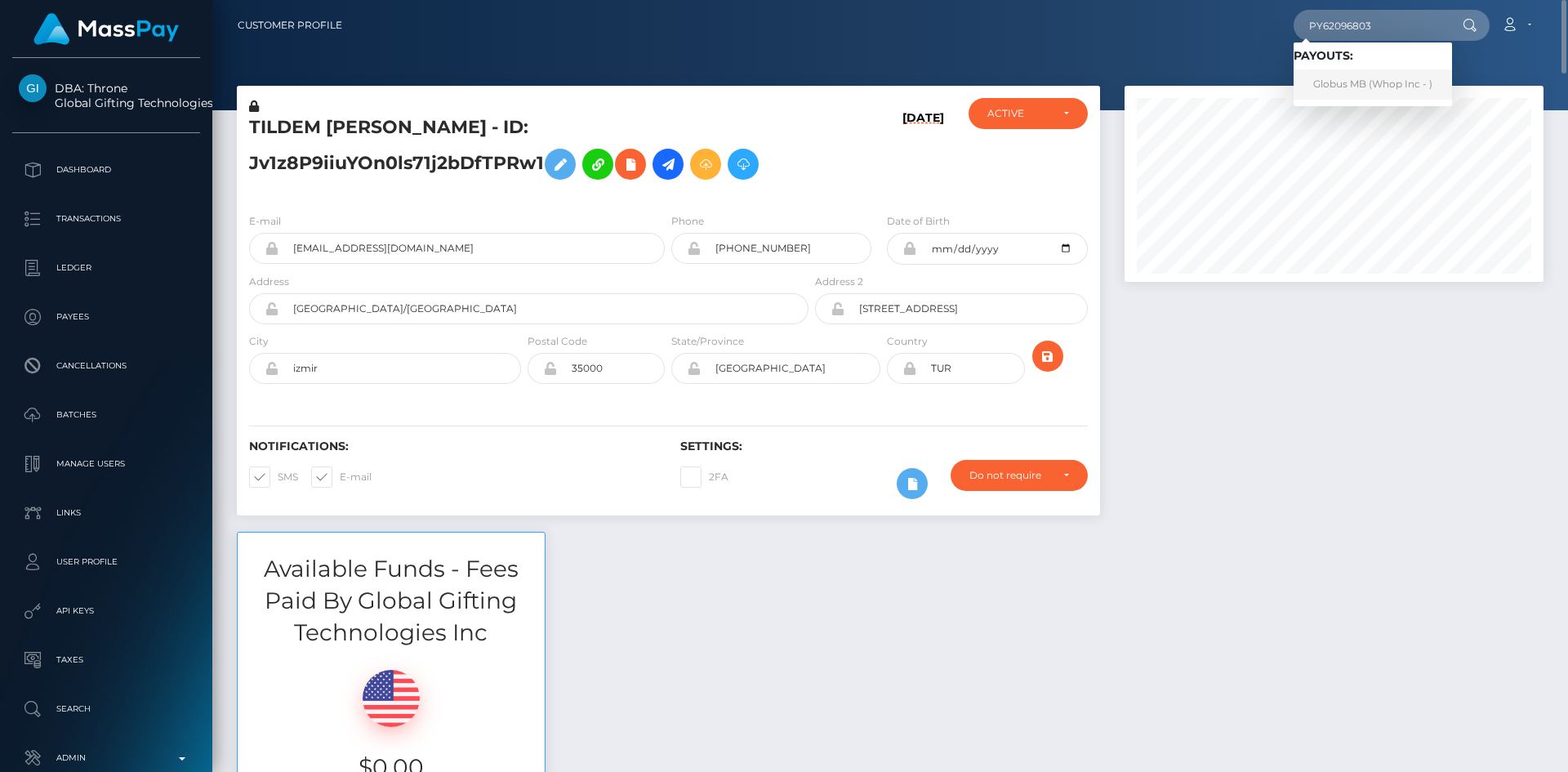
click at [1392, 86] on link "Globus MB (Whop Inc - )" at bounding box center [1372, 84] width 158 height 30
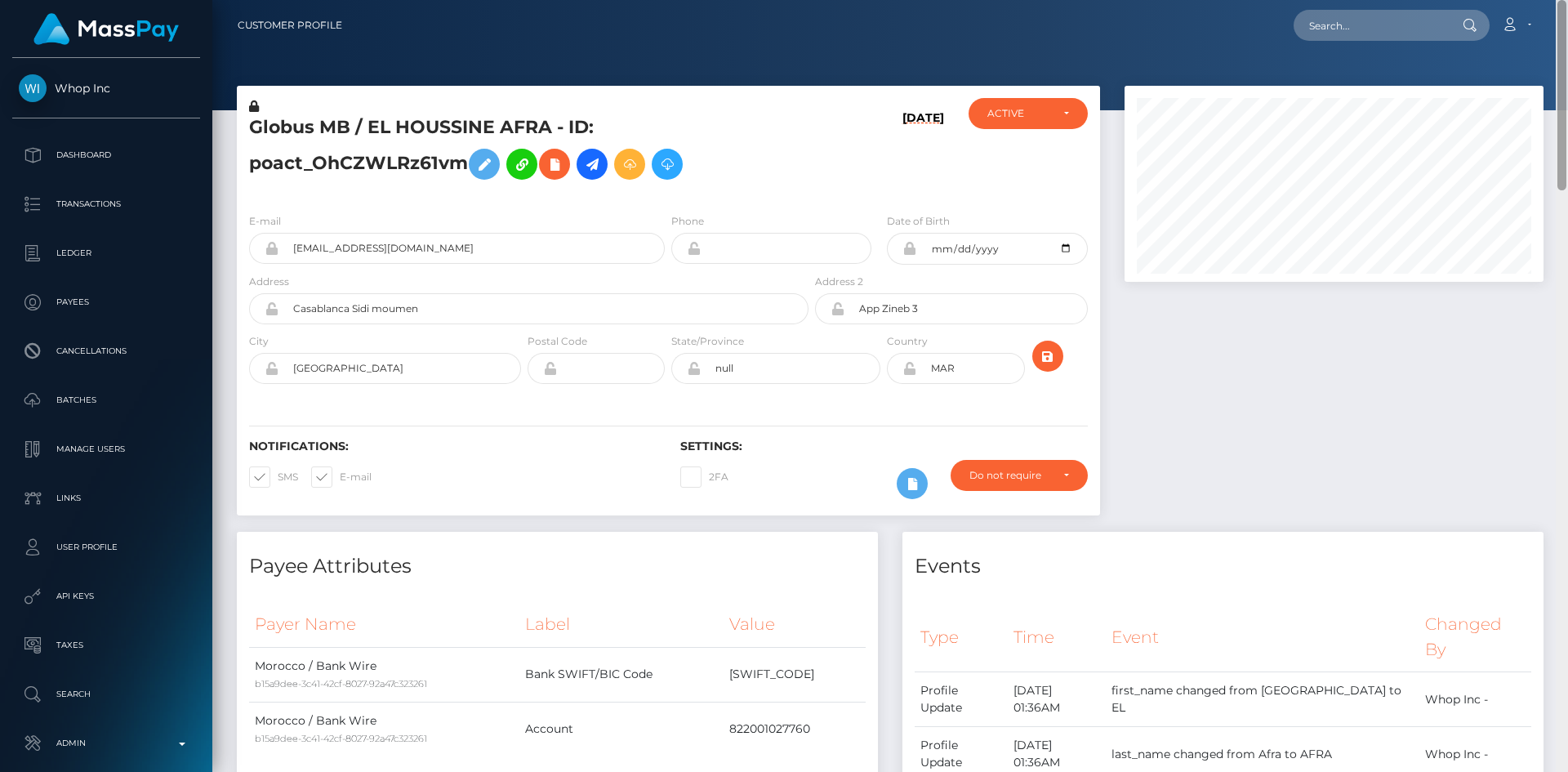
click at [1565, 105] on div at bounding box center [1561, 95] width 9 height 190
click at [1397, 41] on div "Loading... Loading... Account Edit Profile Logout" at bounding box center [948, 25] width 1187 height 35
click at [1374, 21] on input "text" at bounding box center [1370, 25] width 154 height 31
paste input "[EMAIL_ADDRESS][DOMAIN_NAME]"
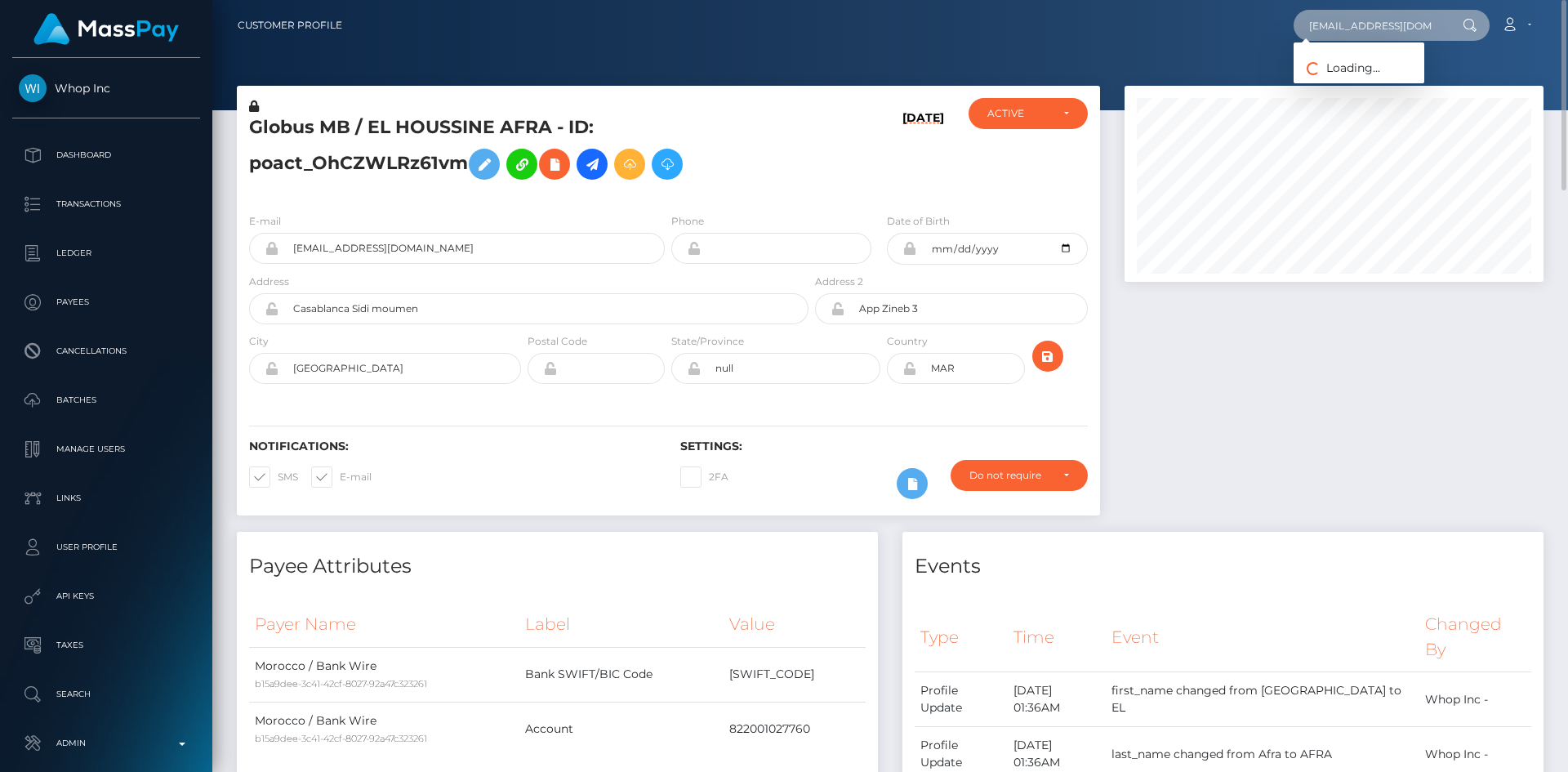
type input "[EMAIL_ADDRESS][DOMAIN_NAME]"
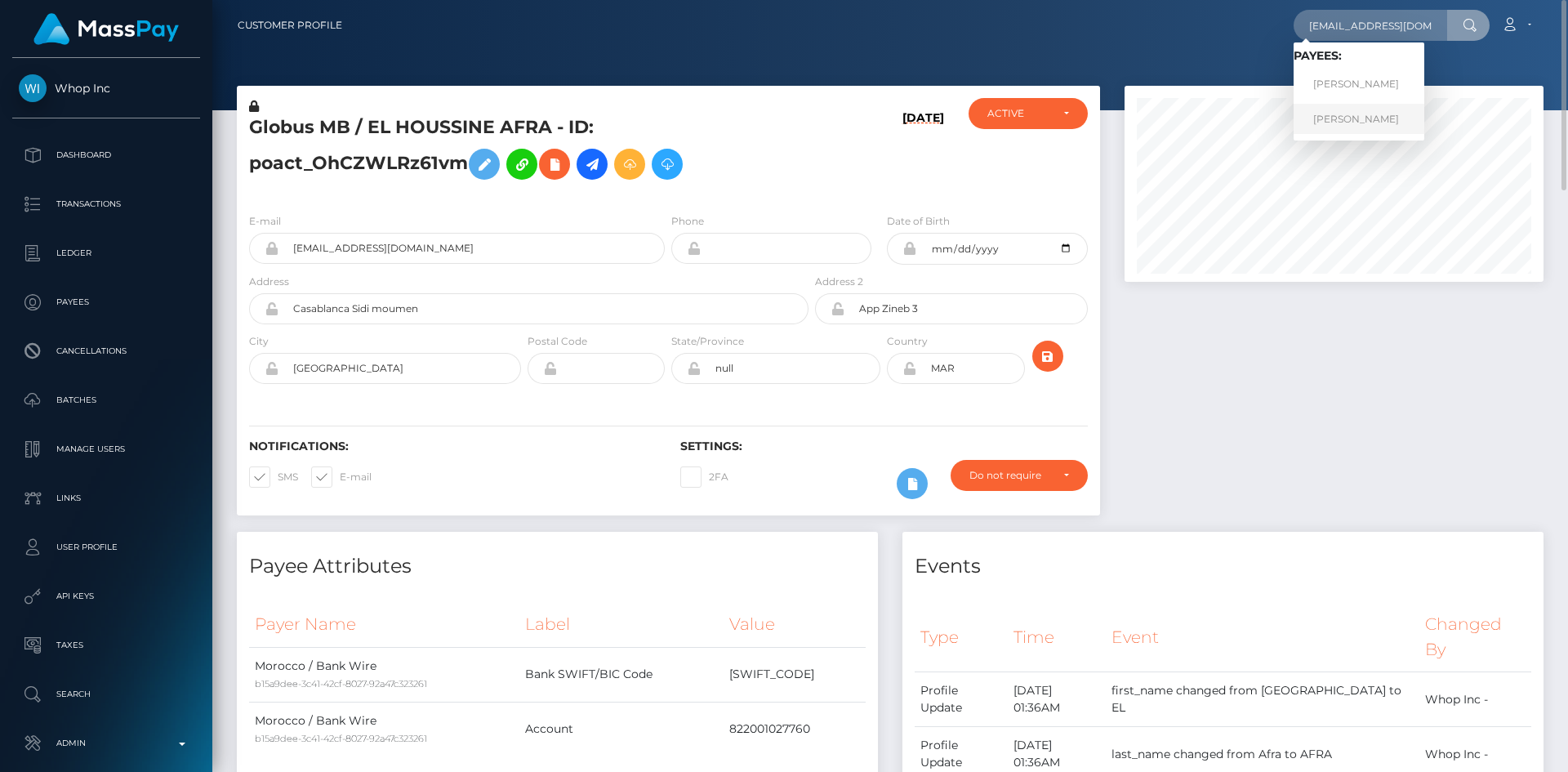
click at [1353, 109] on link "Nisha Devi" at bounding box center [1358, 118] width 131 height 30
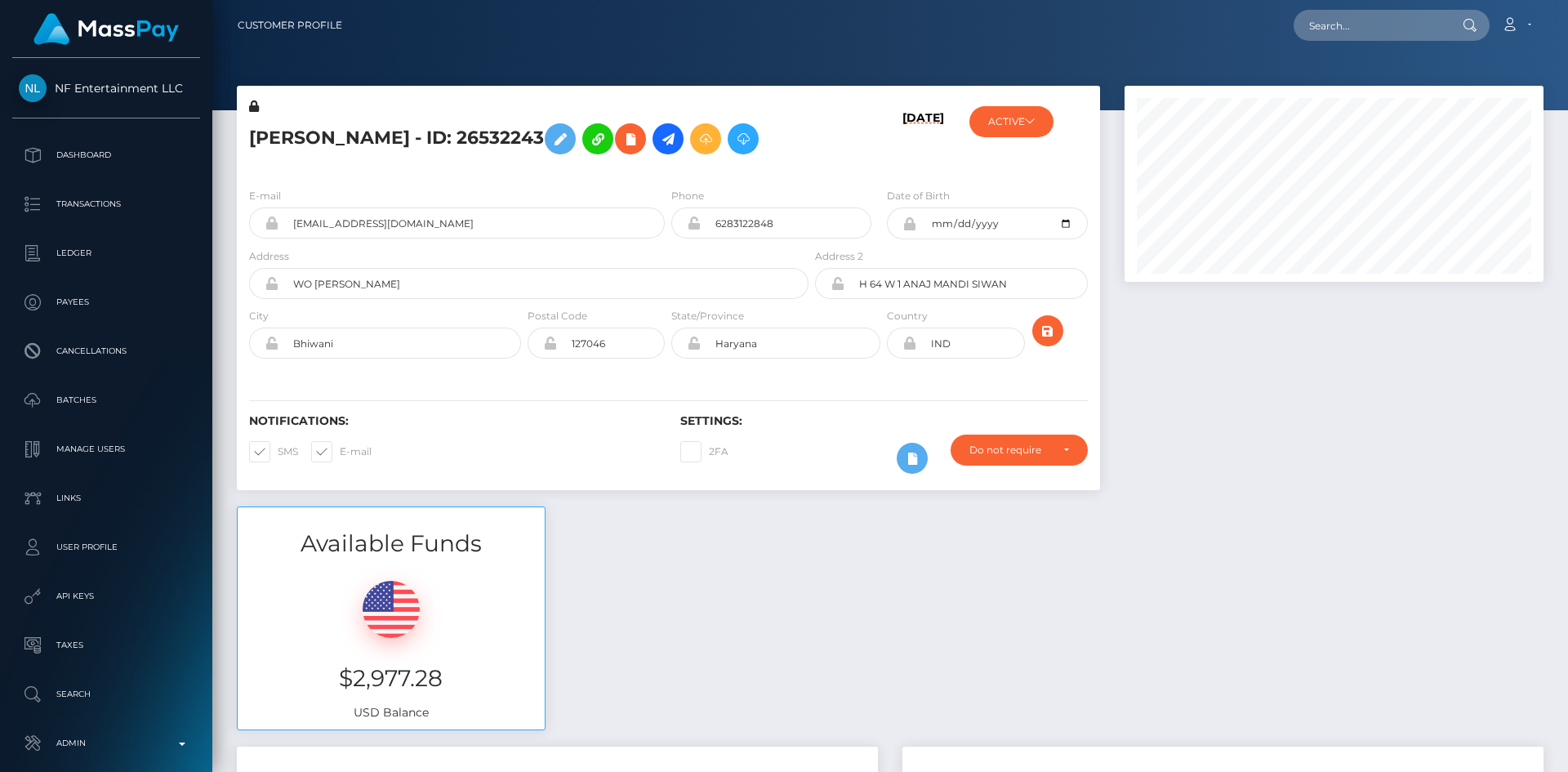
scroll to position [196, 420]
click at [1396, 29] on input "text" at bounding box center [1370, 25] width 154 height 31
paste input "3b8d55d8-7585-11f0-9703-0266f44cc279"
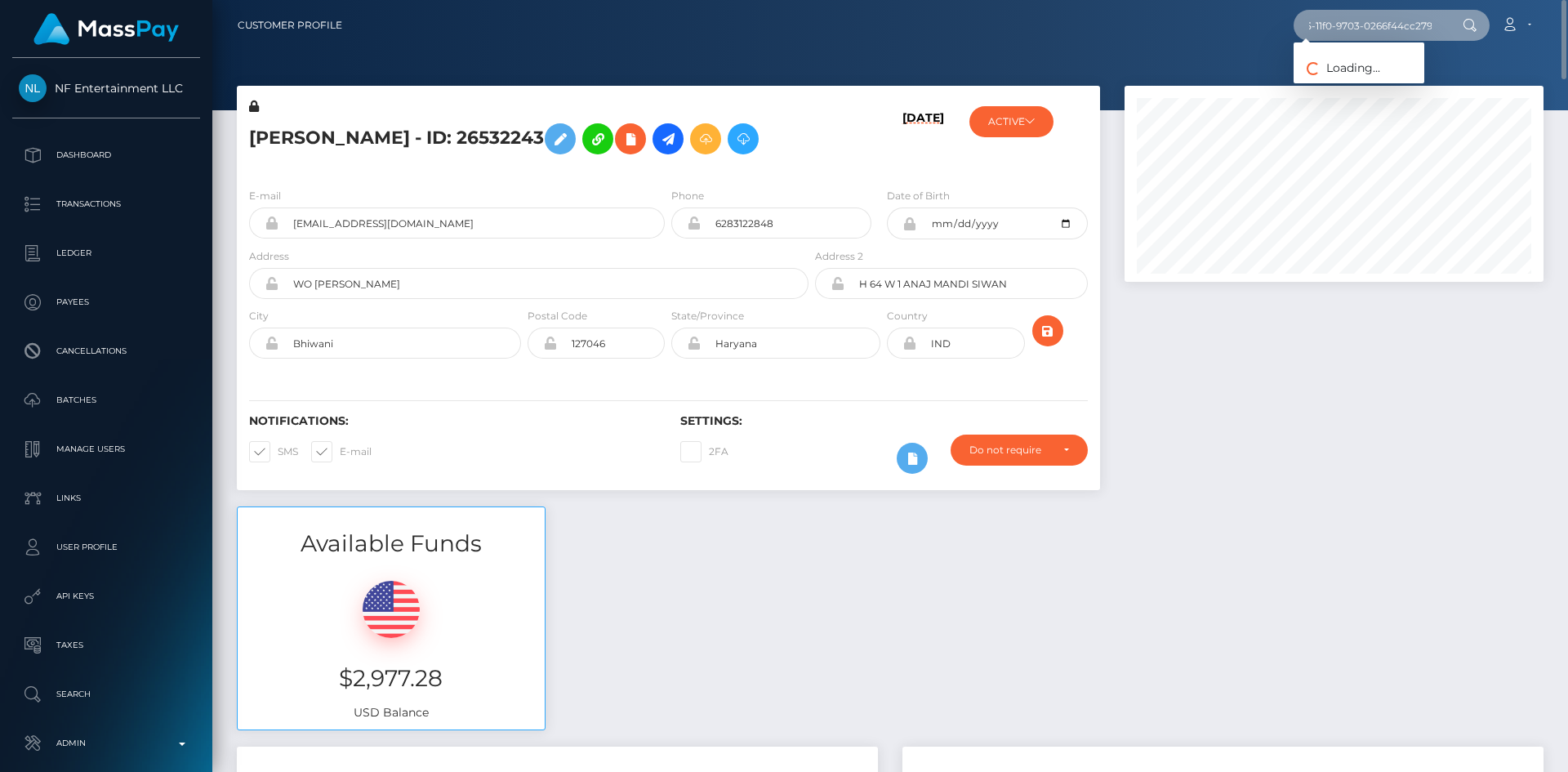
type input "3b8d55d8-7585-11f0-9703-0266f44cc279"
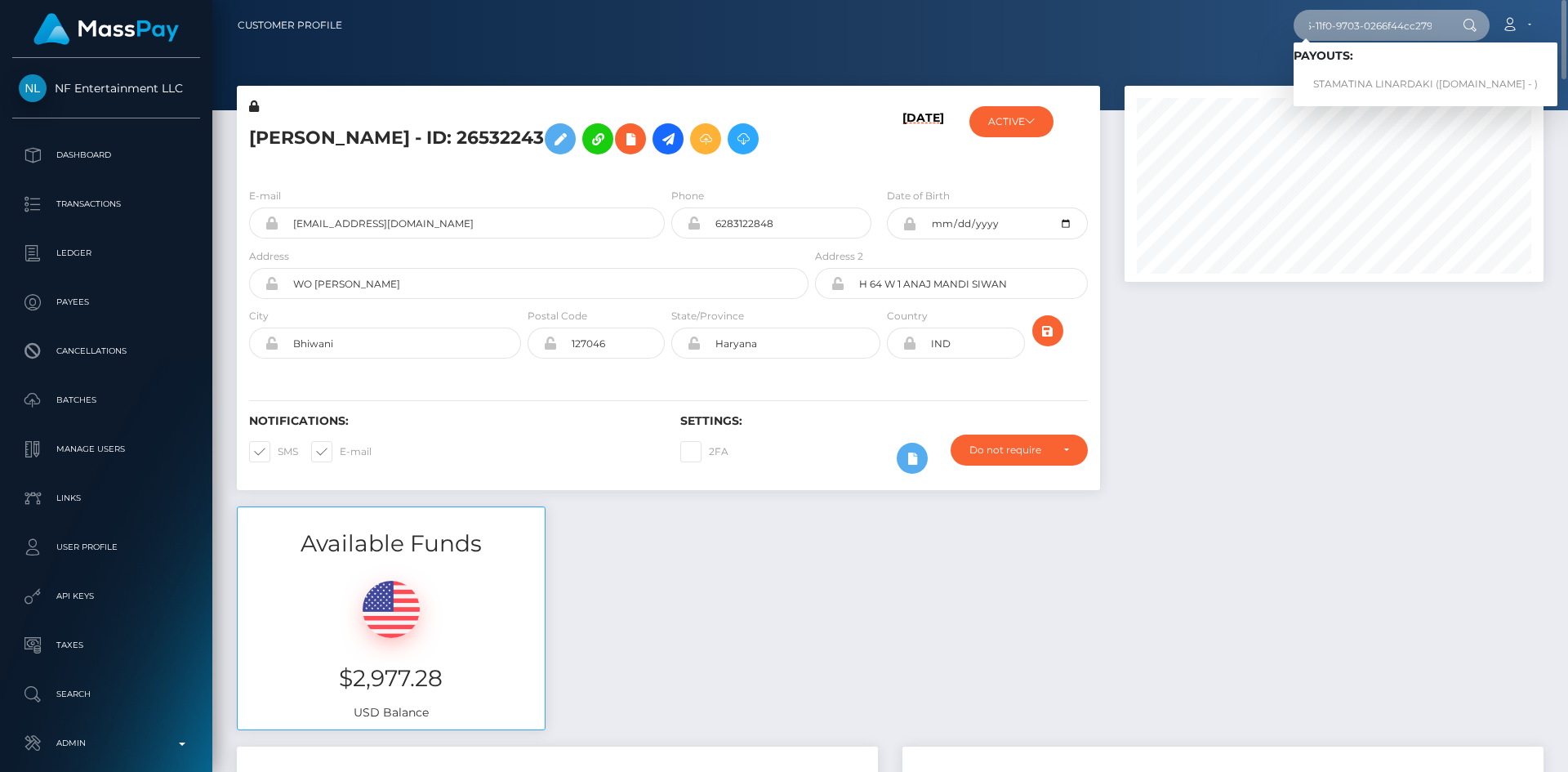
scroll to position [0, 0]
click at [1377, 83] on link "STAMATINA LINARDAKI (Unlockt.me - )" at bounding box center [1425, 84] width 264 height 30
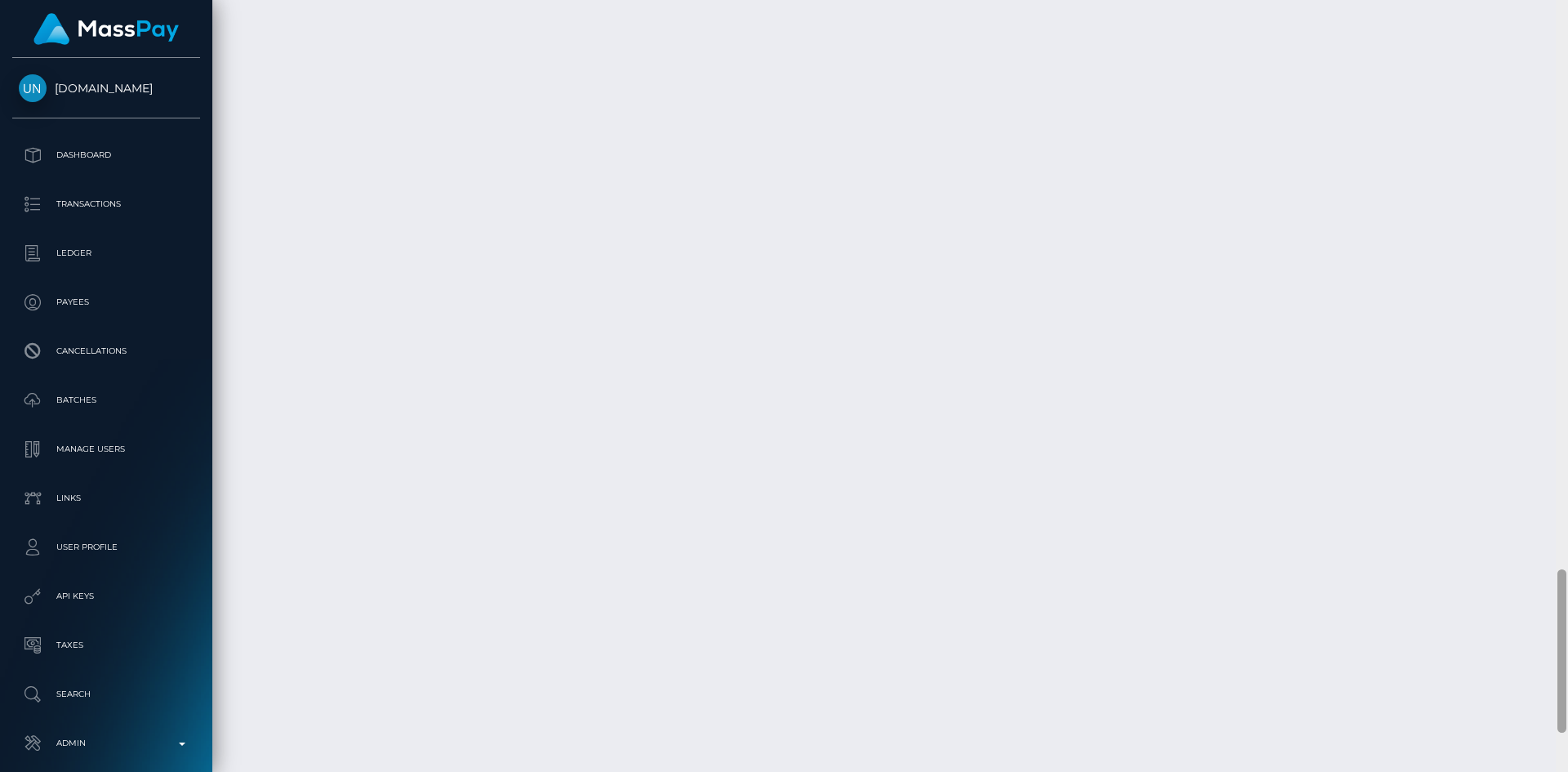
scroll to position [2865, 0]
drag, startPoint x: 1565, startPoint y: 125, endPoint x: 1543, endPoint y: 738, distance: 613.4
click at [1543, 738] on div "Customer Profile Loading... Loading..." at bounding box center [890, 386] width 1355 height 772
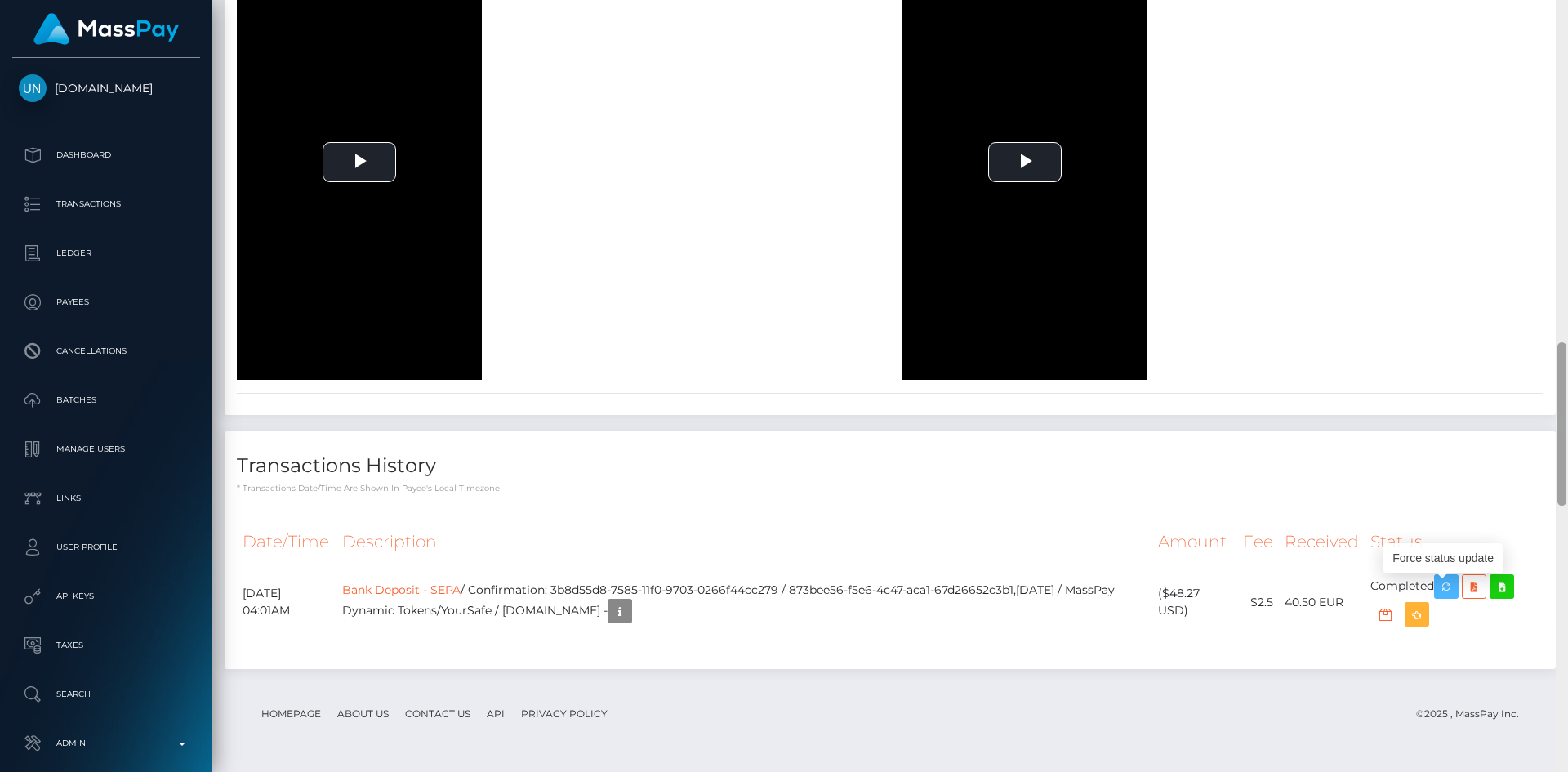
scroll to position [1599, 0]
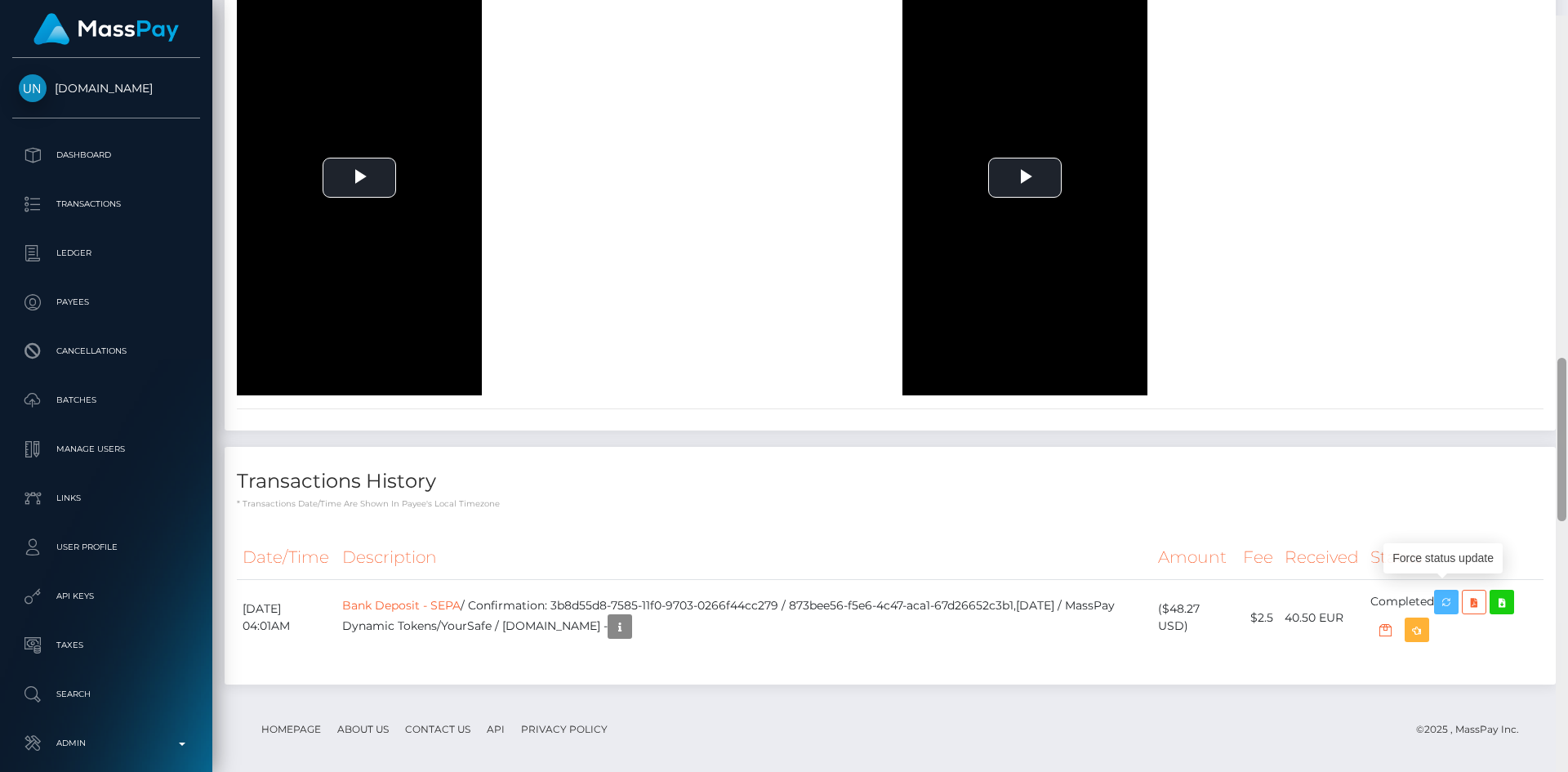
drag, startPoint x: 1558, startPoint y: 645, endPoint x: 1565, endPoint y: 376, distance: 269.1
click at [1565, 376] on div at bounding box center [1561, 439] width 9 height 163
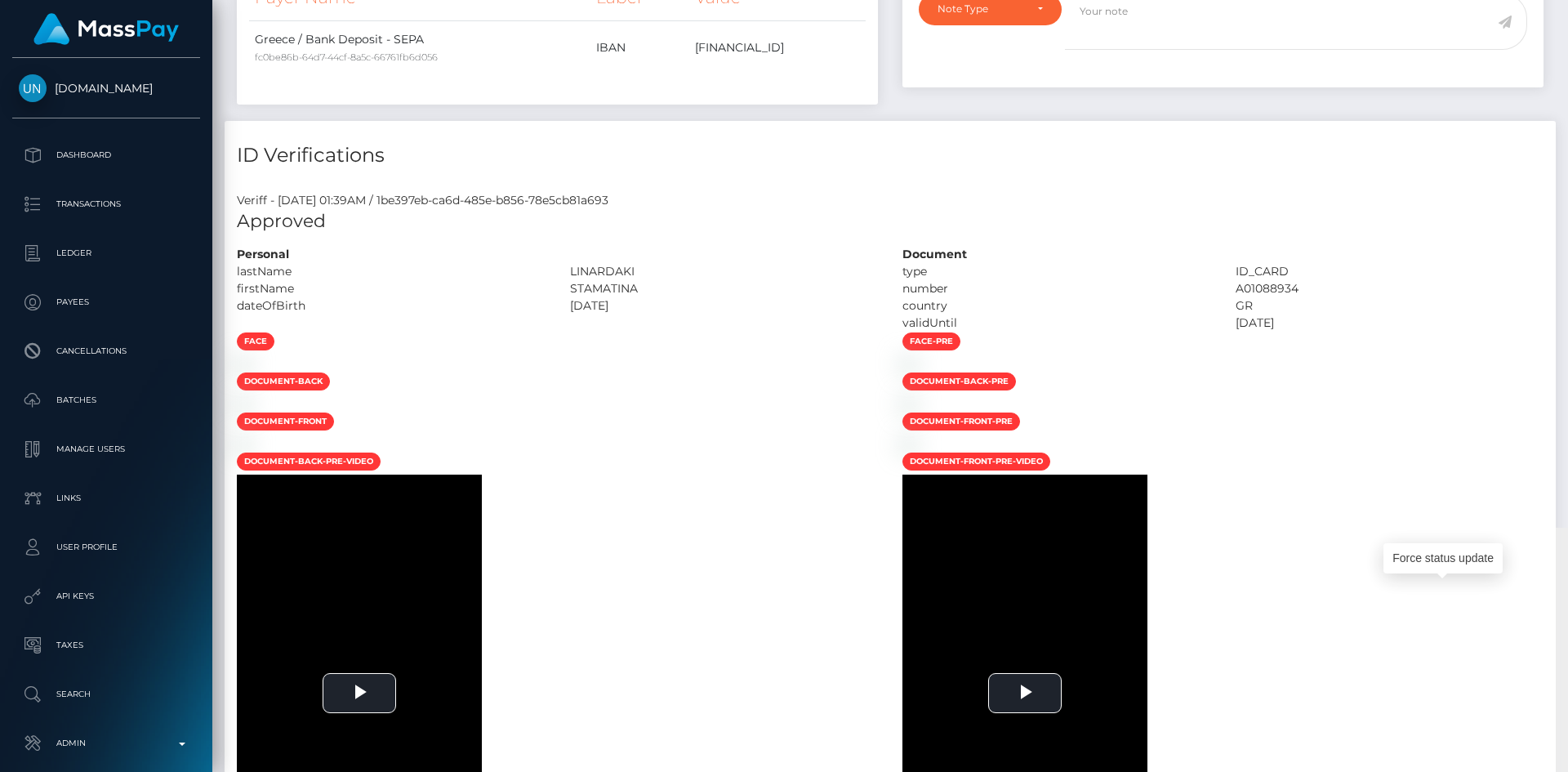
scroll to position [0, 0]
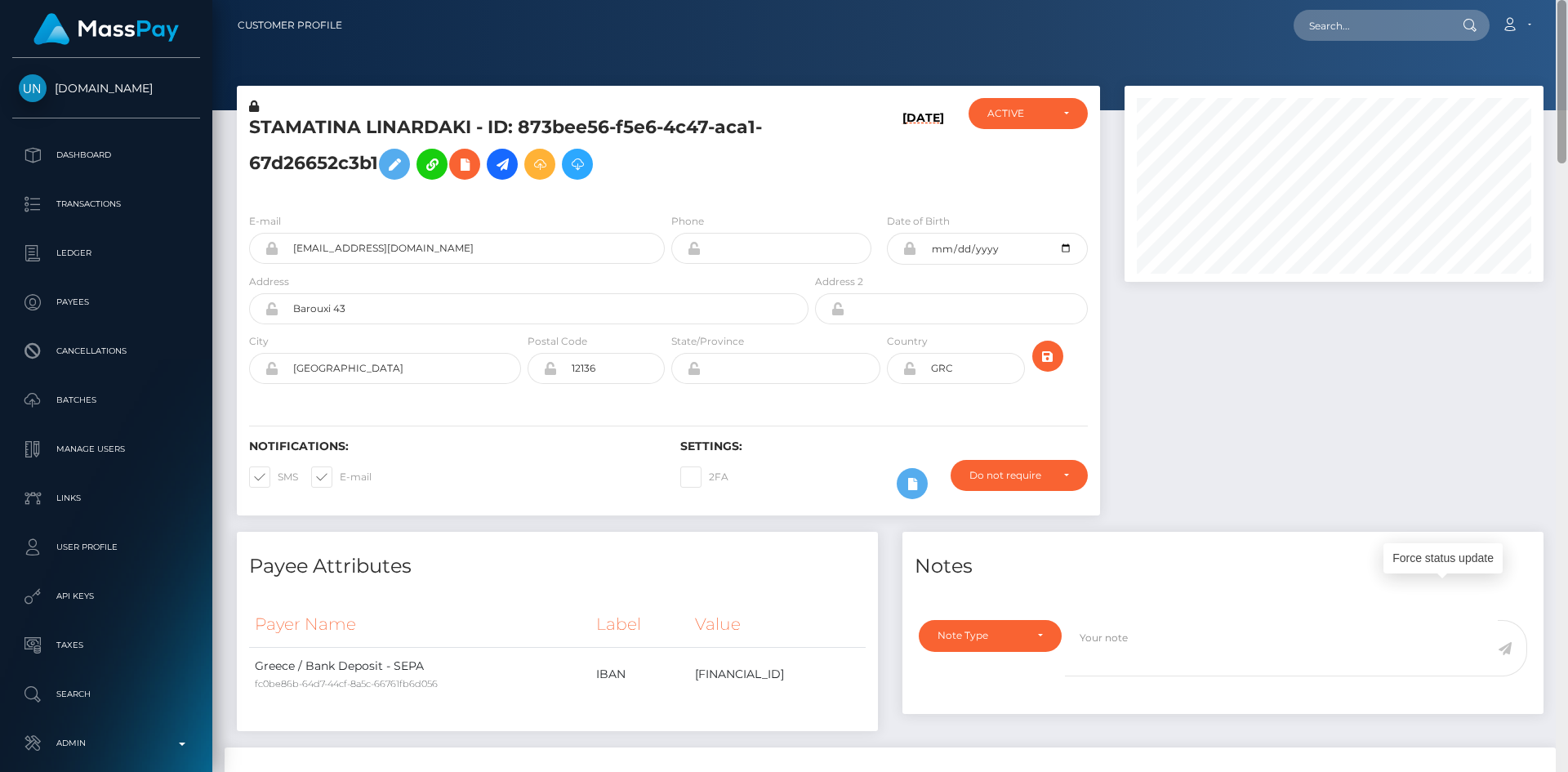
drag, startPoint x: 1560, startPoint y: 453, endPoint x: 1567, endPoint y: -8, distance: 461.1
click at [1567, 0] on html "Unlockt.me Dashboard Transactions Ledger Payees Cancellations" at bounding box center [784, 386] width 1568 height 772
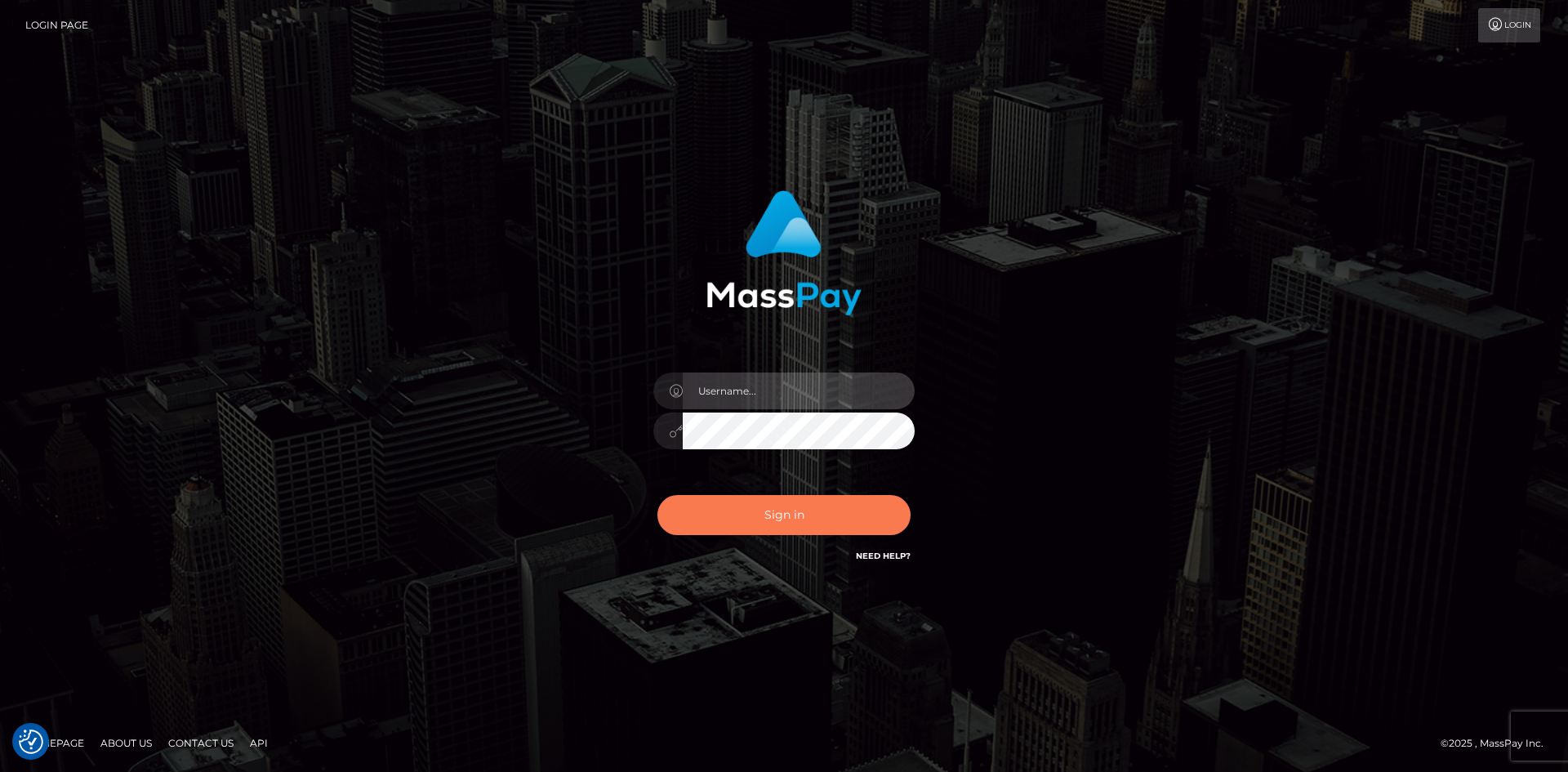
type input "alexstef"
click at [813, 514] on button "Sign in" at bounding box center [783, 514] width 253 height 40
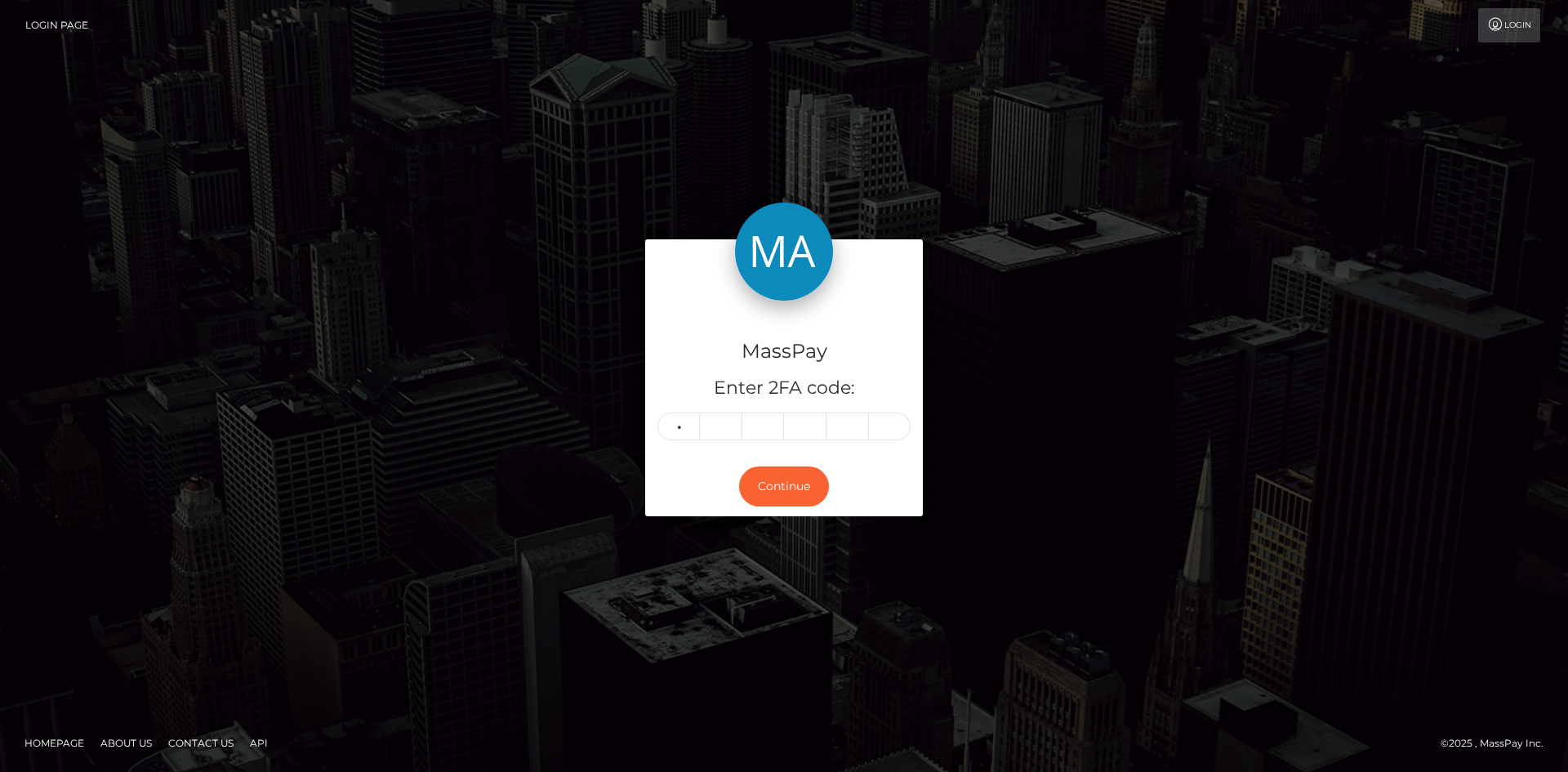
type input "0"
type input "8"
type input "9"
type input "4"
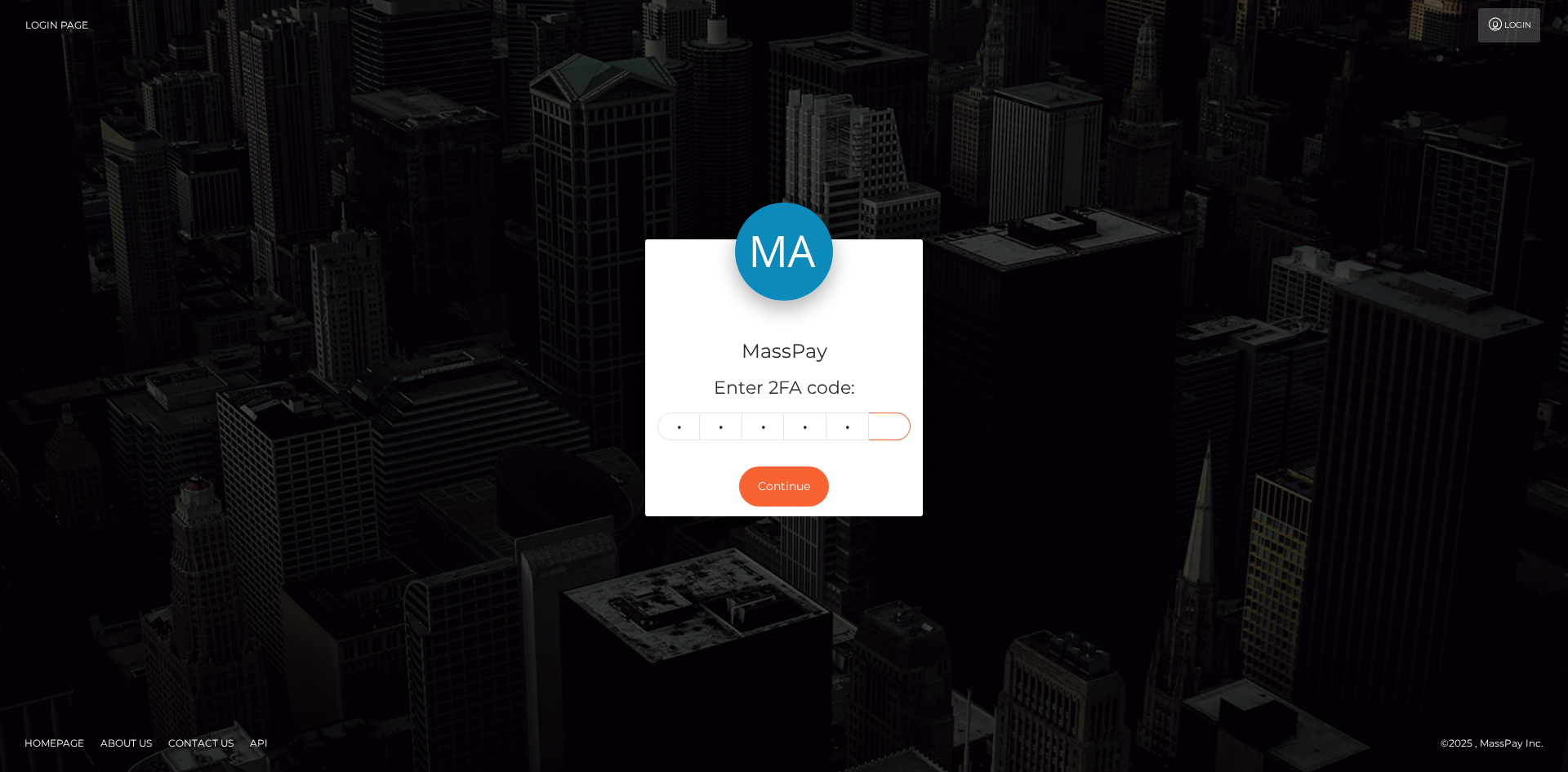
type input "2"
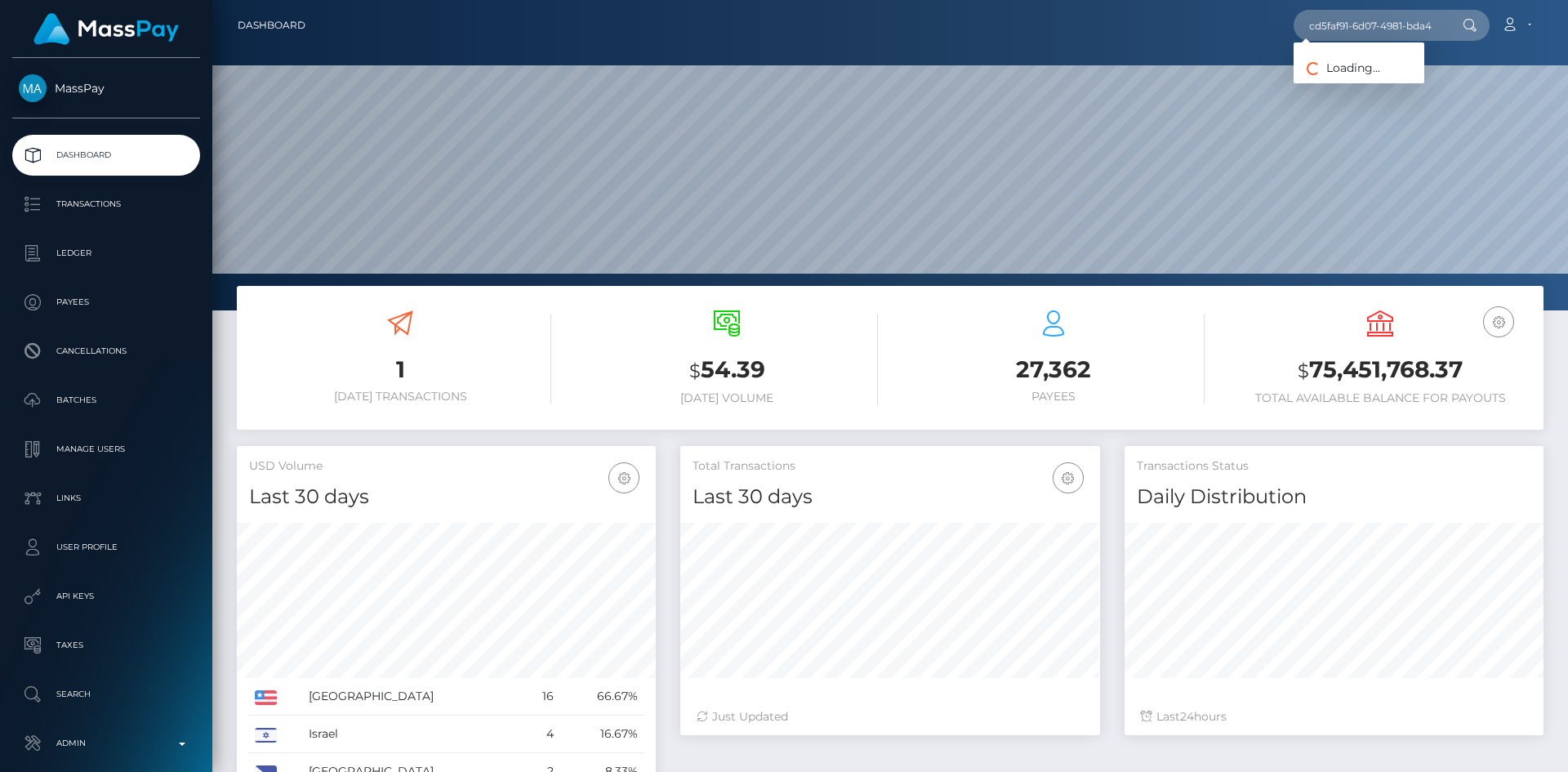
scroll to position [290, 420]
type input "cd5faf91-6d07-4981-bda4-dfa1282a25fd"
click at [1357, 74] on link "Andrii Zaremba" at bounding box center [1358, 84] width 131 height 30
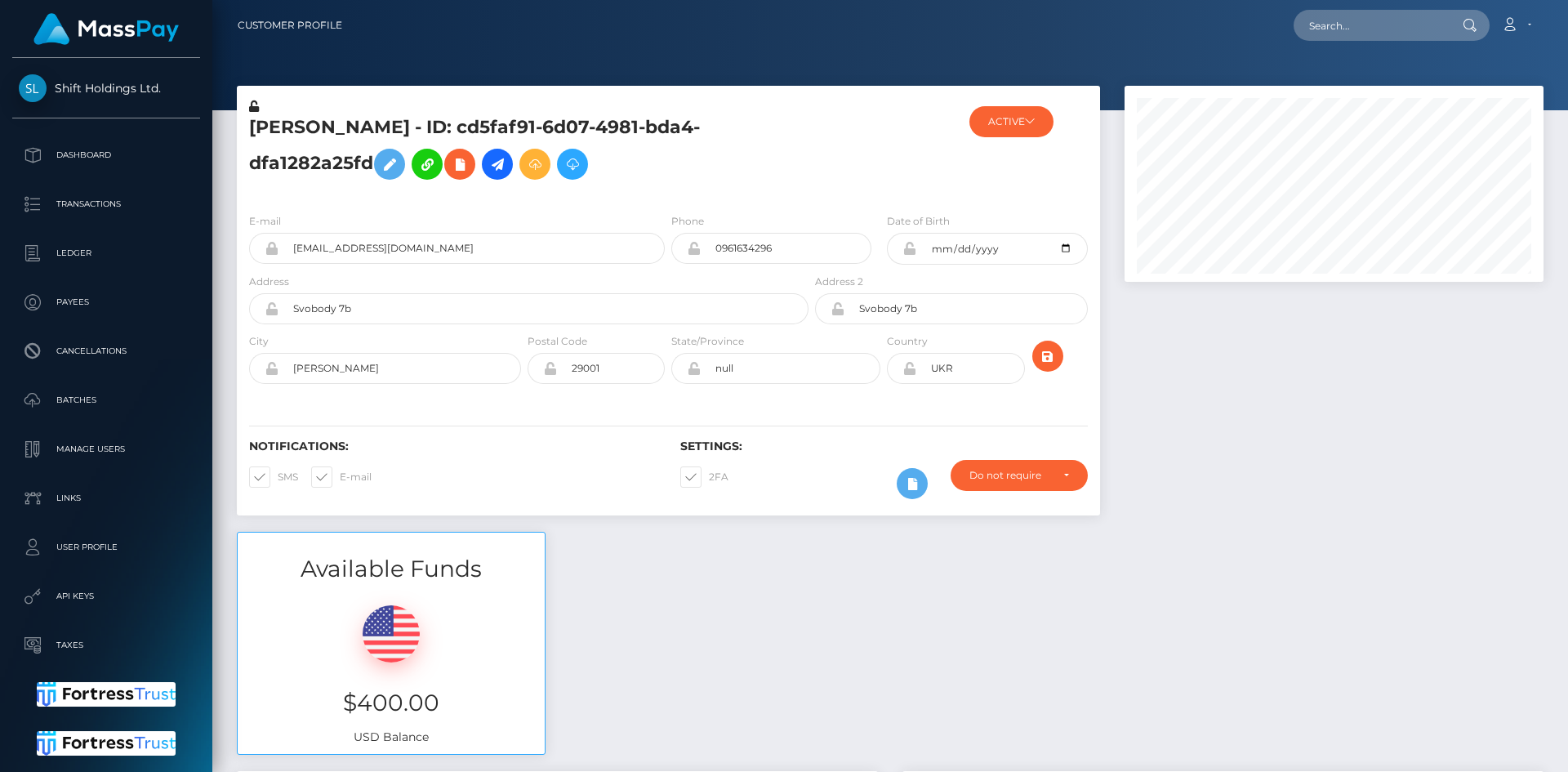
scroll to position [196, 420]
click at [457, 246] on input "andreyzaremba95@gmail.com" at bounding box center [471, 248] width 386 height 31
click at [1286, 405] on div at bounding box center [1334, 309] width 443 height 446
drag, startPoint x: 501, startPoint y: 172, endPoint x: 508, endPoint y: 188, distance: 17.5
click at [501, 172] on icon at bounding box center [497, 165] width 20 height 21
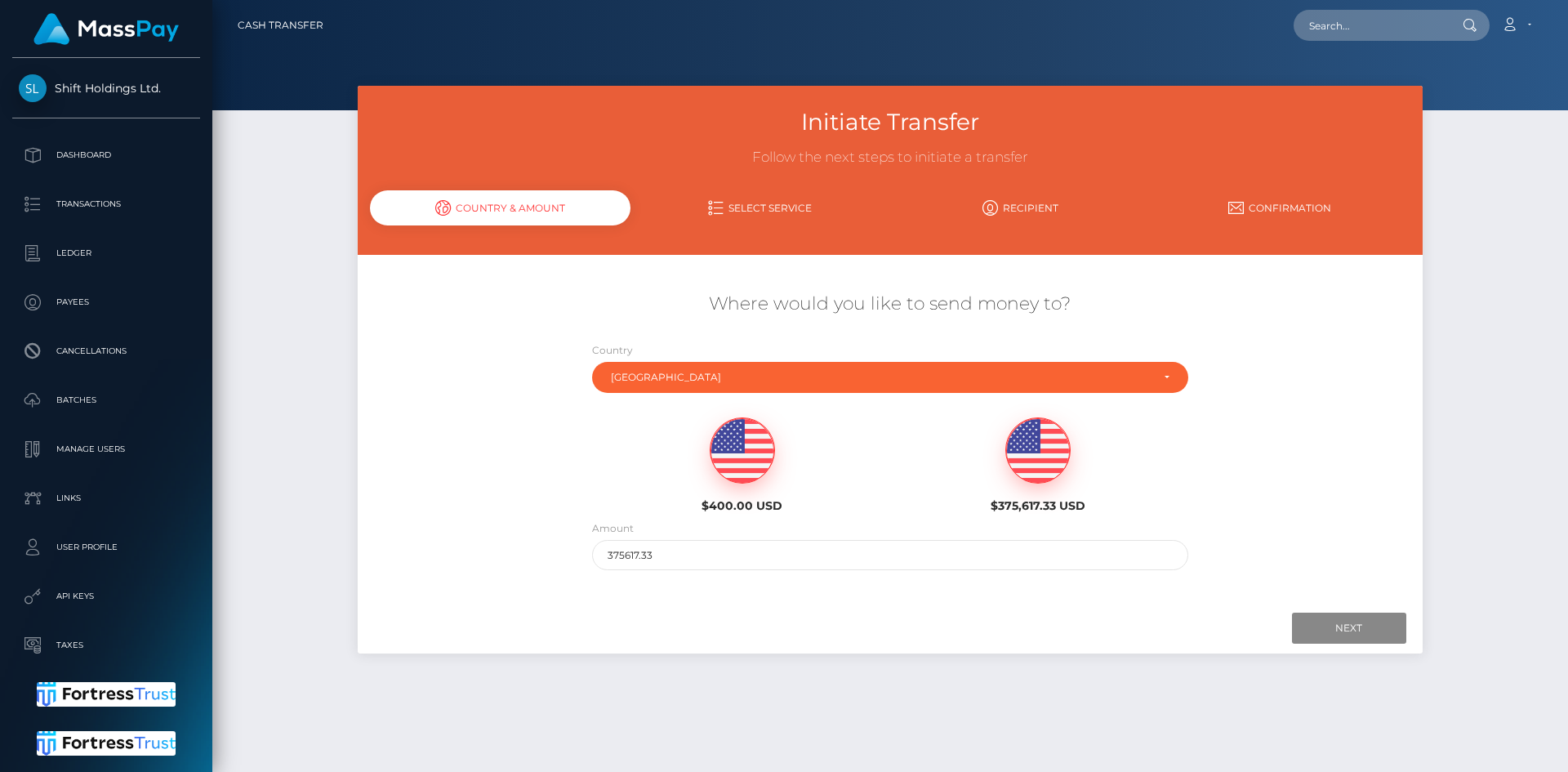
click at [749, 443] on img at bounding box center [743, 451] width 64 height 66
type input "400"
click at [1365, 630] on input "Next" at bounding box center [1348, 628] width 114 height 31
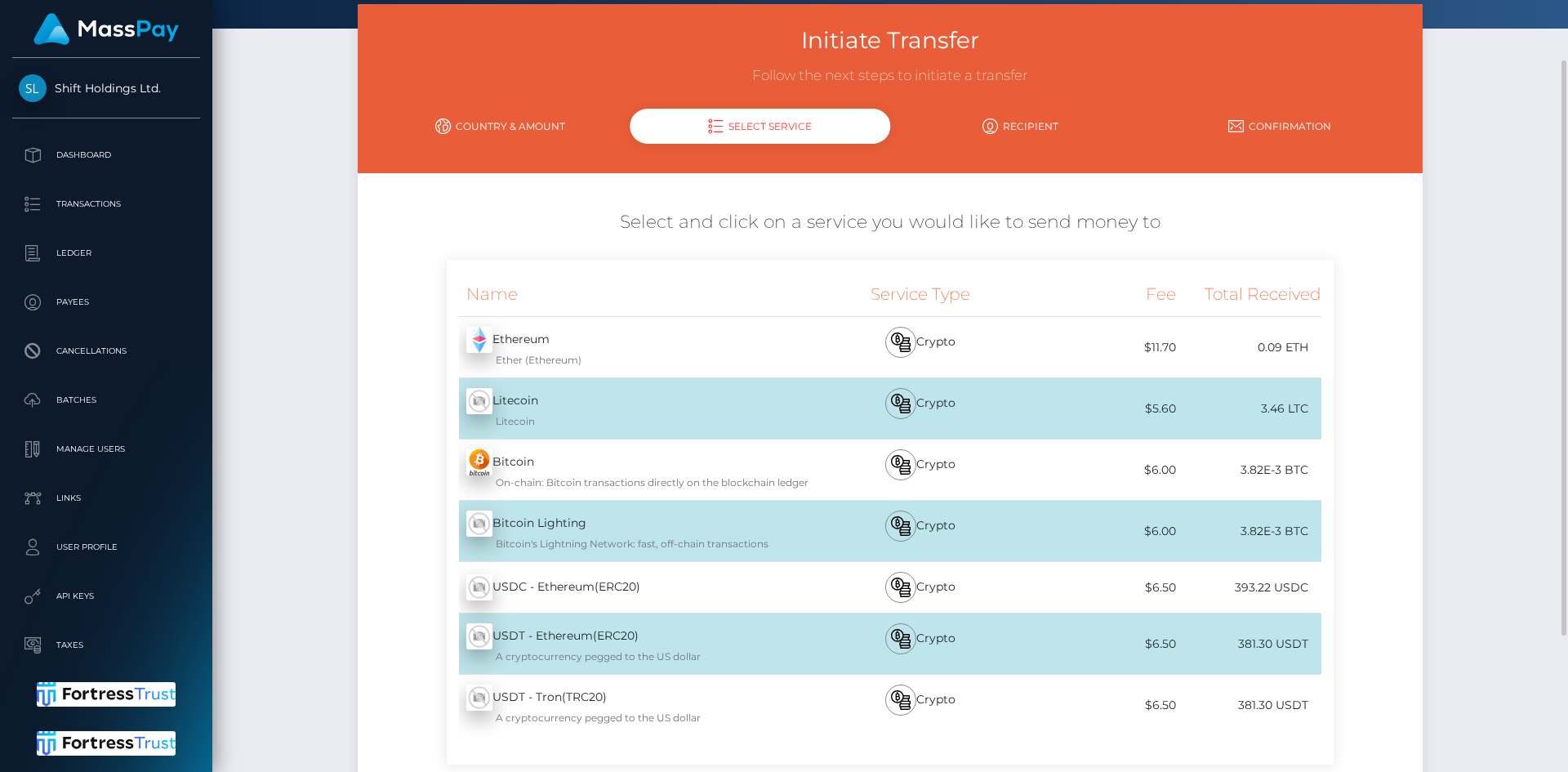
scroll to position [163, 0]
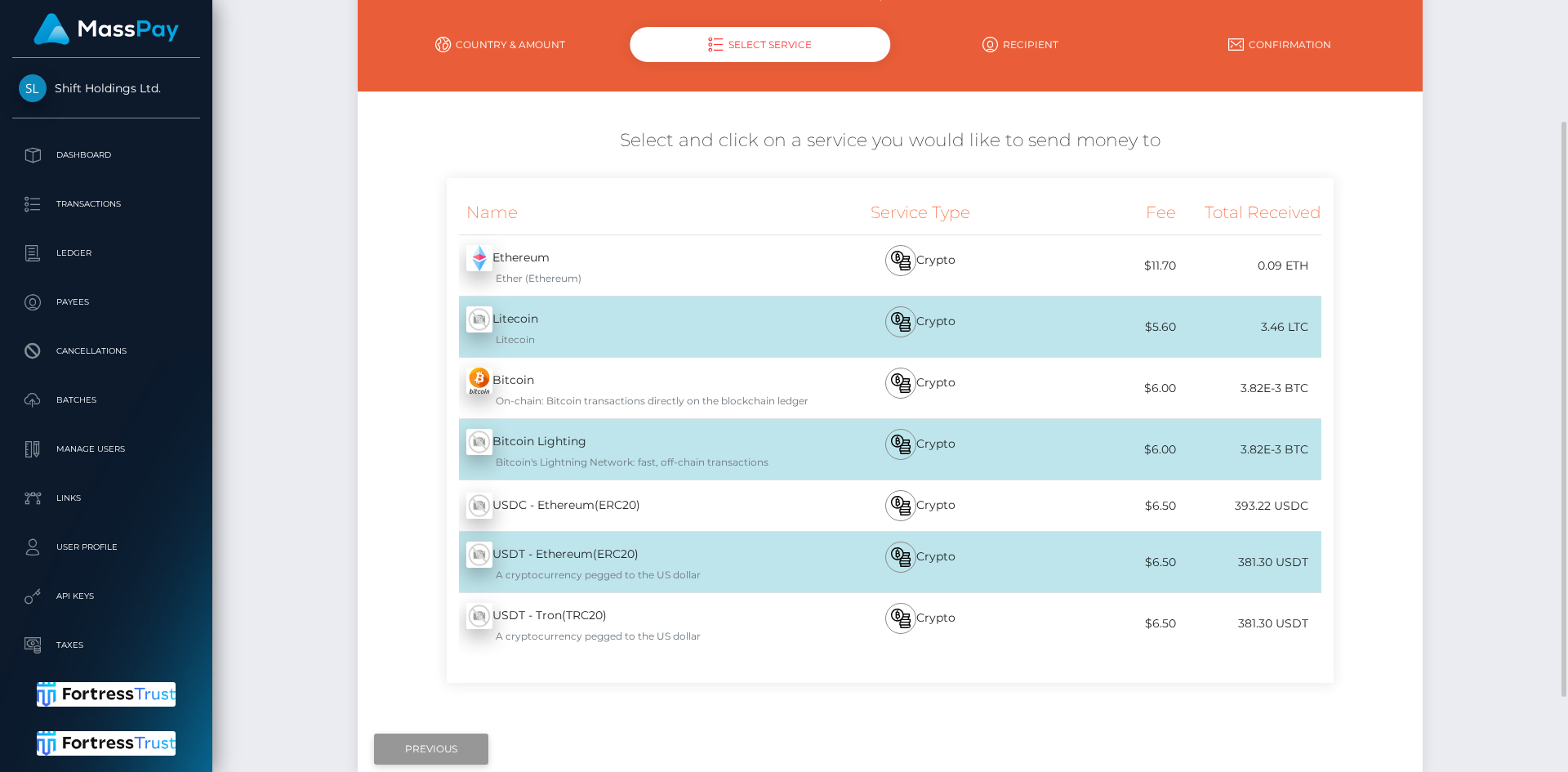
click at [429, 750] on input "Previous" at bounding box center [431, 749] width 114 height 31
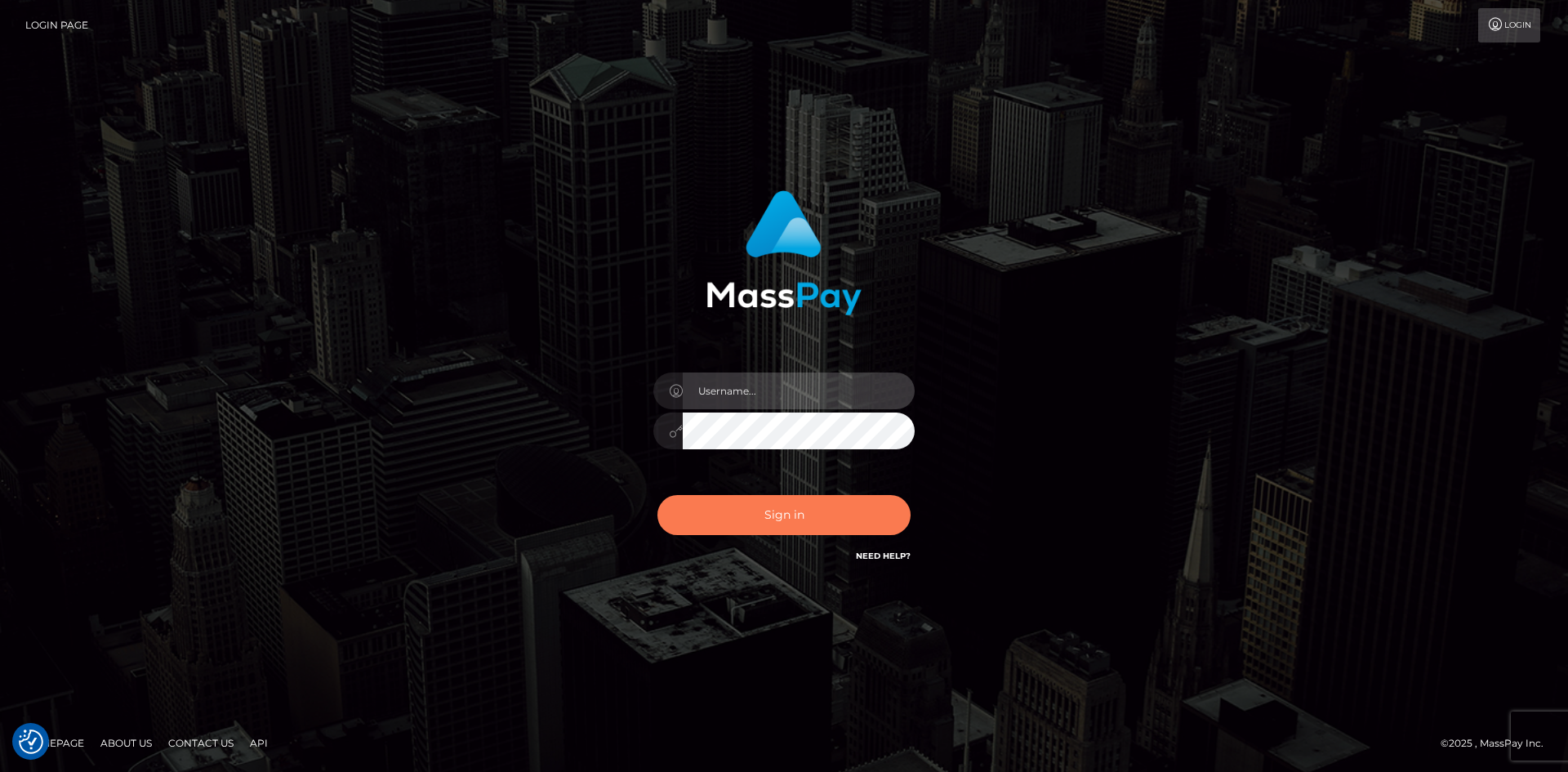
type input "alexstef"
click at [792, 514] on button "Sign in" at bounding box center [783, 514] width 253 height 40
type input "alexstef"
click at [778, 512] on button "Sign in" at bounding box center [783, 514] width 253 height 40
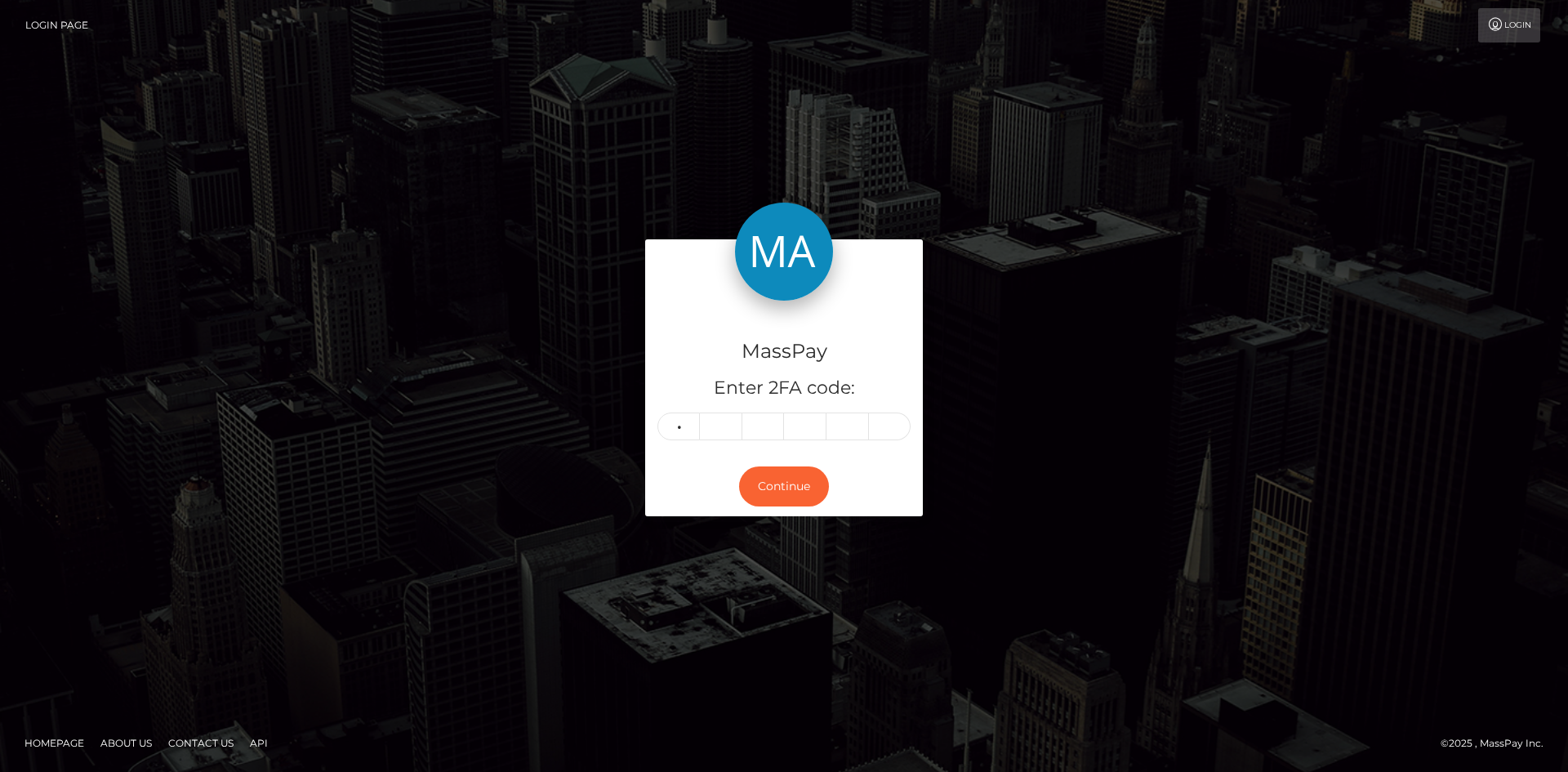
type input "7"
type input "6"
type input "9"
type input "8"
type input "1"
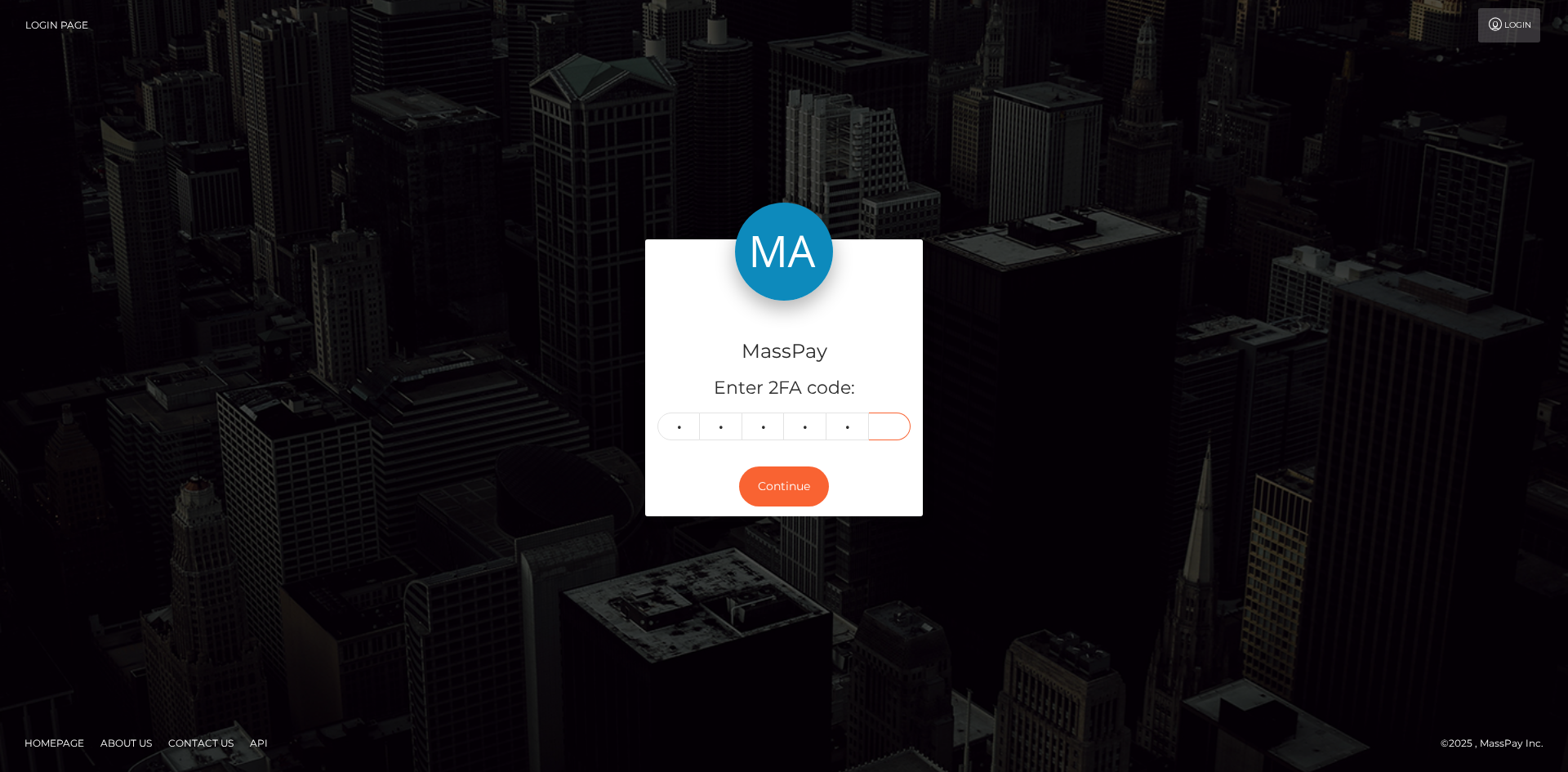
type input "8"
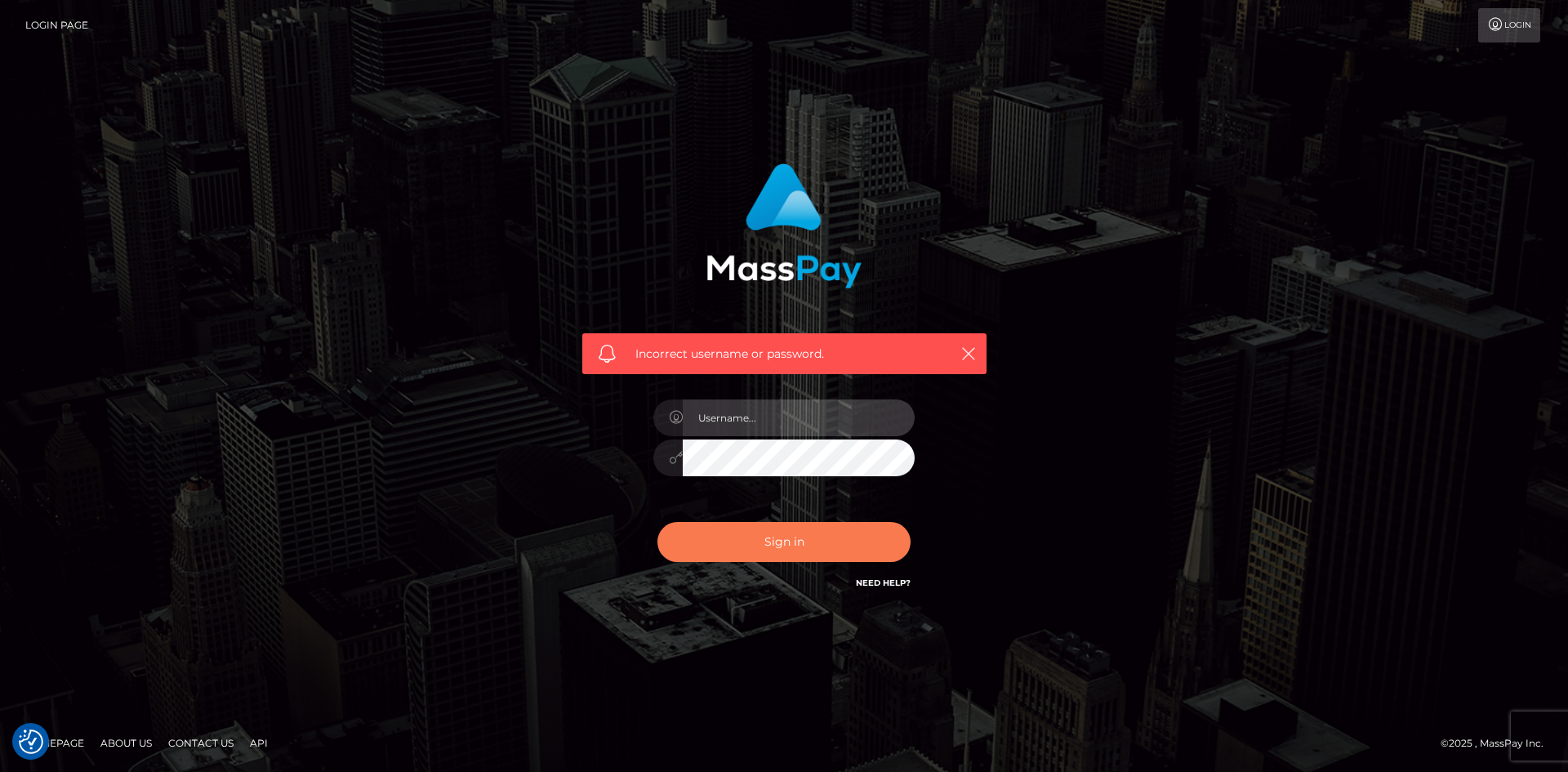
type input "alexstef"
click at [768, 529] on button "Sign in" at bounding box center [783, 542] width 253 height 40
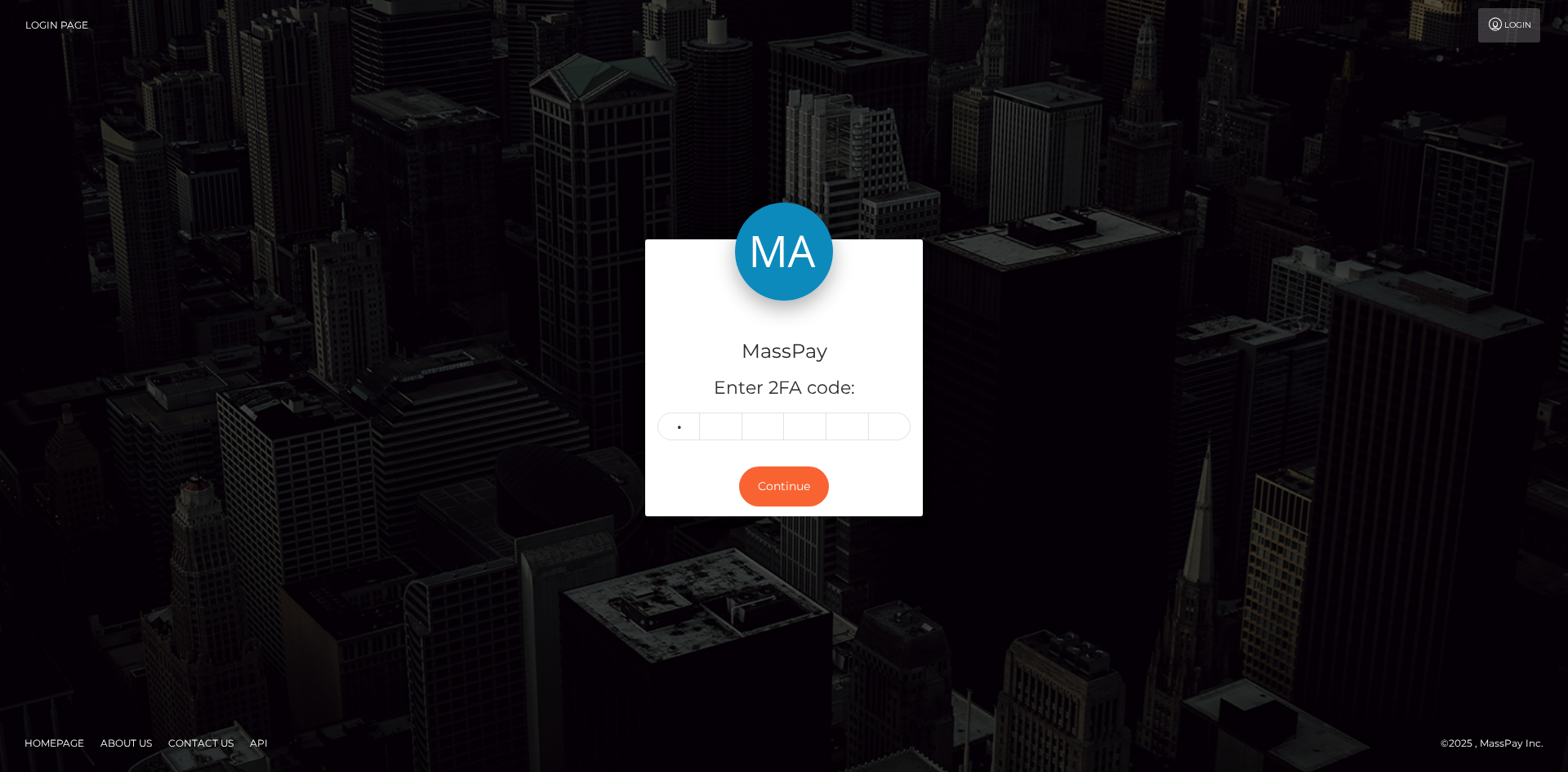
type input "4"
type input "5"
type input "1"
type input "6"
type input "1"
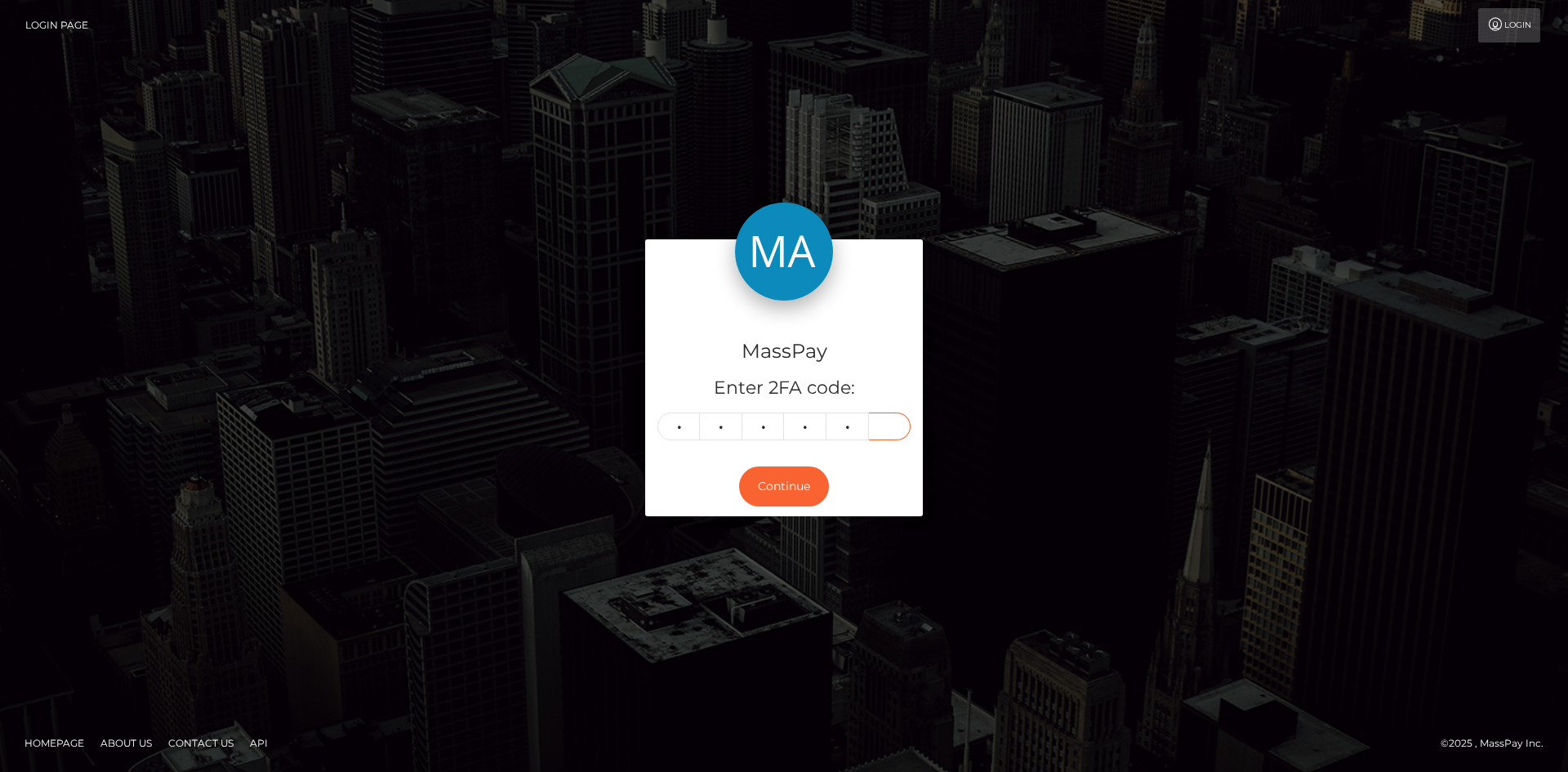
type input "2"
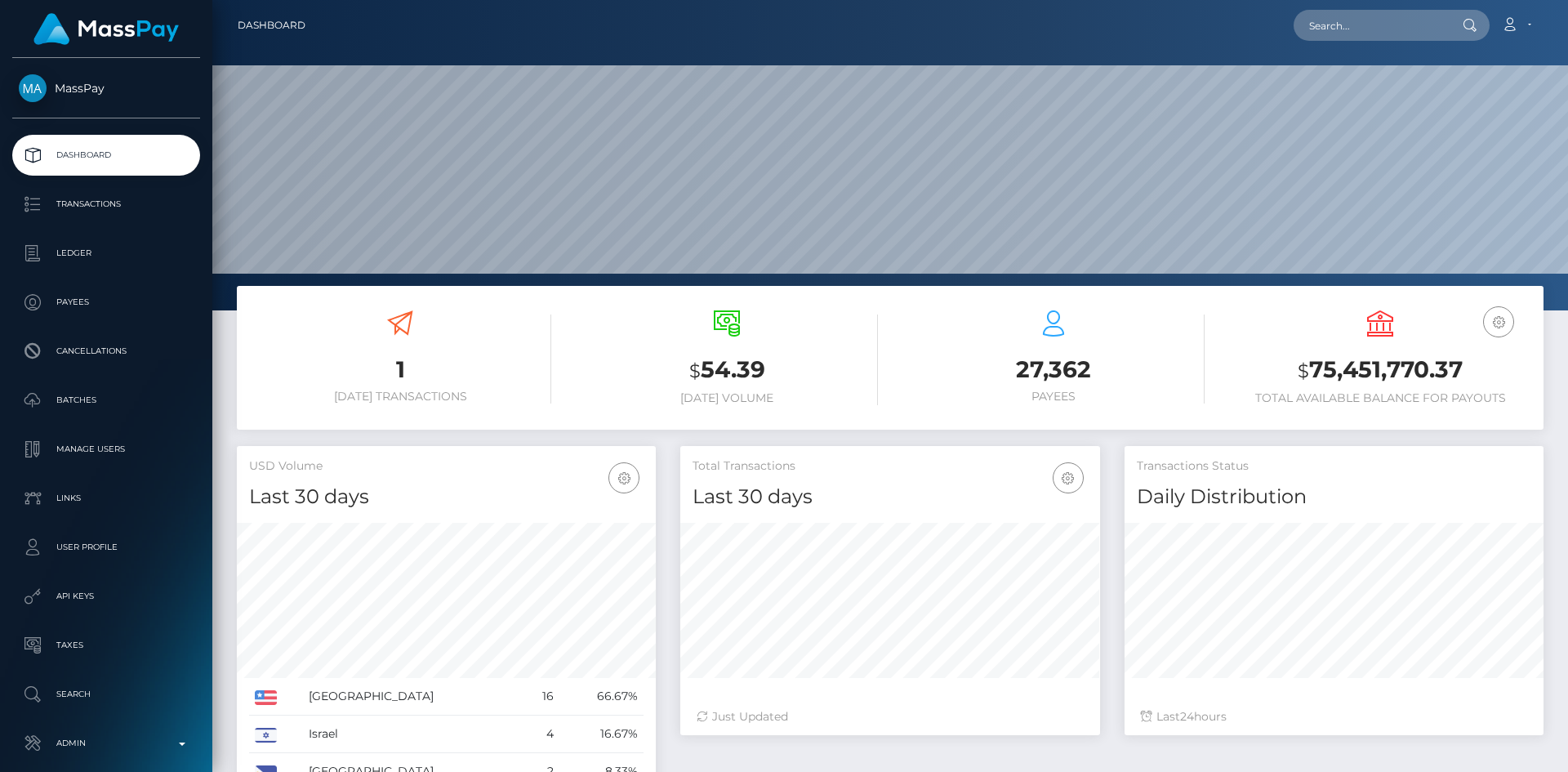
scroll to position [290, 420]
click at [1342, 25] on input "text" at bounding box center [1370, 25] width 154 height 31
paste input "grace01"
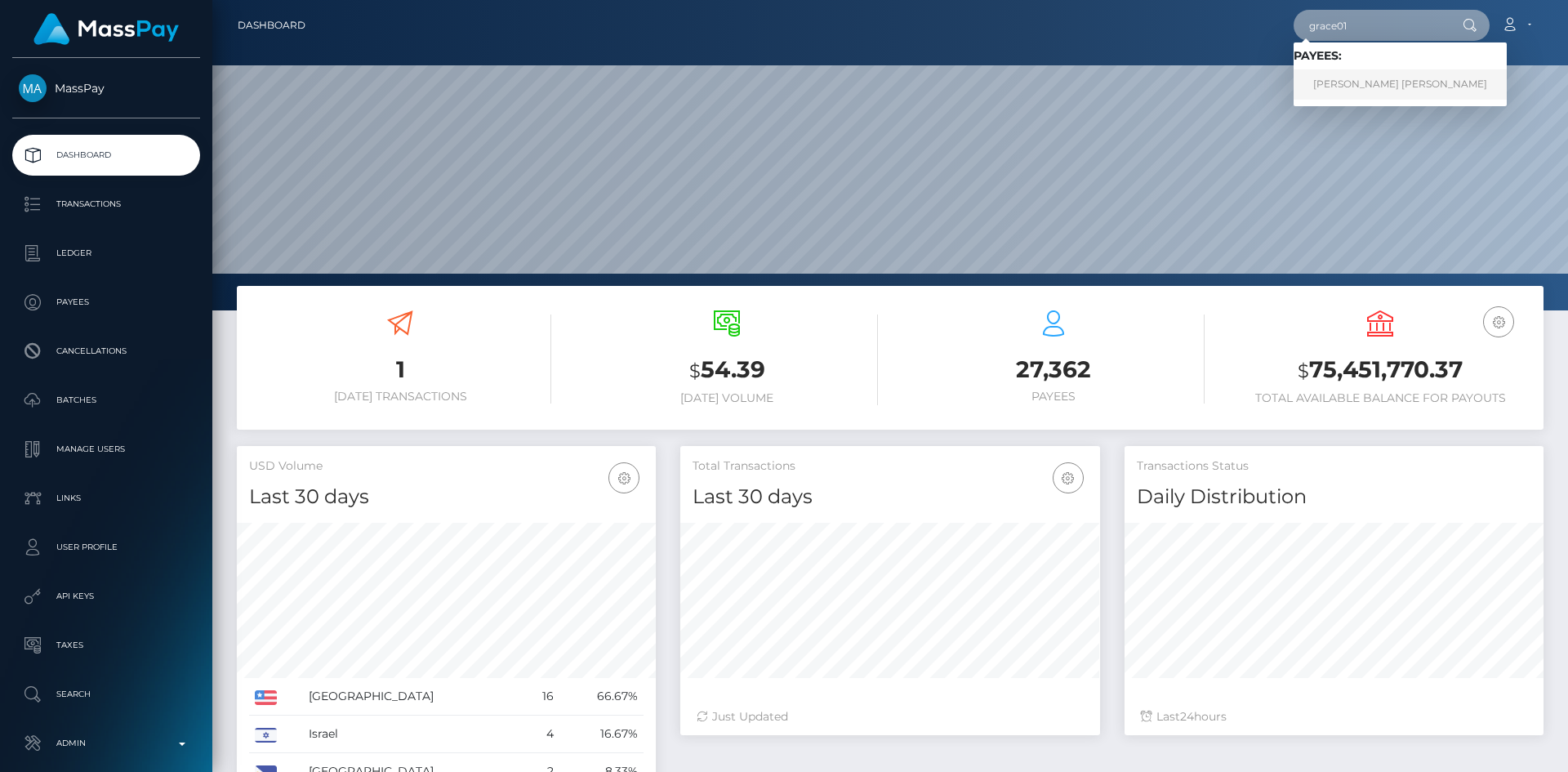
type input "grace01"
click at [1344, 86] on link "Mary Grace Reyes Candelario" at bounding box center [1399, 84] width 214 height 30
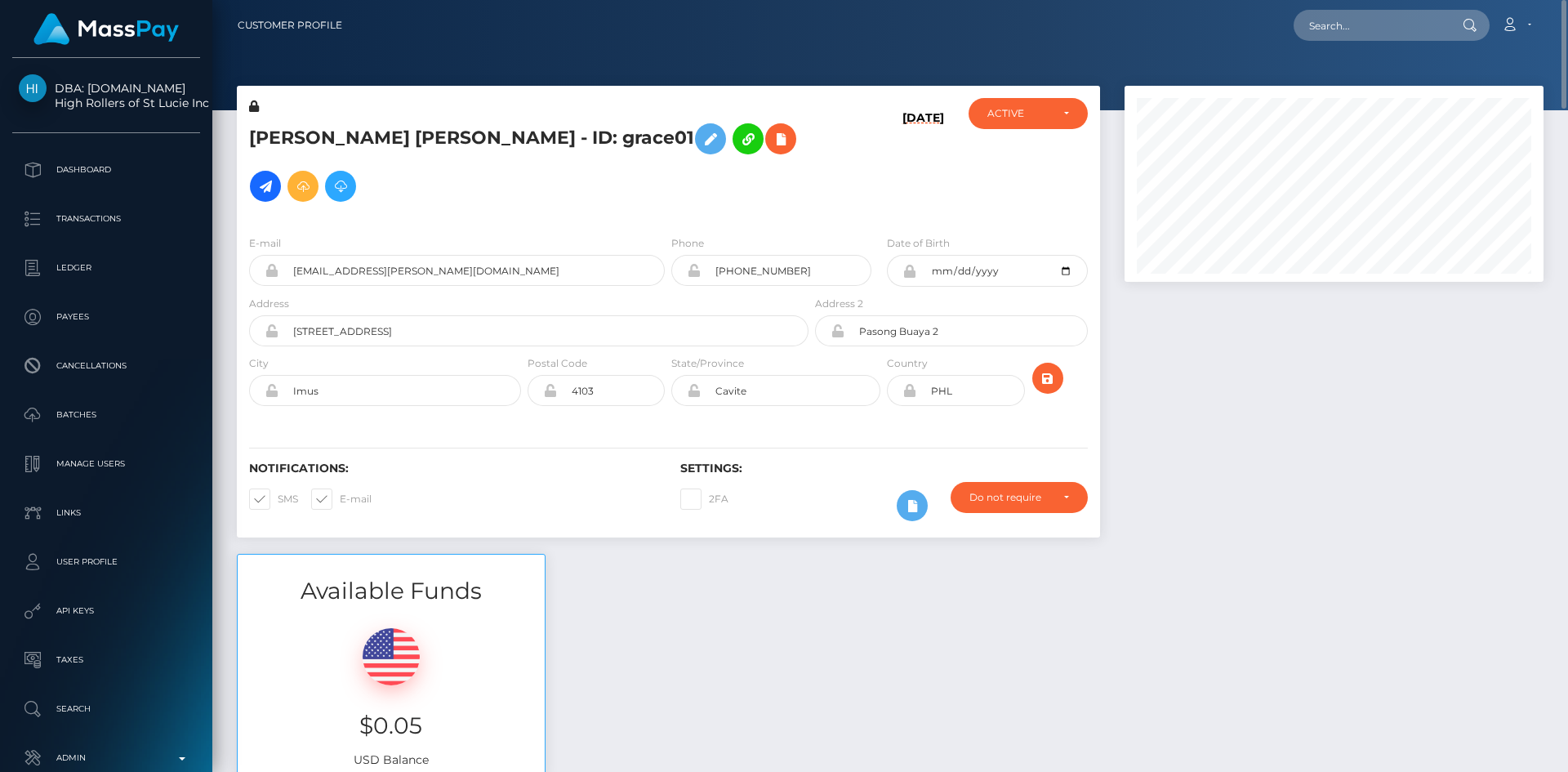
click at [549, 254] on div "E-mail grace.candelario.21@gmail.com" at bounding box center [456, 260] width 416 height 52
click at [552, 263] on input "grace.candelario.21@gmail.com" at bounding box center [471, 271] width 386 height 31
click at [1374, 26] on input "text" at bounding box center [1370, 25] width 154 height 31
paste input "pout_GelTsI1mfGFBp"
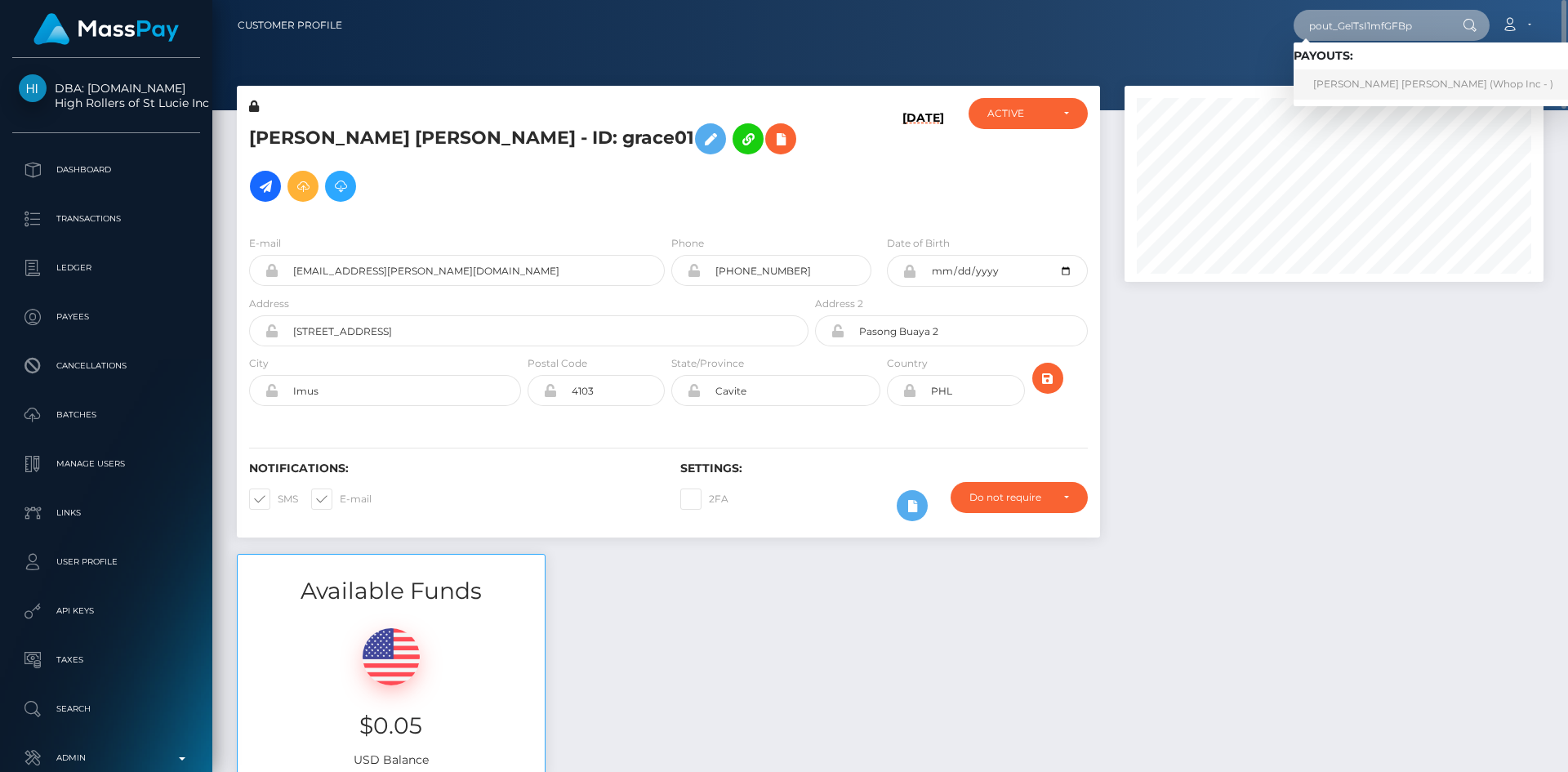
type input "pout_GelTsI1mfGFBp"
click at [1353, 86] on link "CHU KHÅI LUONG (Whop Inc - )" at bounding box center [1432, 84] width 279 height 30
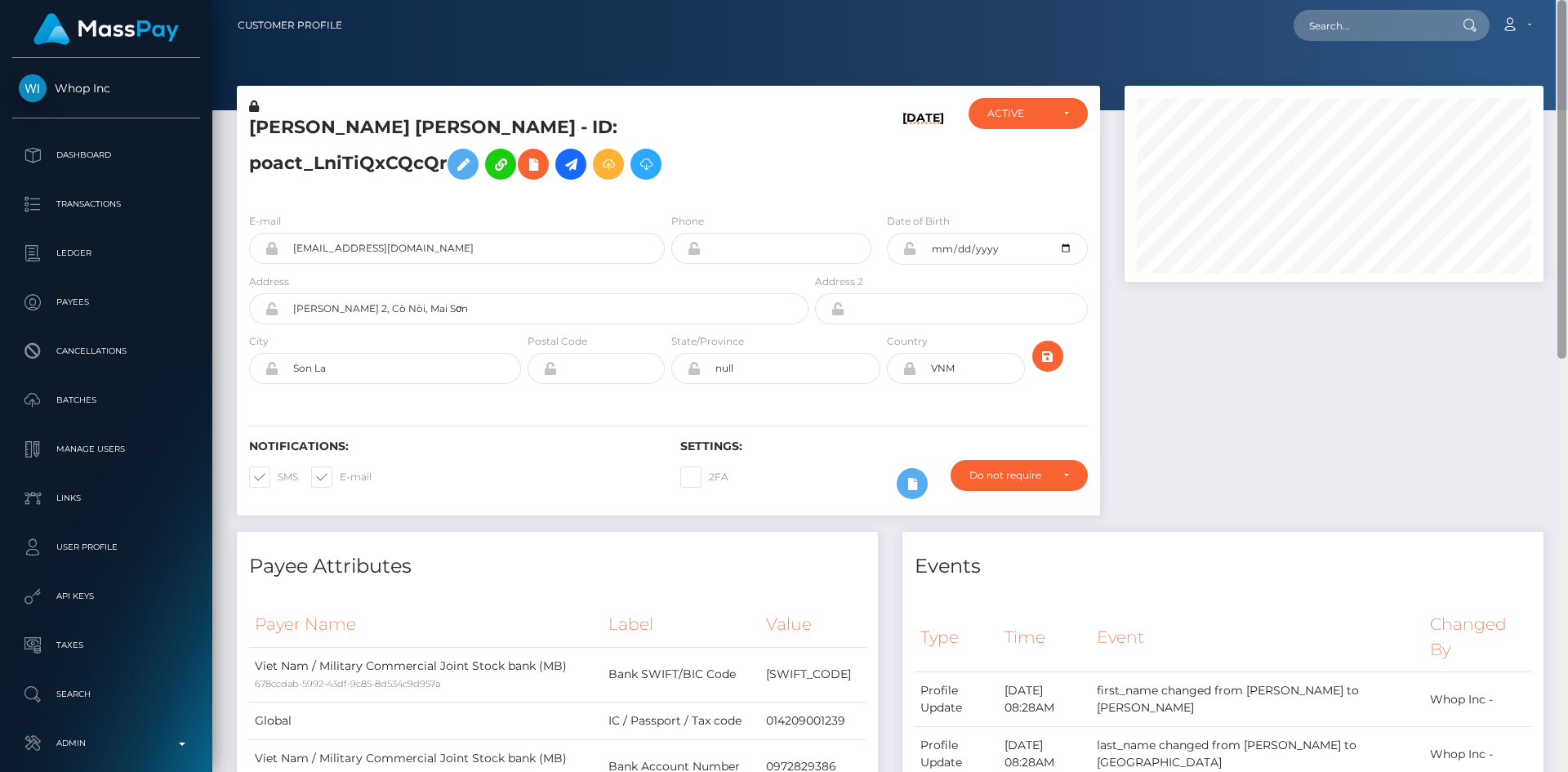
click at [1567, 18] on div "Customer Profile Loading... Loading..." at bounding box center [890, 386] width 1355 height 772
click at [1344, 24] on input "text" at bounding box center [1370, 25] width 154 height 31
paste input "pout_klWZFFXhuym2C"
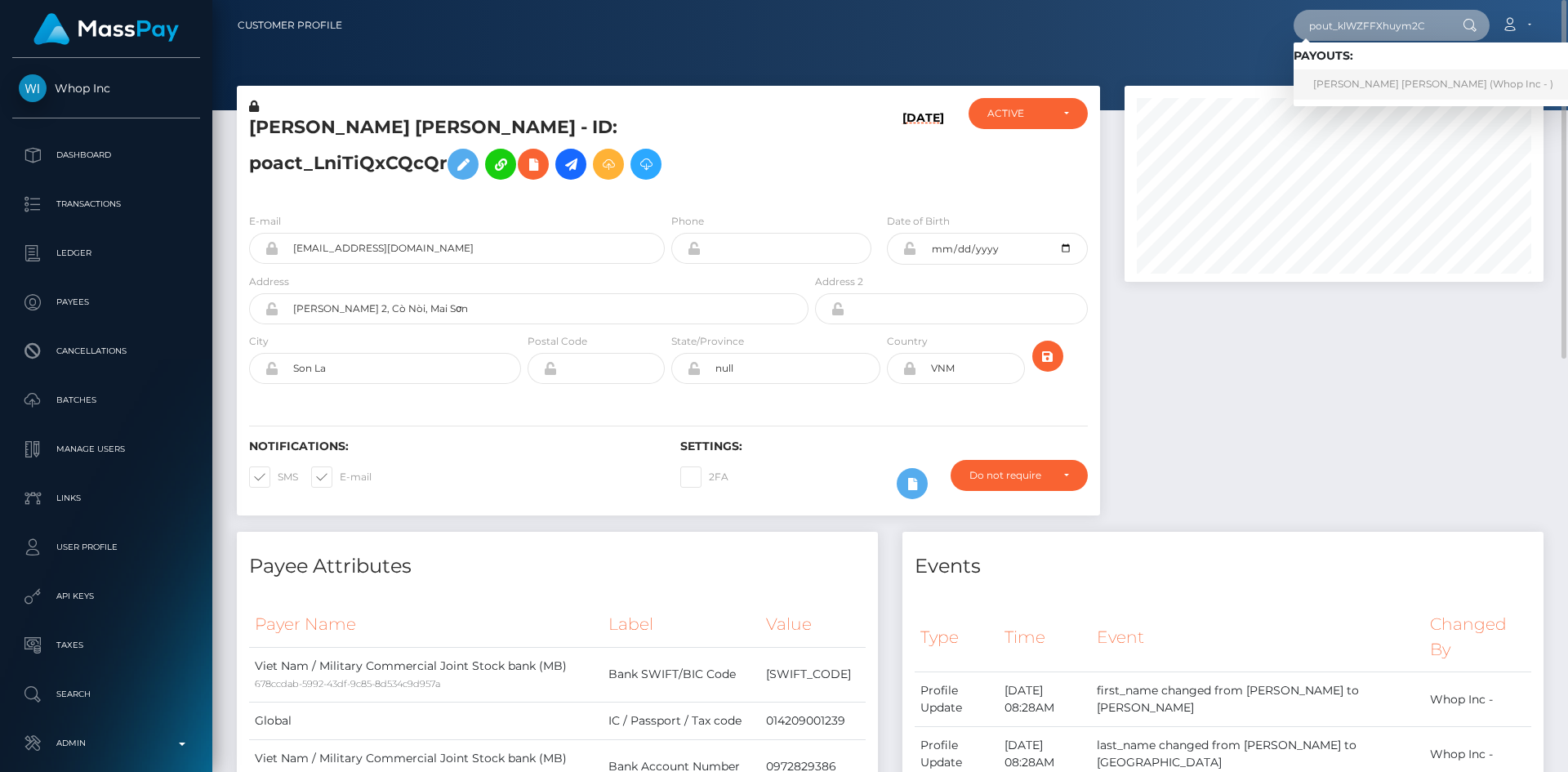
type input "pout_klWZFFXhuym2C"
click at [1366, 88] on link "CHU KHÅI LUONG (Whop Inc - )" at bounding box center [1432, 84] width 279 height 30
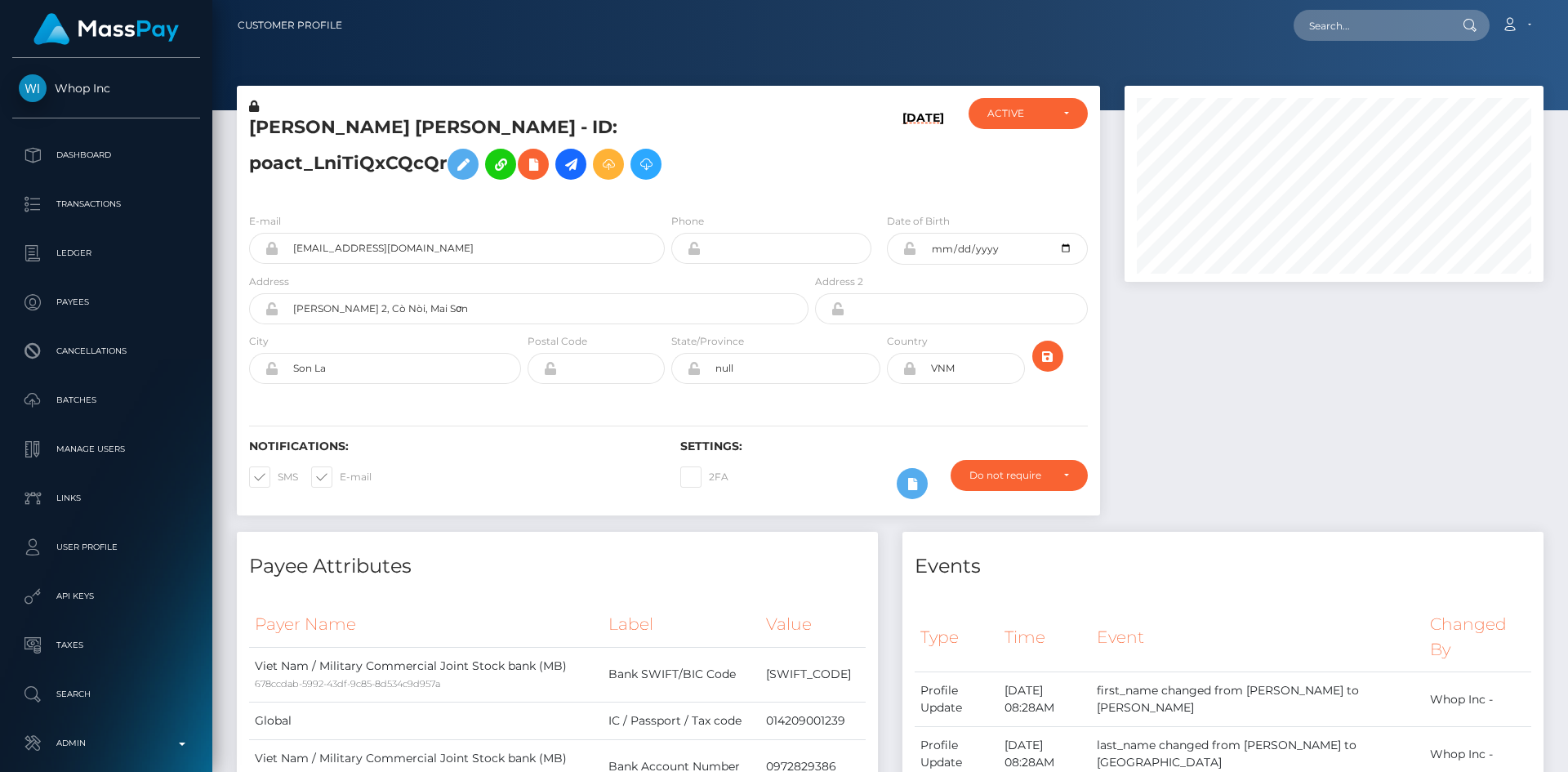
scroll to position [196, 420]
click at [1340, 30] on input "text" at bounding box center [1370, 25] width 154 height 31
paste input "2d021c3a-7c3d-11f0-8023-0266f44cc279"
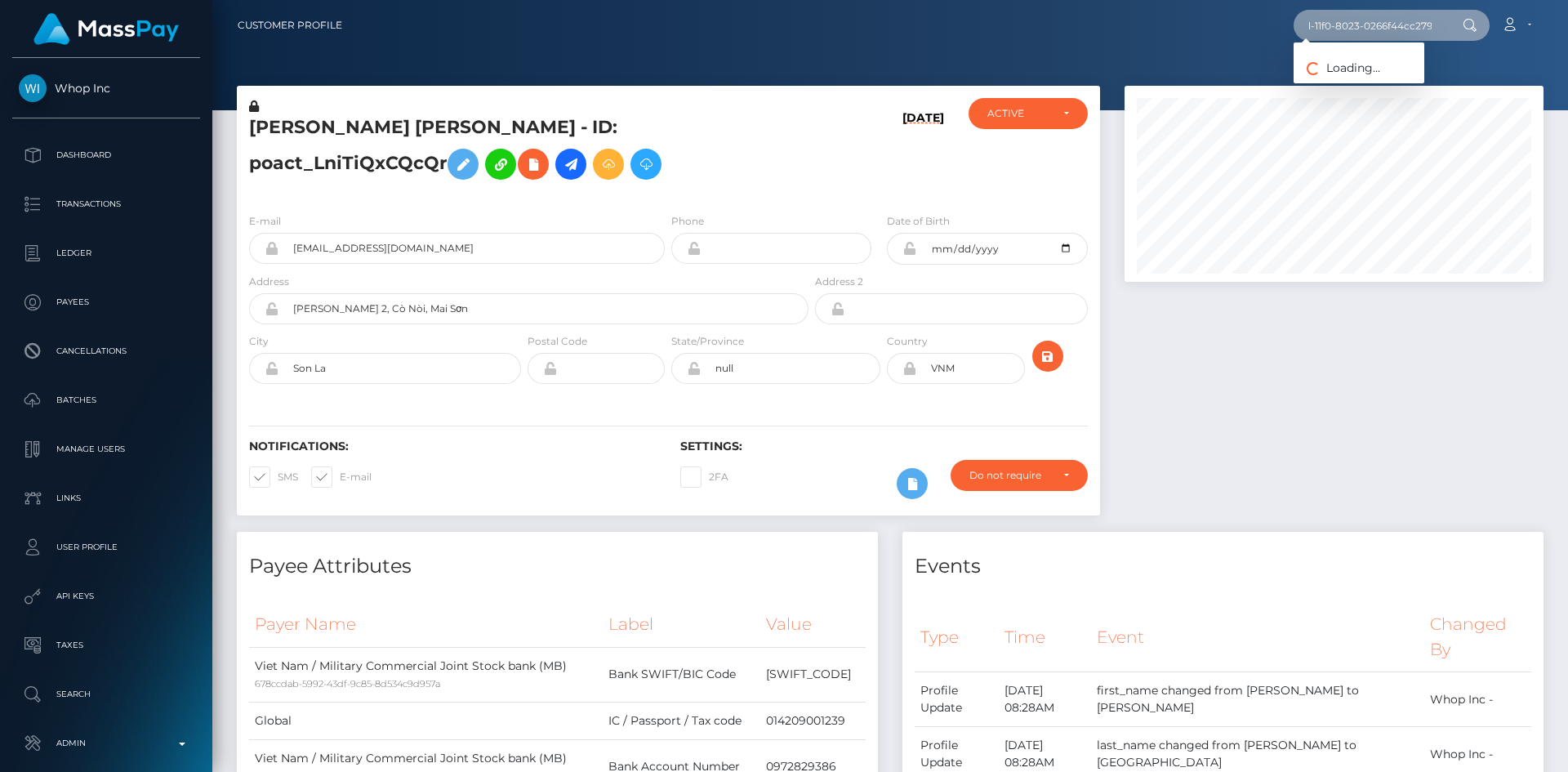
type input "2d021c3a-7c3d-11f0-8023-0266f44cc279"
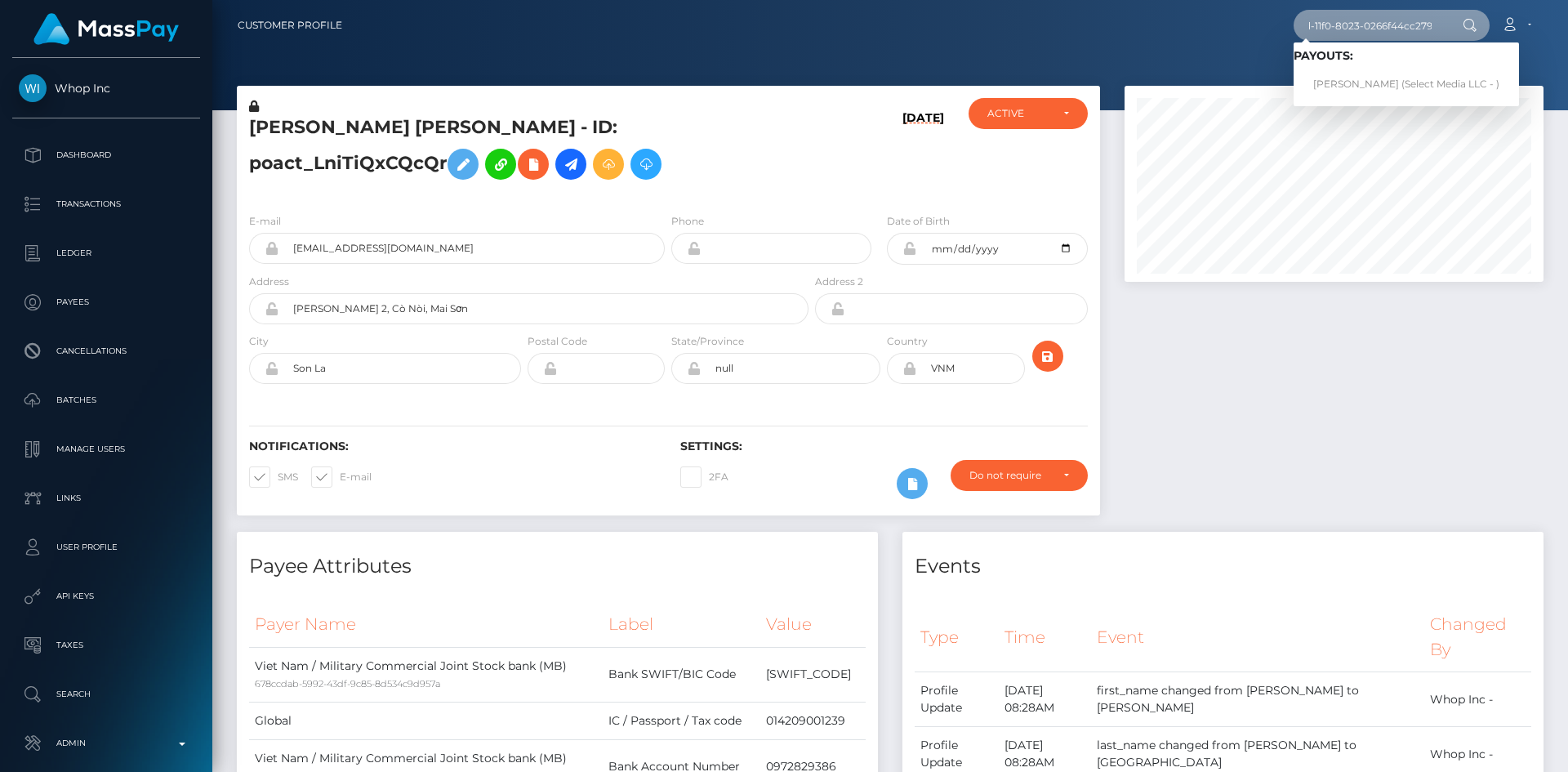
scroll to position [0, 0]
click at [1425, 86] on link "KIMBERLY ANNE SALVI (Select Media LLC - )" at bounding box center [1405, 84] width 226 height 30
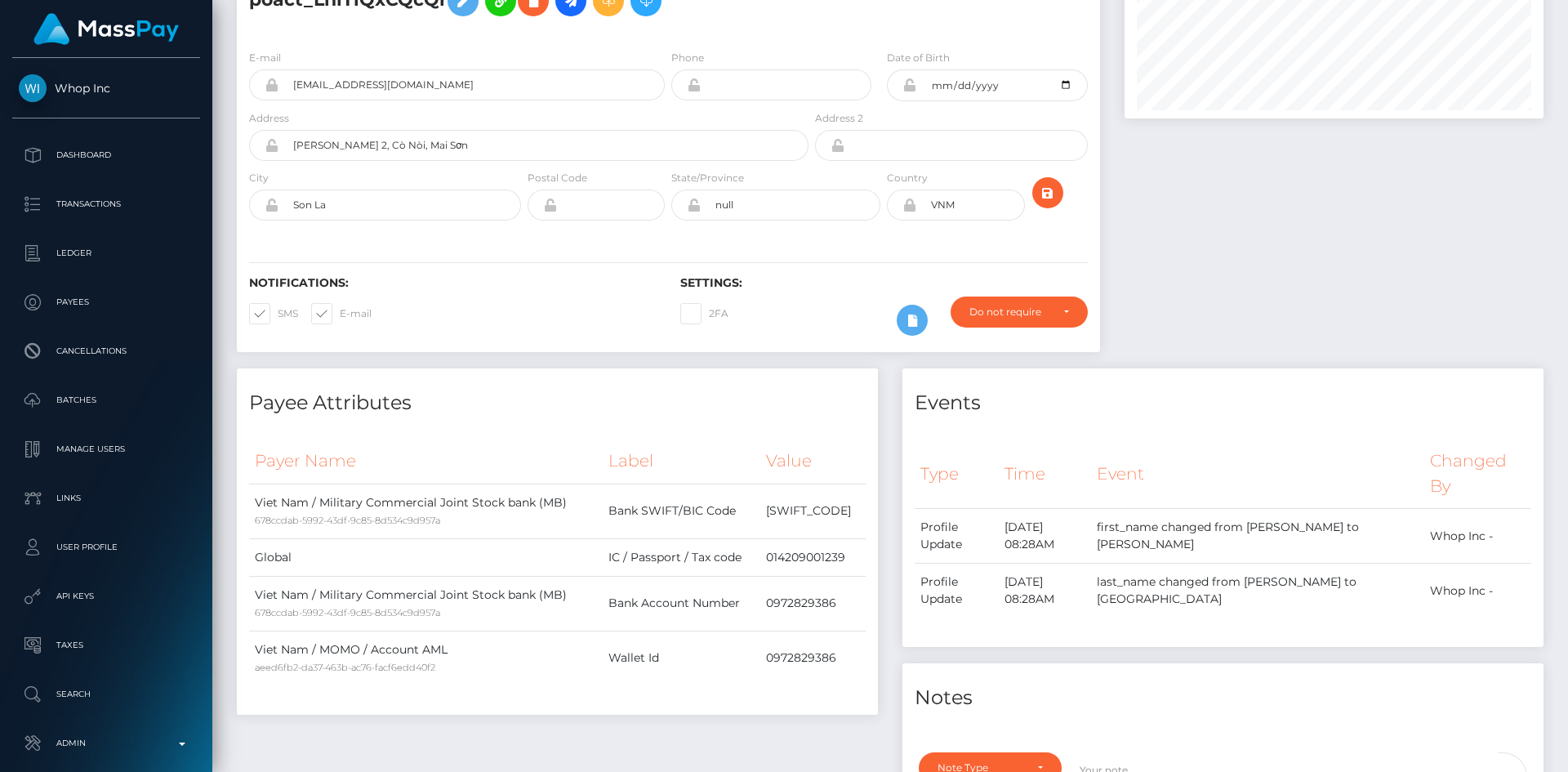
scroll to position [327, 0]
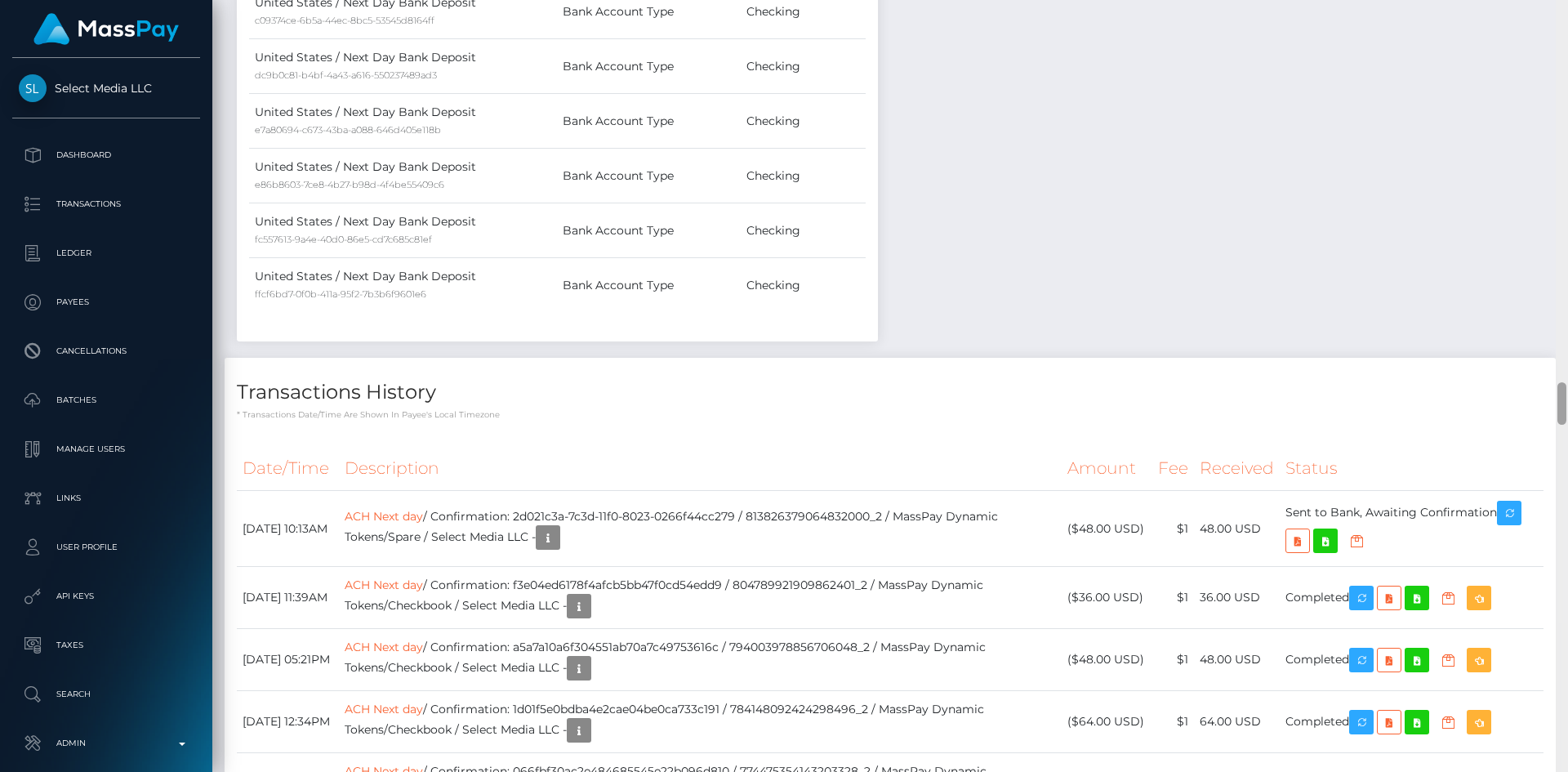
scroll to position [7099, 0]
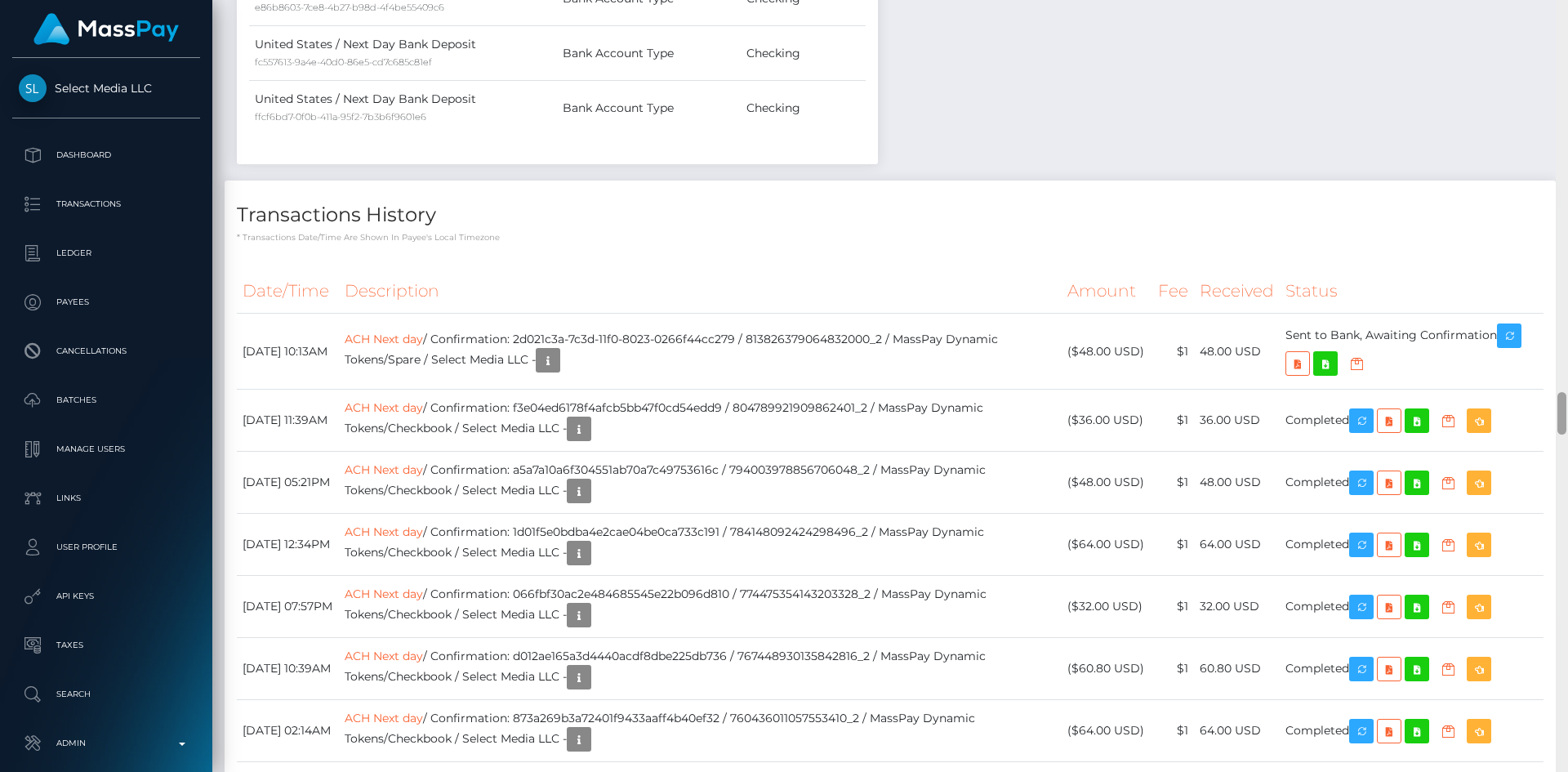
click at [1562, 410] on div at bounding box center [1561, 412] width 9 height 42
click at [1519, 341] on icon "button" at bounding box center [1508, 336] width 20 height 21
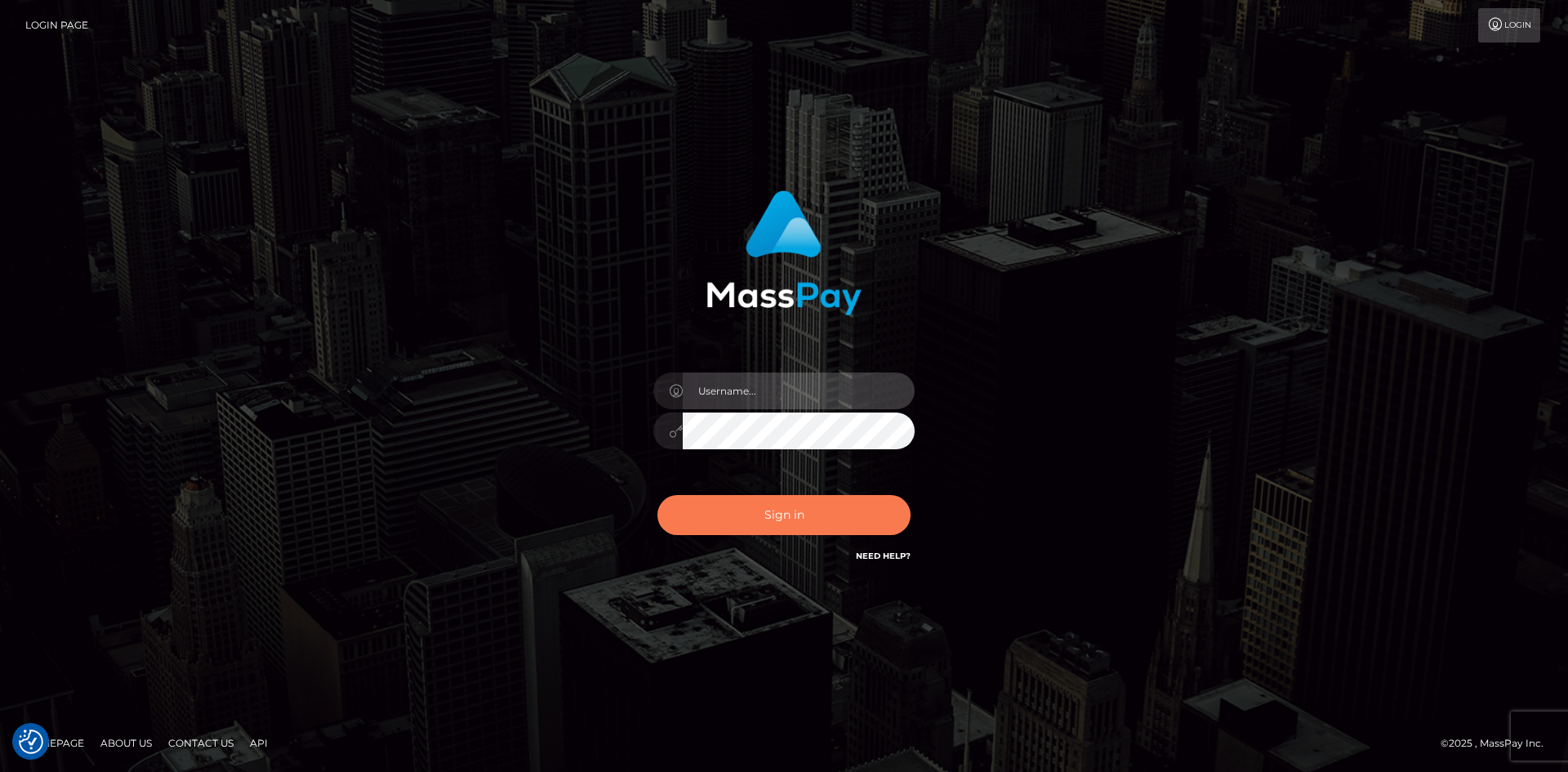
type input "alexstef"
click at [804, 501] on button "Sign in" at bounding box center [783, 514] width 253 height 40
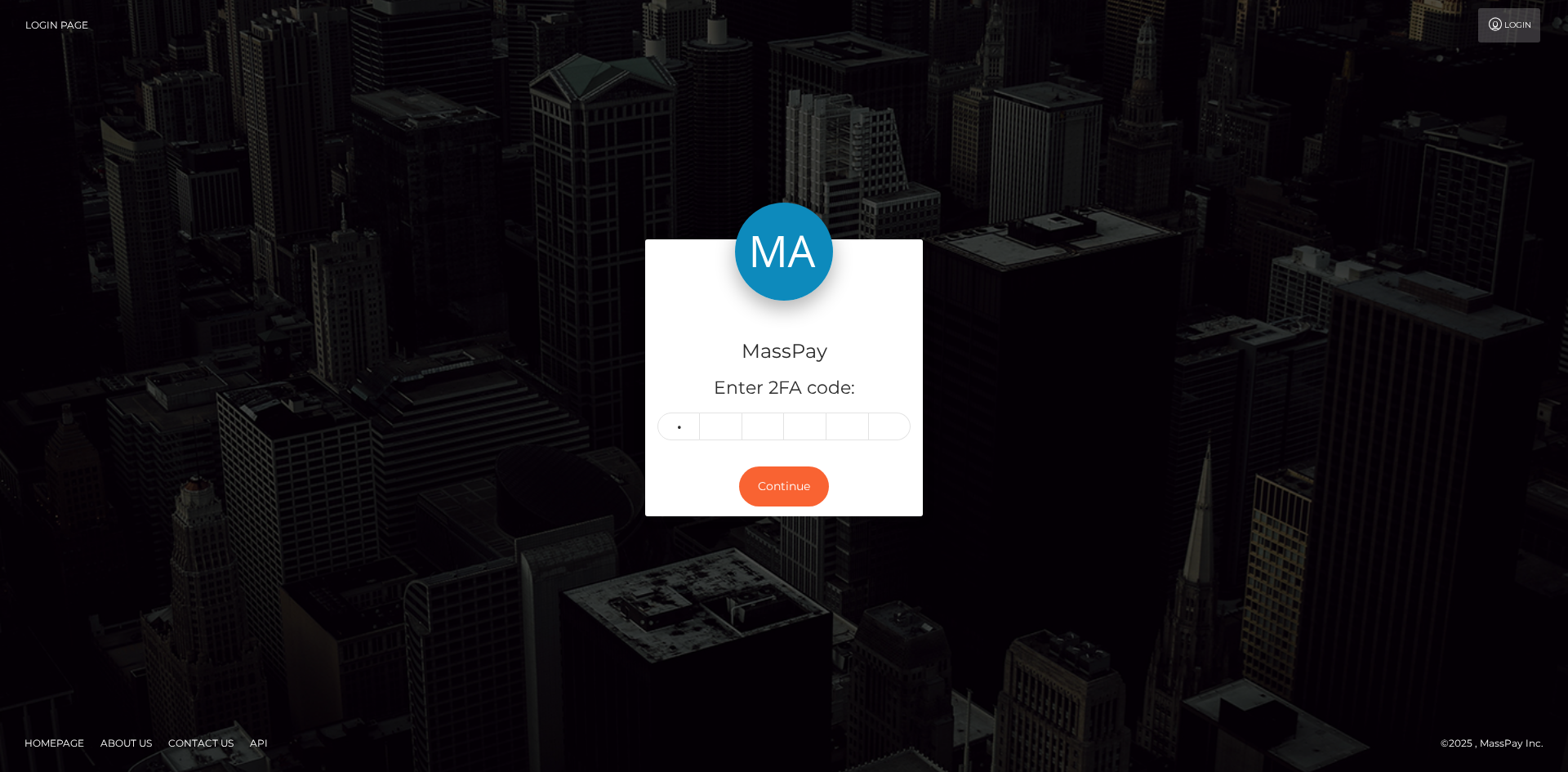
type input "4"
type input "1"
type input "3"
type input "8"
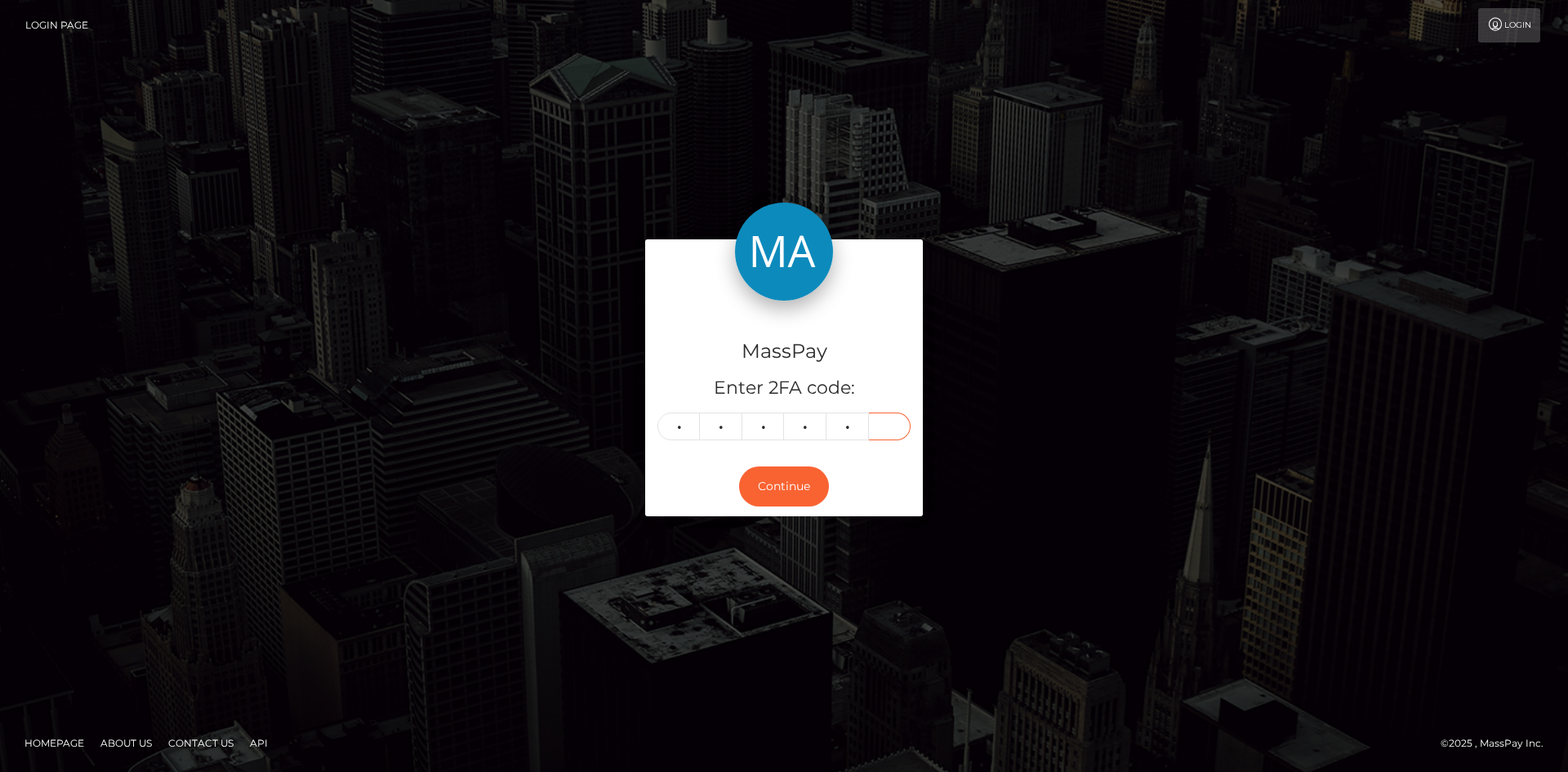
type input "6"
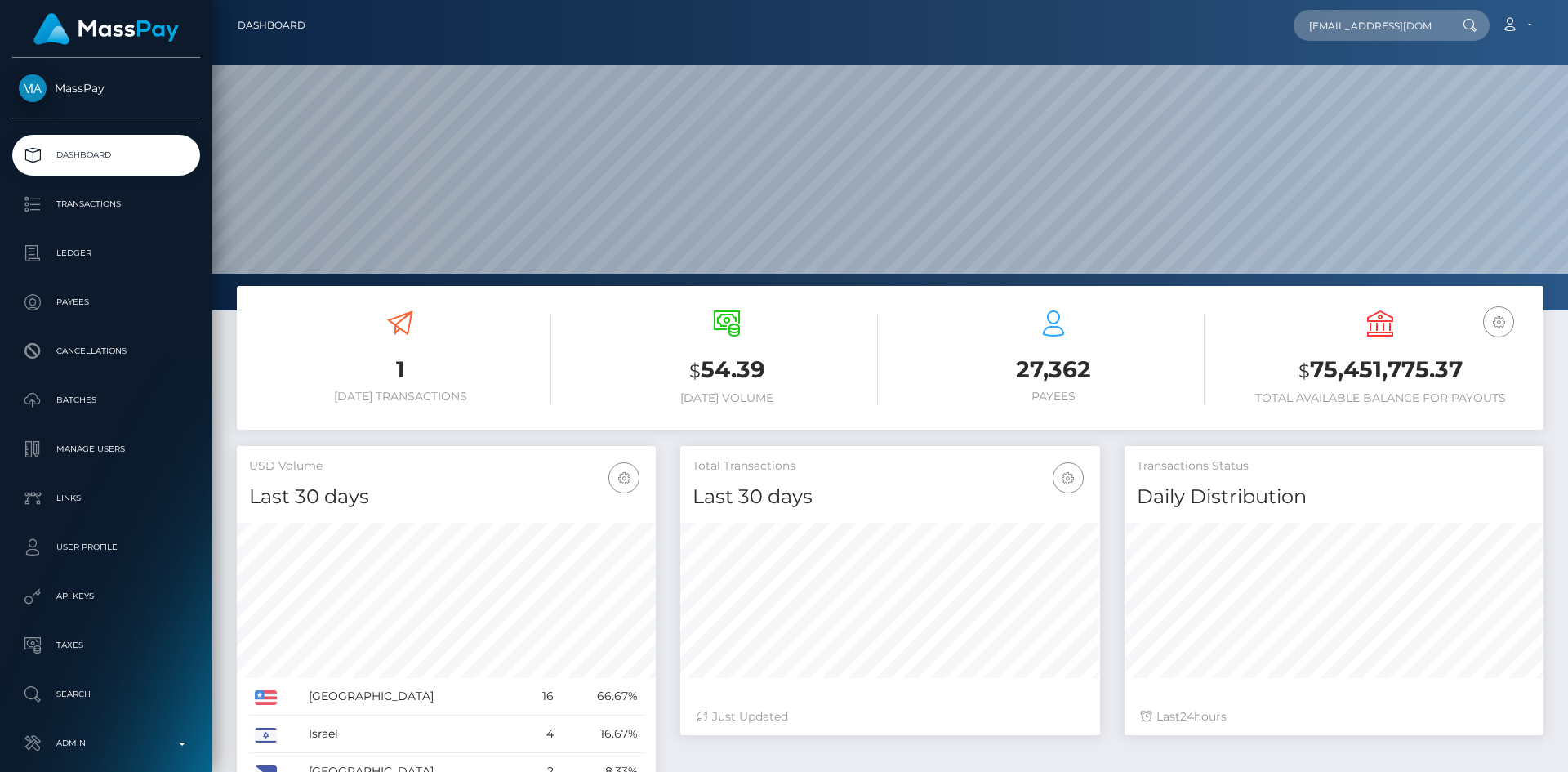
scroll to position [290, 420]
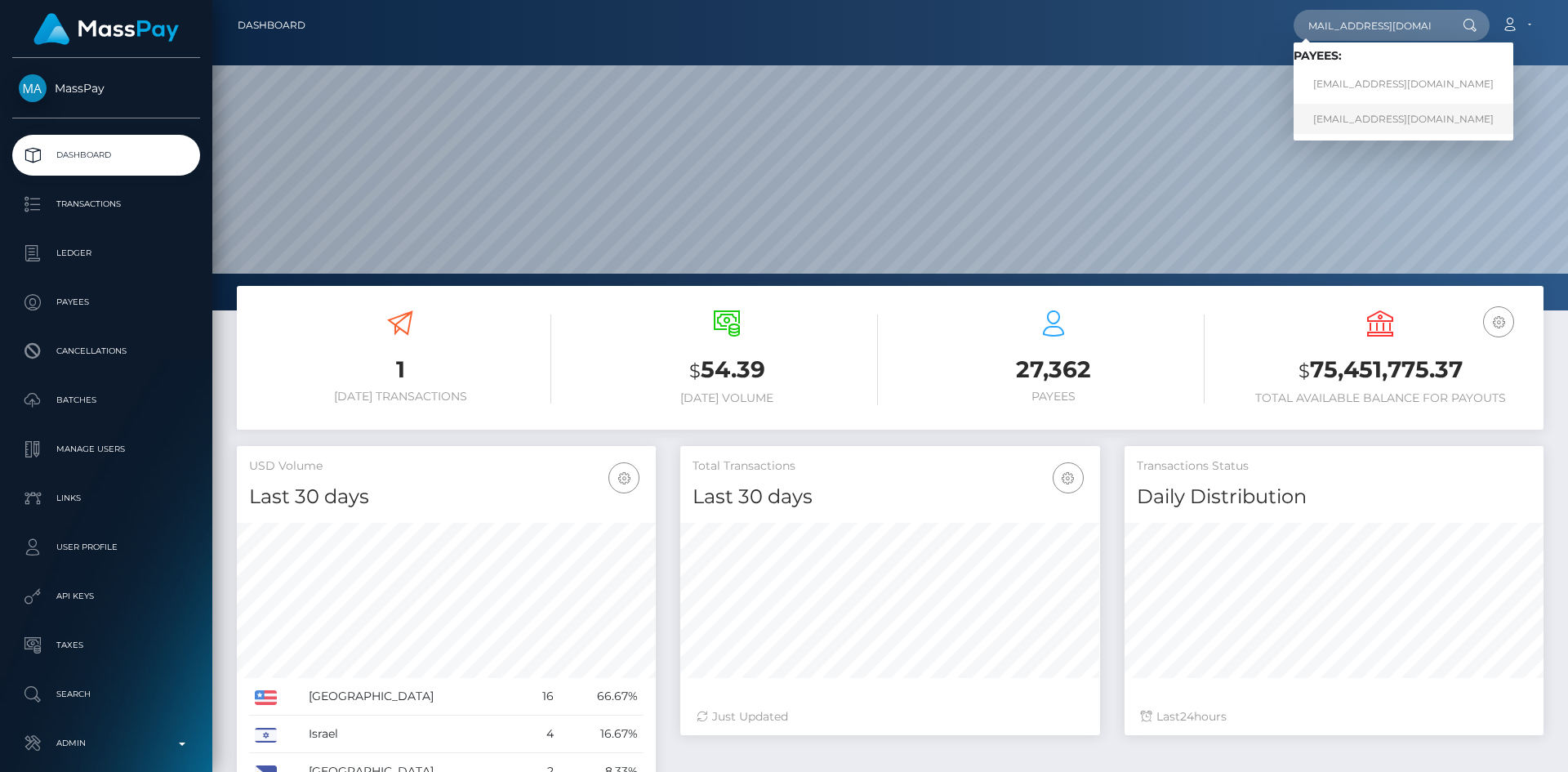
type input "[EMAIL_ADDRESS][DOMAIN_NAME]"
click at [1342, 111] on link "[EMAIL_ADDRESS][DOMAIN_NAME]" at bounding box center [1403, 118] width 220 height 30
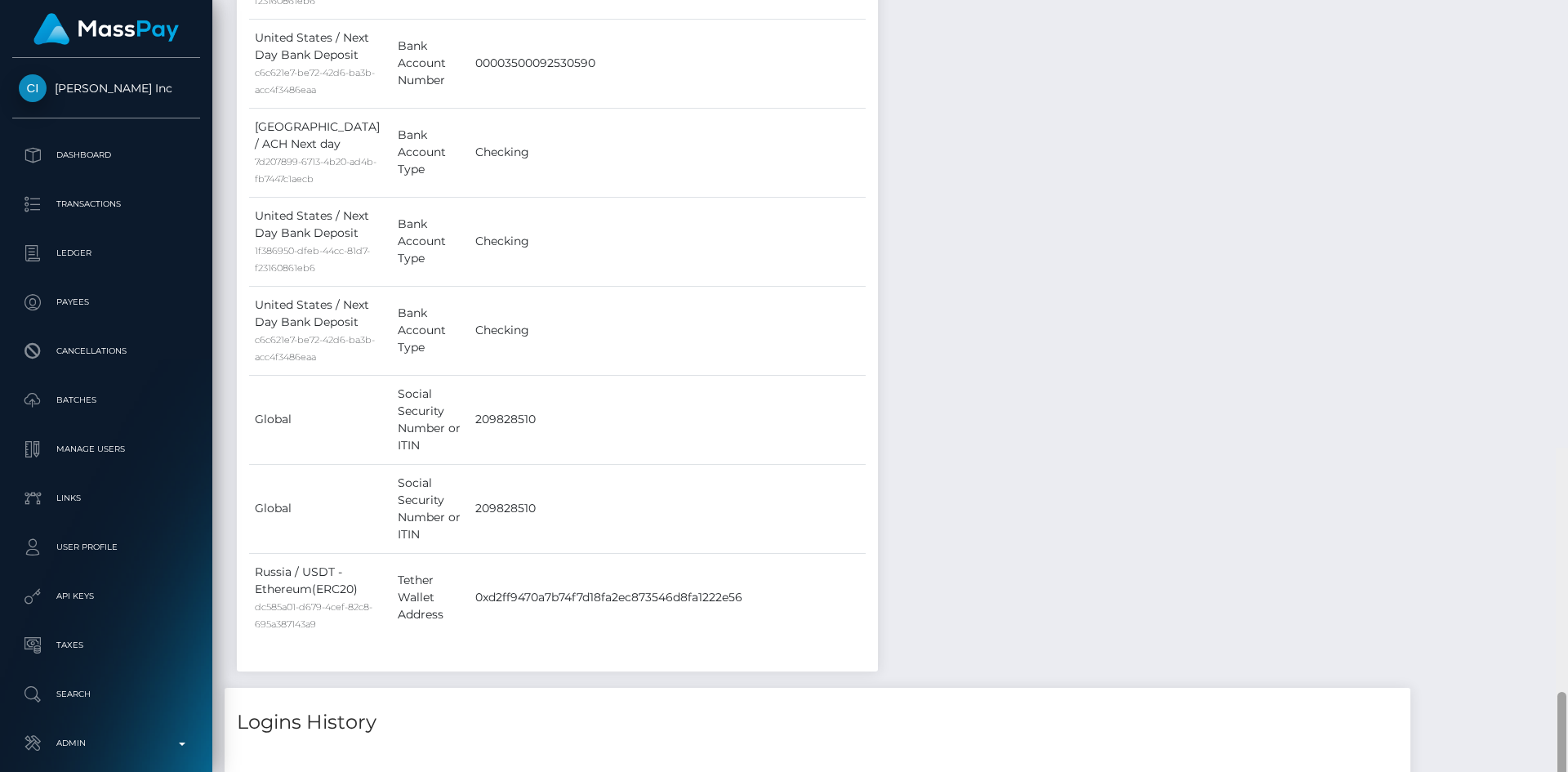
scroll to position [853, 0]
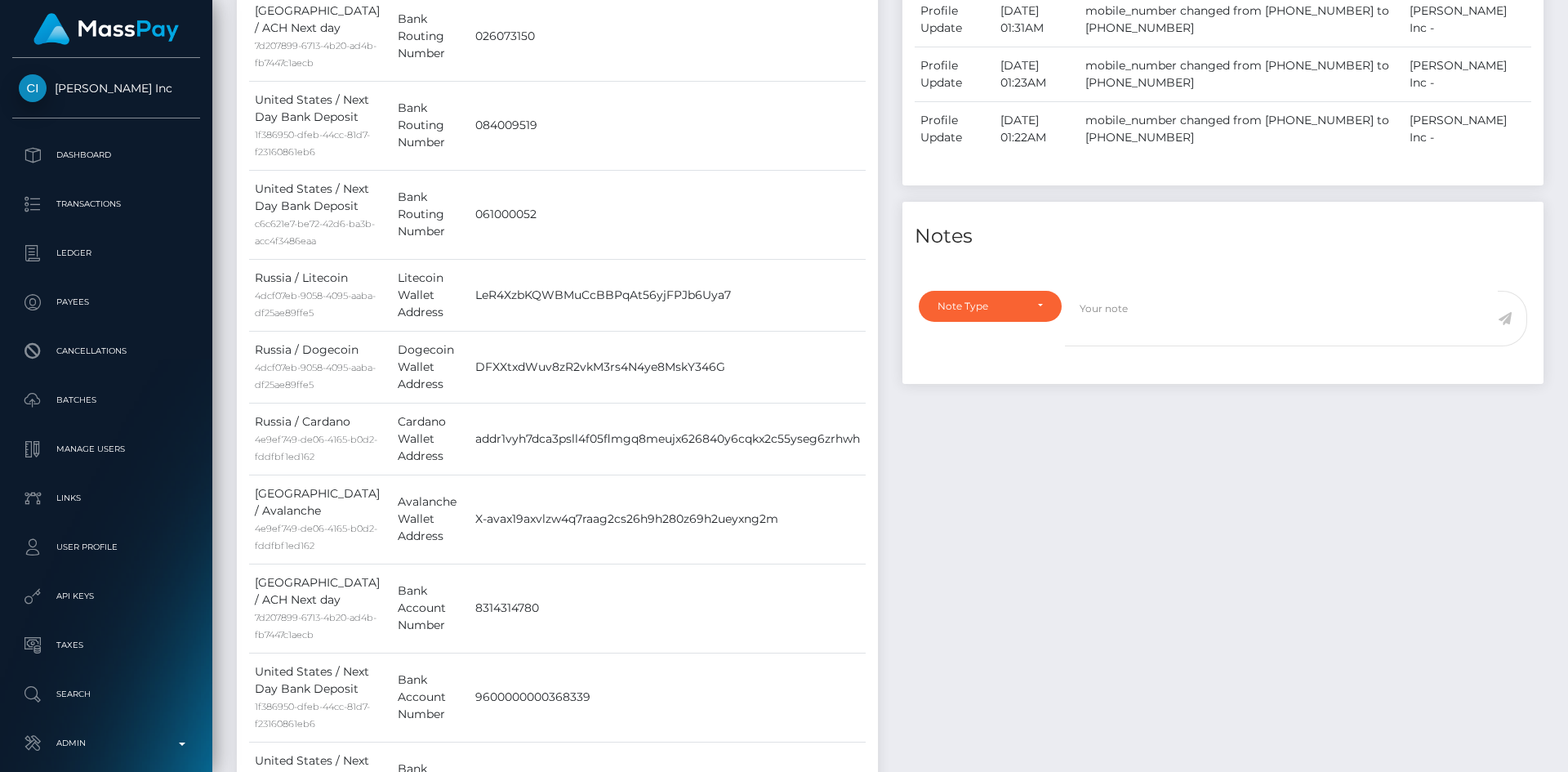
drag, startPoint x: 1563, startPoint y: 67, endPoint x: 1558, endPoint y: 163, distance: 96.1
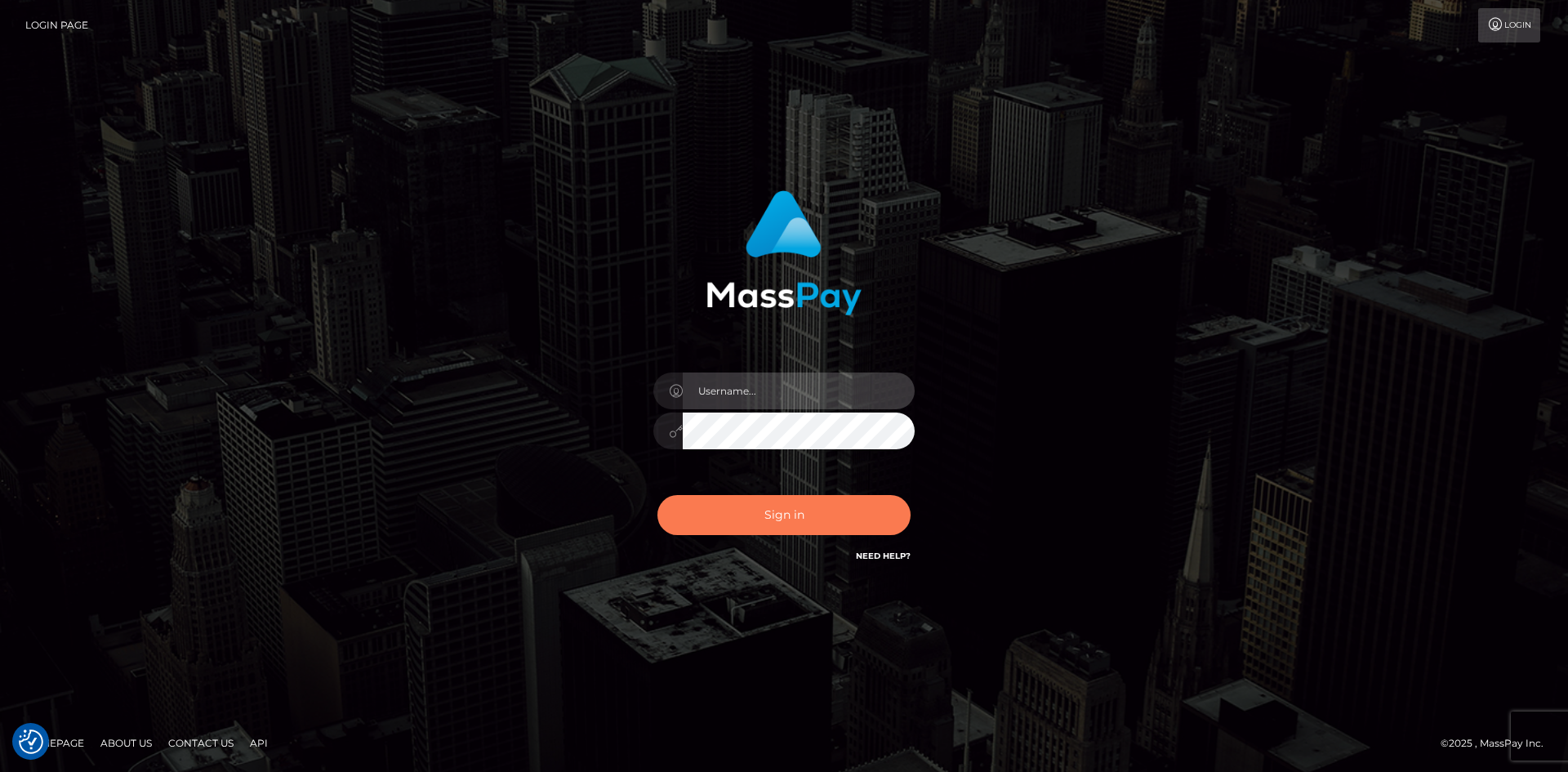
type input "alexstef"
click at [809, 507] on button "Sign in" at bounding box center [783, 514] width 253 height 40
type input "alexstef"
click at [809, 507] on button "Sign in" at bounding box center [783, 514] width 253 height 40
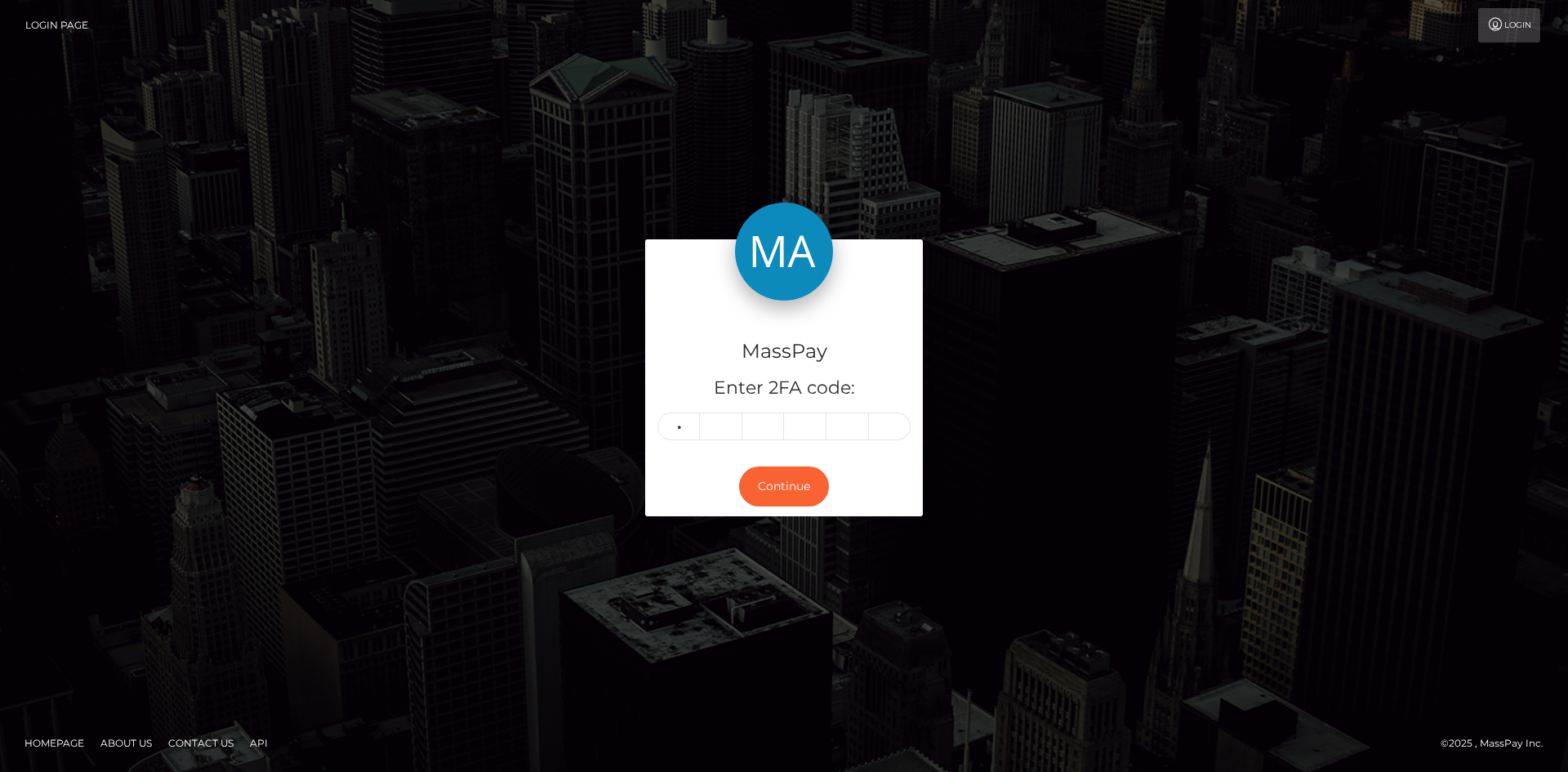
type input "2"
type input "5"
type input "1"
type input "9"
type input "3"
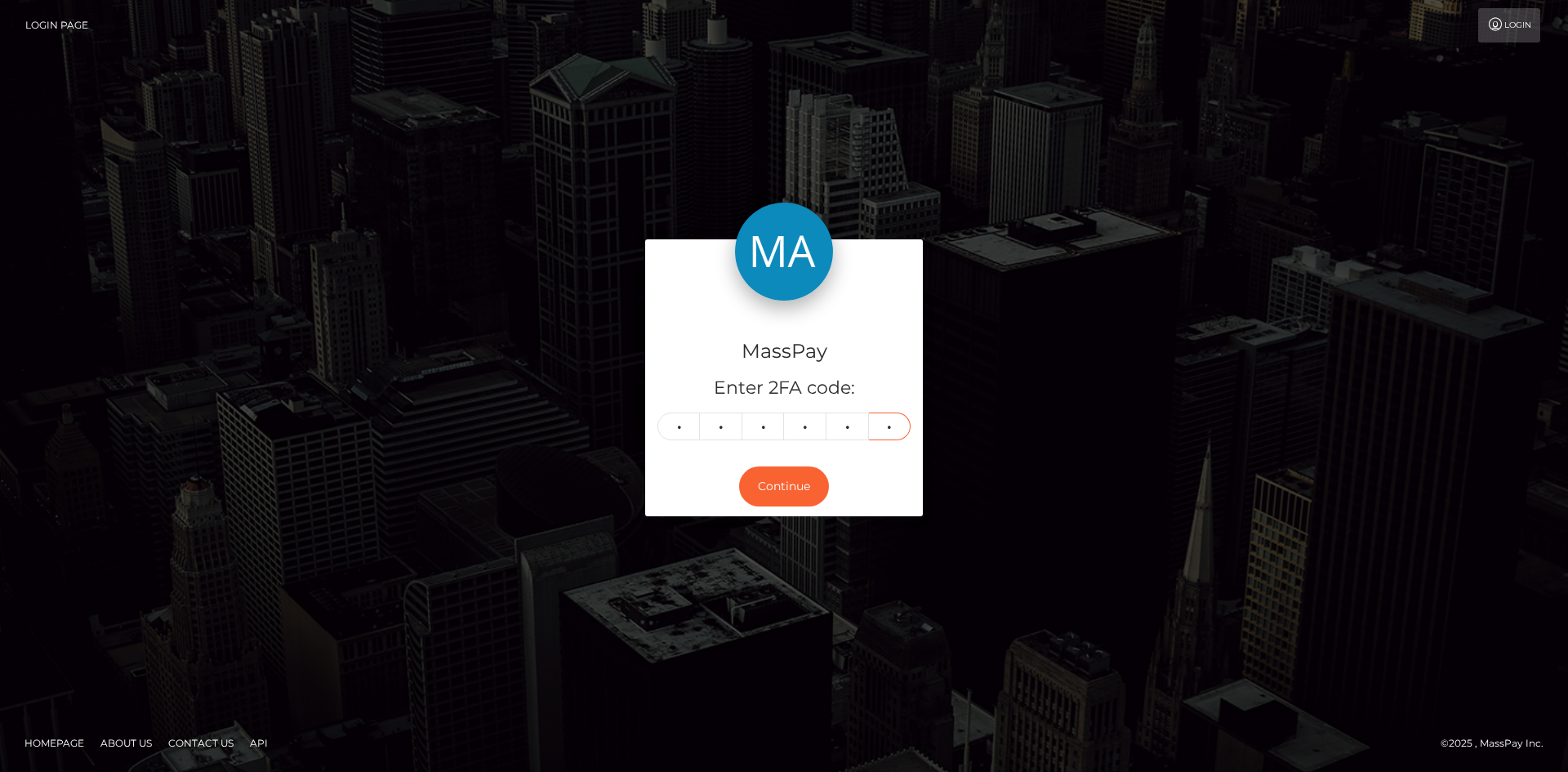
type input "4"
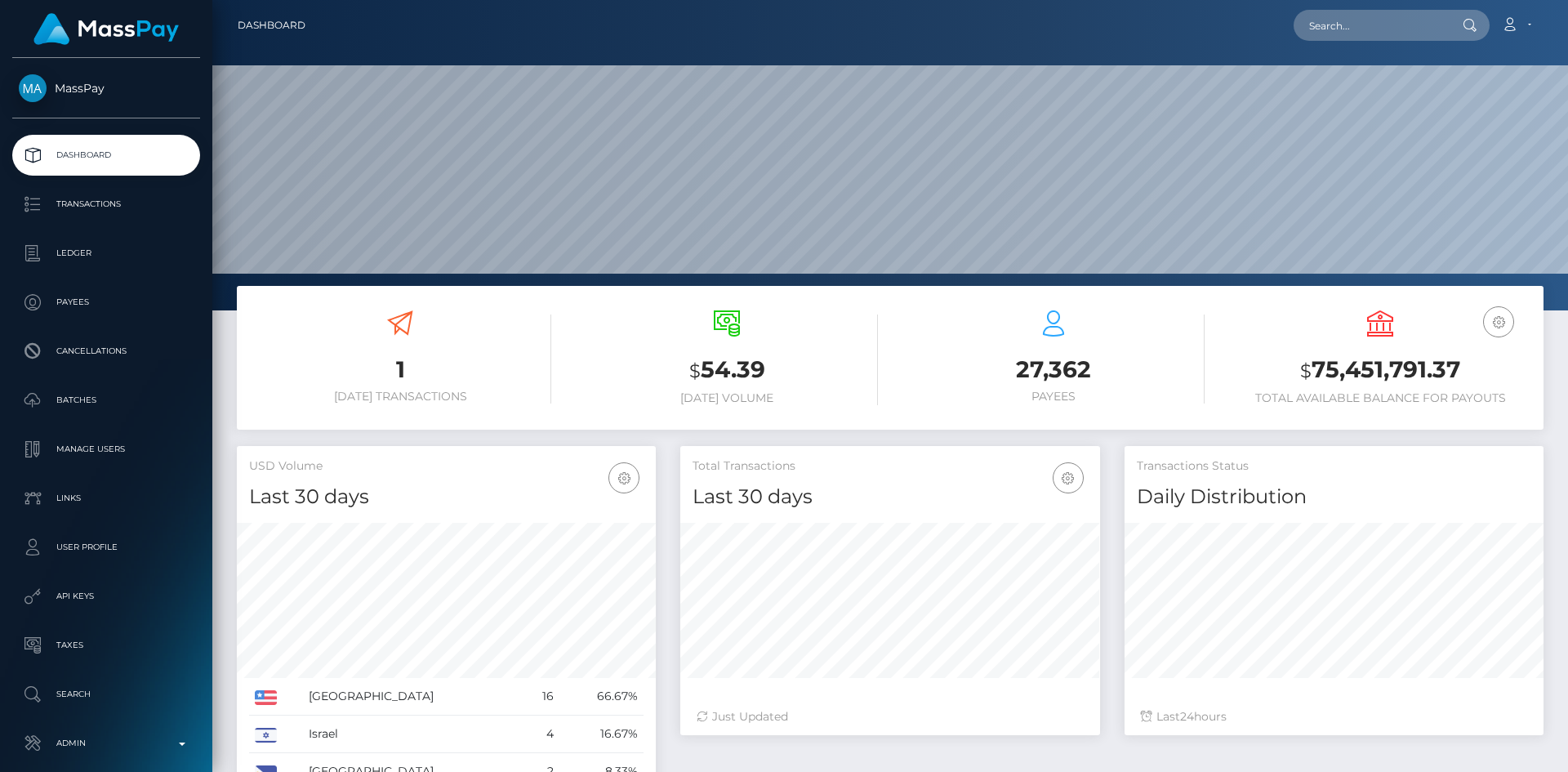
scroll to position [290, 420]
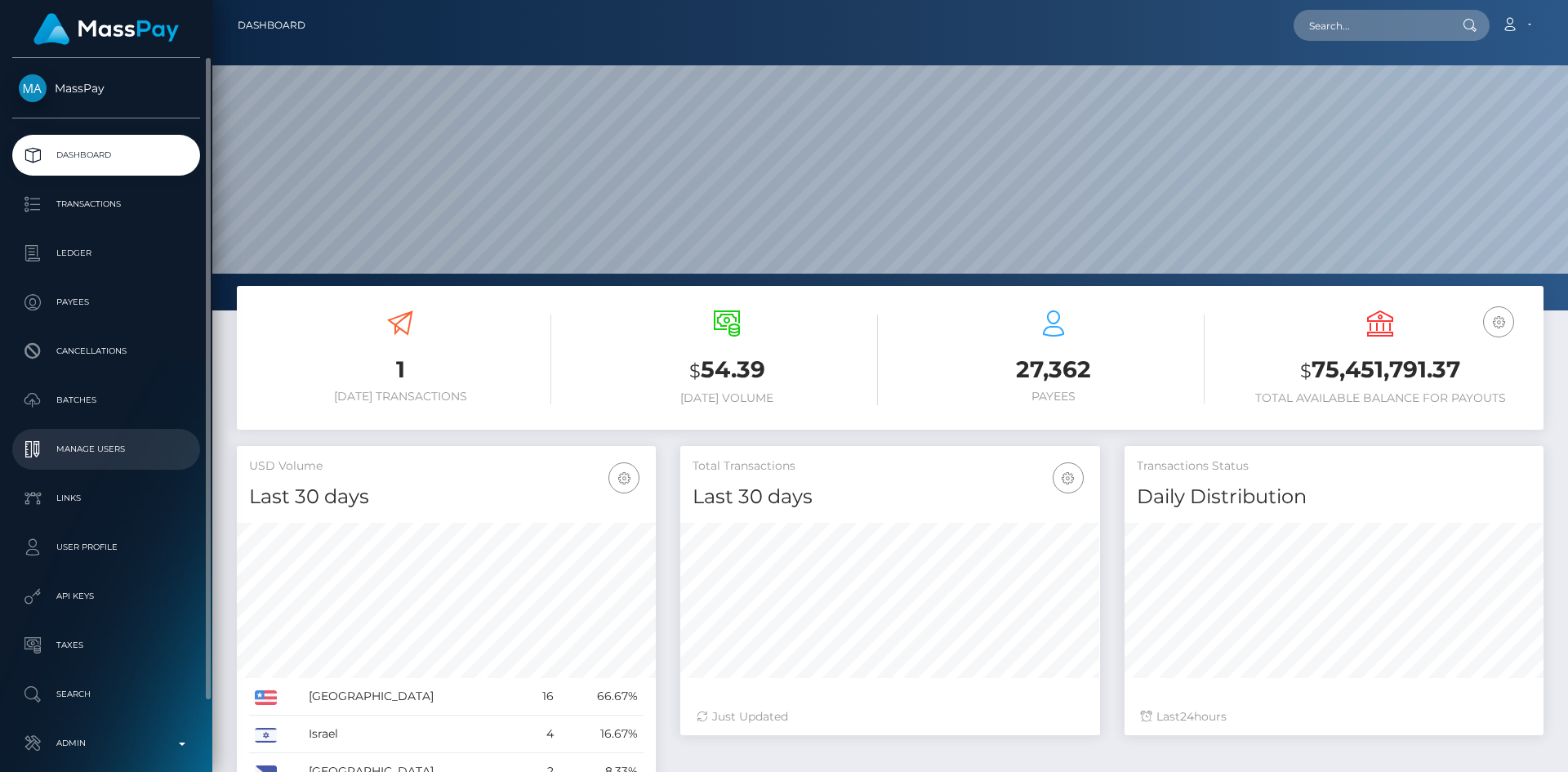
click at [153, 436] on link "Manage Users" at bounding box center [105, 449] width 188 height 41
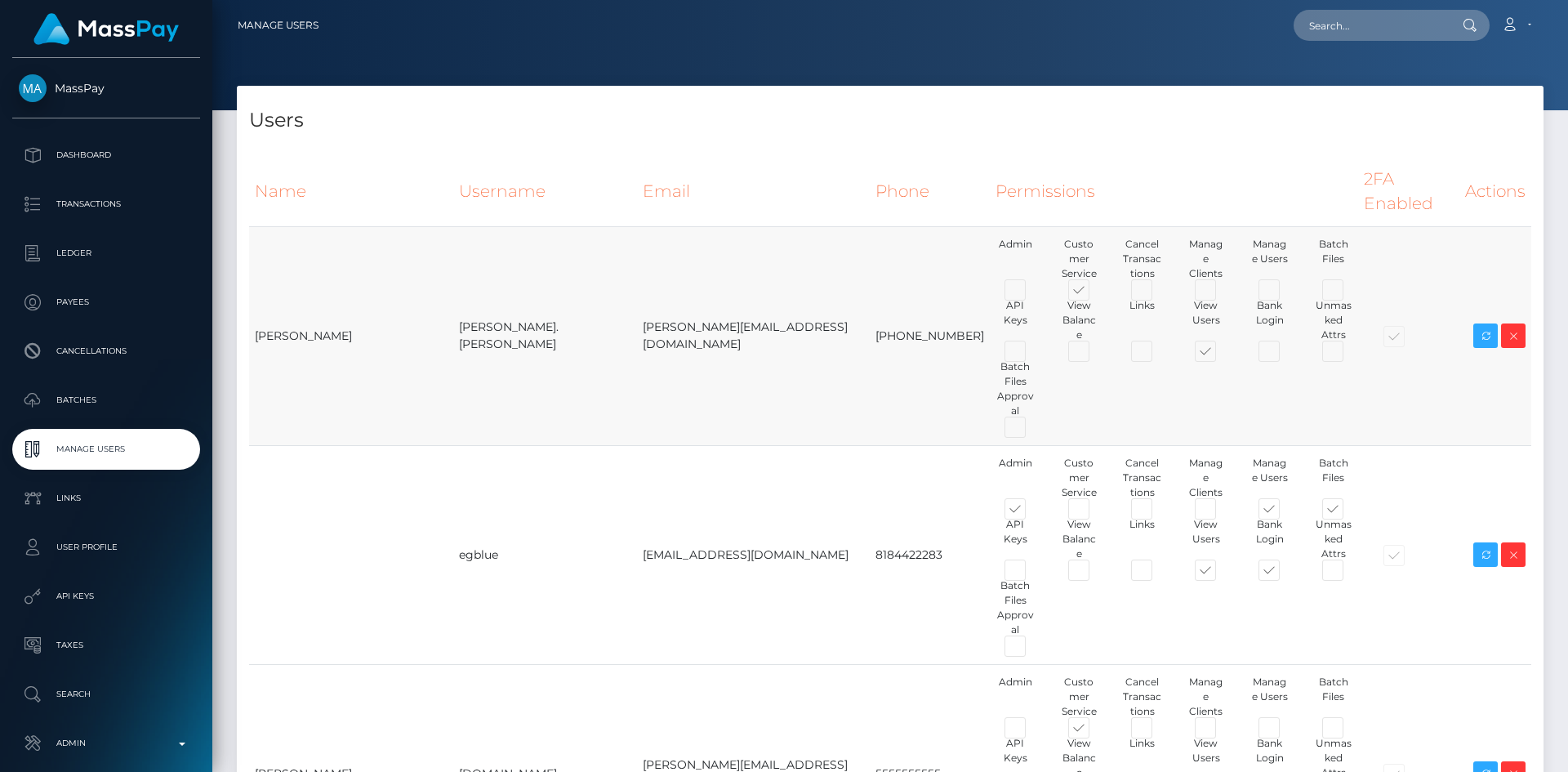
click at [676, 309] on td "[PERSON_NAME][EMAIL_ADDRESS][DOMAIN_NAME]" at bounding box center [754, 335] width 233 height 219
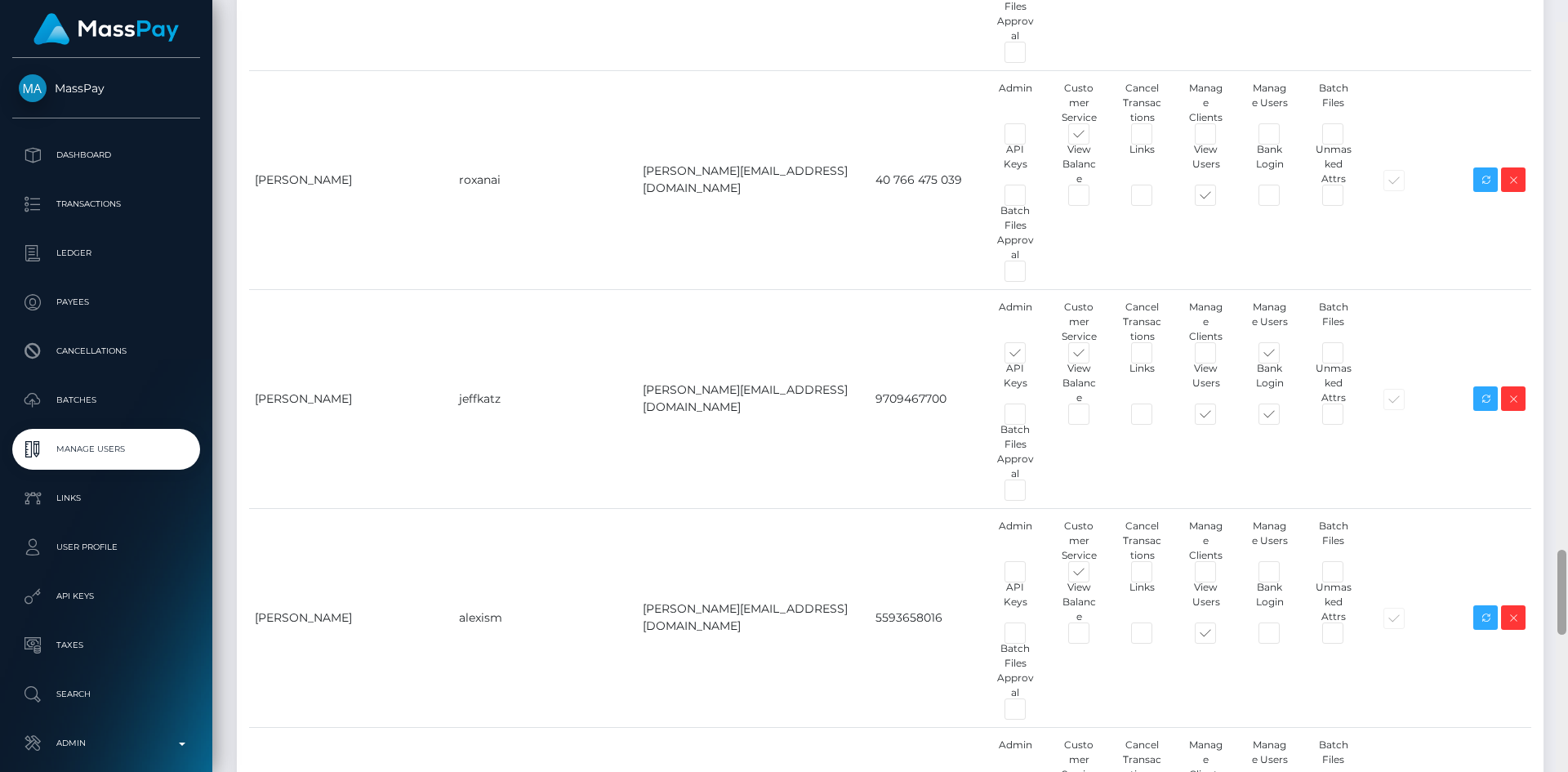
scroll to position [4774, 0]
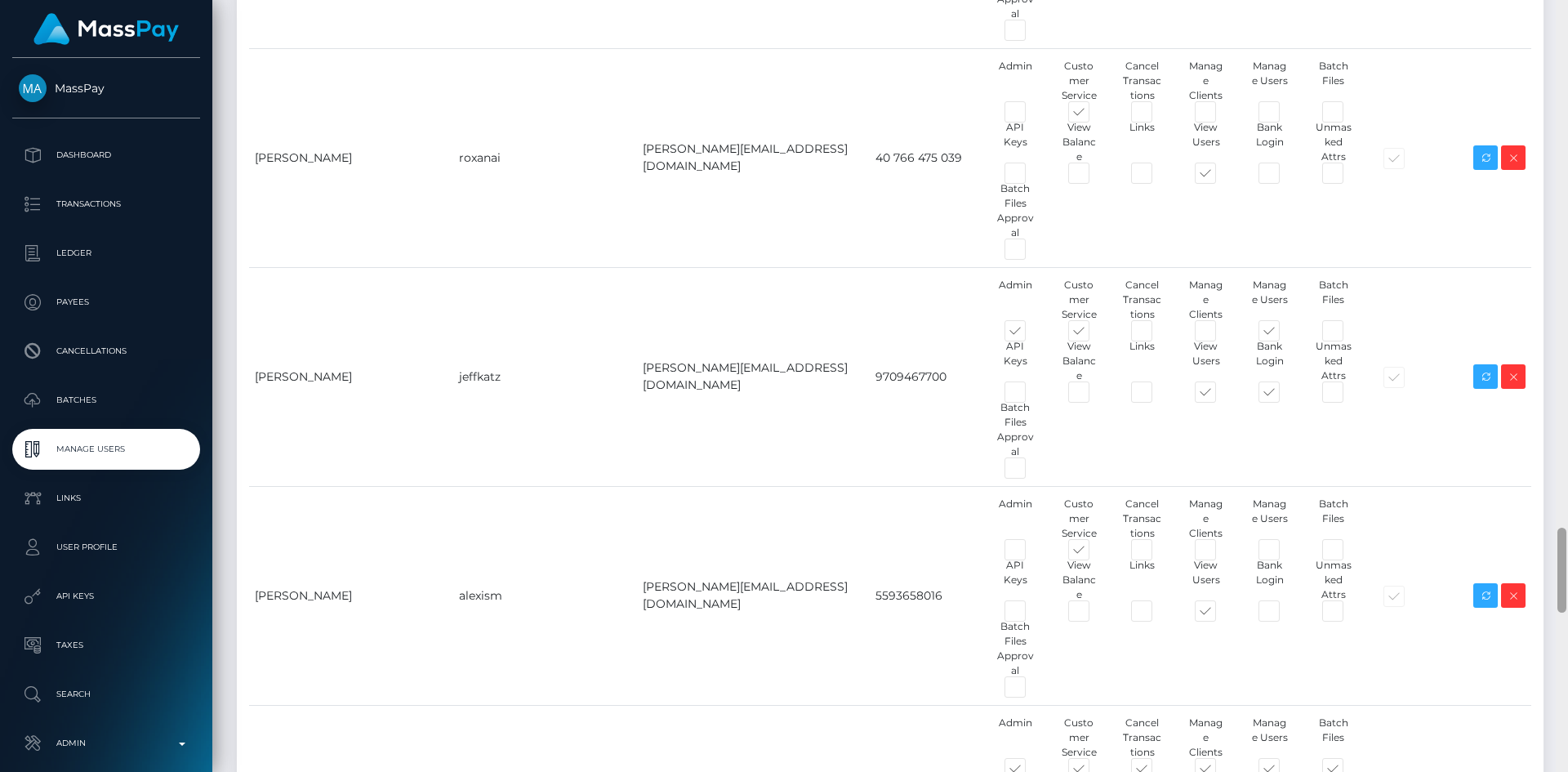
drag, startPoint x: 1560, startPoint y: 74, endPoint x: 1532, endPoint y: 584, distance: 510.8
click at [1532, 584] on div "Manage Users Loading... Loading..." at bounding box center [890, 386] width 1355 height 772
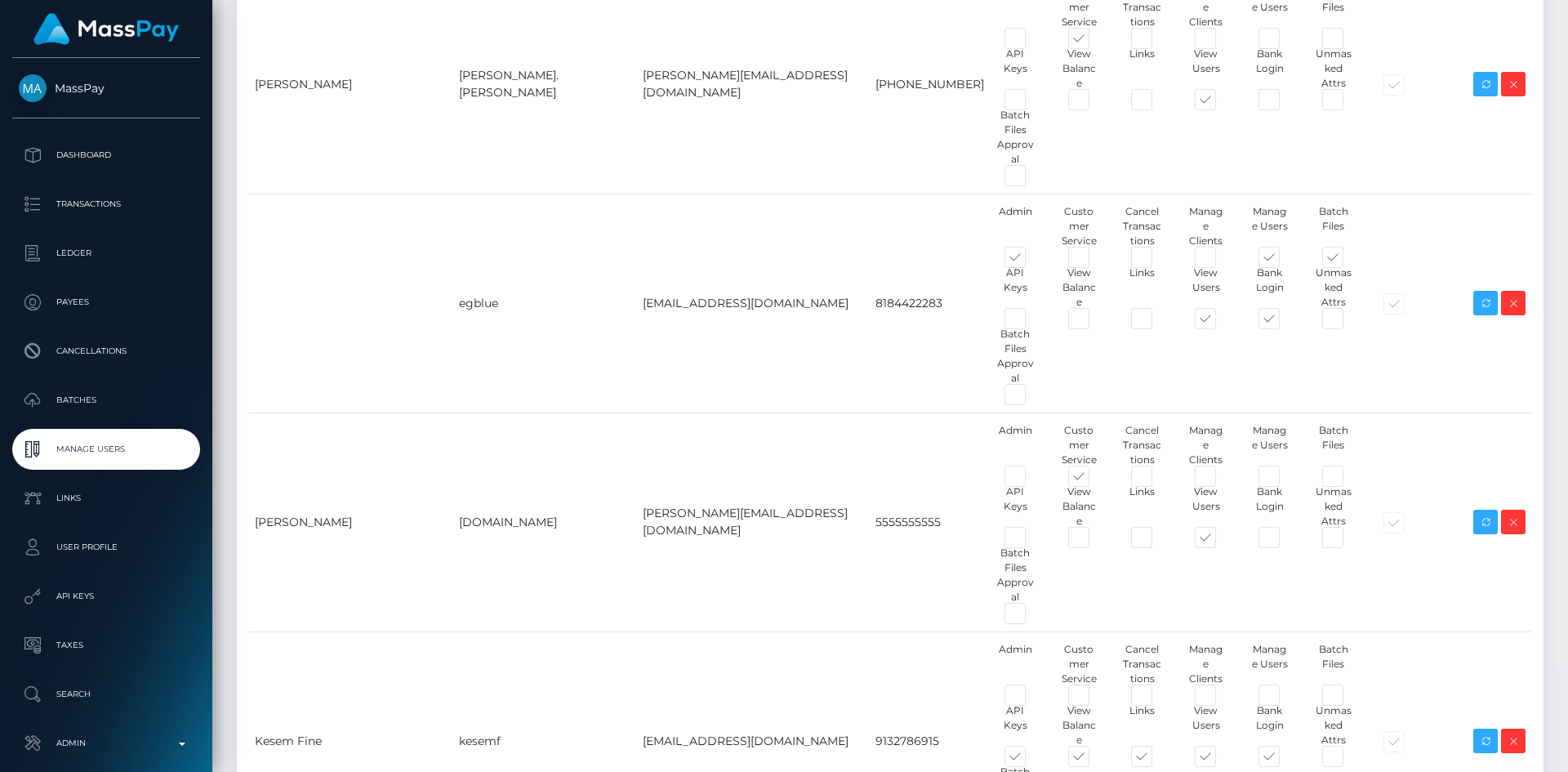
scroll to position [0, 0]
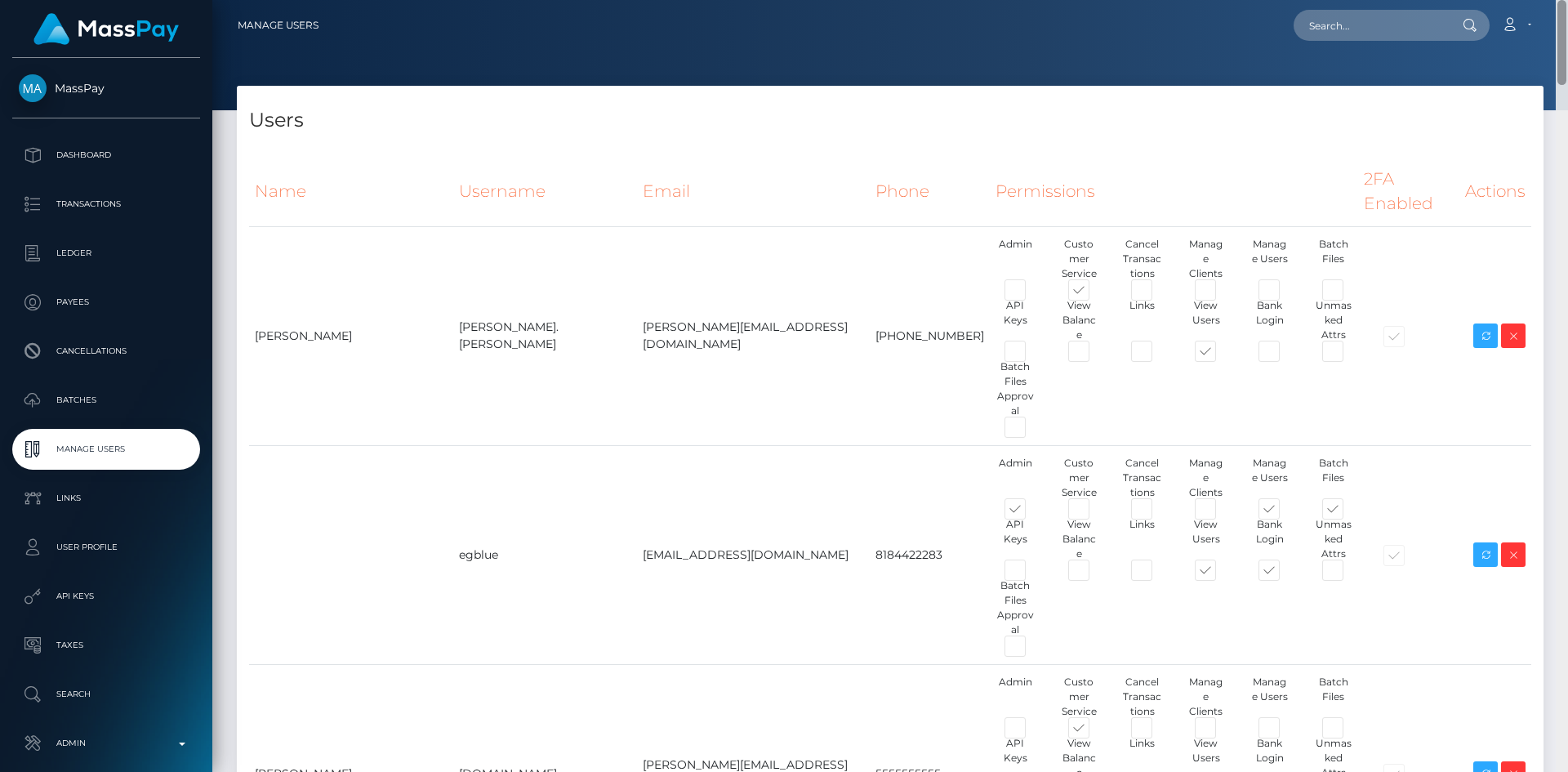
drag, startPoint x: 1563, startPoint y: 580, endPoint x: 1563, endPoint y: 52, distance: 528.0
click at [1563, 52] on div at bounding box center [1561, 42] width 9 height 85
click at [639, 467] on td "[EMAIL_ADDRESS][DOMAIN_NAME]" at bounding box center [754, 554] width 233 height 219
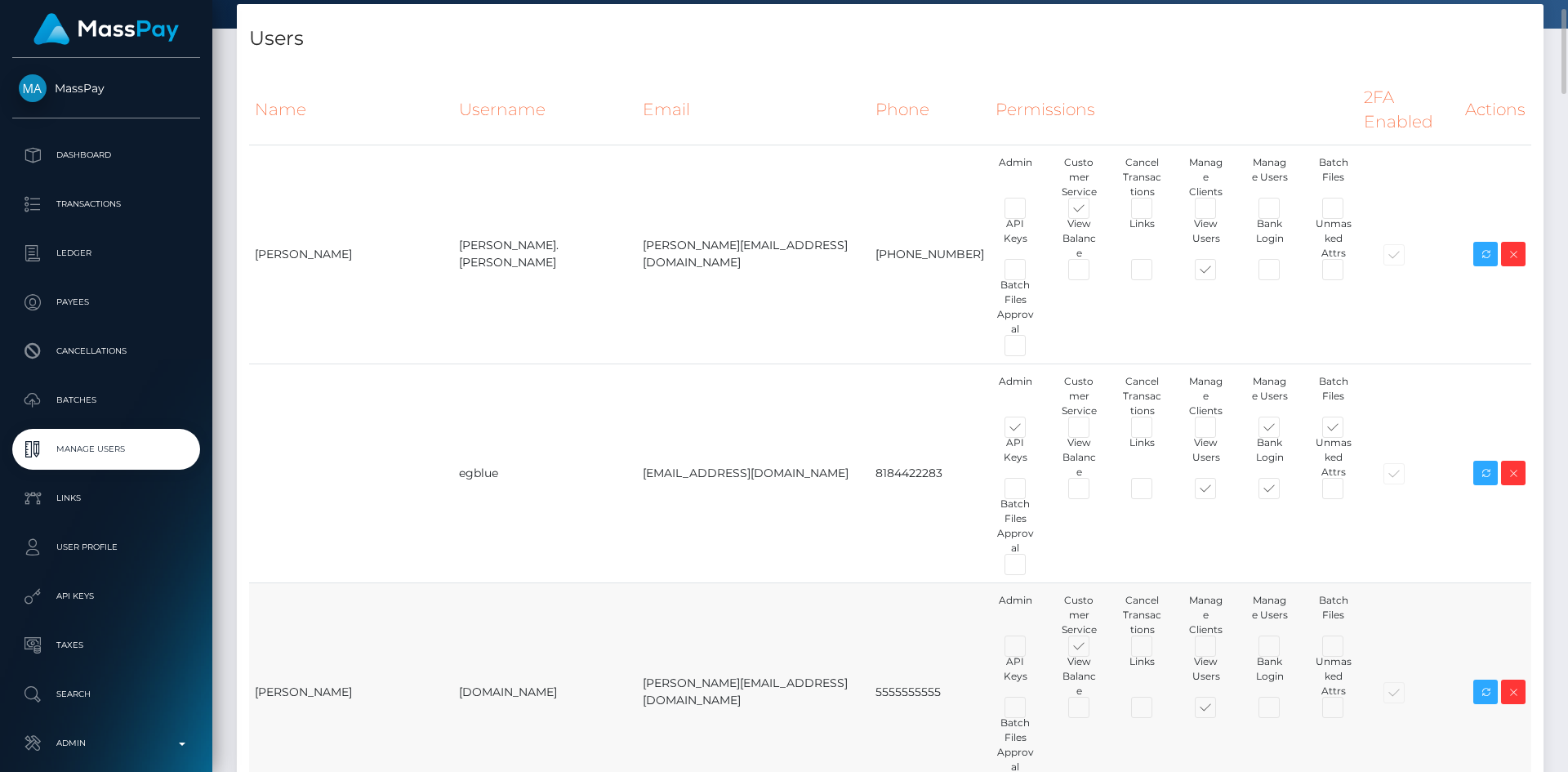
click at [646, 582] on td "[PERSON_NAME][EMAIL_ADDRESS][DOMAIN_NAME]" at bounding box center [754, 691] width 233 height 219
click at [1480, 682] on icon at bounding box center [1485, 692] width 20 height 21
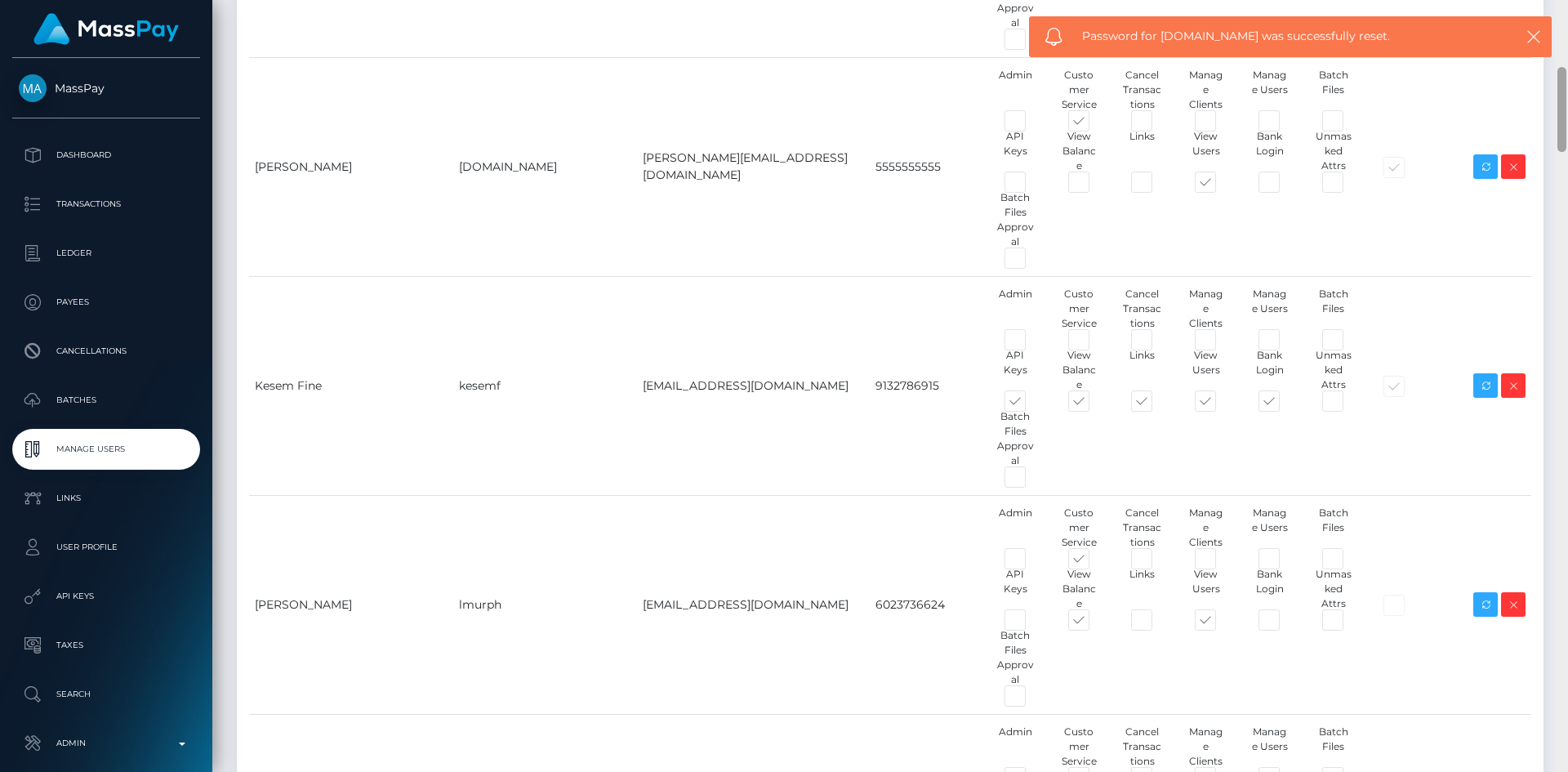
scroll to position [622, 0]
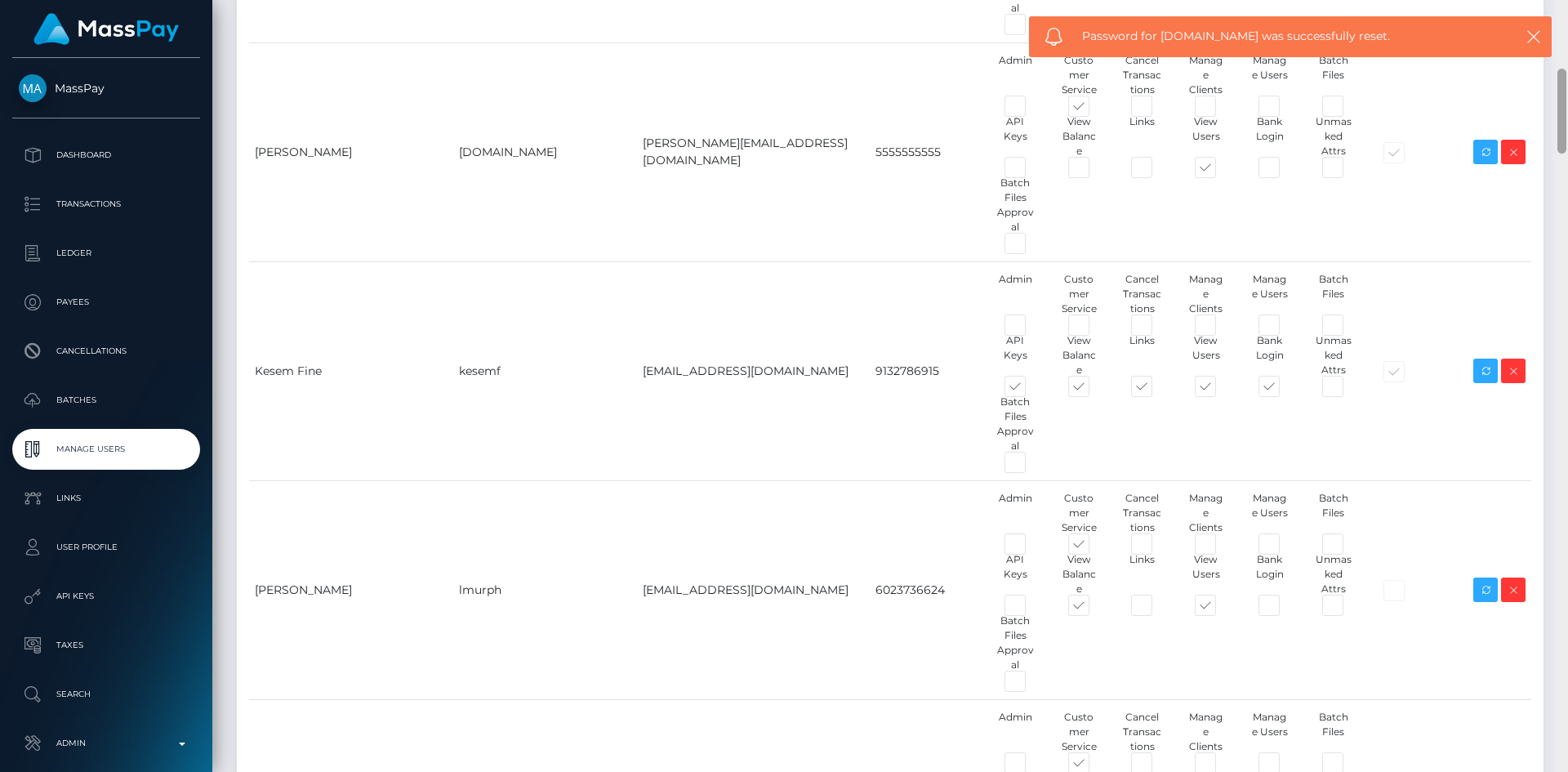
drag, startPoint x: 1561, startPoint y: 91, endPoint x: 1561, endPoint y: 132, distance: 41.0
click at [1554, 132] on div at bounding box center [1561, 111] width 9 height 85
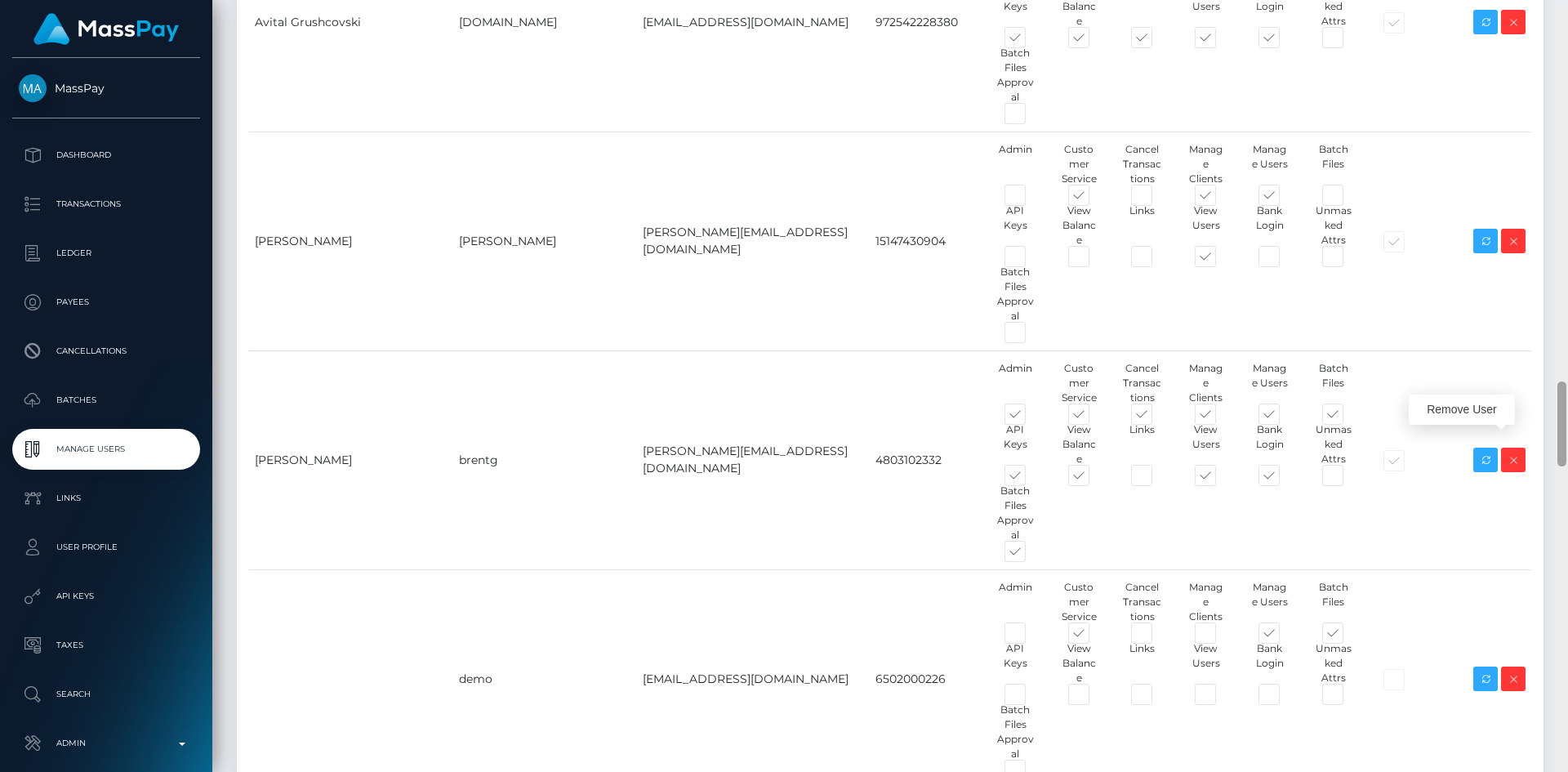
scroll to position [3385, 0]
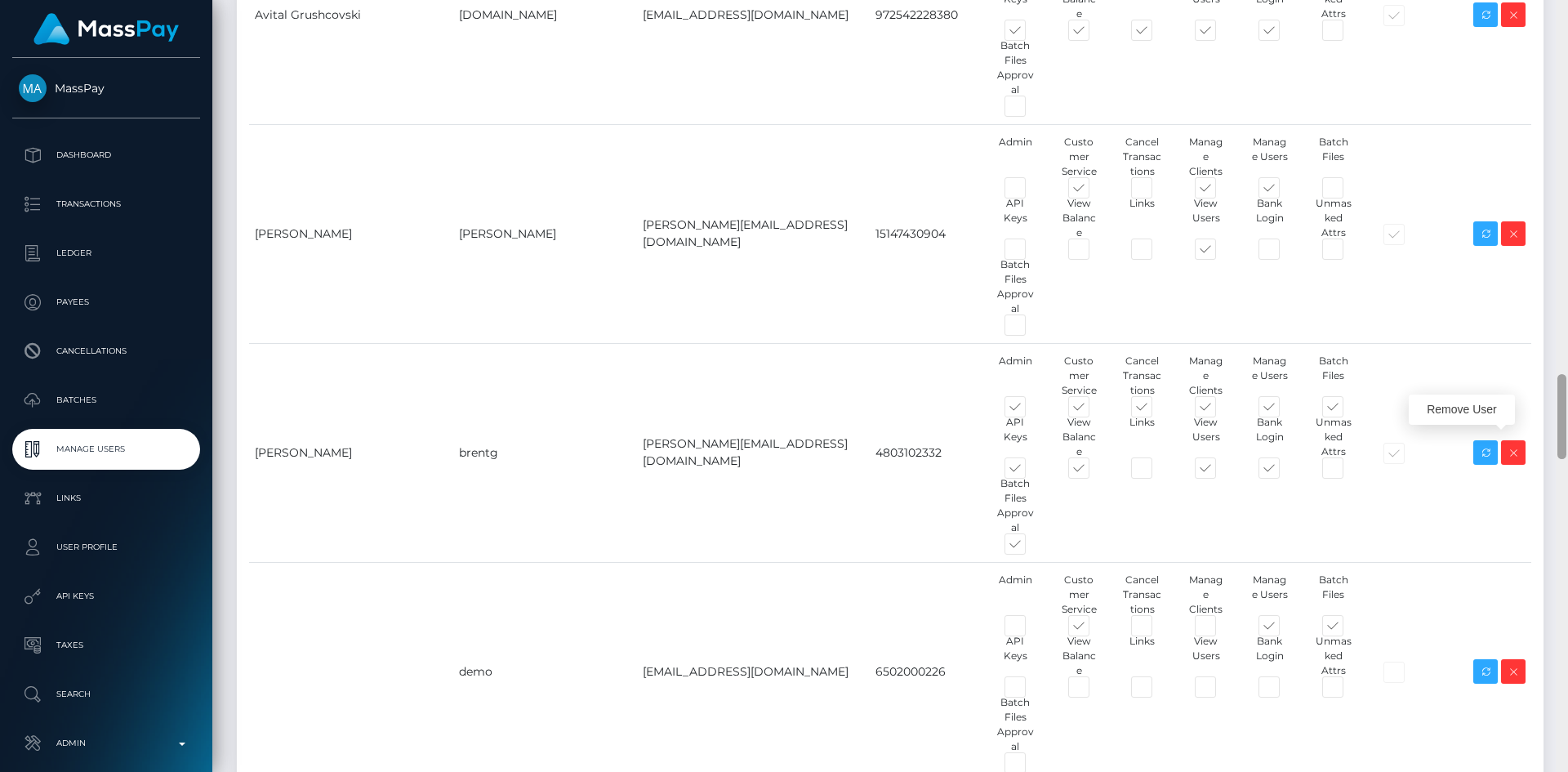
drag, startPoint x: 1561, startPoint y: 81, endPoint x: 1520, endPoint y: 437, distance: 358.4
click at [1520, 437] on div "Manage Users Loading... Loading..." at bounding box center [890, 386] width 1355 height 772
drag, startPoint x: 253, startPoint y: 284, endPoint x: 690, endPoint y: 290, distance: 437.0
copy tr "Roxana Ionescu roxanai roxana@masspay.io"
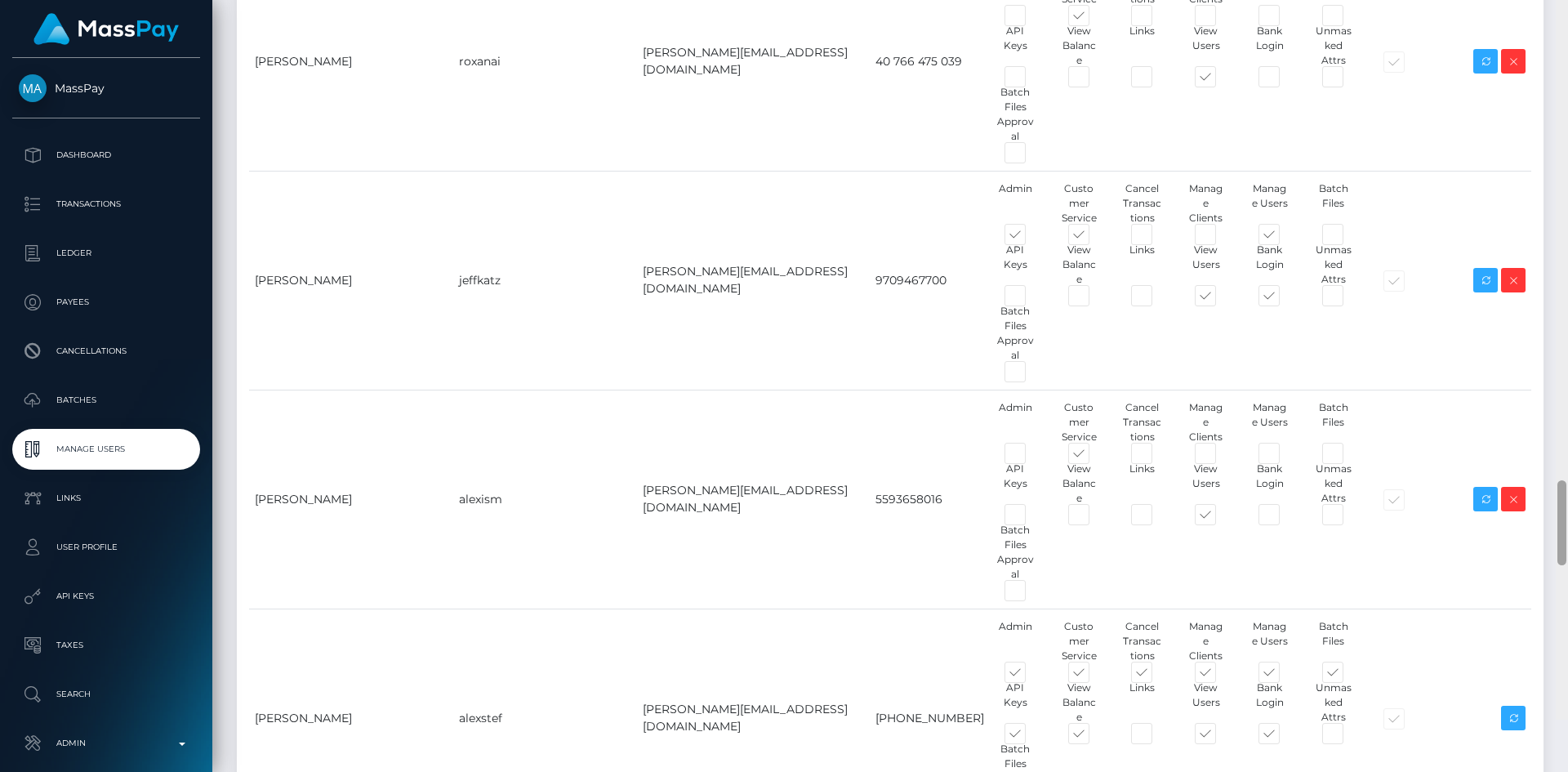
scroll to position [4892, 0]
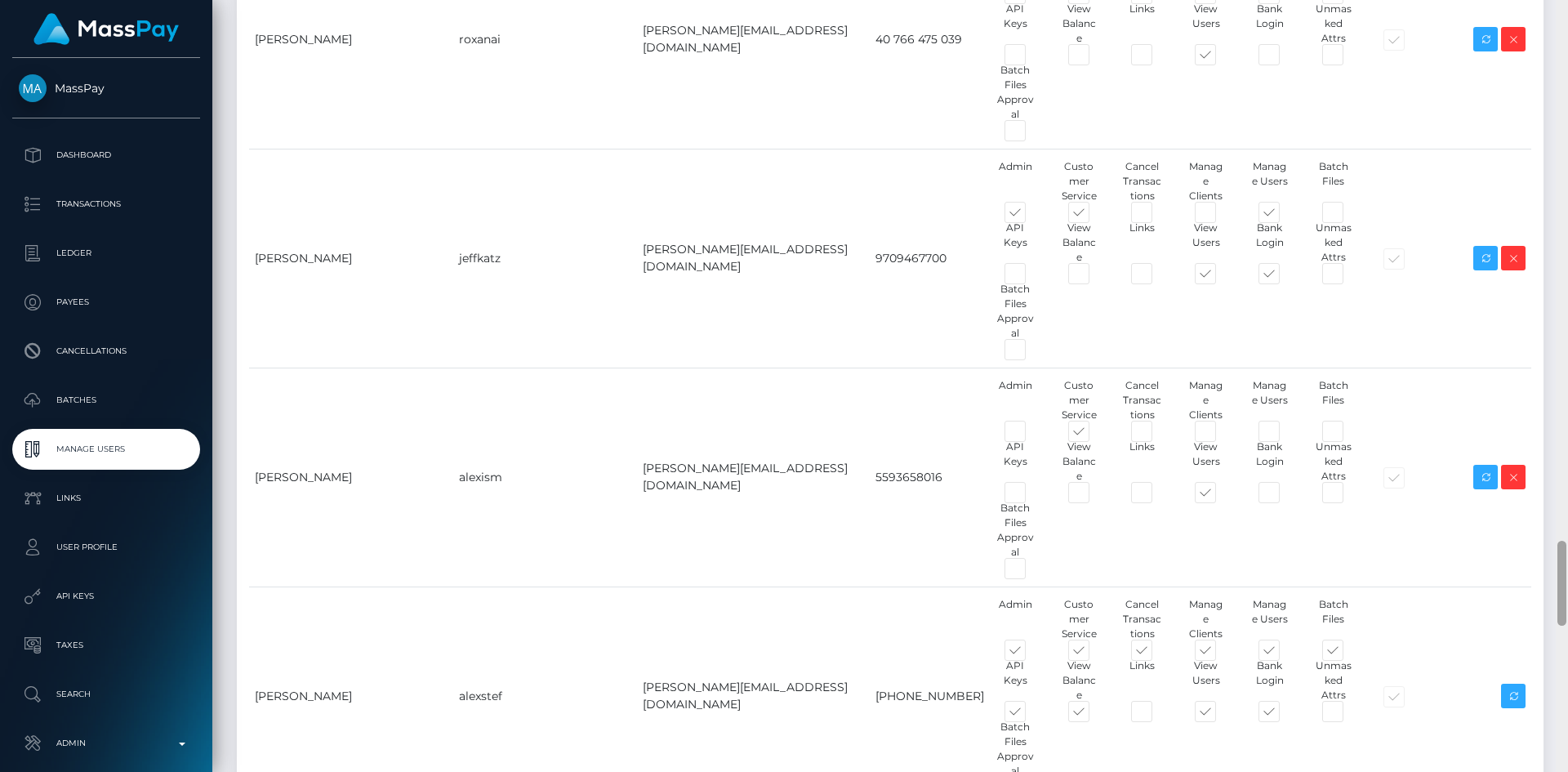
drag, startPoint x: 1560, startPoint y: 387, endPoint x: 1565, endPoint y: 553, distance: 166.1
click at [1565, 553] on div at bounding box center [1561, 583] width 9 height 85
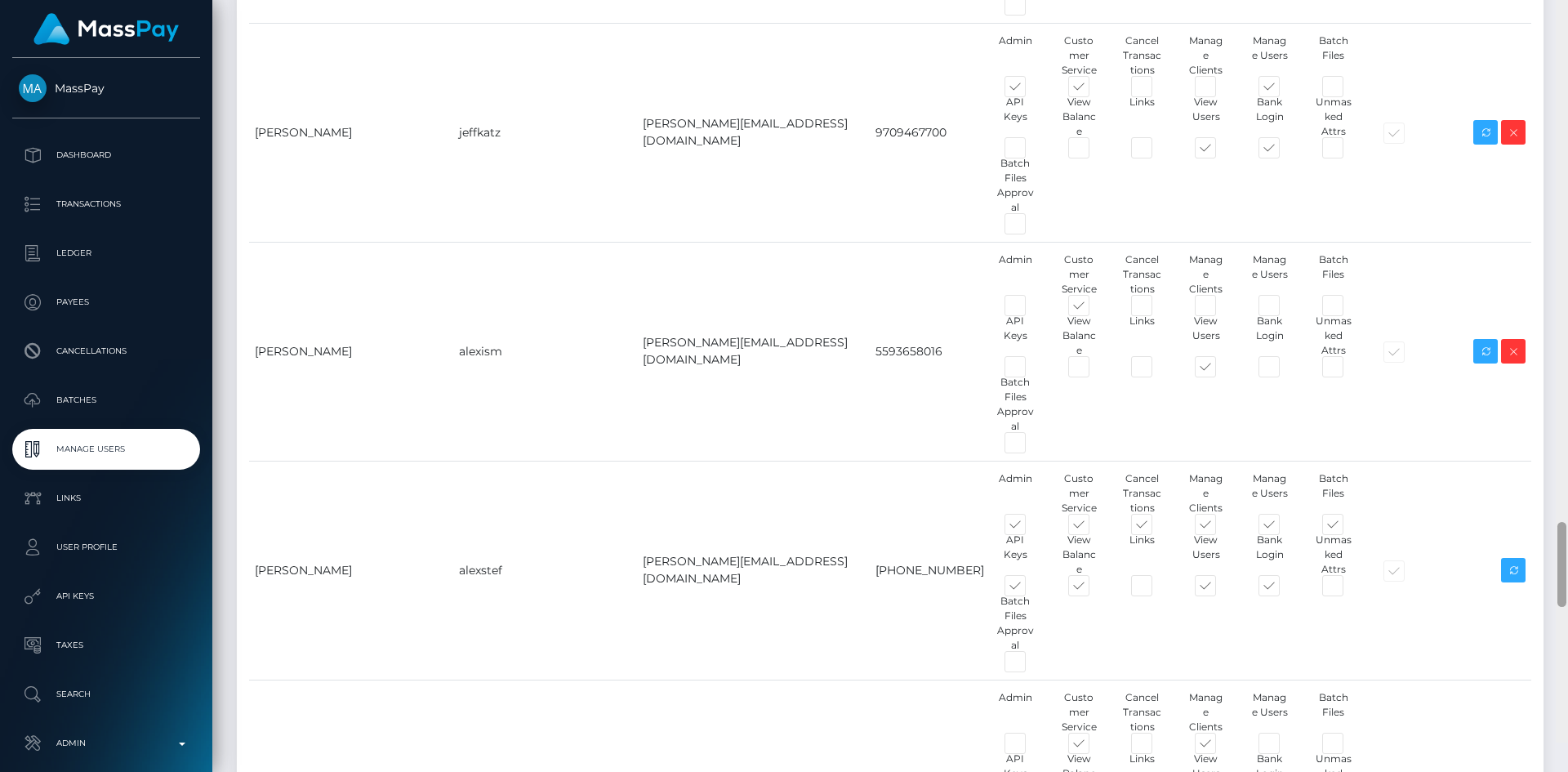
scroll to position [4973, 0]
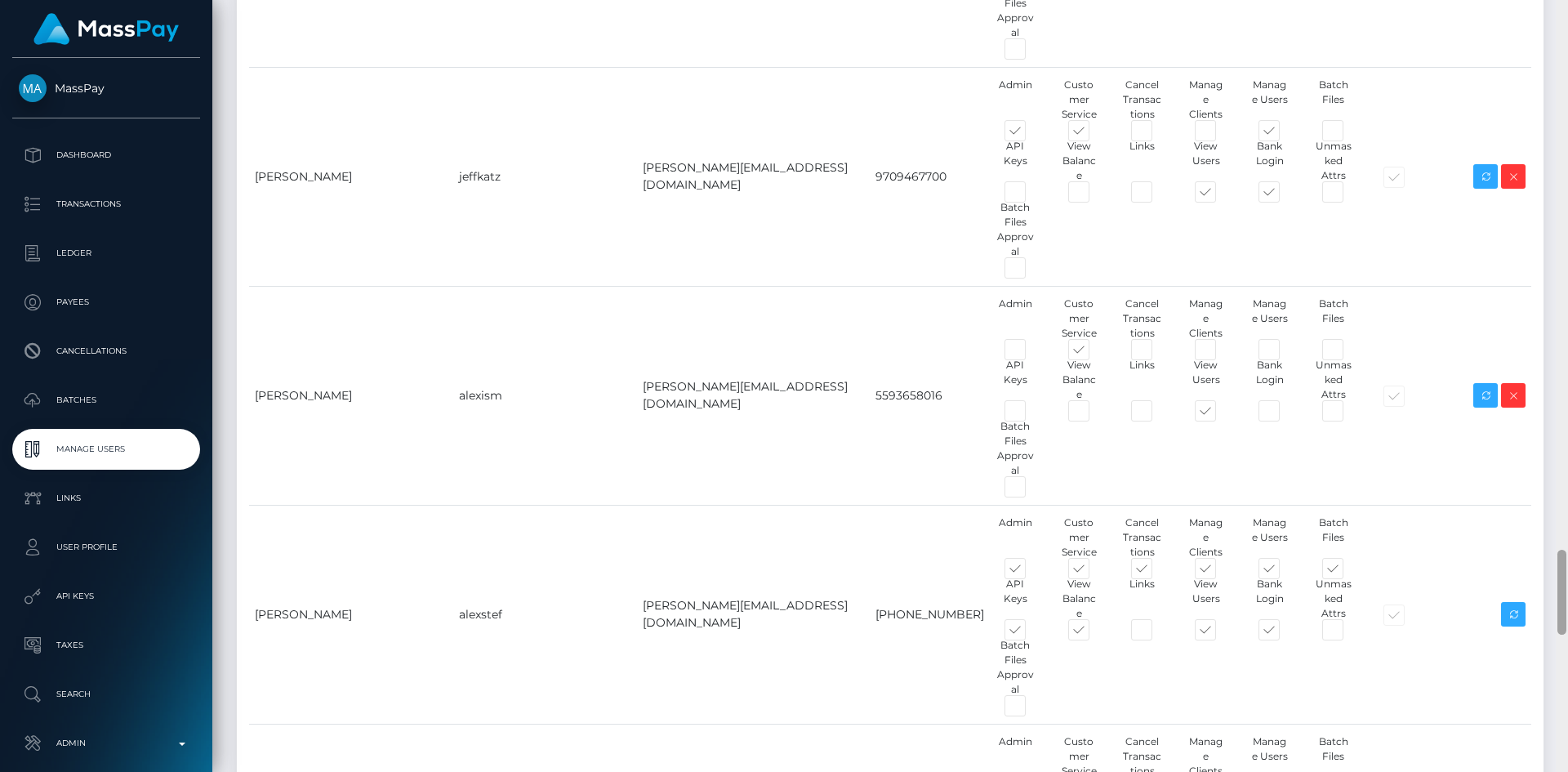
drag, startPoint x: 1561, startPoint y: 80, endPoint x: 1559, endPoint y: 611, distance: 531.0
click at [1559, 611] on div at bounding box center [1561, 592] width 9 height 85
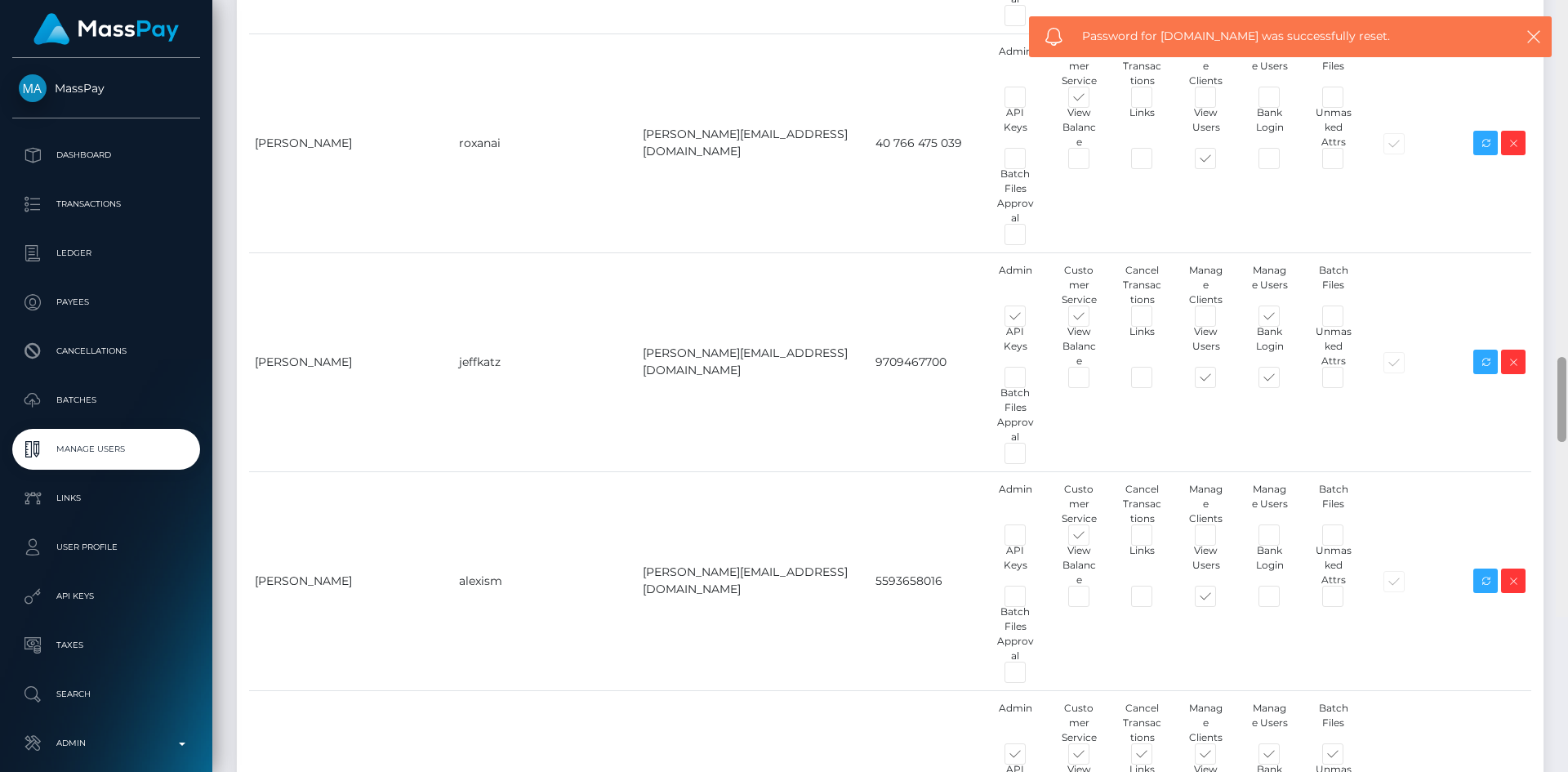
scroll to position [4898, 0]
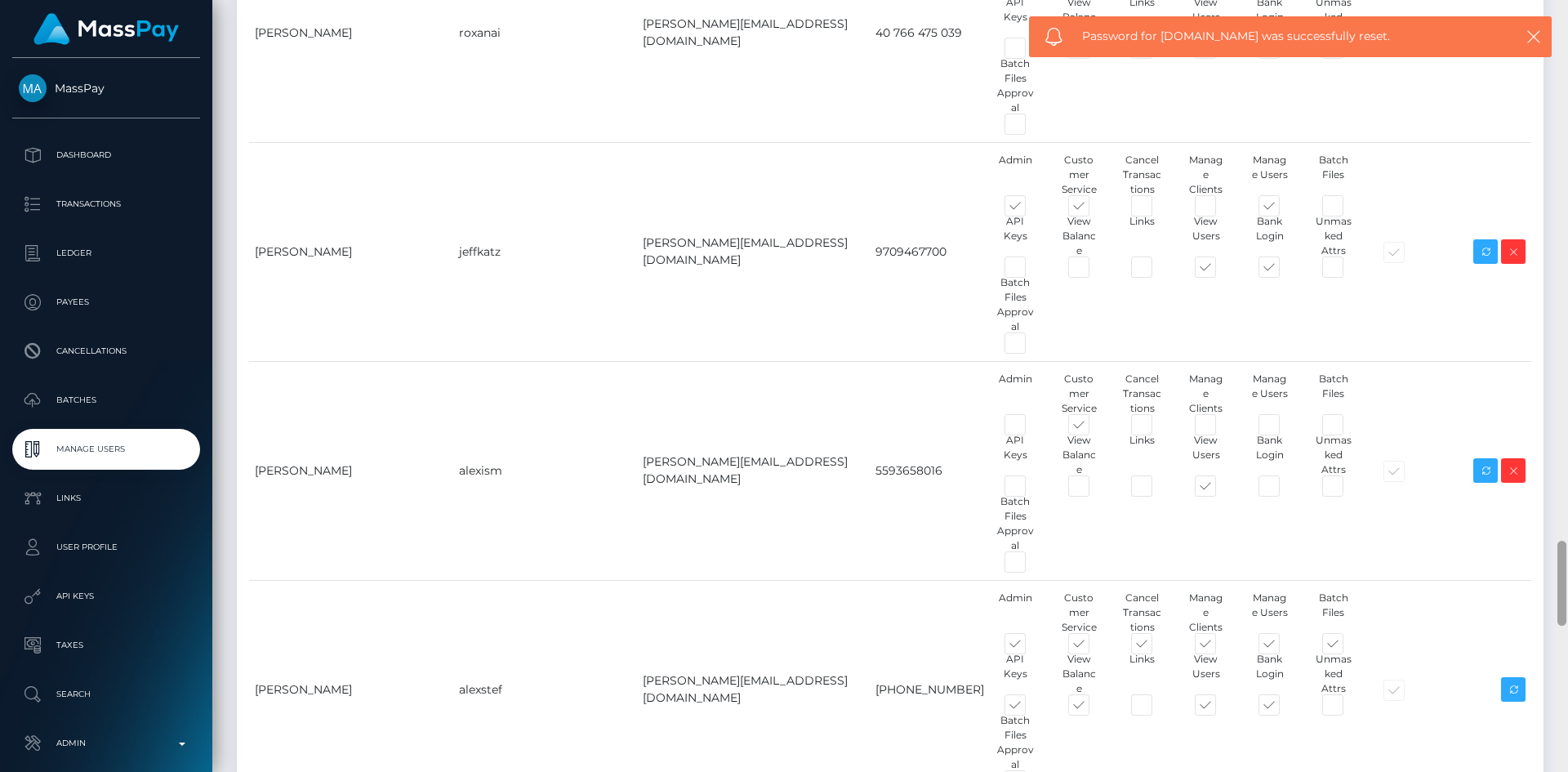
drag, startPoint x: 1560, startPoint y: 71, endPoint x: 1567, endPoint y: 608, distance: 537.0
click at [1567, 608] on div at bounding box center [1561, 386] width 12 height 772
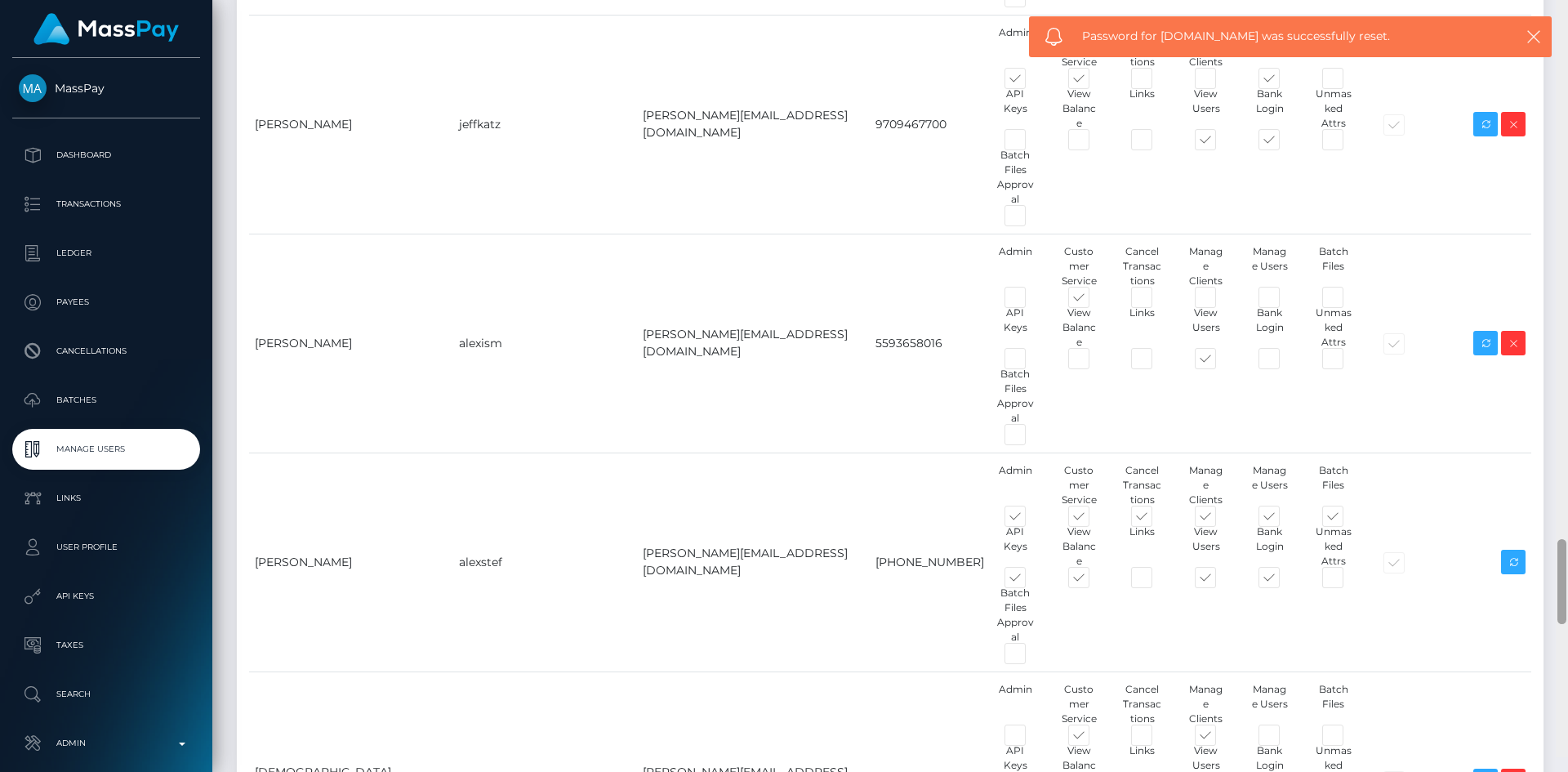
scroll to position [5048, 0]
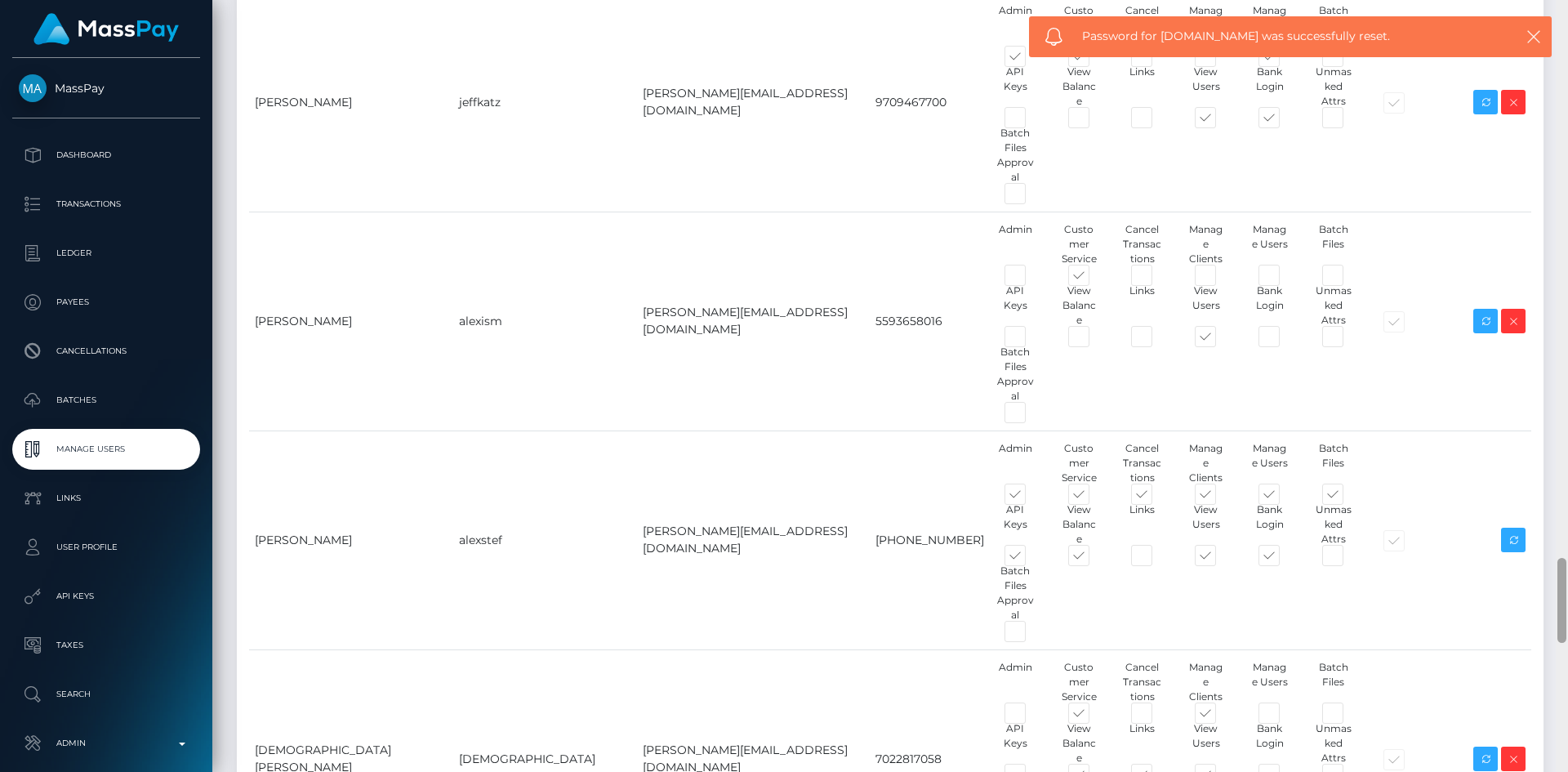
drag, startPoint x: 1558, startPoint y: 84, endPoint x: 1567, endPoint y: 606, distance: 522.1
click at [1567, 606] on div at bounding box center [1561, 386] width 12 height 772
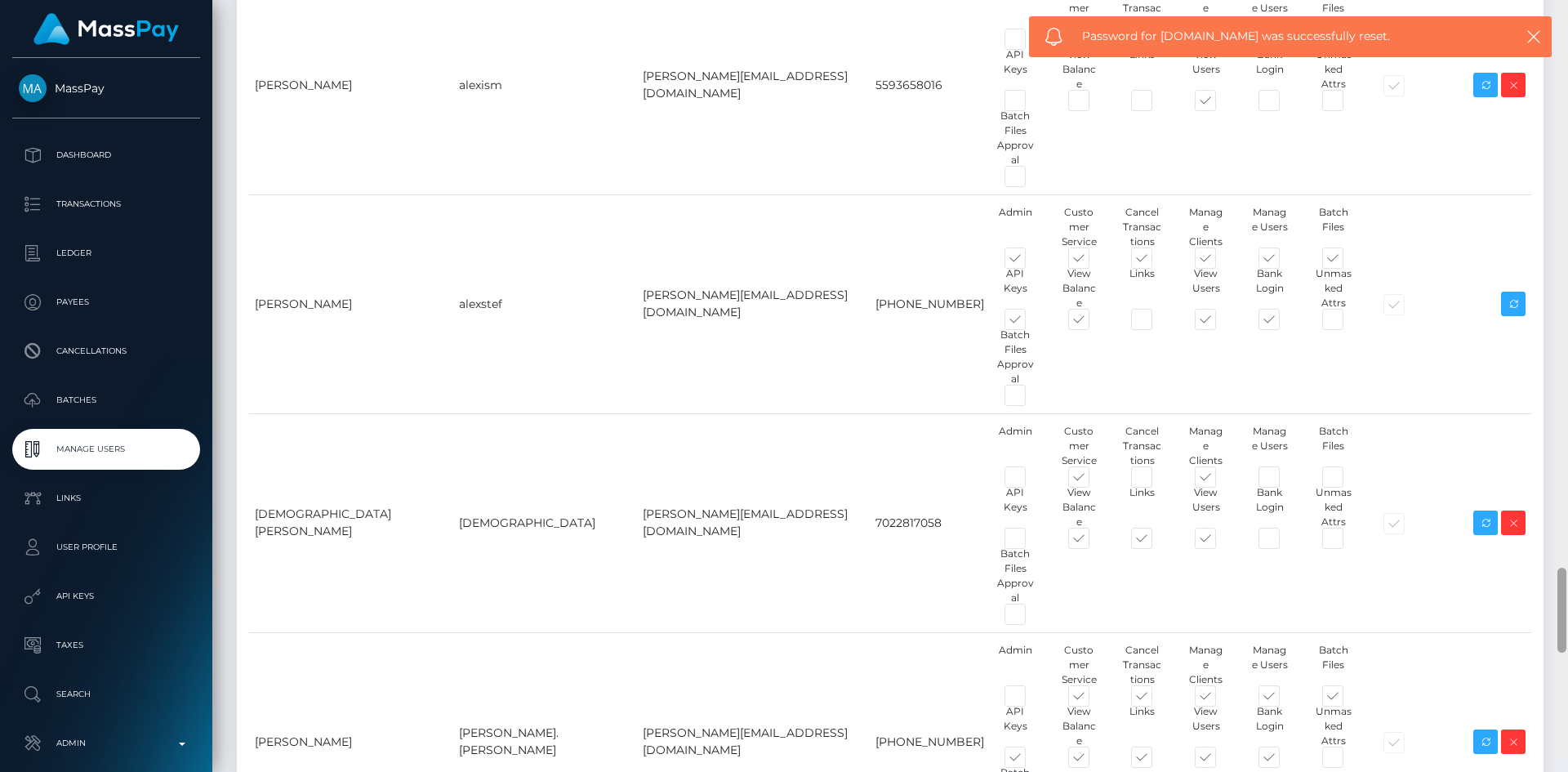
scroll to position [5299, 0]
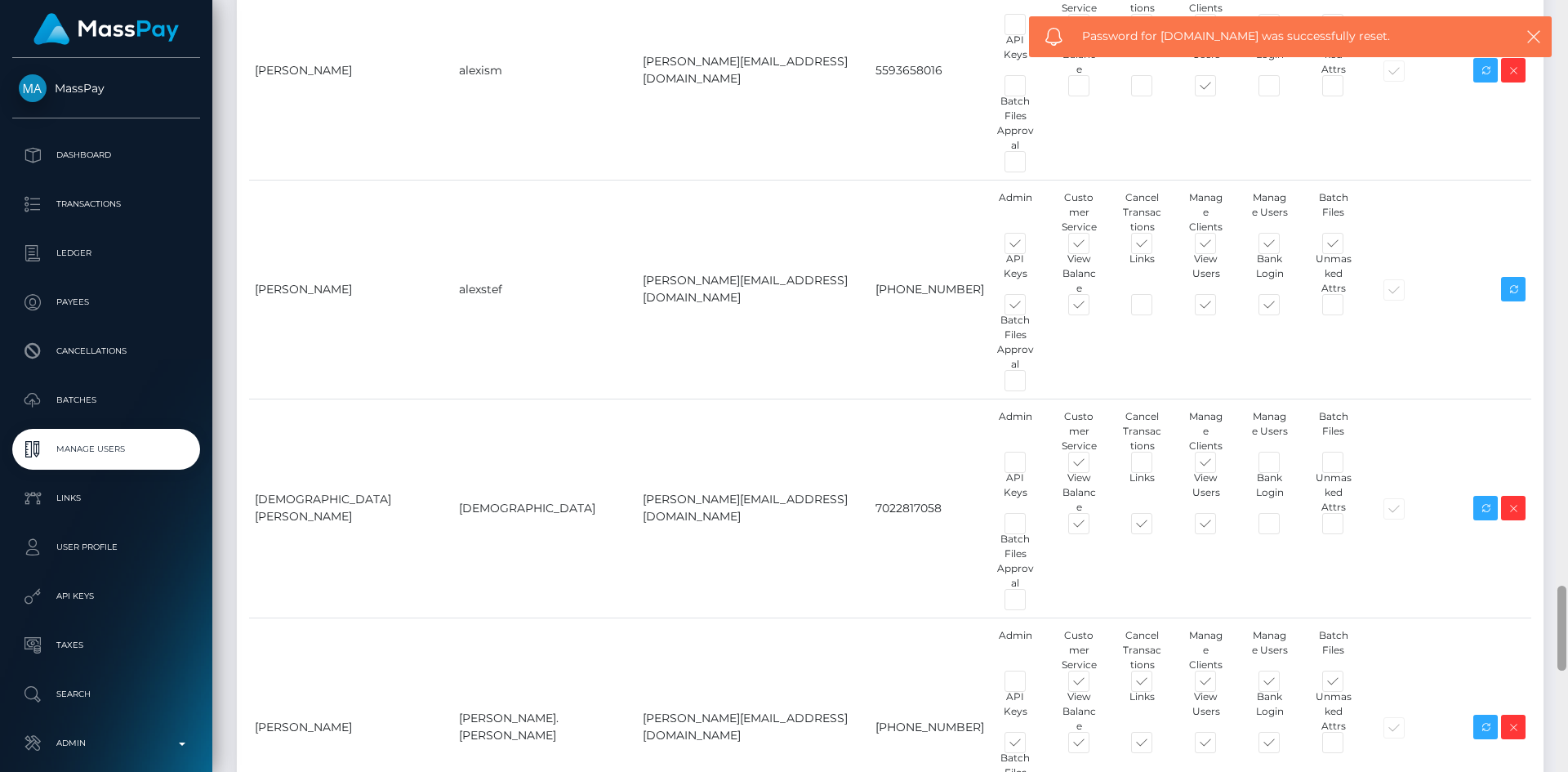
drag, startPoint x: 1562, startPoint y: 71, endPoint x: 1561, endPoint y: 639, distance: 568.0
click at [1561, 639] on div at bounding box center [1561, 628] width 9 height 85
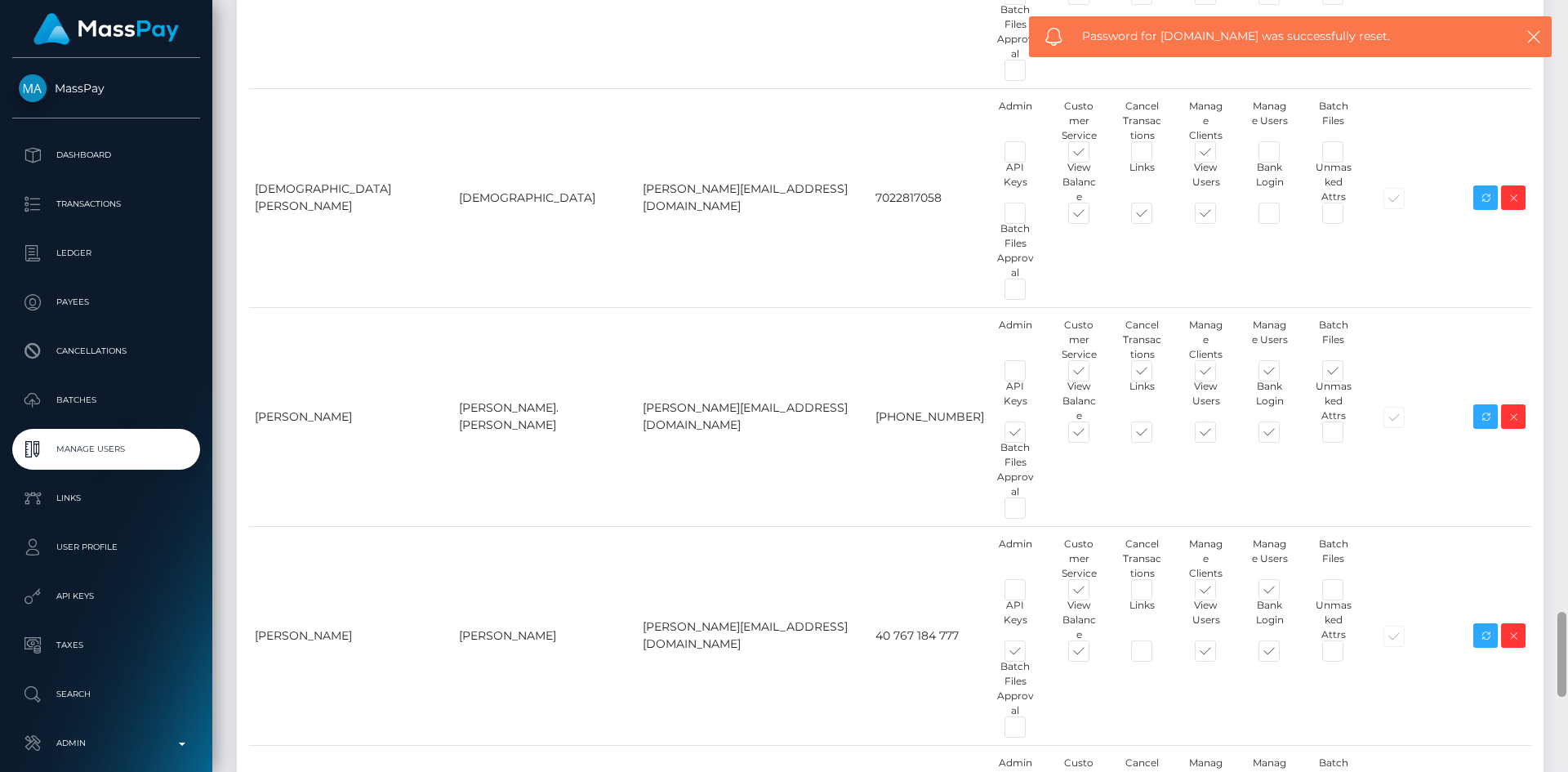
scroll to position [5654, 0]
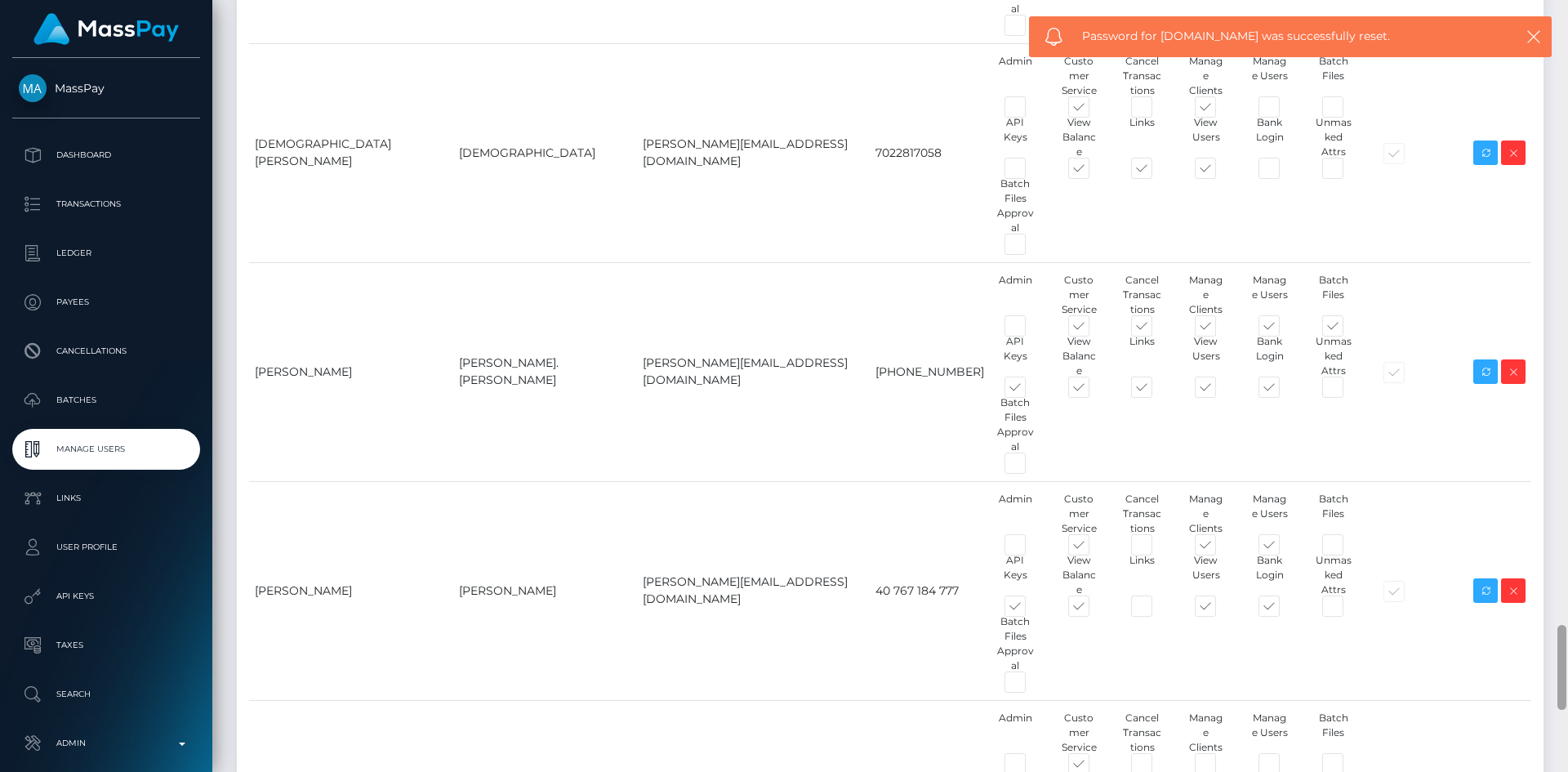
drag, startPoint x: 1561, startPoint y: 93, endPoint x: 1564, endPoint y: 691, distance: 598.0
click at [1564, 691] on div at bounding box center [1561, 667] width 9 height 85
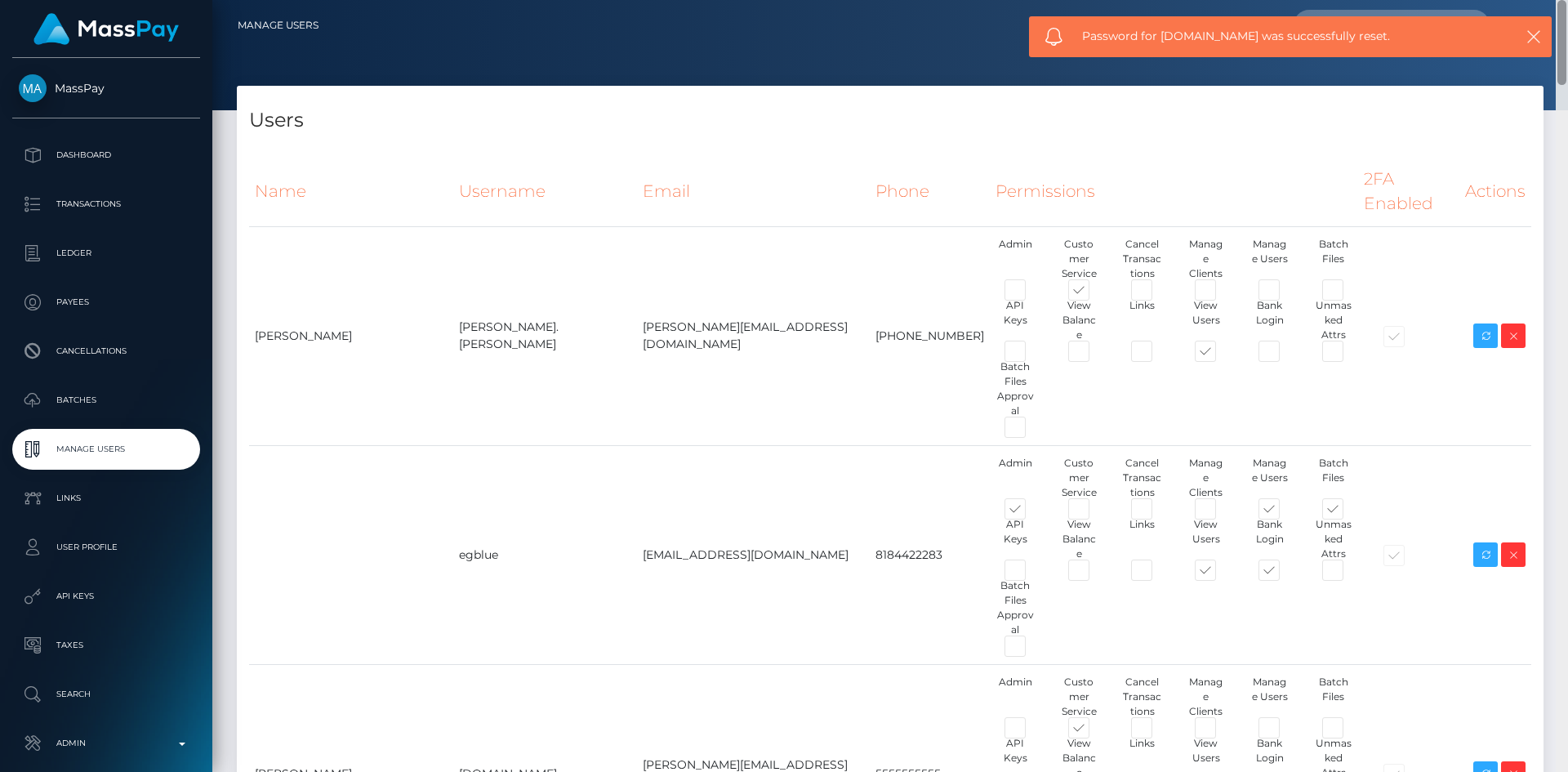
drag, startPoint x: 1559, startPoint y: 73, endPoint x: 1564, endPoint y: 26, distance: 47.3
click at [1564, 26] on div "Manage Users Loading... Loading..." at bounding box center [890, 386] width 1355 height 772
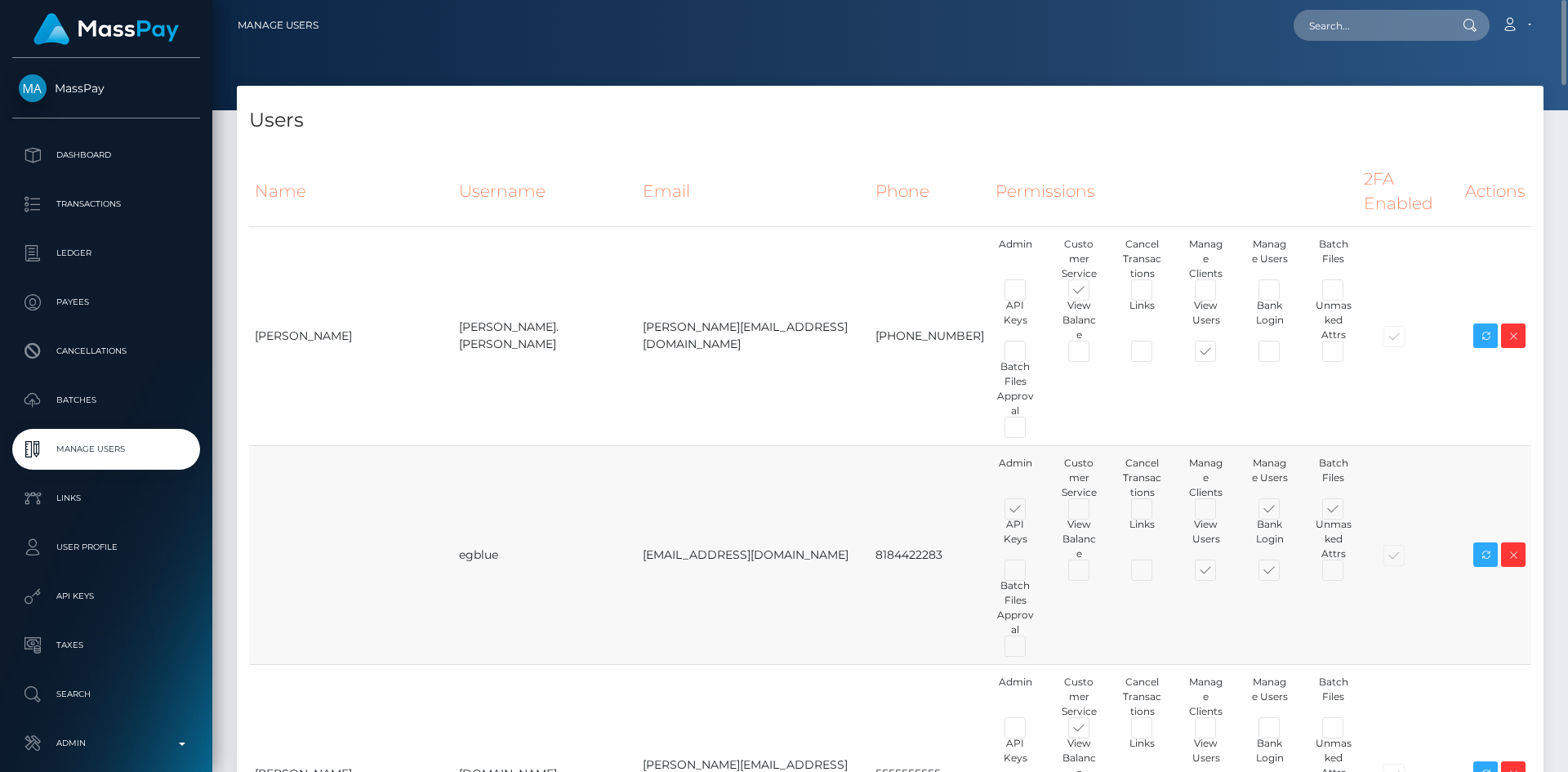
drag, startPoint x: 463, startPoint y: 467, endPoint x: 679, endPoint y: 473, distance: 216.1
click at [679, 469] on tr "egblue ran@masspay.io 8184422283 Admin Customer Service" at bounding box center [889, 554] width 1282 height 219
click at [870, 464] on td "8184422283" at bounding box center [929, 554] width 120 height 219
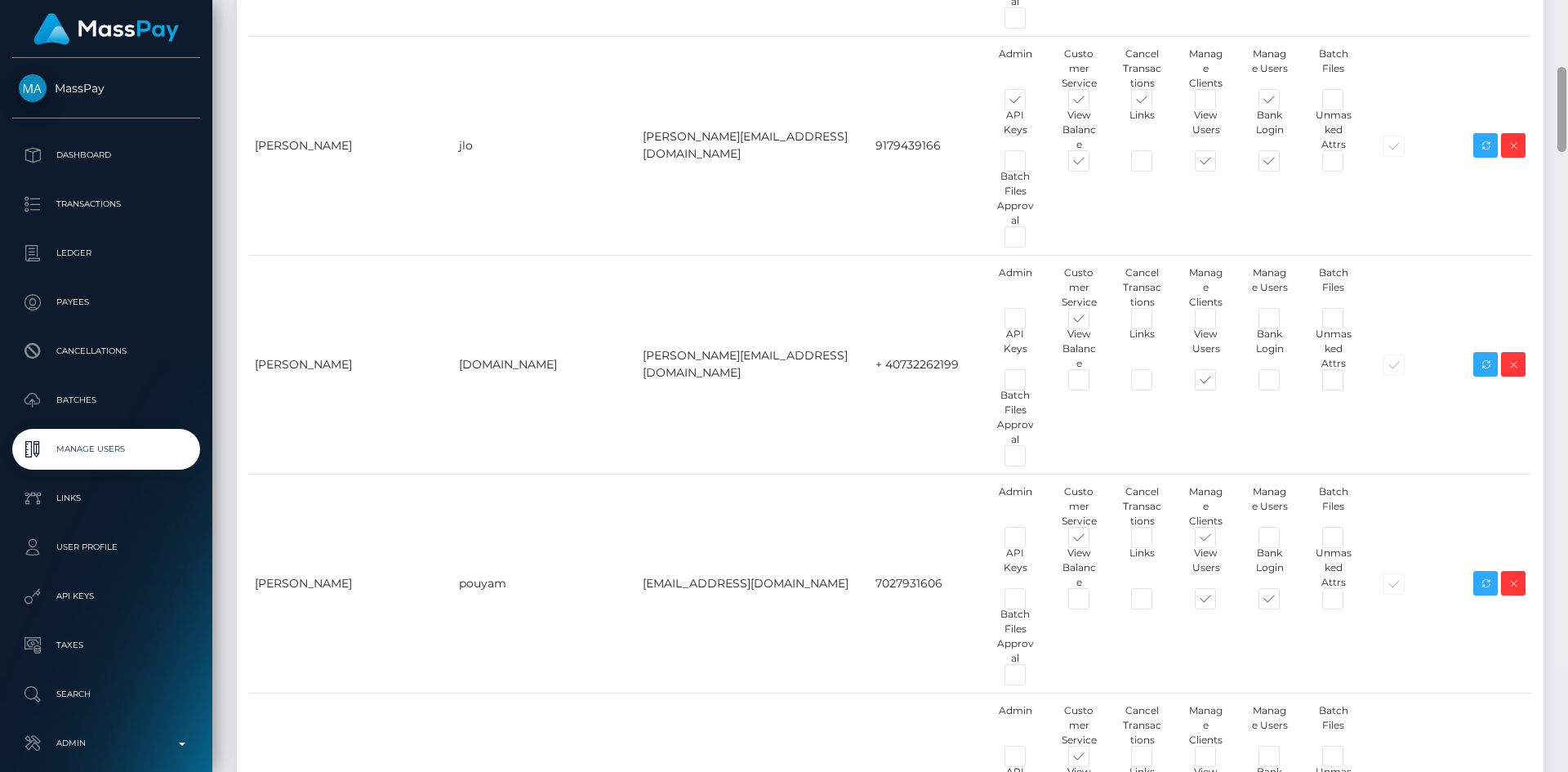
scroll to position [1745, 0]
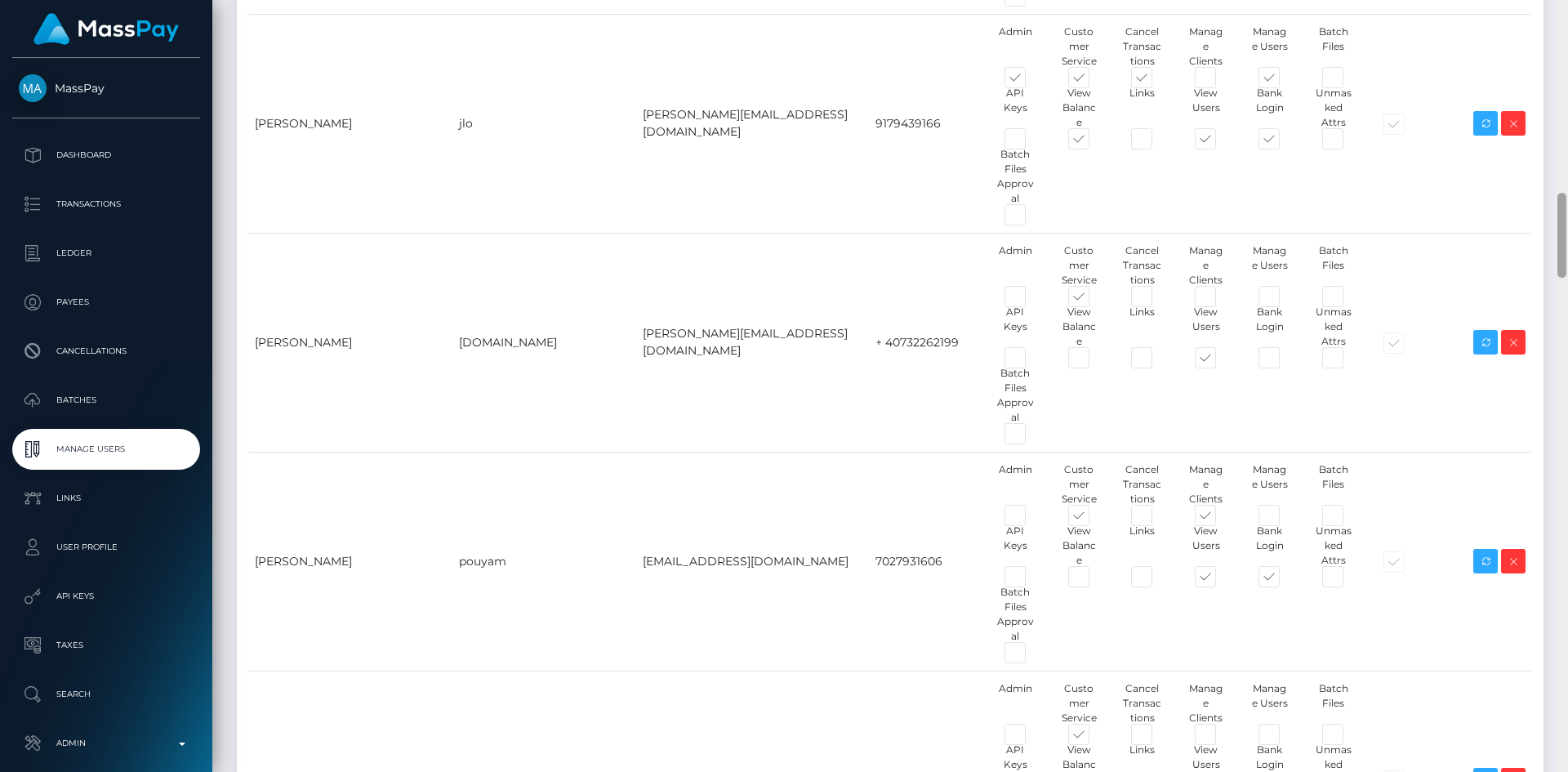
drag, startPoint x: 1562, startPoint y: 64, endPoint x: 1551, endPoint y: 247, distance: 183.3
click at [1551, 247] on div "Manage Users Loading... Loading..." at bounding box center [890, 386] width 1355 height 772
drag, startPoint x: 256, startPoint y: 322, endPoint x: 707, endPoint y: 323, distance: 451.0
copy tr "One Trust onetrust ranmalibu@gmail.com"
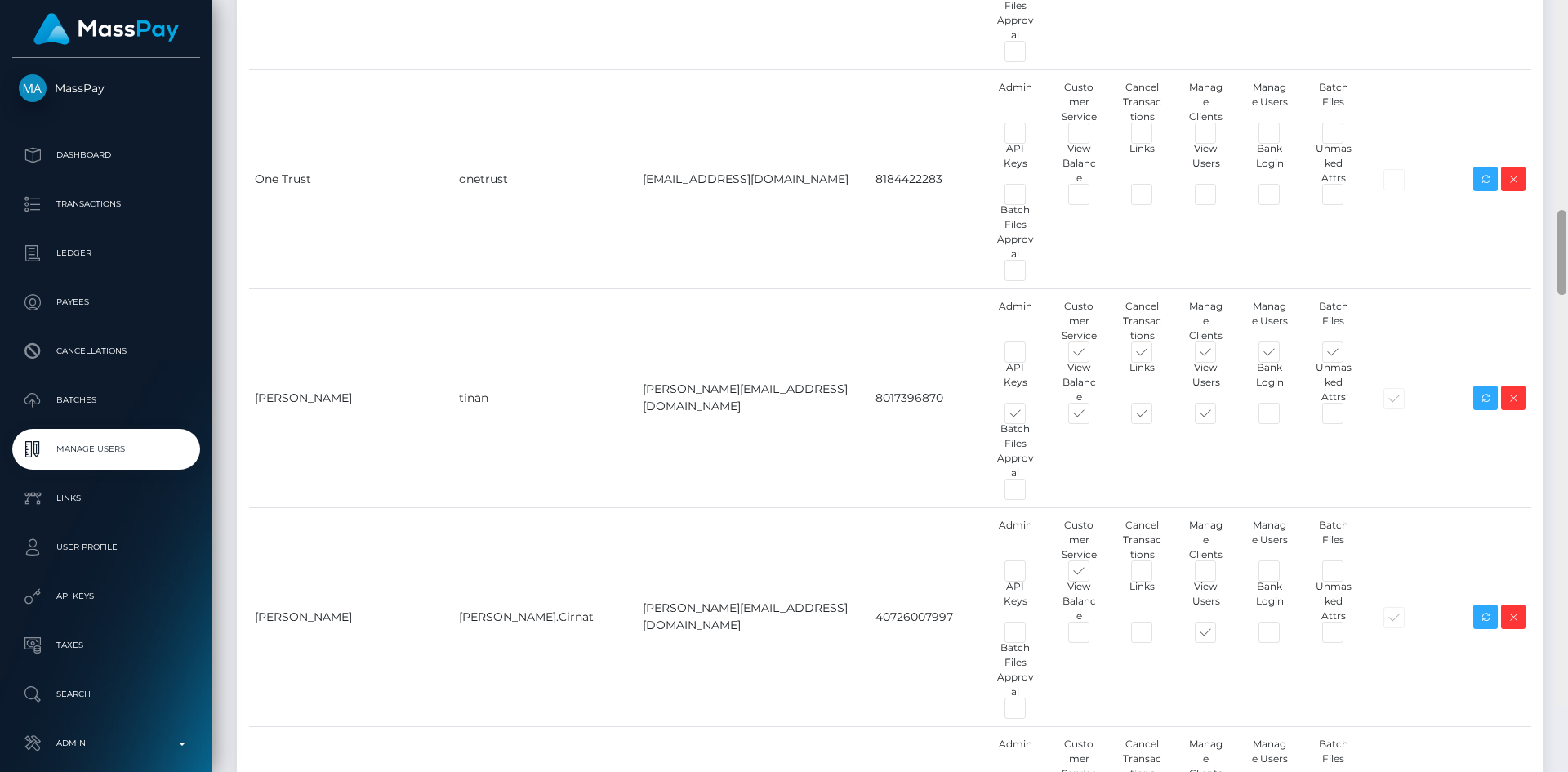
scroll to position [2645, 0]
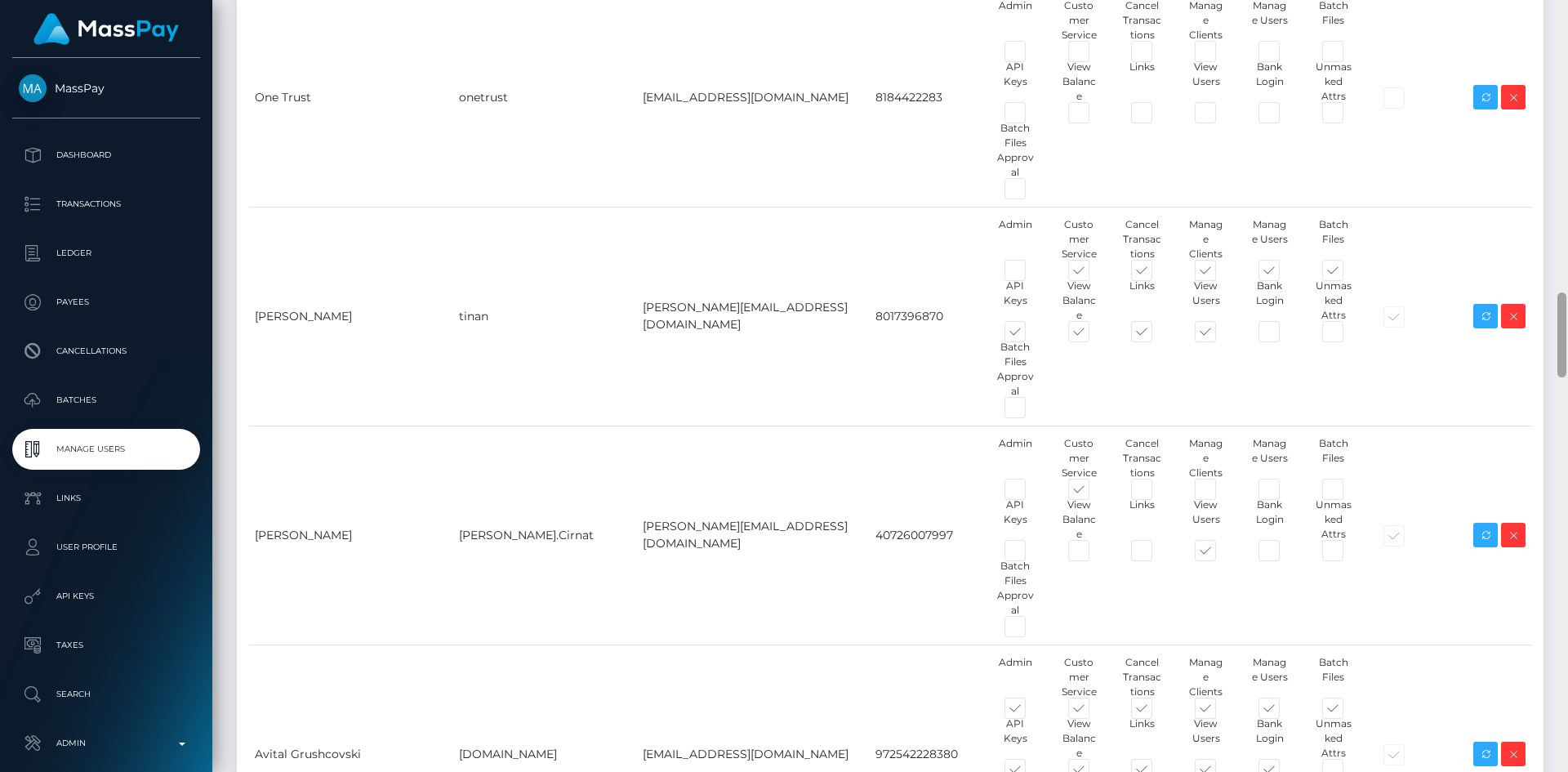
drag, startPoint x: 1561, startPoint y: 248, endPoint x: 1565, endPoint y: 348, distance: 100.1
click at [1565, 348] on div at bounding box center [1561, 335] width 9 height 85
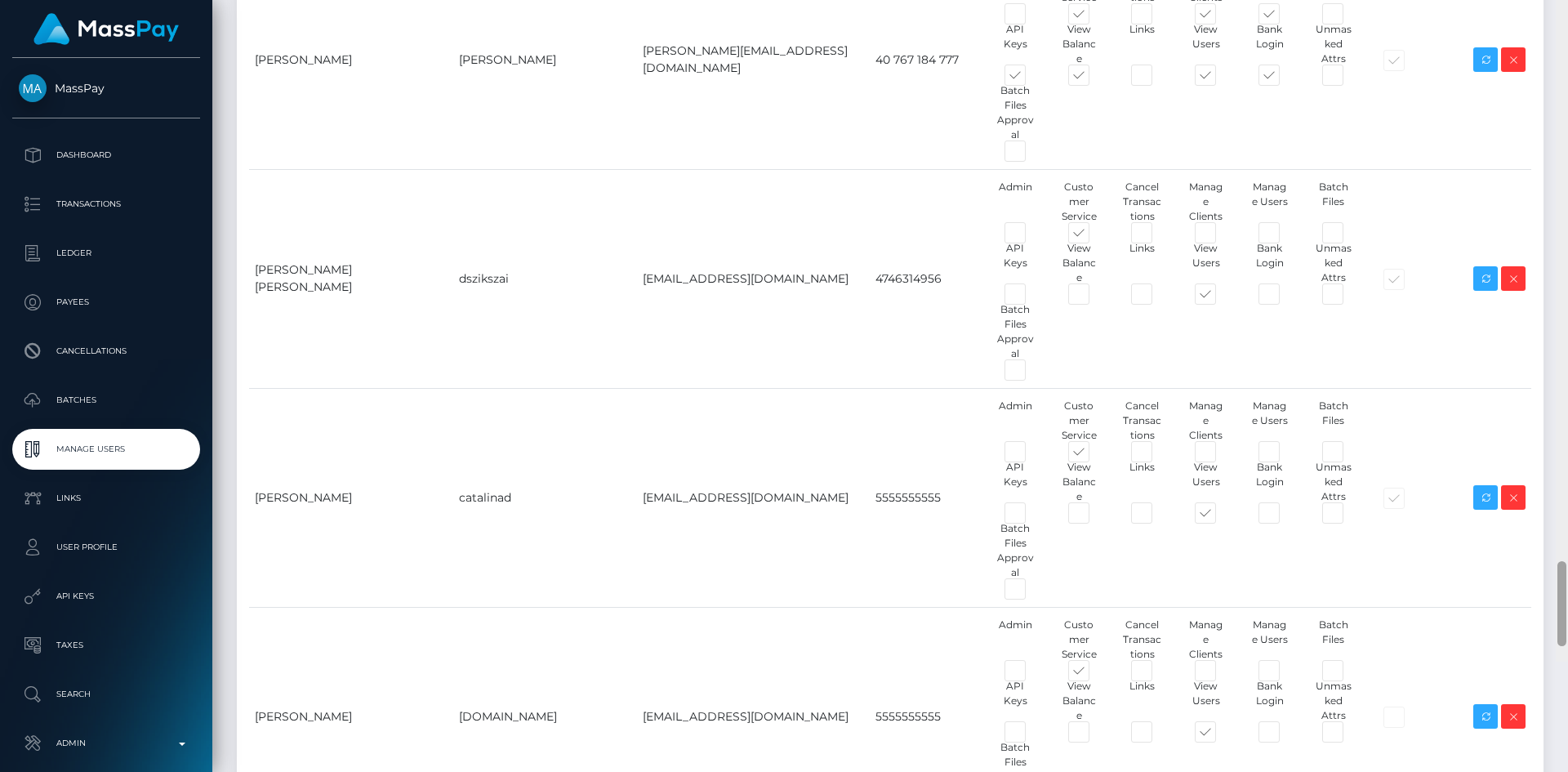
scroll to position [6214, 0]
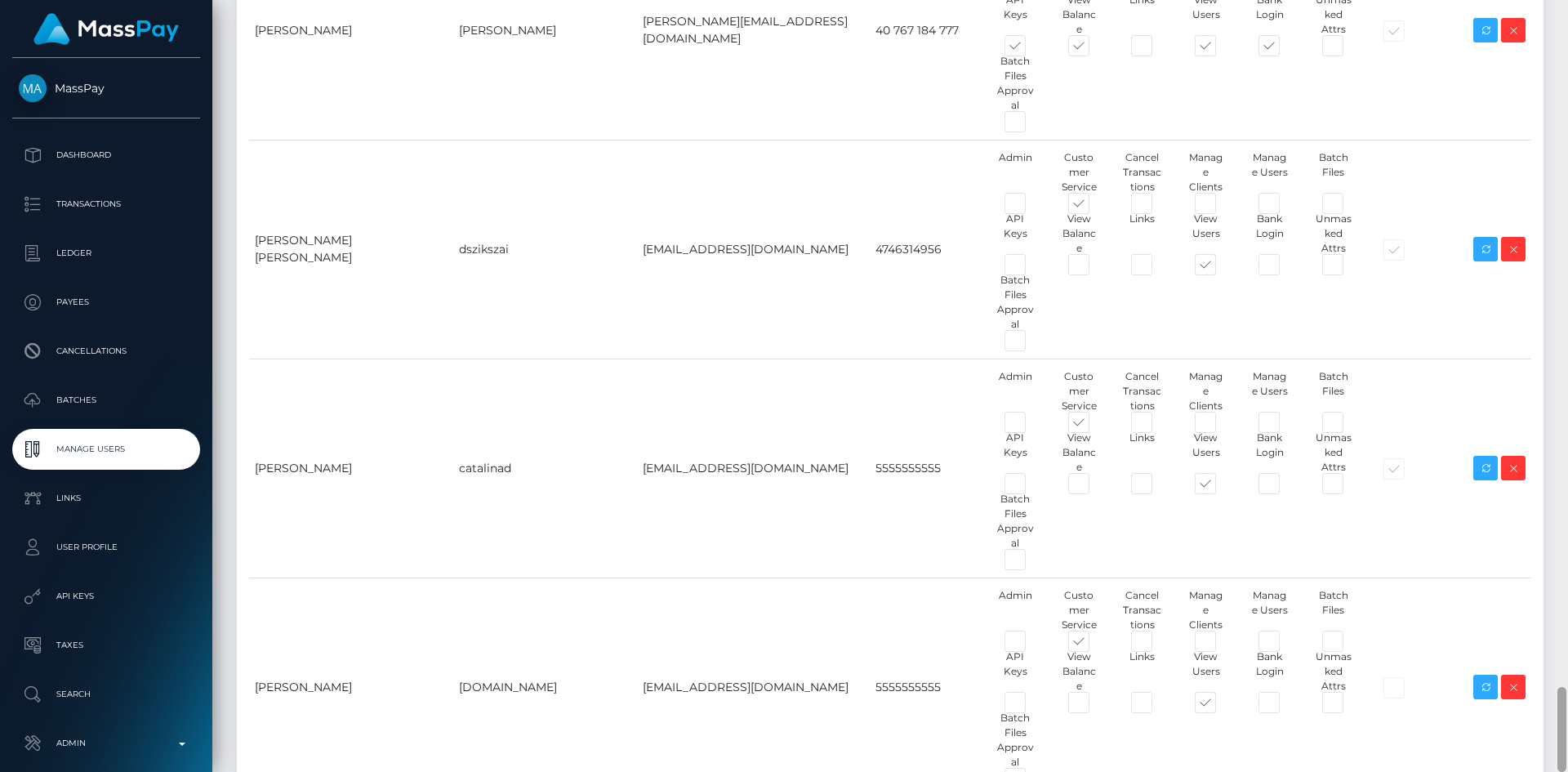
drag, startPoint x: 1562, startPoint y: 338, endPoint x: 1567, endPoint y: 742, distance: 404.0
click at [1567, 742] on div at bounding box center [1561, 386] width 12 height 772
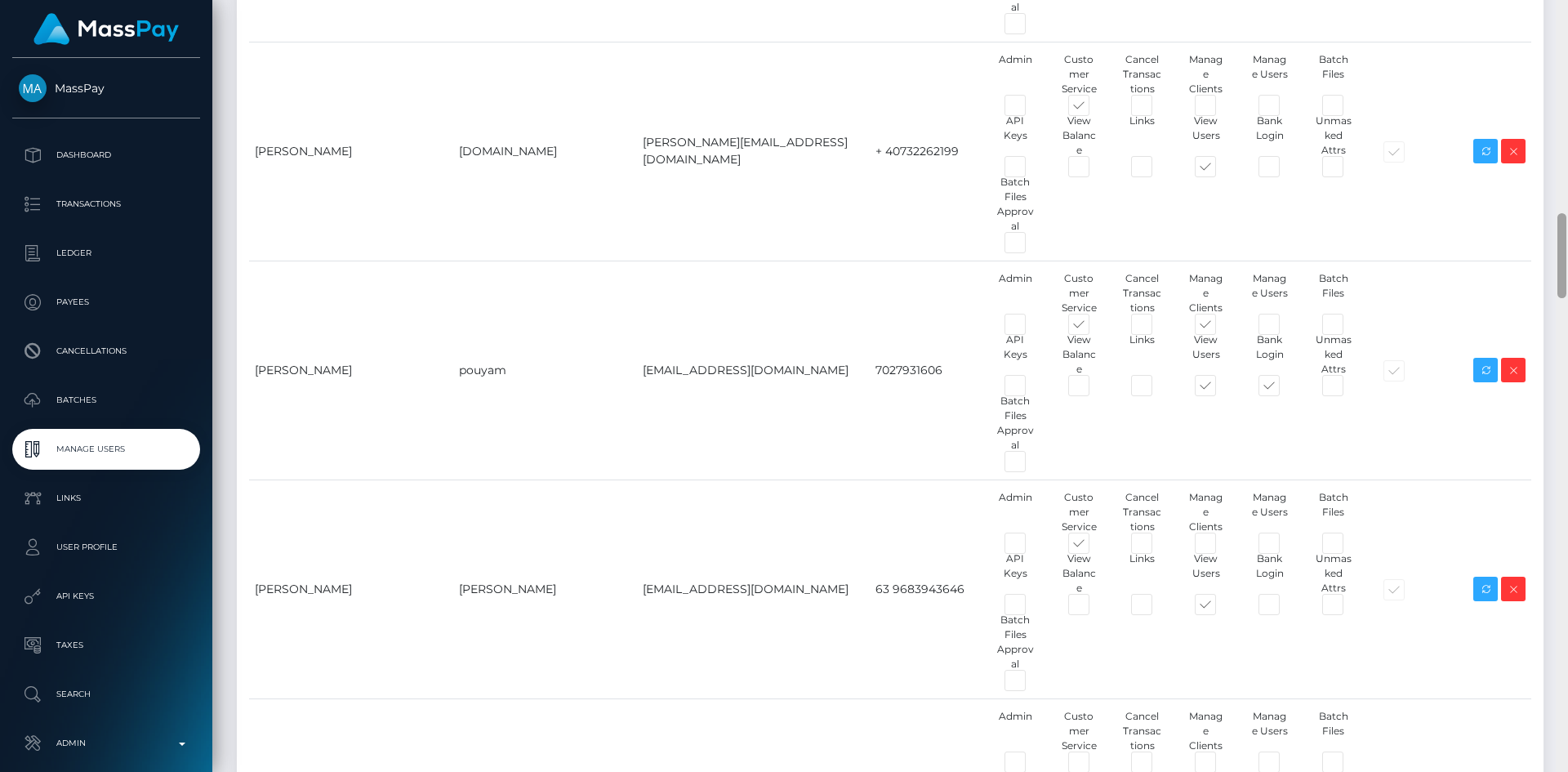
scroll to position [1840, 0]
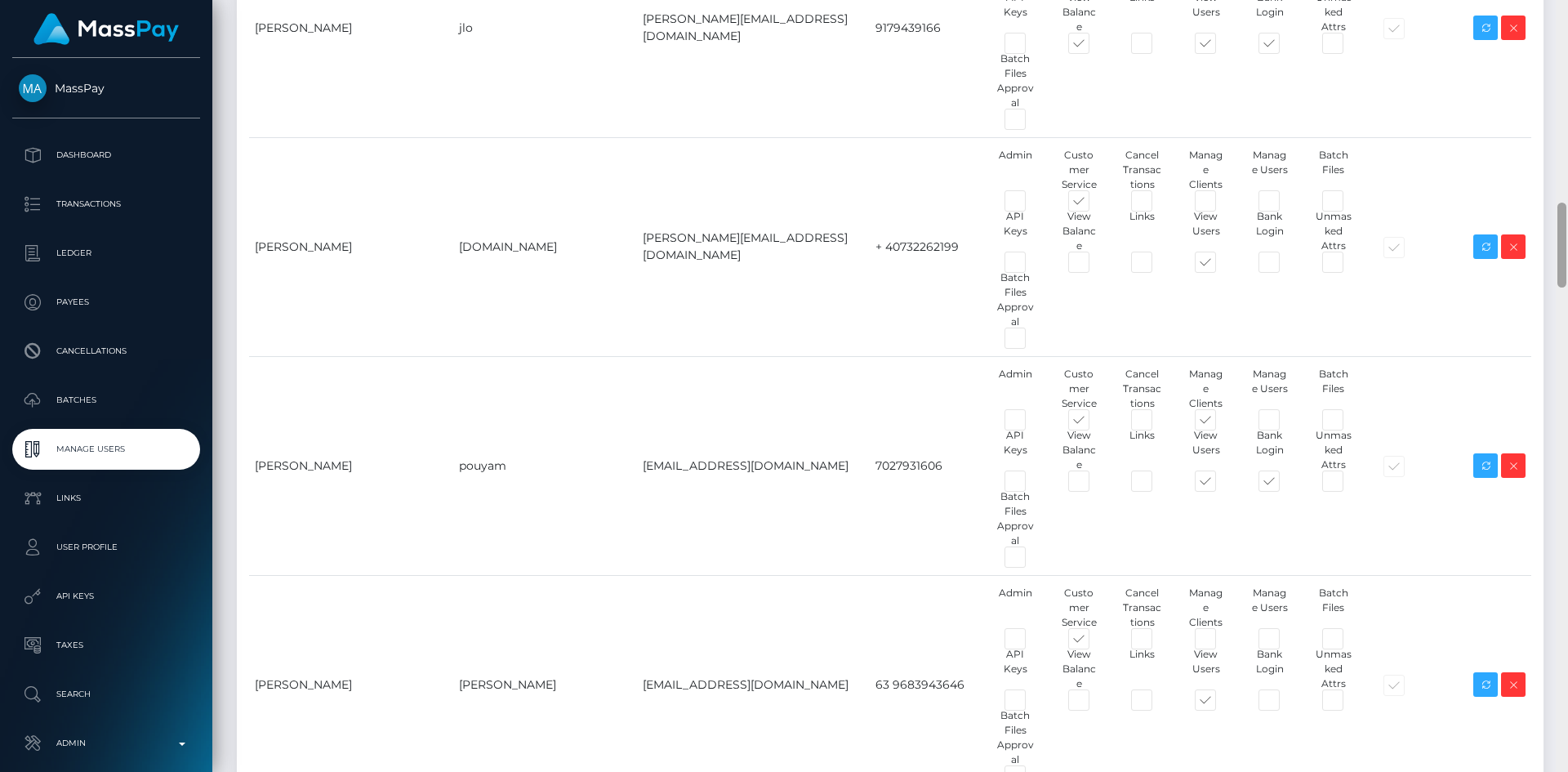
drag, startPoint x: 1562, startPoint y: 699, endPoint x: 1549, endPoint y: 225, distance: 474.2
click at [1549, 225] on div "Manage Users Loading... Loading..." at bounding box center [890, 386] width 1355 height 772
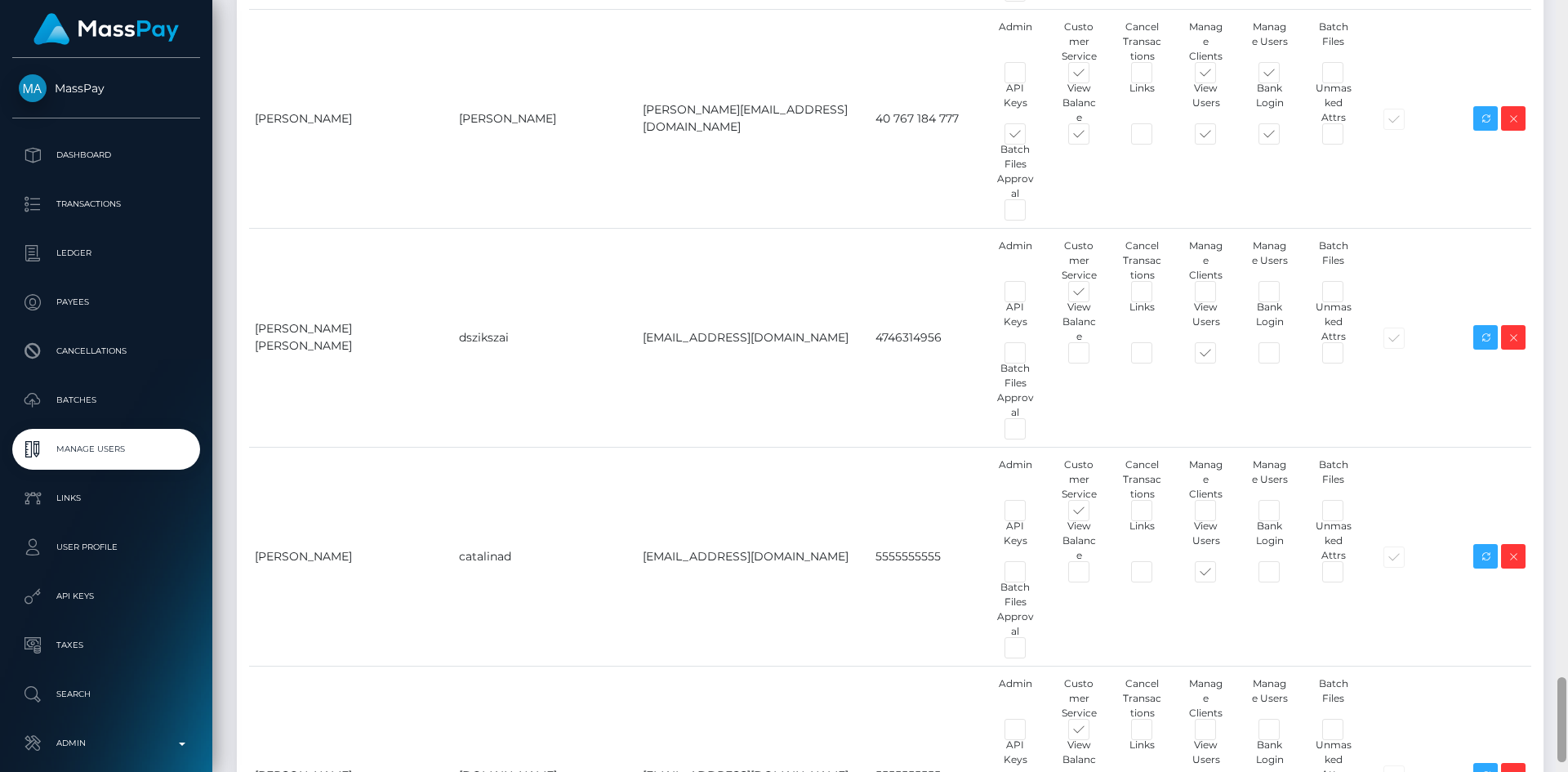
scroll to position [6163, 0]
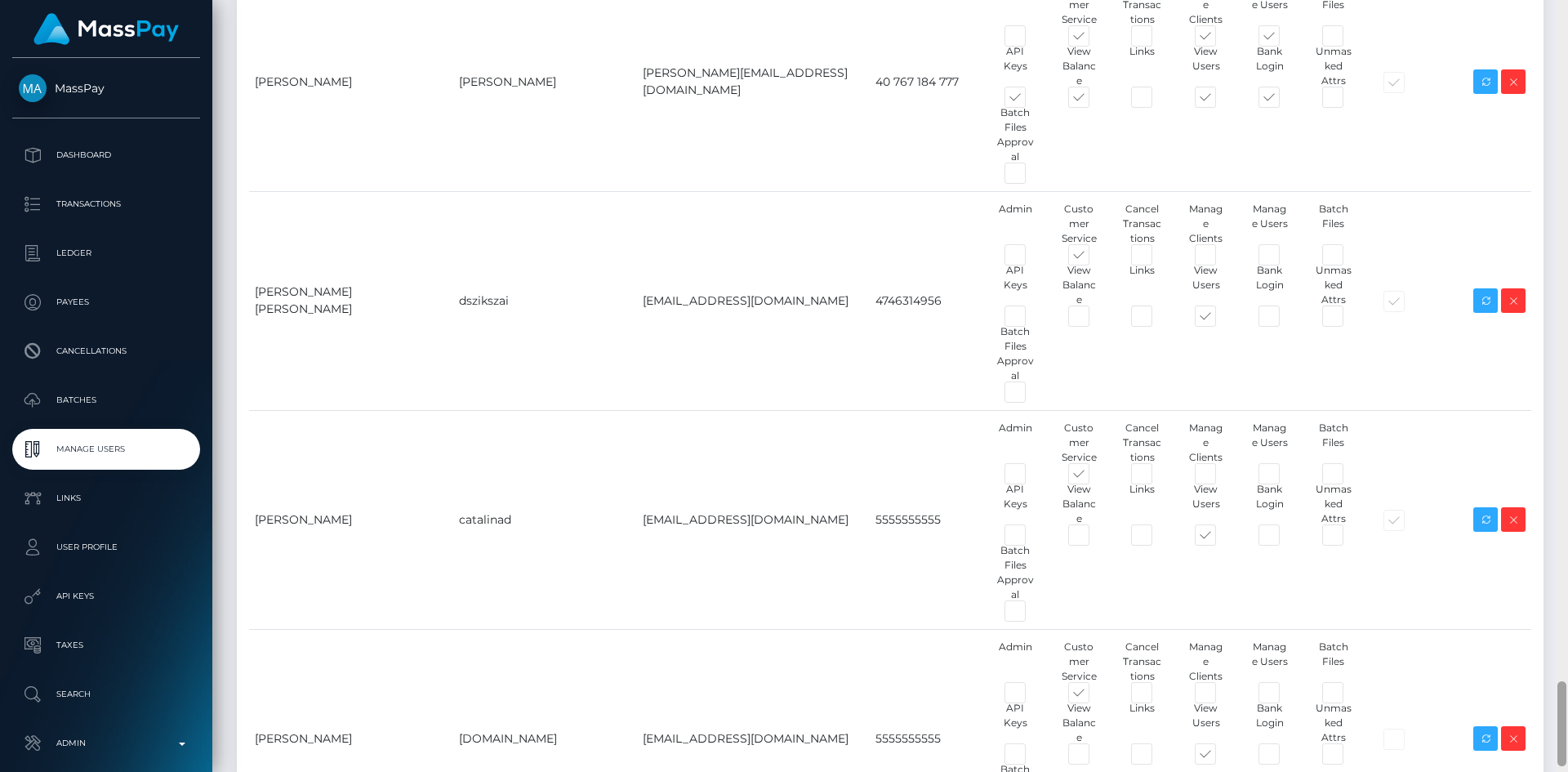
drag, startPoint x: 1558, startPoint y: 279, endPoint x: 1567, endPoint y: 729, distance: 450.1
click at [1567, 729] on div at bounding box center [1561, 386] width 12 height 772
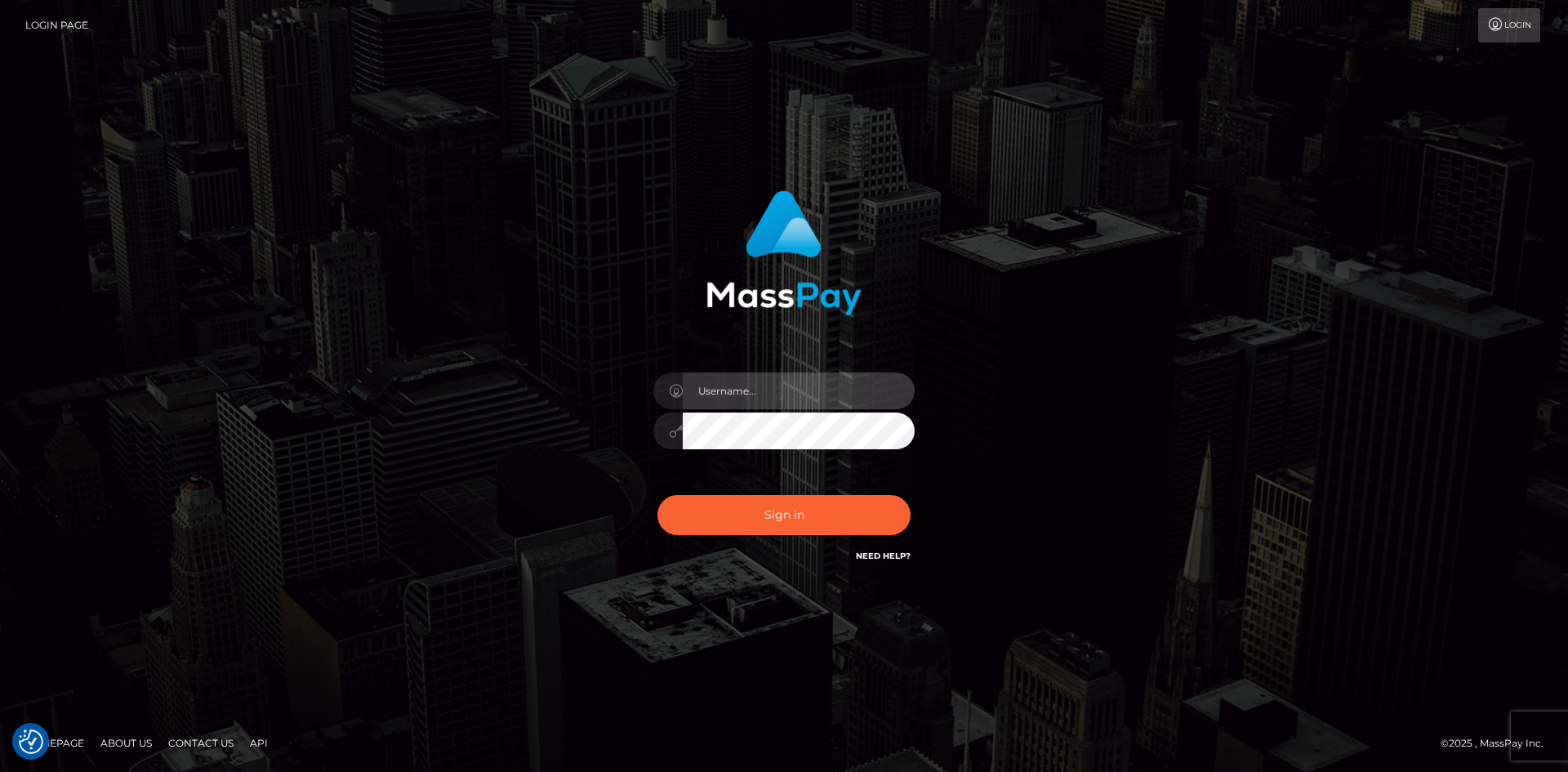
type input "alexstef"
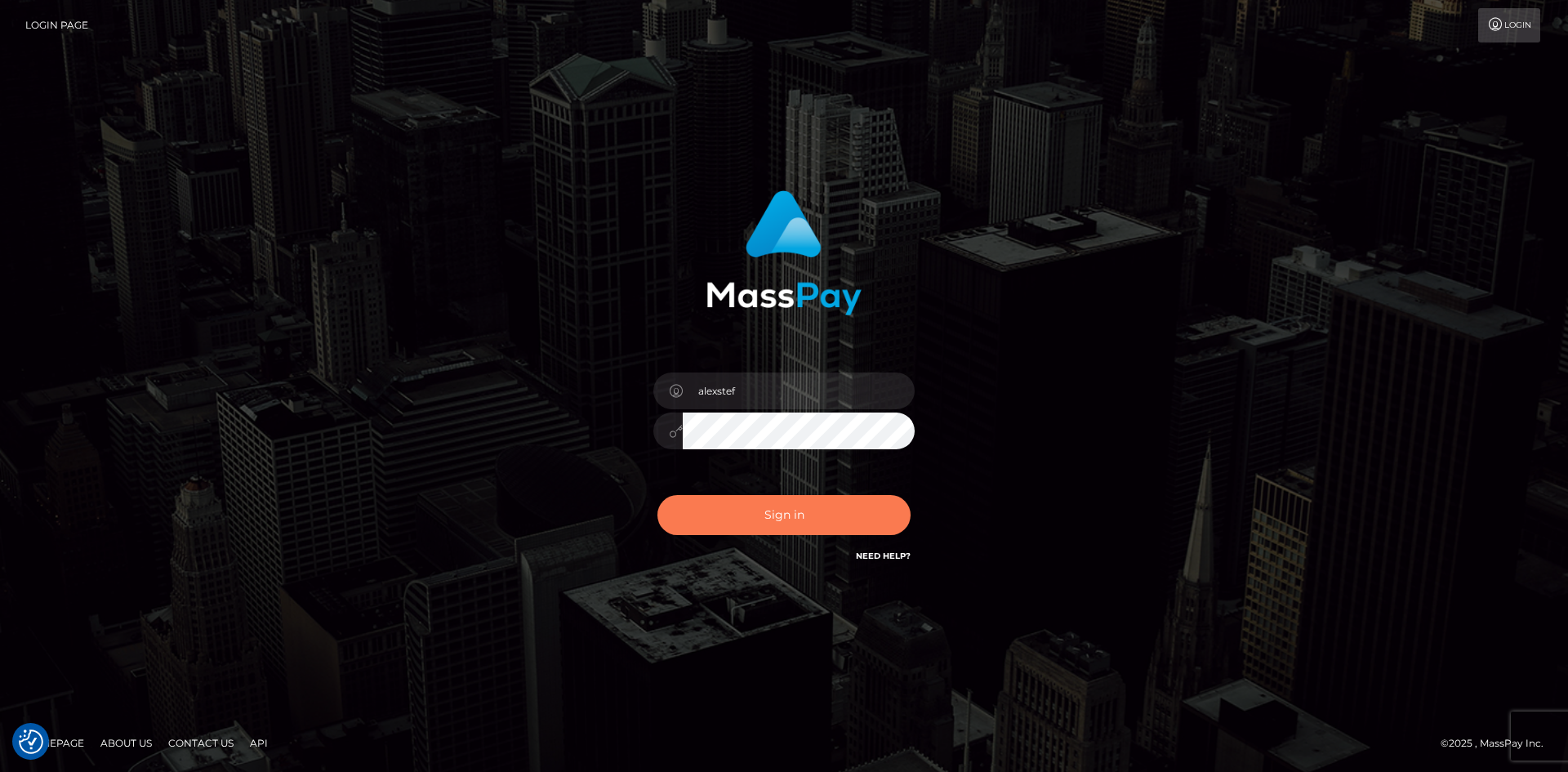
click at [818, 504] on button "Sign in" at bounding box center [783, 514] width 253 height 40
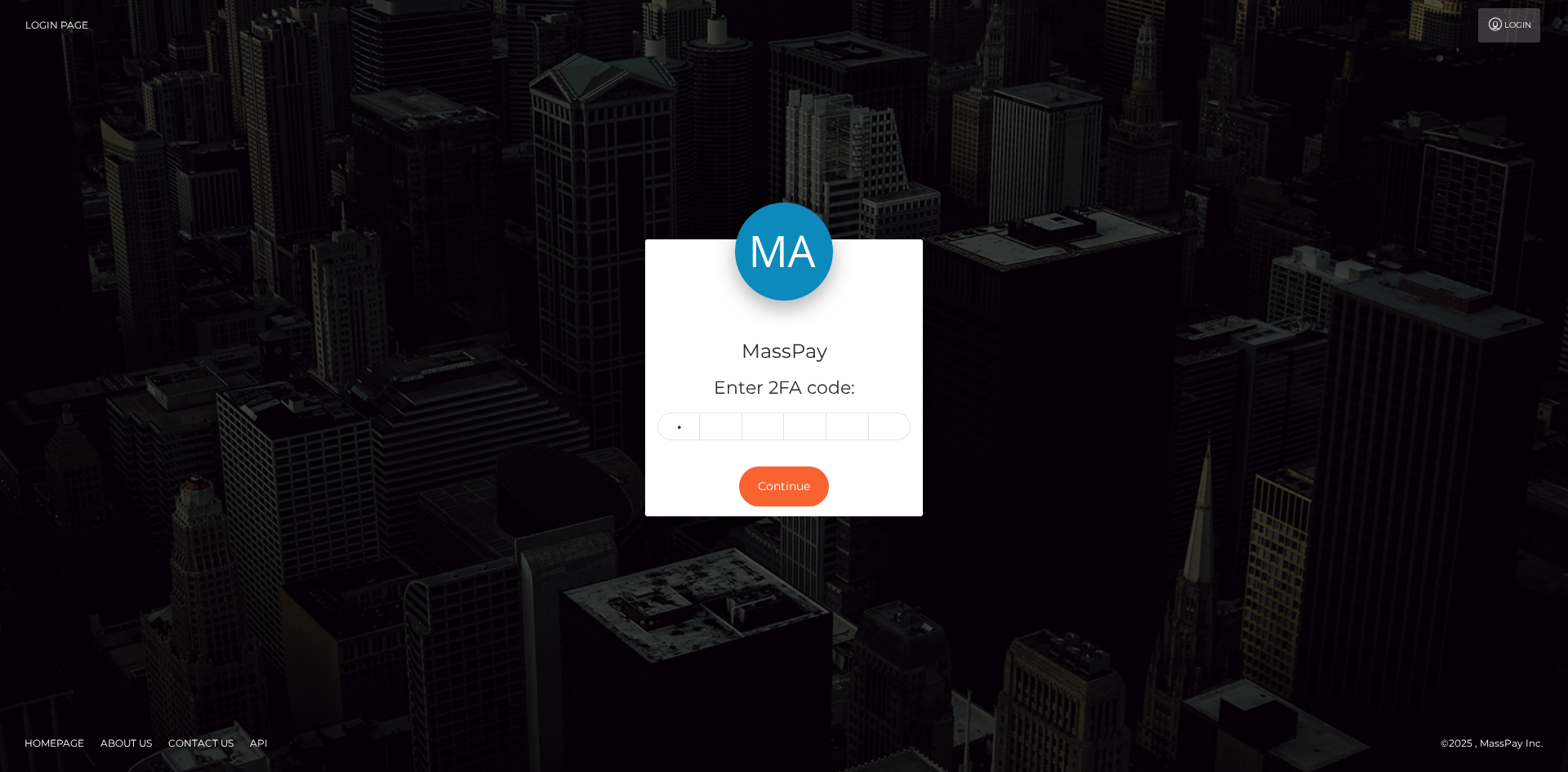
type input "7"
type input "9"
type input "7"
type input "0"
type input "8"
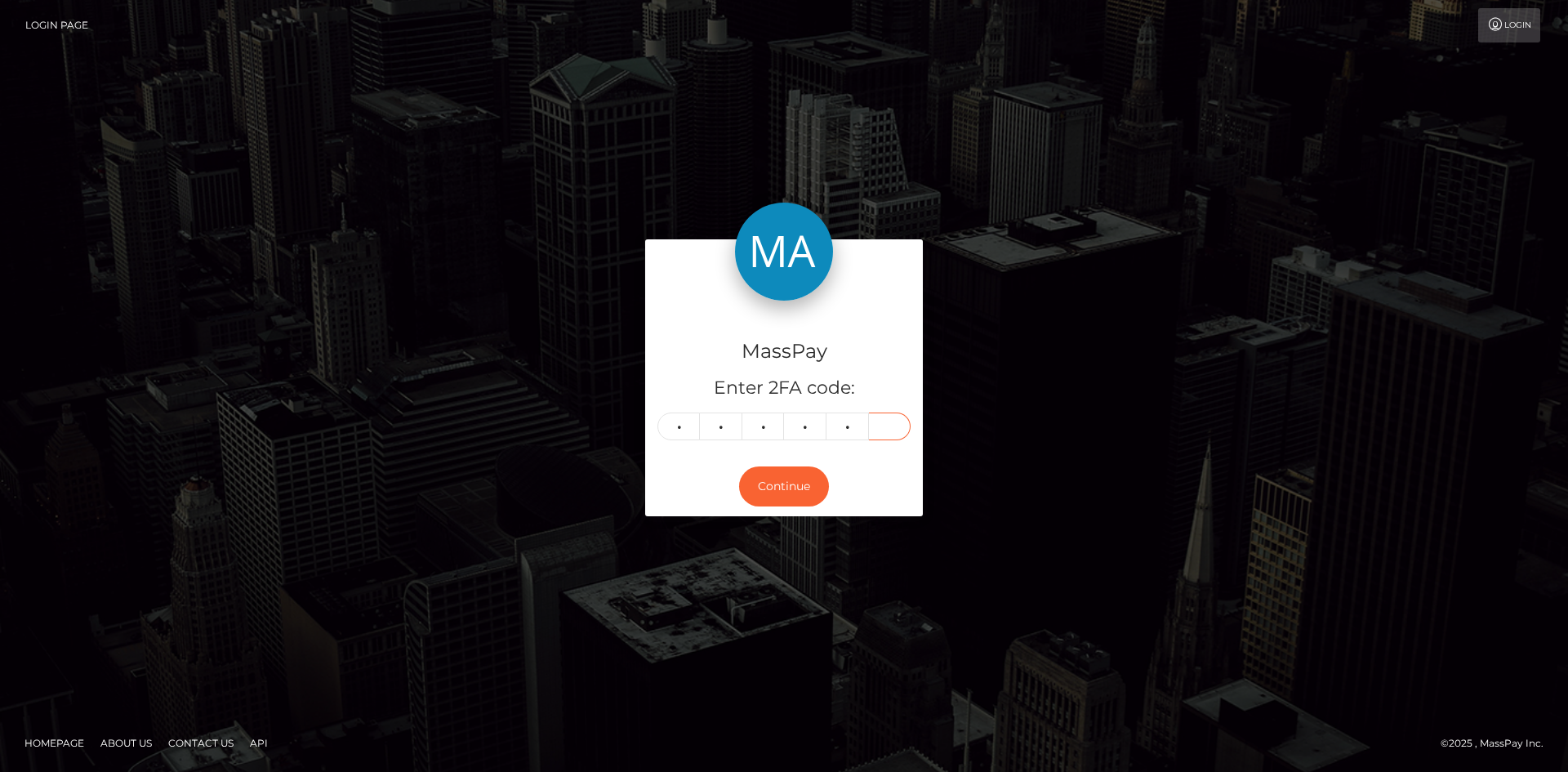
type input "4"
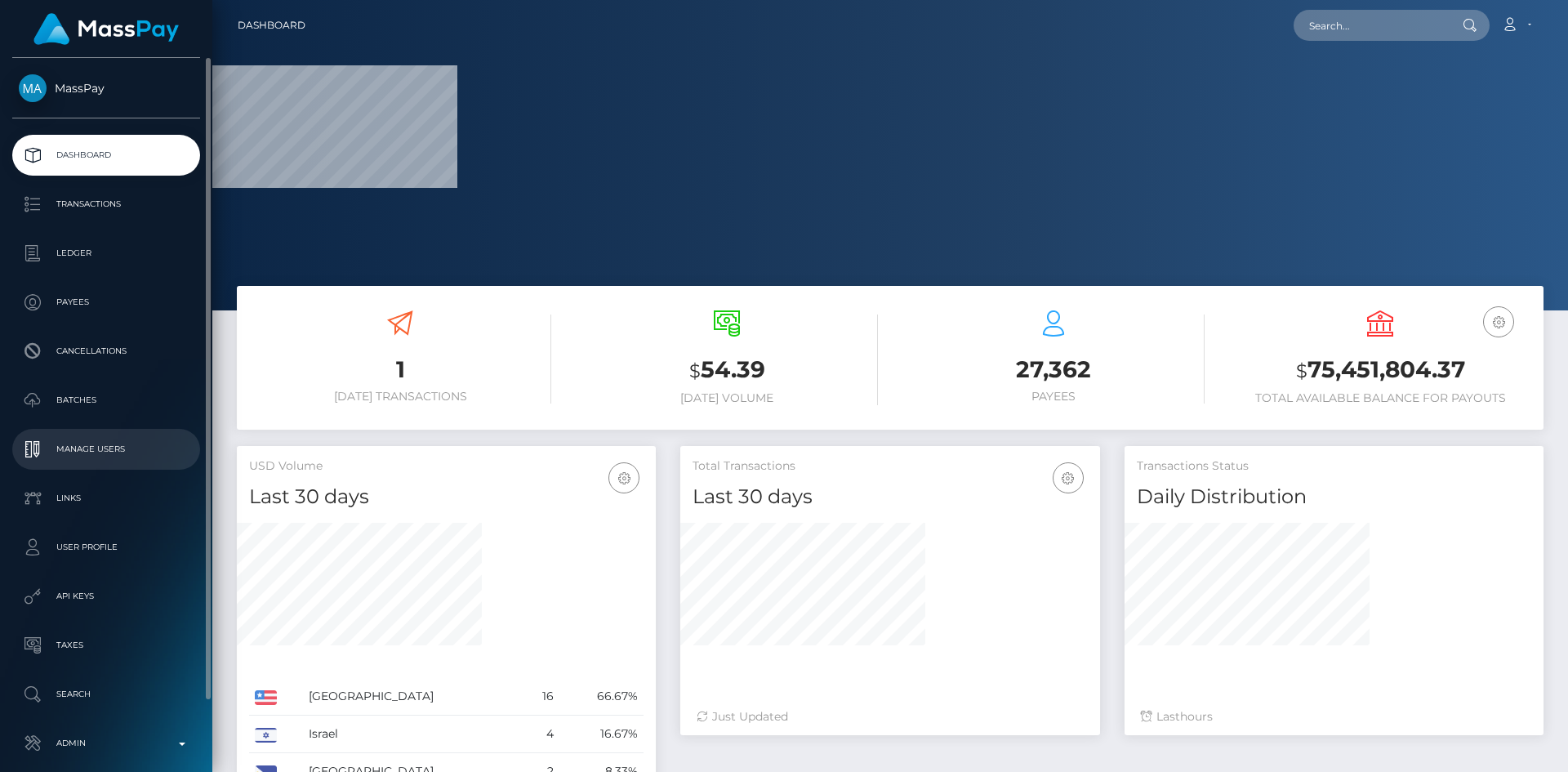
click at [124, 444] on p "Manage Users" at bounding box center [106, 449] width 175 height 24
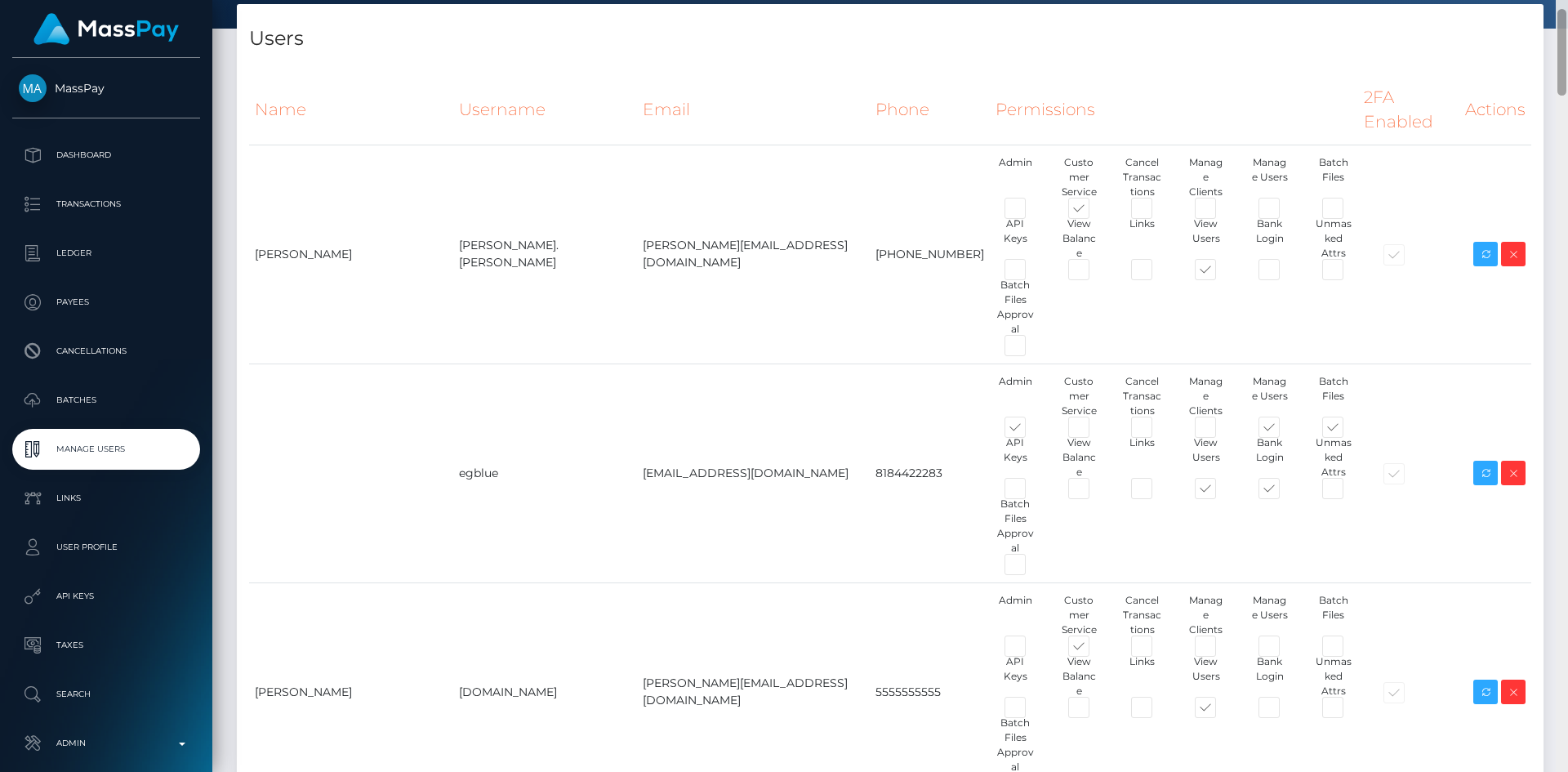
scroll to position [853, 0]
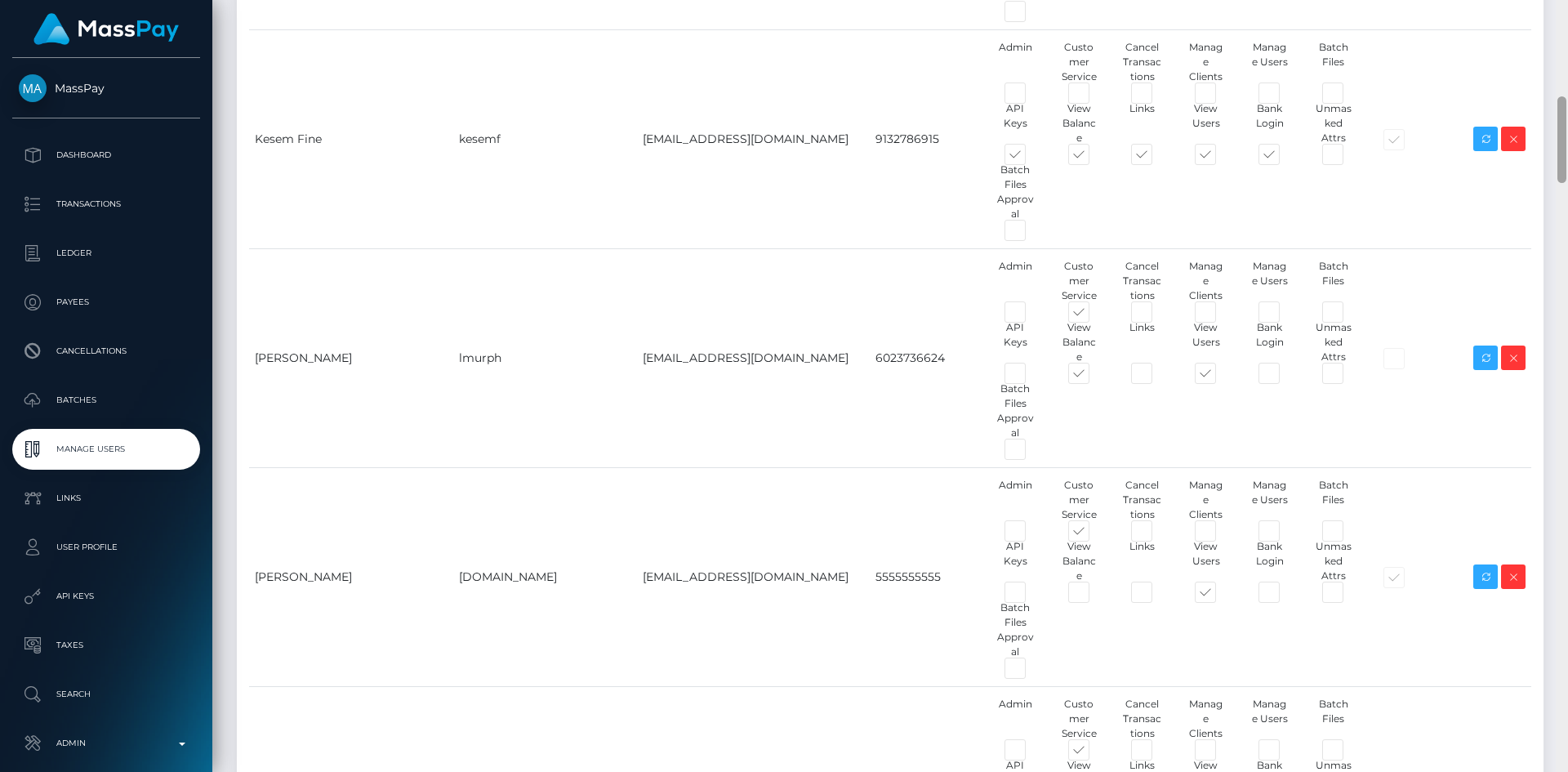
drag, startPoint x: 1566, startPoint y: 64, endPoint x: 1565, endPoint y: 100, distance: 36.0
click at [1565, 100] on div at bounding box center [1561, 386] width 12 height 772
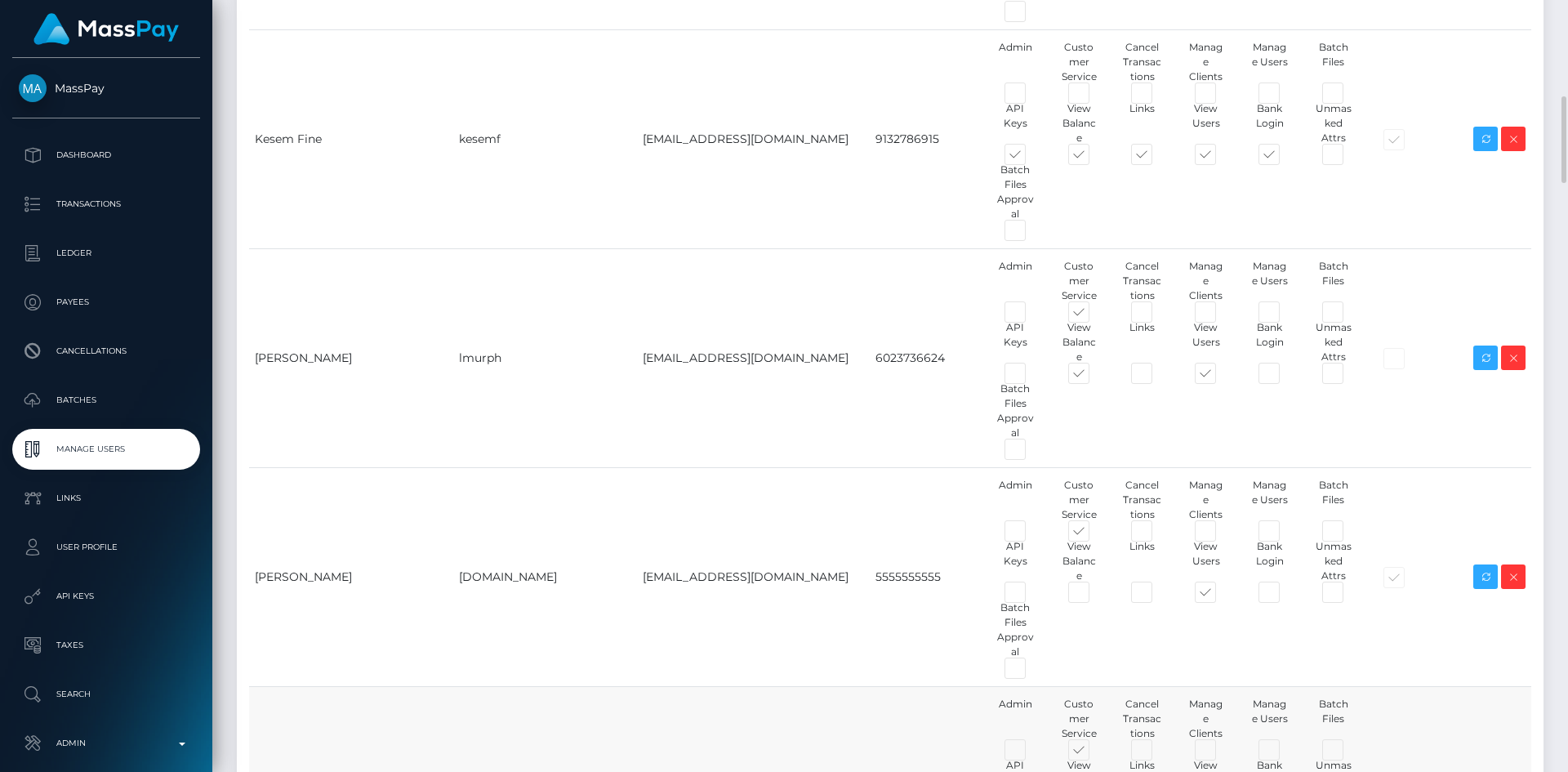
copy tr "andrea@masspay.io"
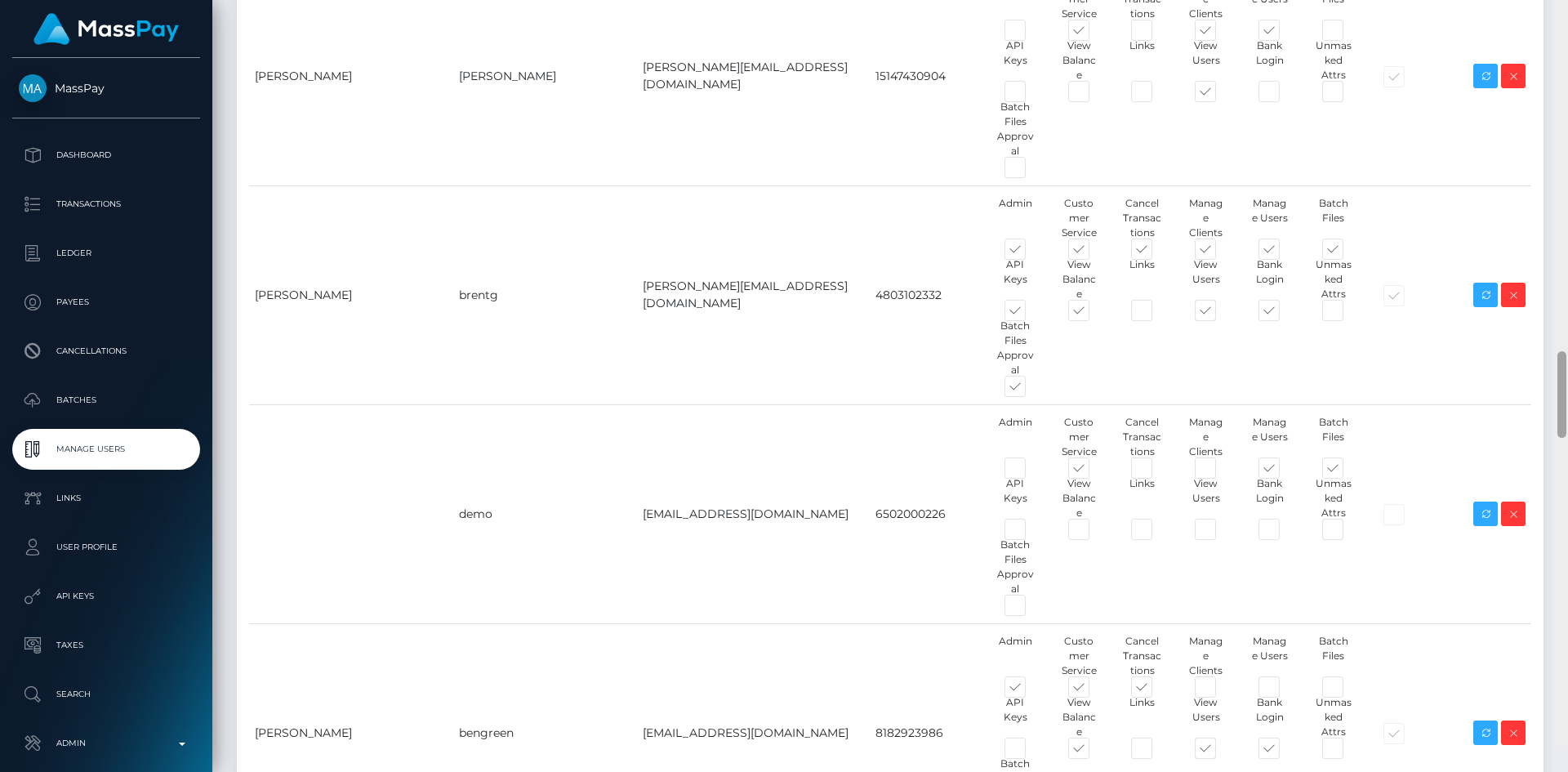
scroll to position [3331, 0]
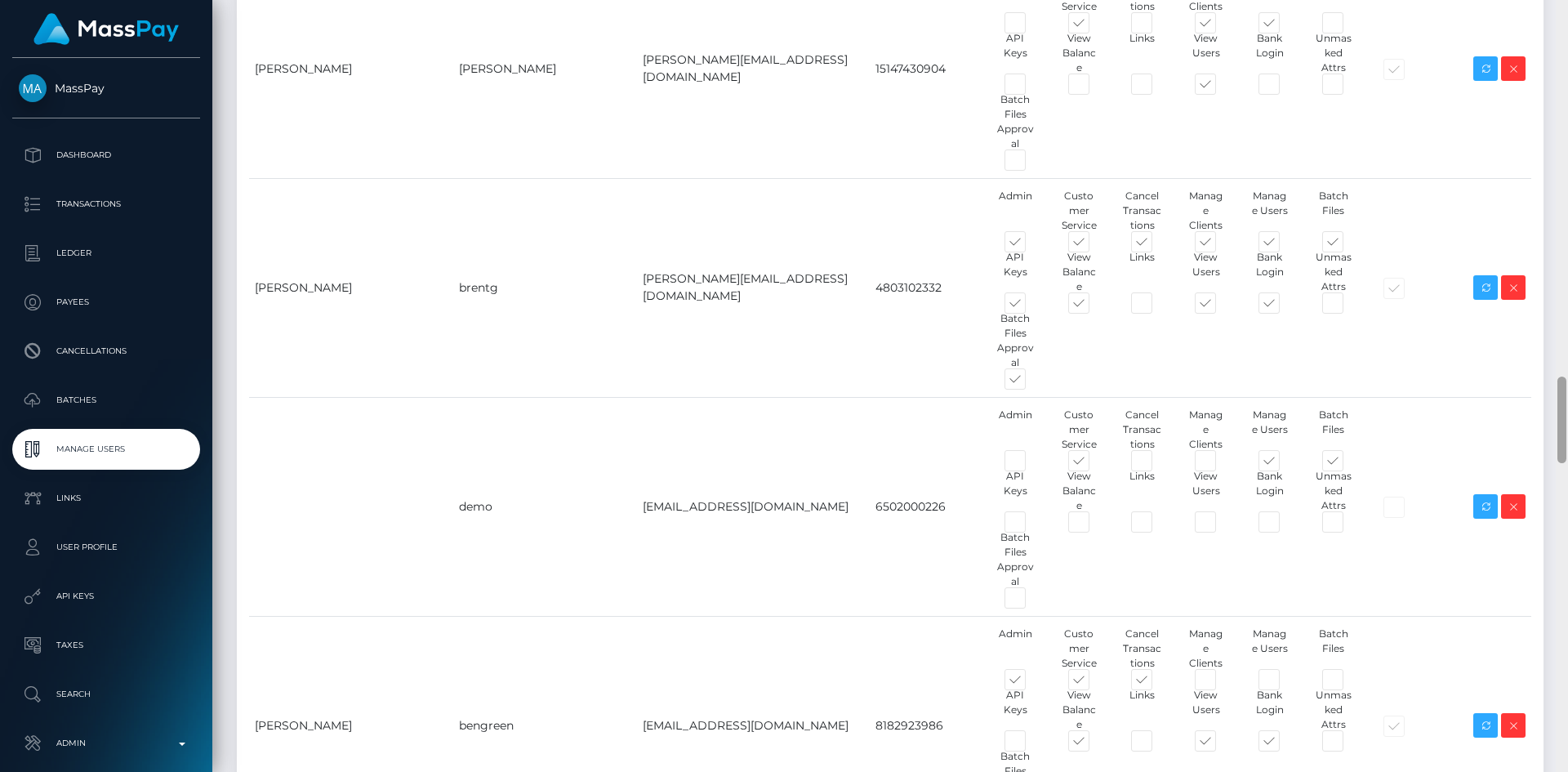
drag, startPoint x: 1560, startPoint y: 166, endPoint x: 1557, endPoint y: 437, distance: 271.0
click at [1557, 437] on div at bounding box center [1561, 419] width 9 height 86
drag, startPoint x: 256, startPoint y: 177, endPoint x: 690, endPoint y: 182, distance: 434.0
copy tr "Roxana Ionescu roxanai roxana@masspay.io"
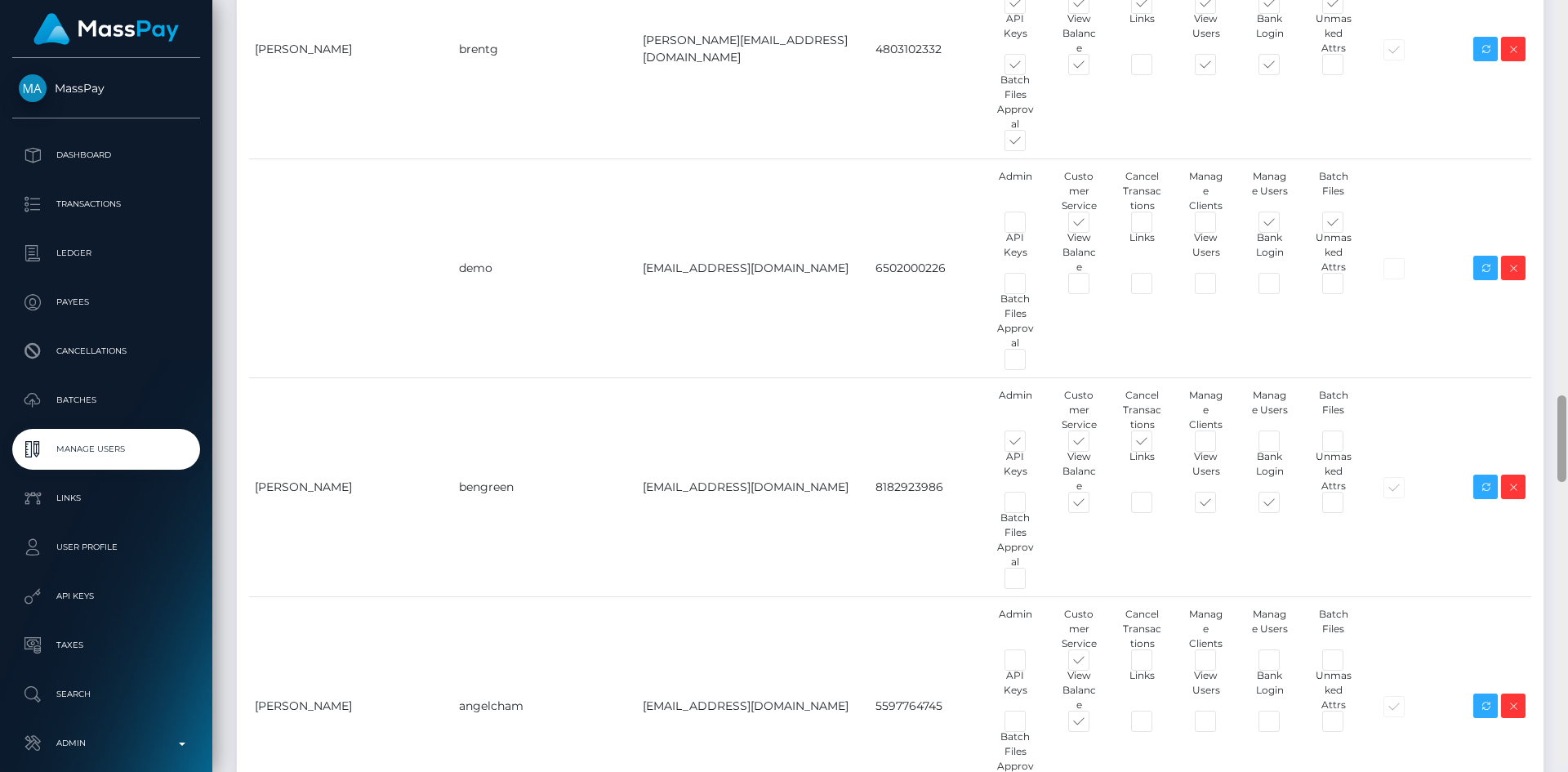
scroll to position [3555, 0]
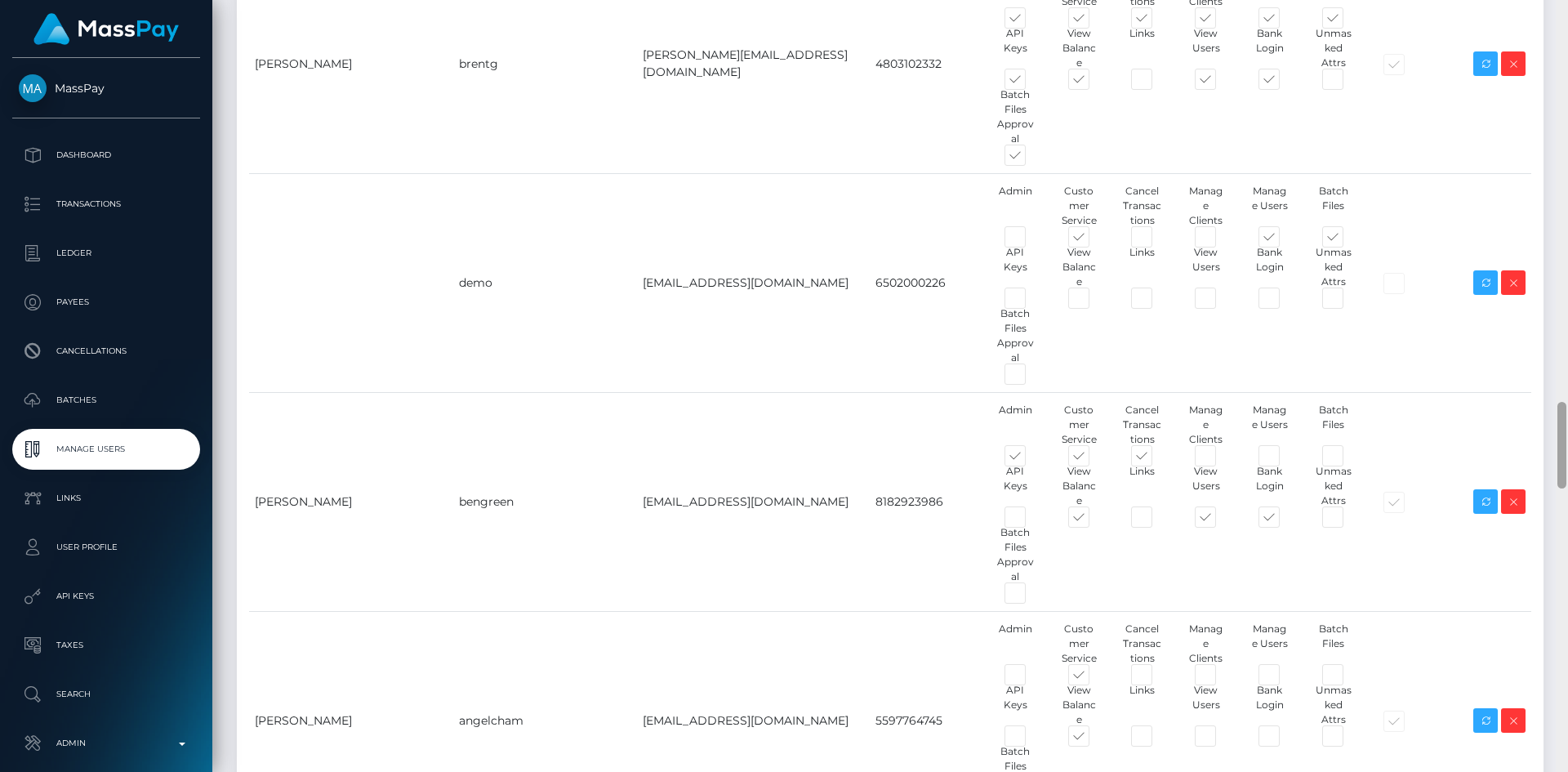
drag, startPoint x: 1561, startPoint y: 391, endPoint x: 1566, endPoint y: 416, distance: 25.5
click at [1566, 416] on div at bounding box center [1561, 386] width 12 height 772
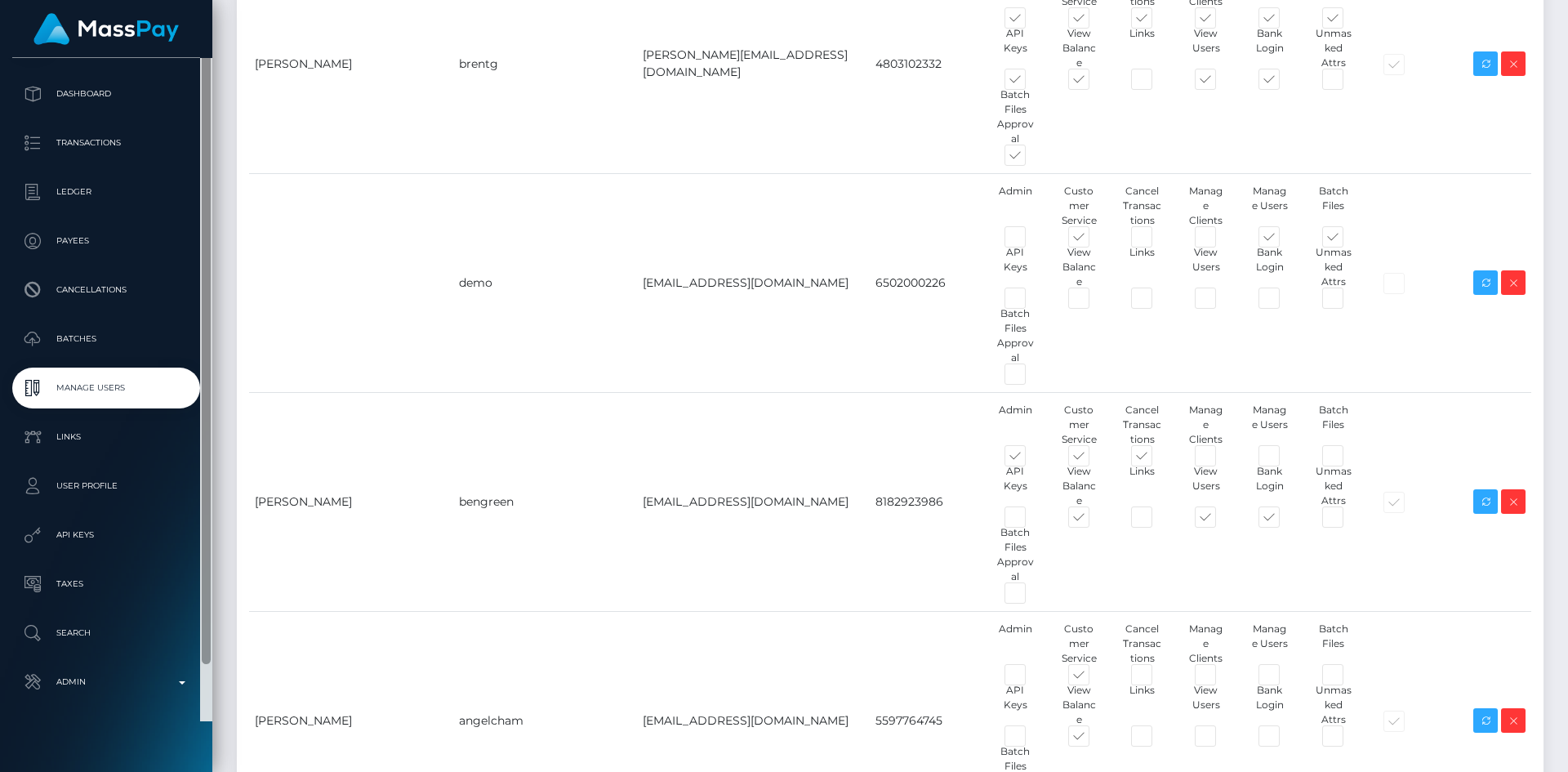
scroll to position [77, 0]
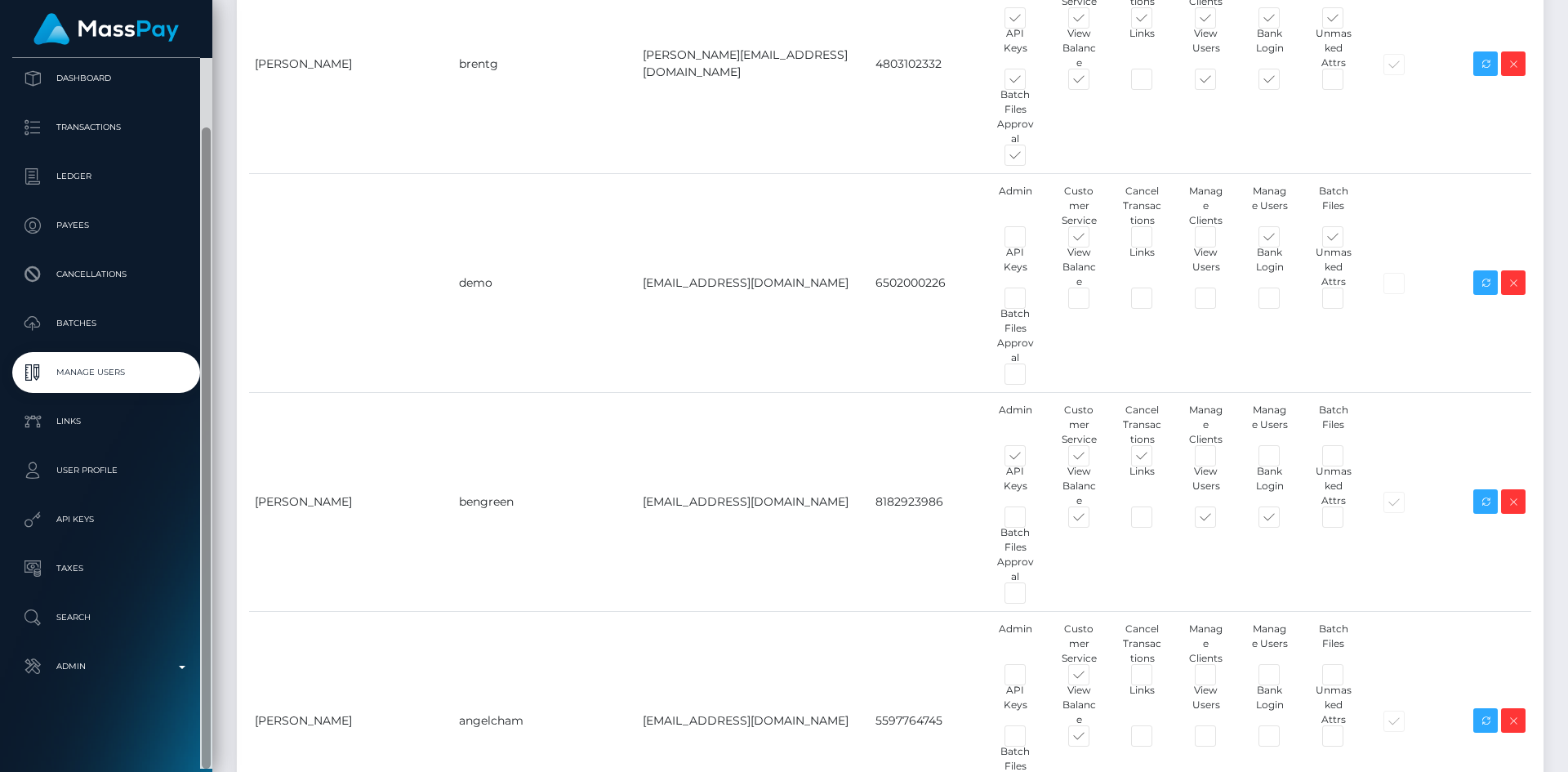
drag, startPoint x: 206, startPoint y: 585, endPoint x: 207, endPoint y: 716, distance: 131.0
click at [207, 716] on div at bounding box center [206, 447] width 9 height 641
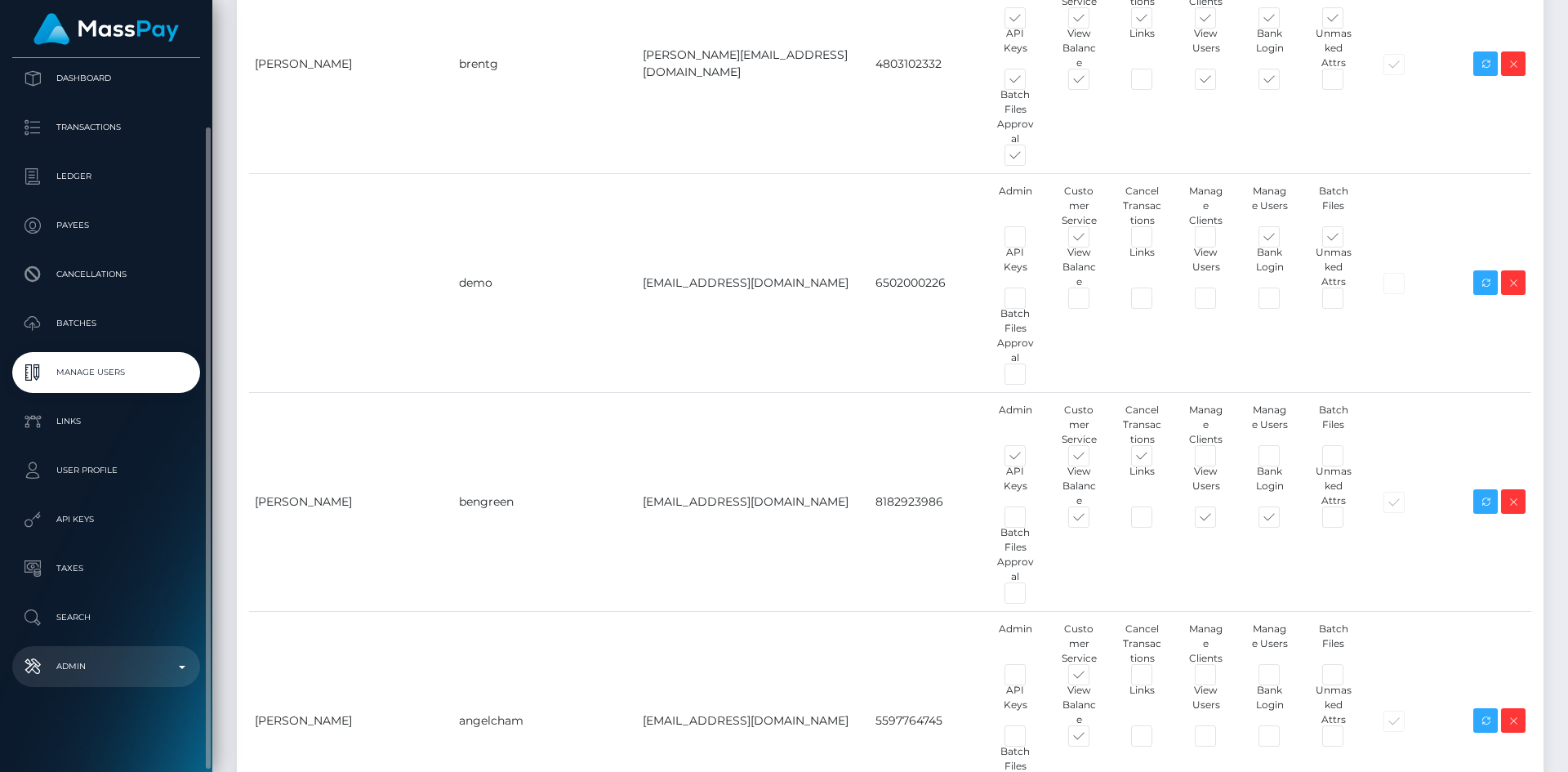
click at [126, 669] on p "Admin" at bounding box center [106, 667] width 175 height 24
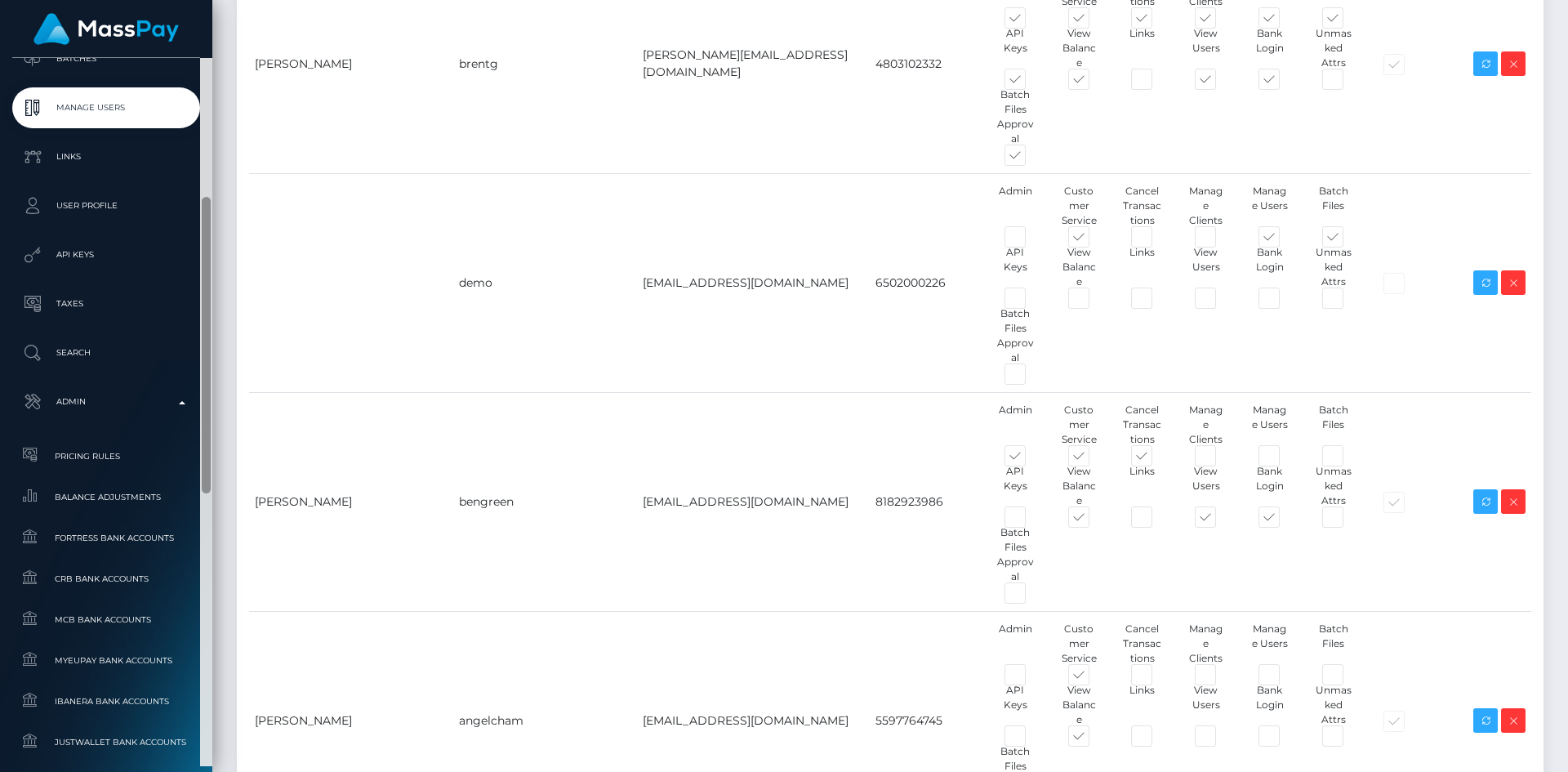
drag, startPoint x: 204, startPoint y: 537, endPoint x: 205, endPoint y: 769, distance: 232.0
click at [204, 771] on html "MassPay Dashboard Transactions Ledger Payees Cancellations Links" at bounding box center [784, 386] width 1568 height 772
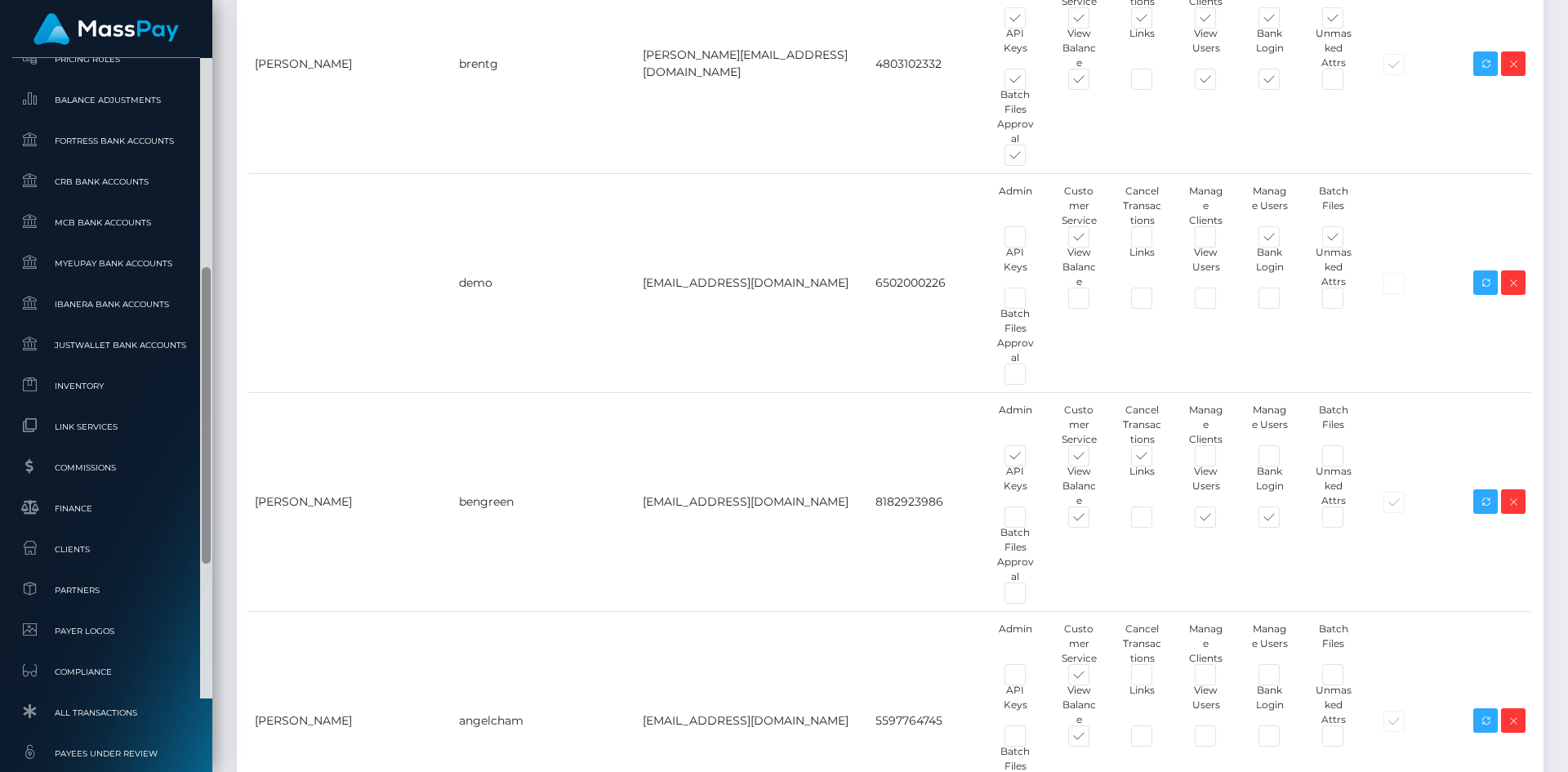
scroll to position [740, 0]
drag, startPoint x: 204, startPoint y: 418, endPoint x: 206, endPoint y: 523, distance: 105.0
click at [206, 523] on div at bounding box center [206, 413] width 9 height 297
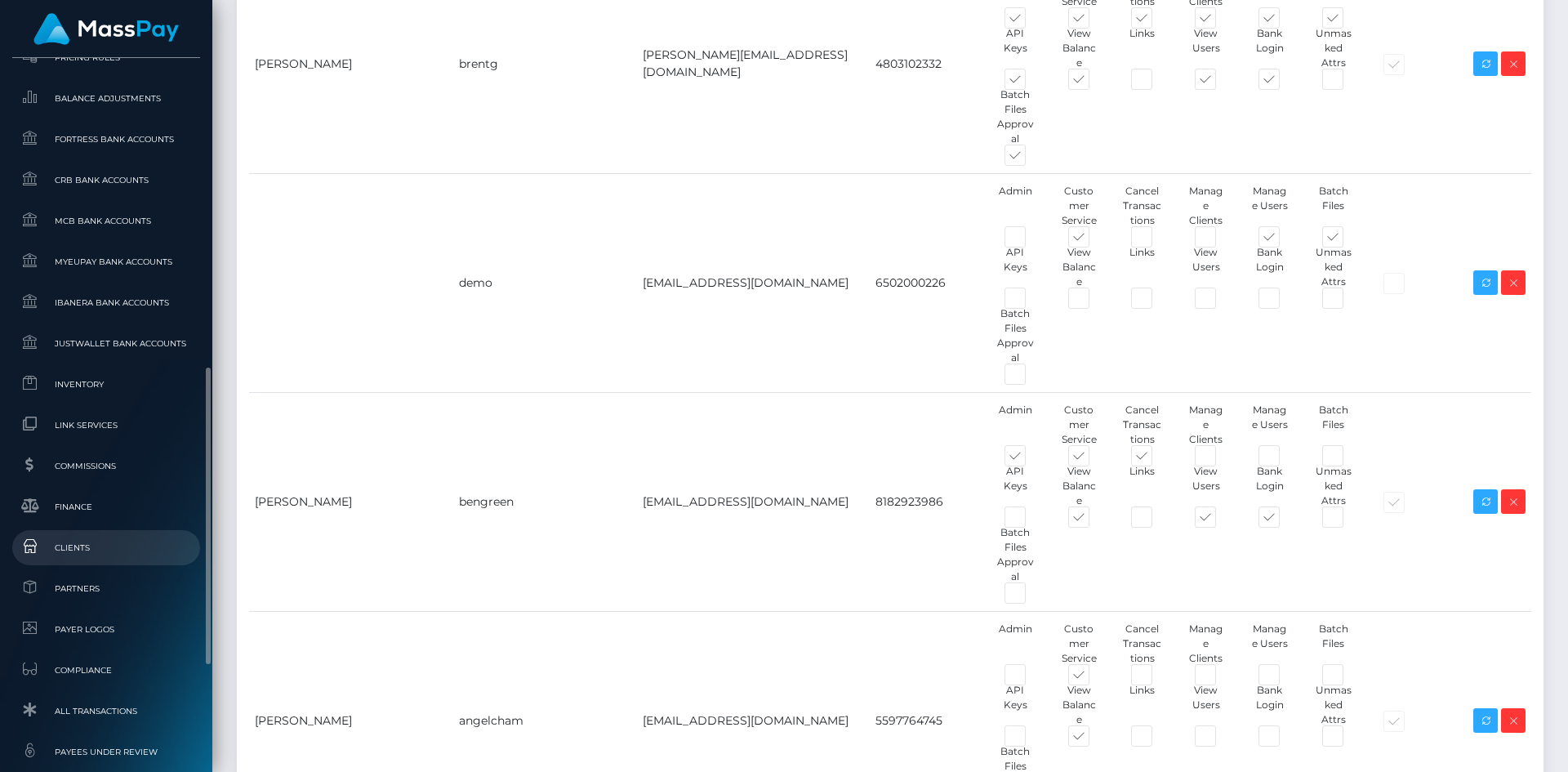
click at [119, 556] on span "Clients" at bounding box center [106, 547] width 175 height 19
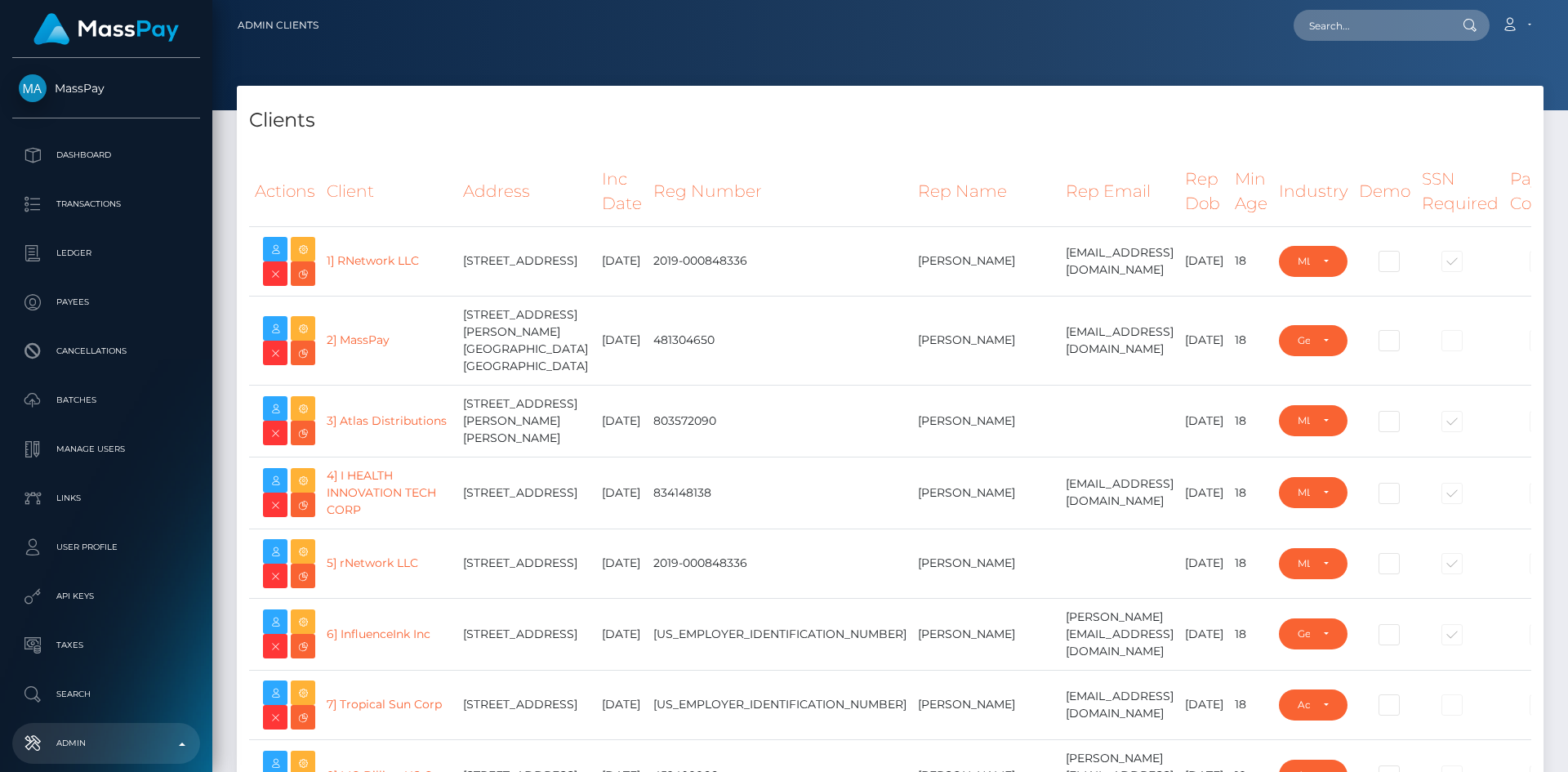
select select "223"
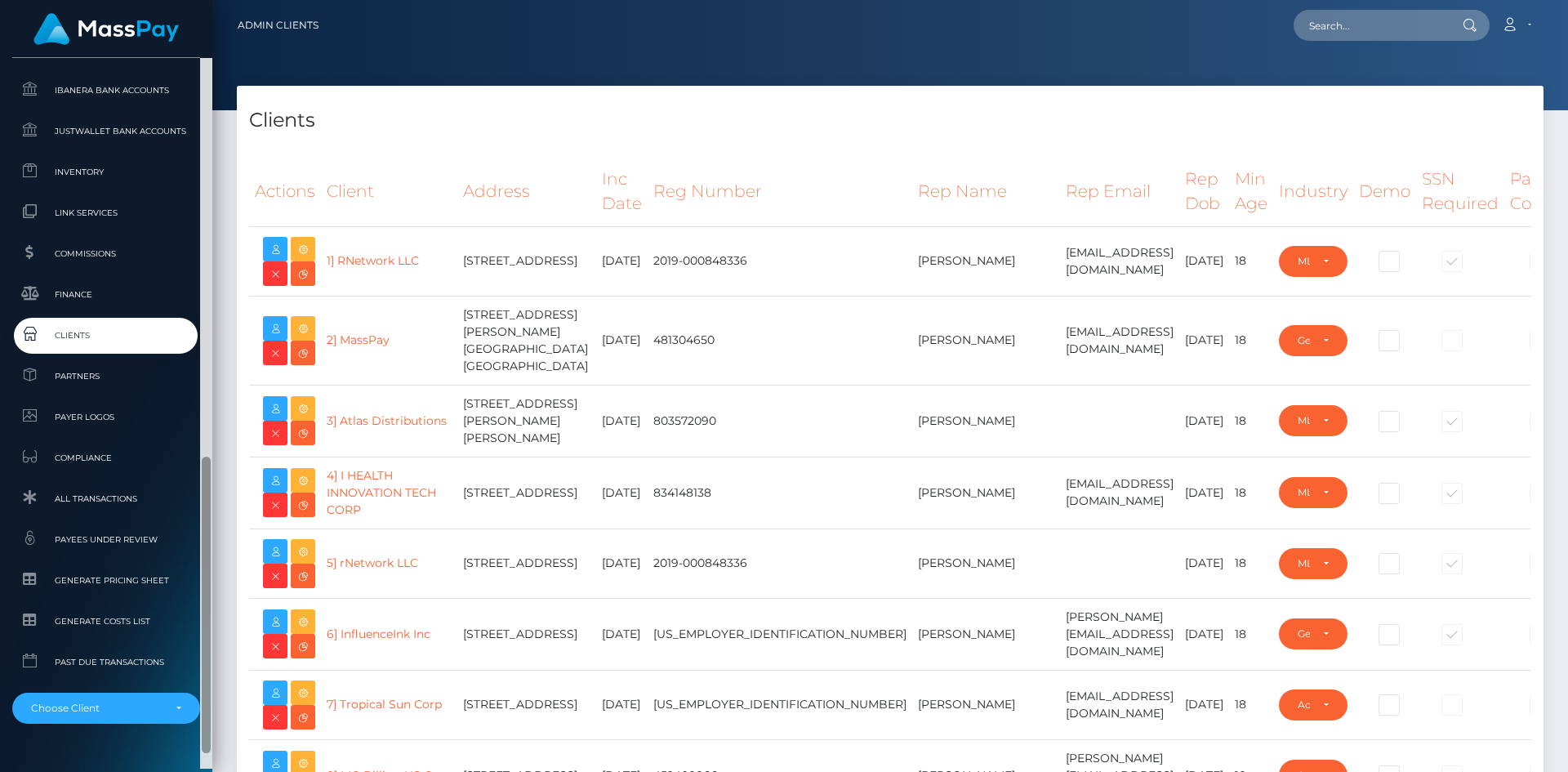
scroll to position [956, 0]
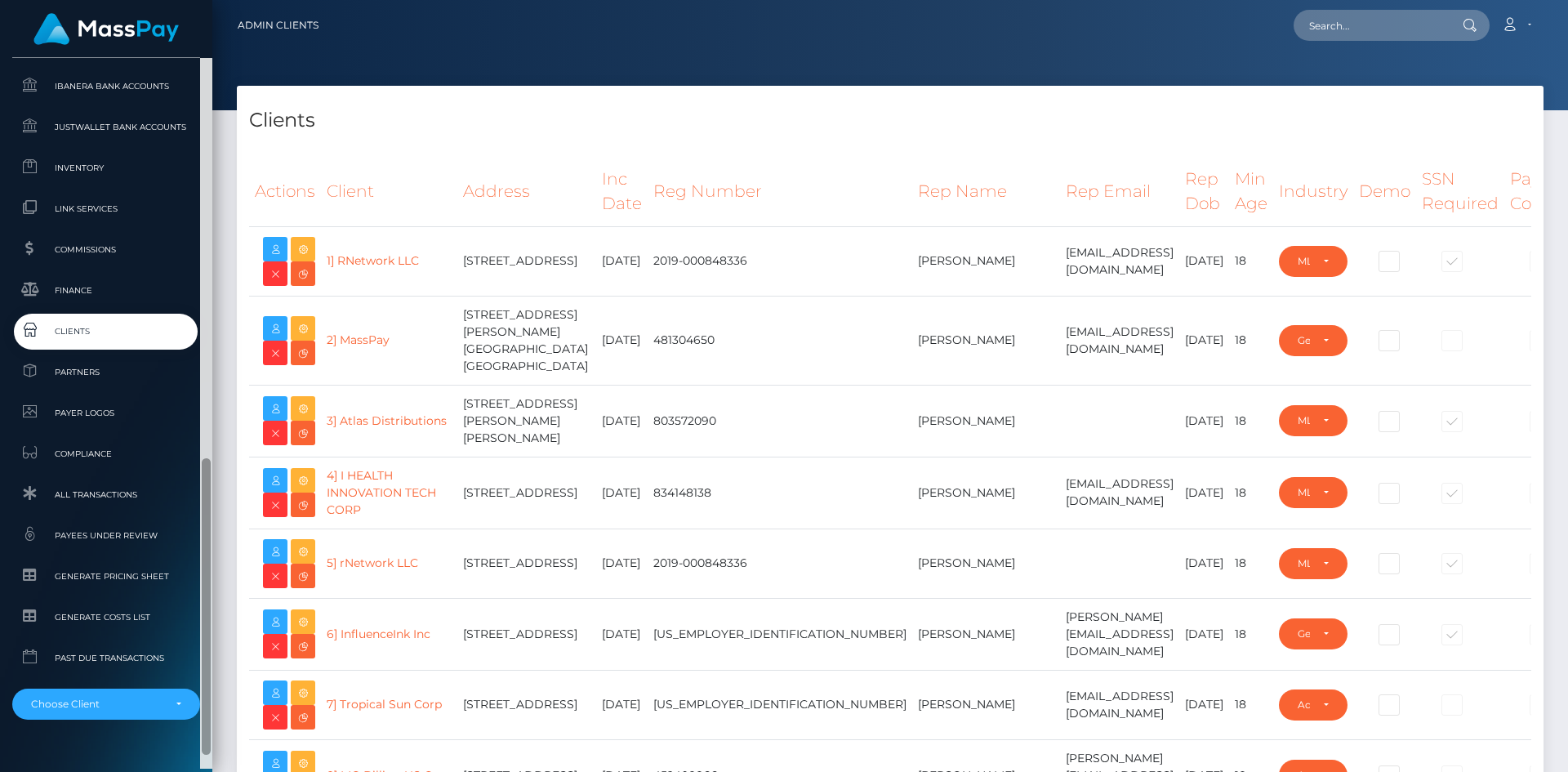
drag, startPoint x: 206, startPoint y: 312, endPoint x: 202, endPoint y: 714, distance: 402.0
click at [202, 714] on div at bounding box center [206, 606] width 9 height 297
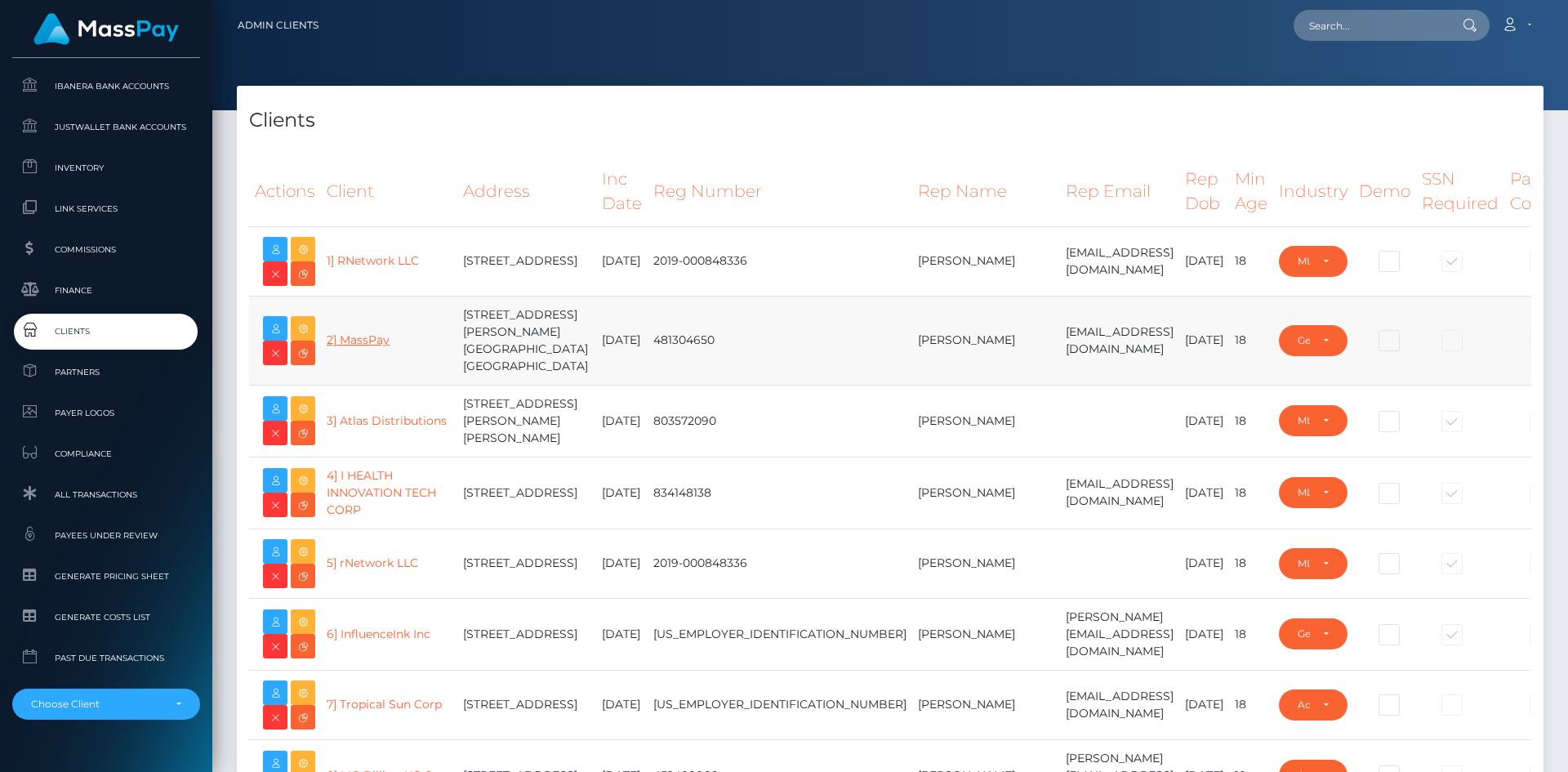
click at [374, 345] on link "2] MassPay" at bounding box center [358, 339] width 63 height 15
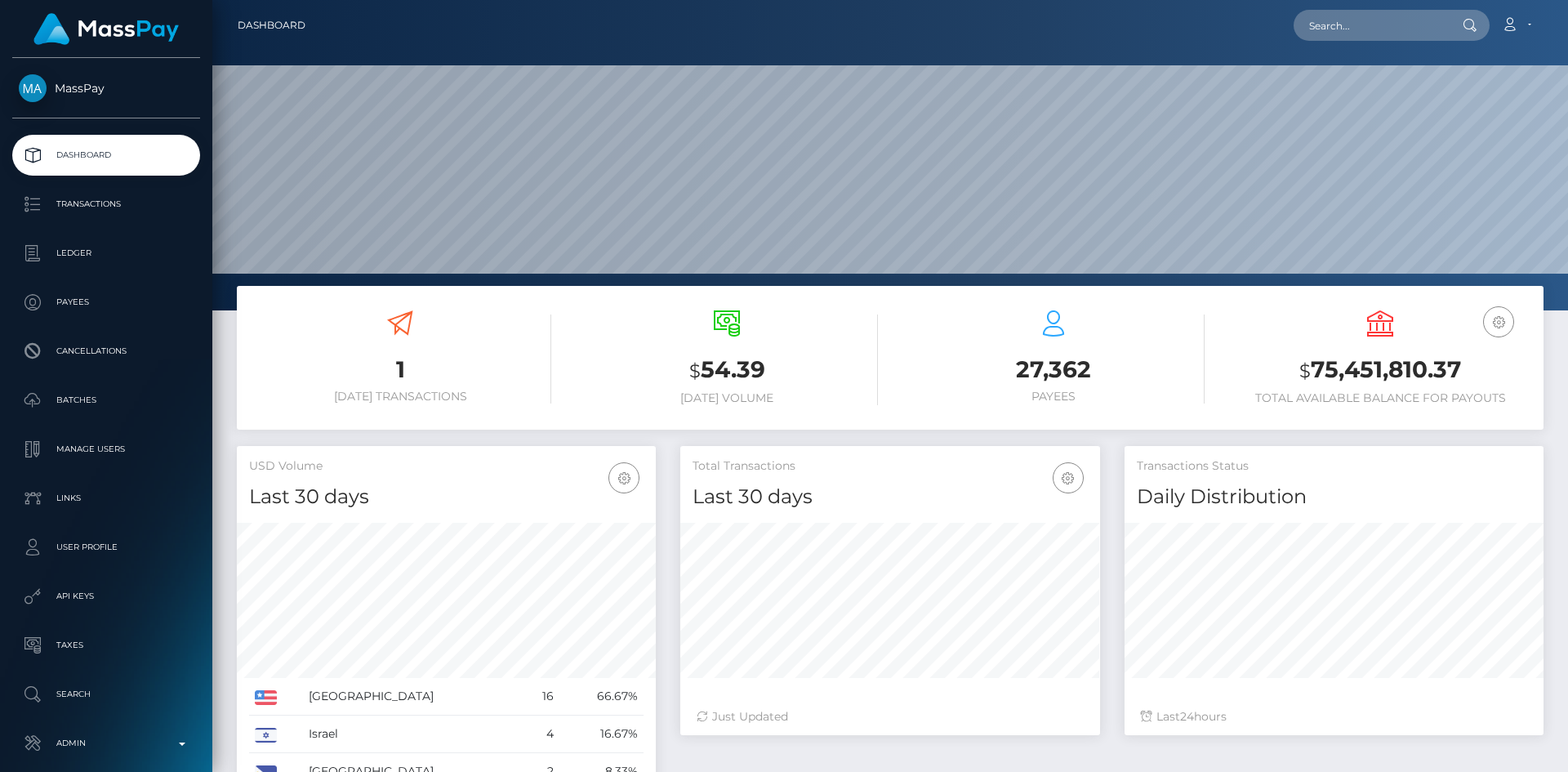
scroll to position [290, 420]
click at [1328, 29] on input "text" at bounding box center [1370, 25] width 154 height 31
paste input "pout_3mKlsY8rKxL3f"
type input "pout_3mKlsY8rKxL3f"
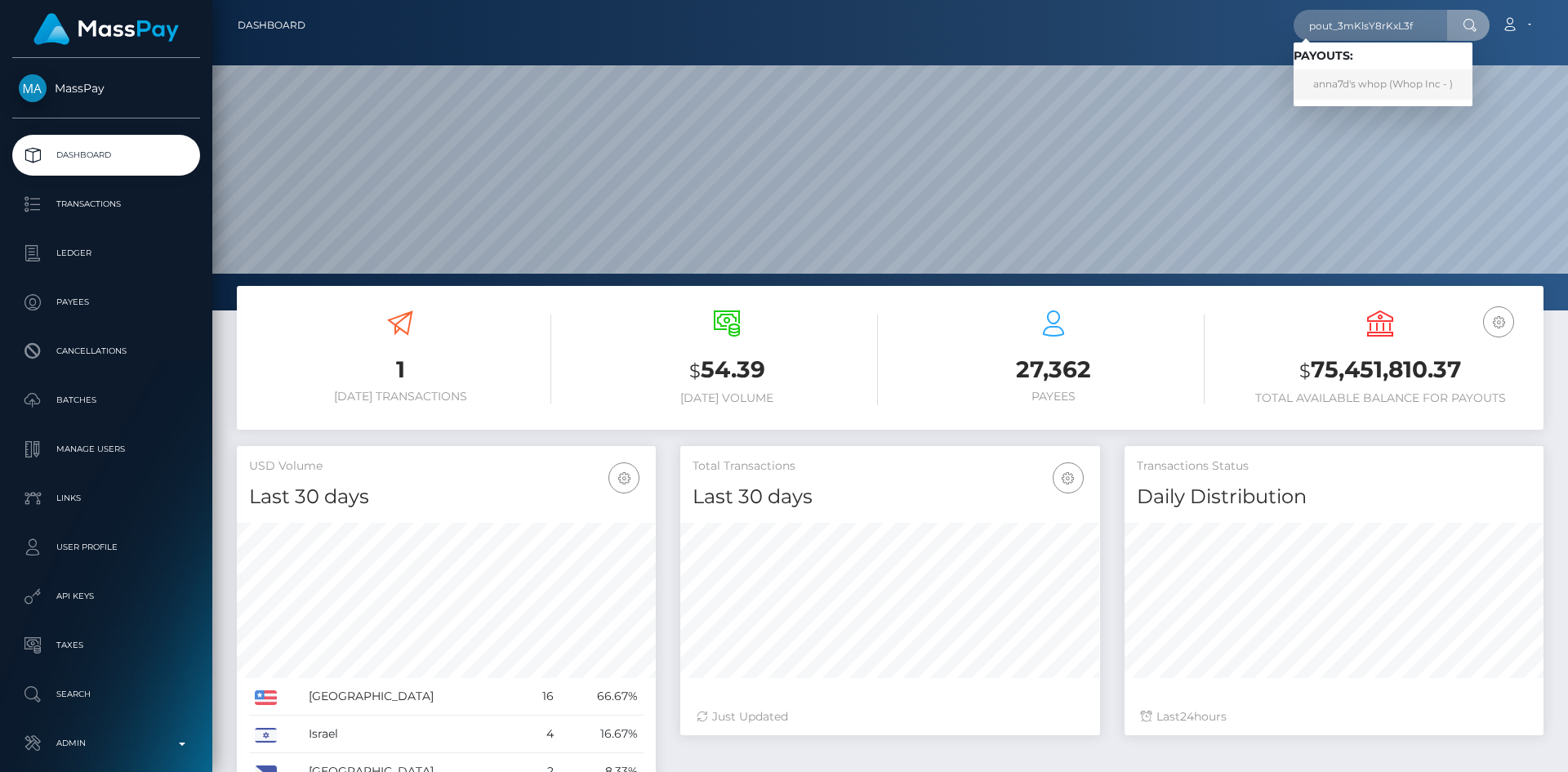
click at [1364, 86] on link "anna7d's whop (Whop Inc - )" at bounding box center [1382, 84] width 179 height 30
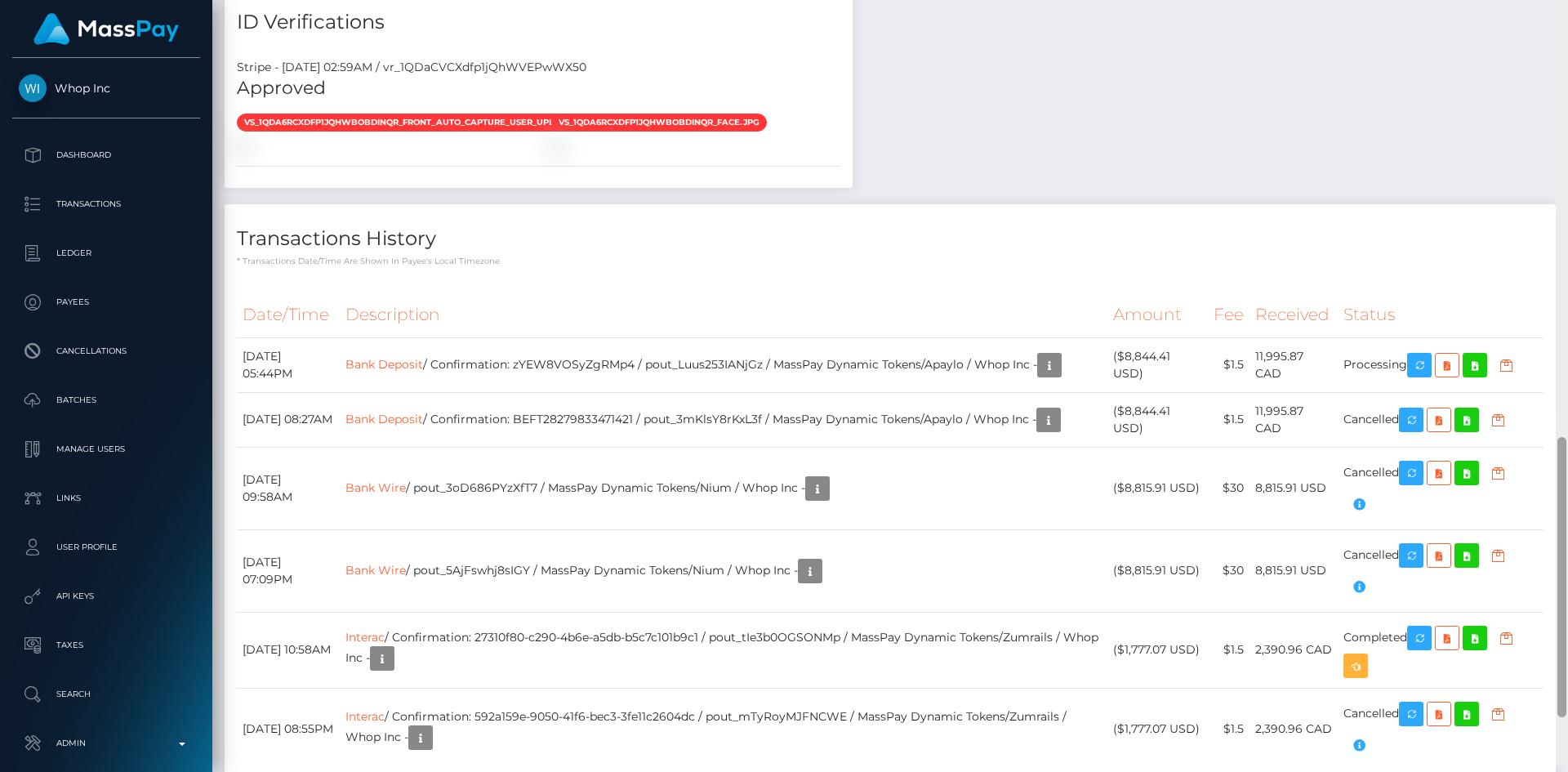
scroll to position [1349, 0]
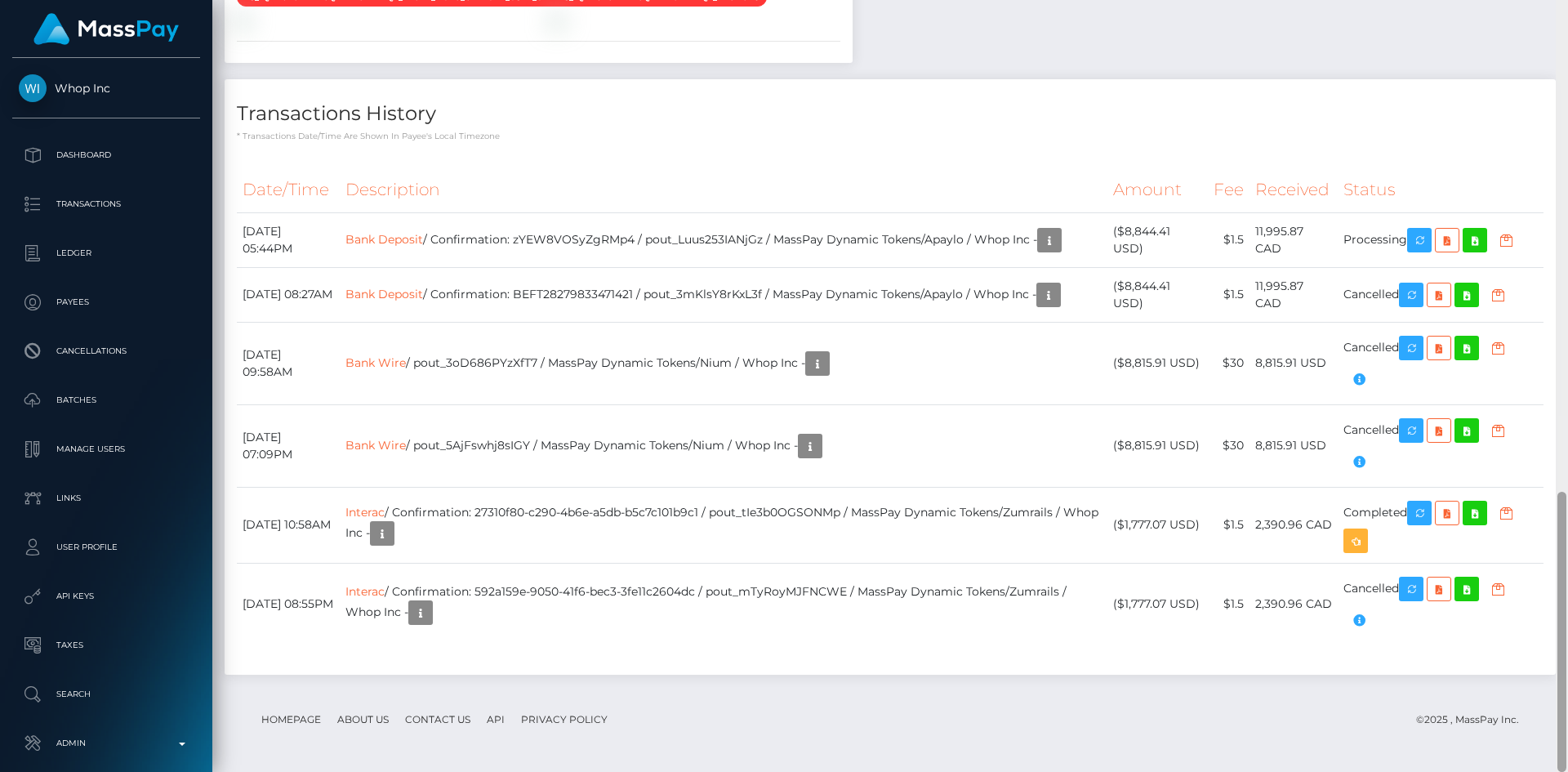
drag, startPoint x: 1559, startPoint y: 84, endPoint x: 1553, endPoint y: 552, distance: 468.0
click at [1557, 561] on div at bounding box center [1561, 632] width 9 height 280
click at [423, 295] on link "Bank Deposit" at bounding box center [385, 293] width 78 height 15
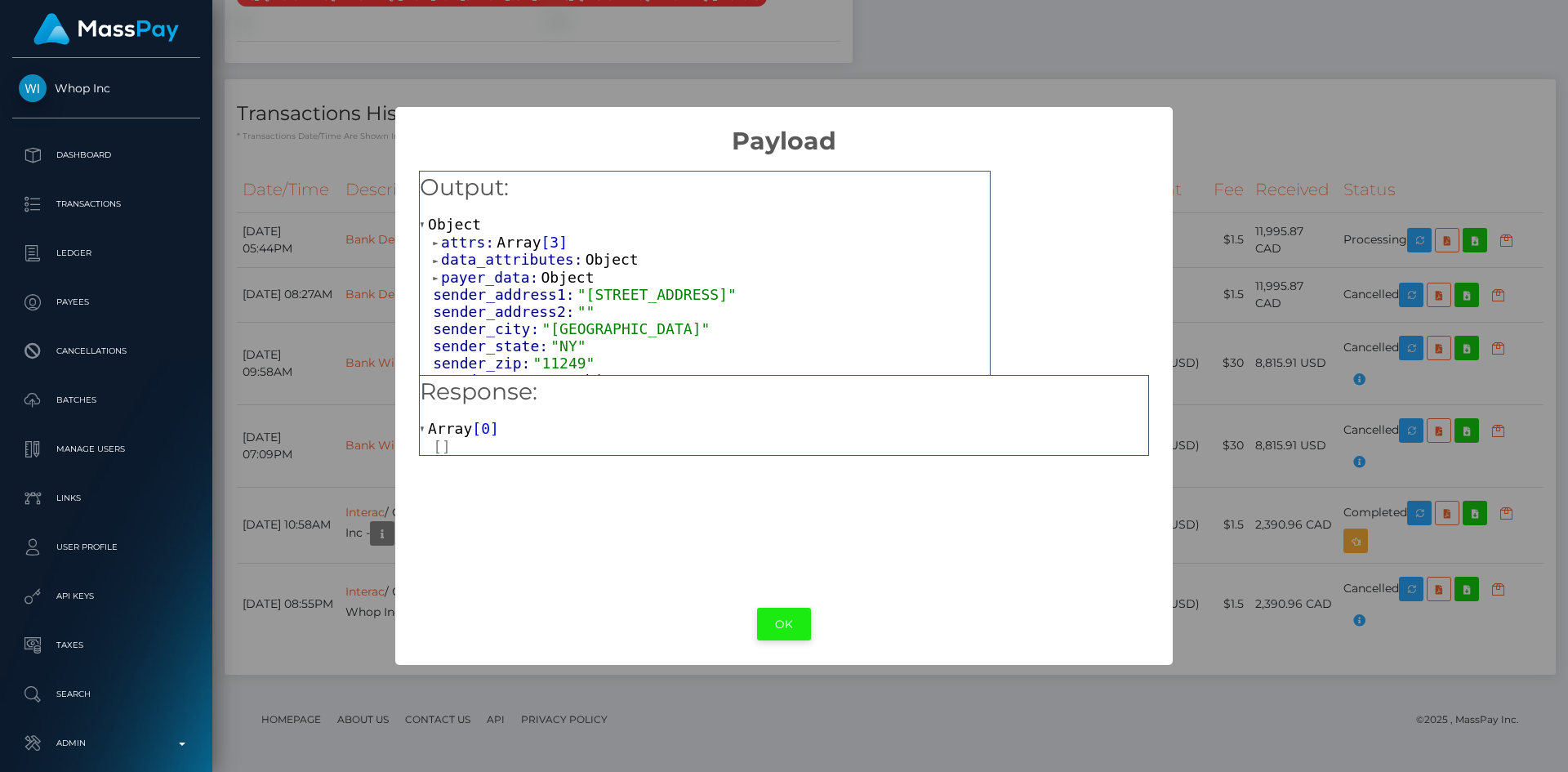
click at [781, 622] on button "OK" at bounding box center [784, 624] width 54 height 34
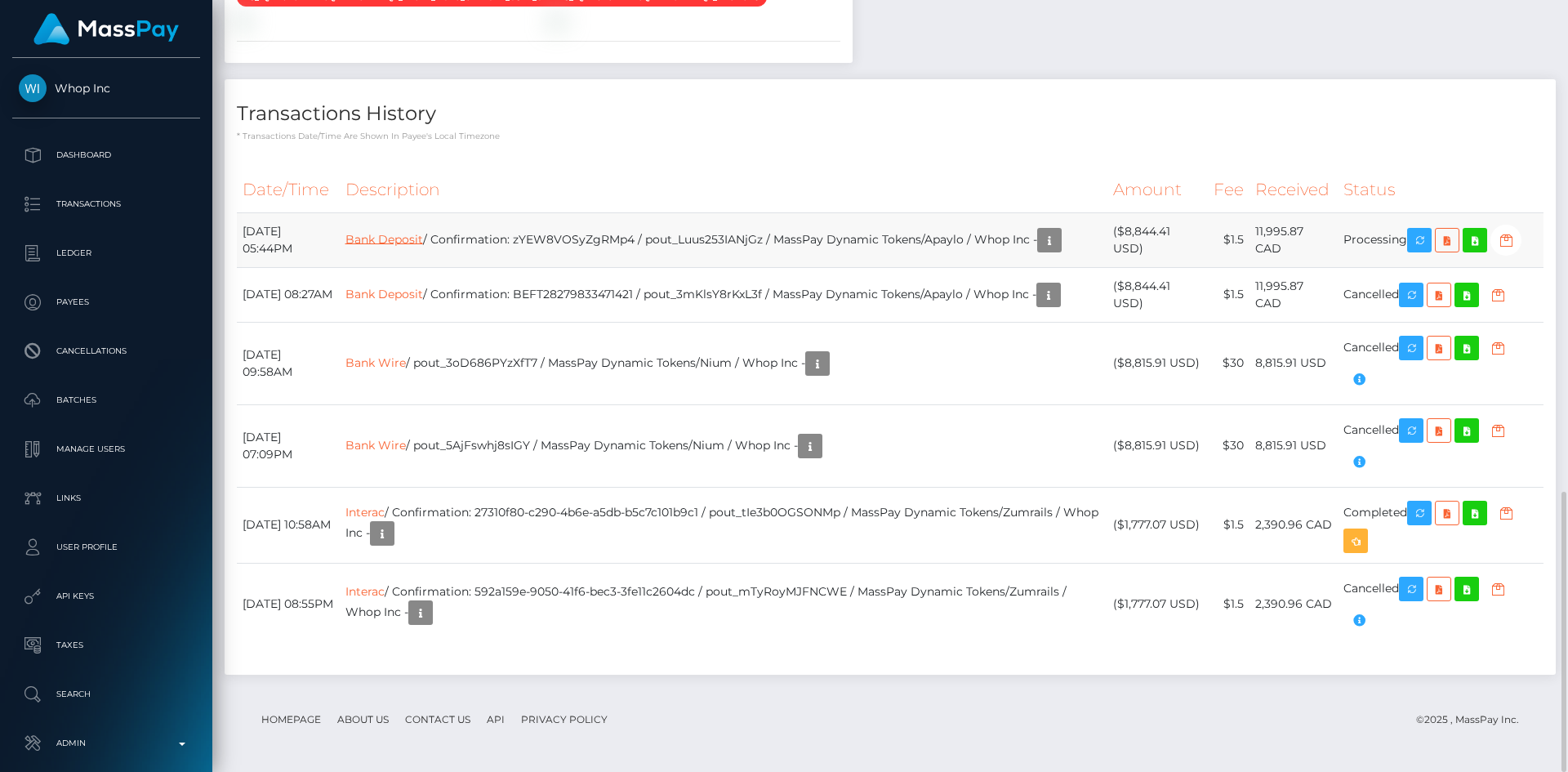
click at [423, 233] on link "Bank Deposit" at bounding box center [385, 238] width 78 height 15
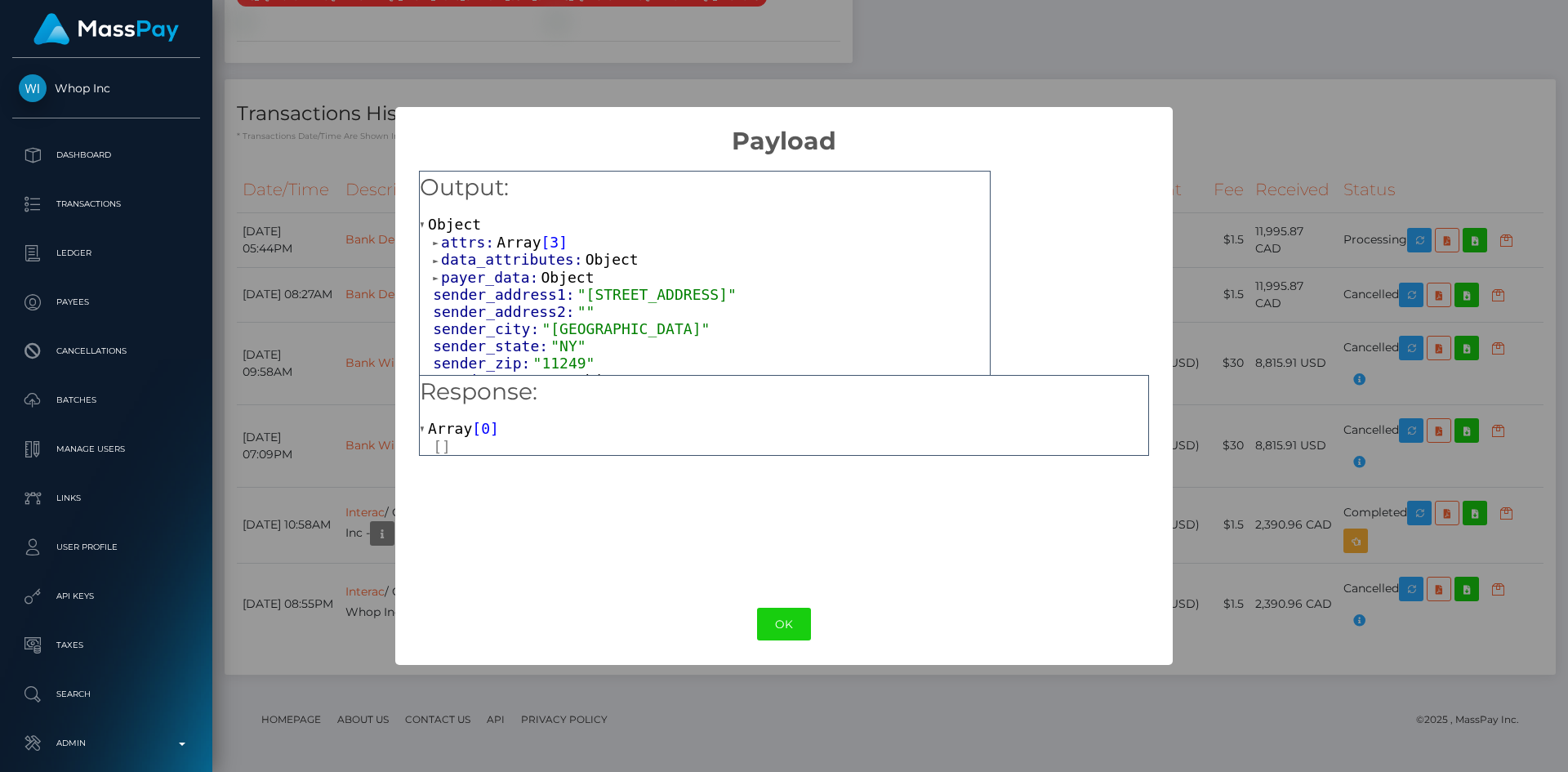
click at [790, 617] on button "OK" at bounding box center [784, 624] width 54 height 34
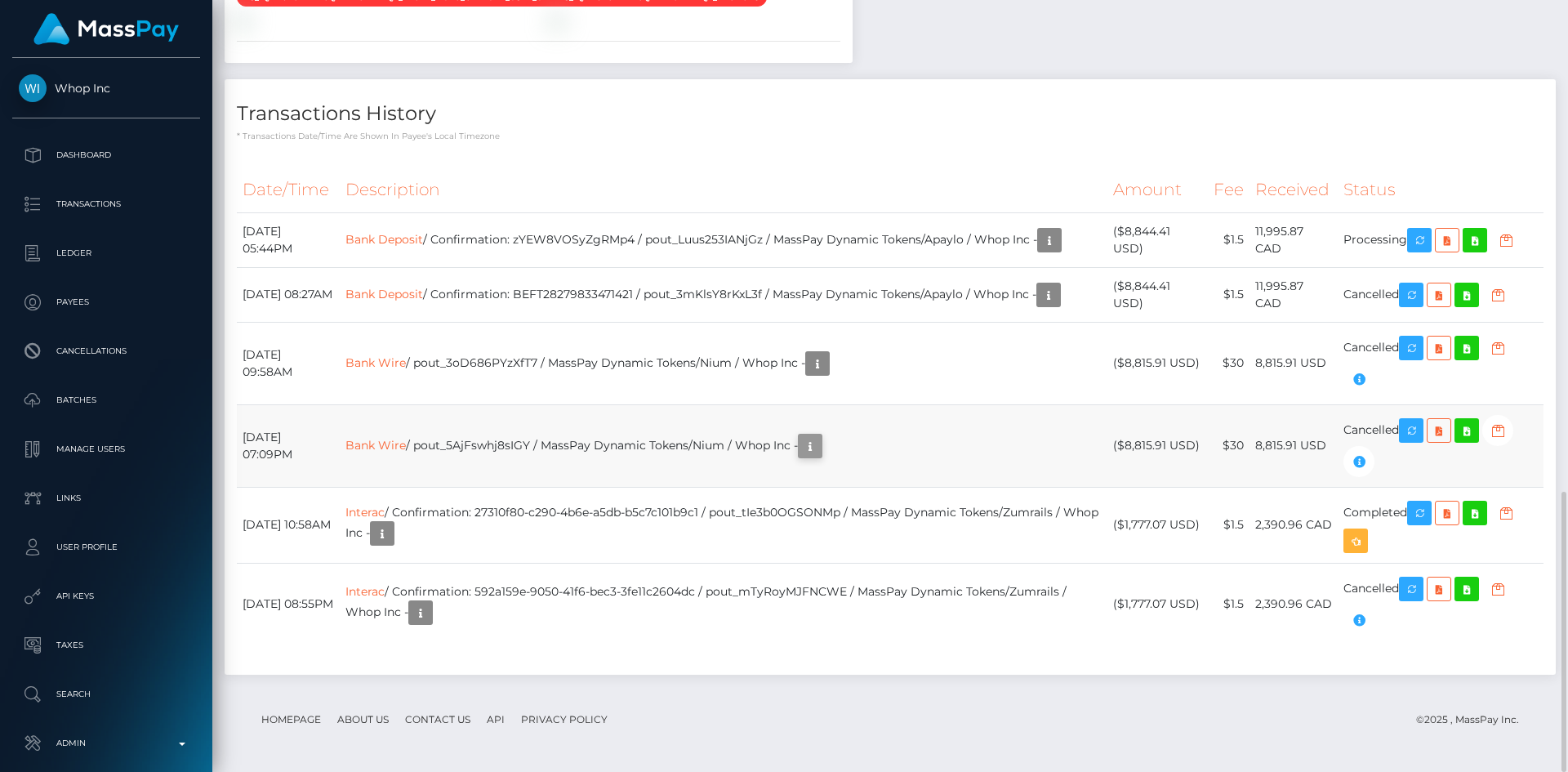
click at [819, 452] on icon "button" at bounding box center [810, 446] width 20 height 21
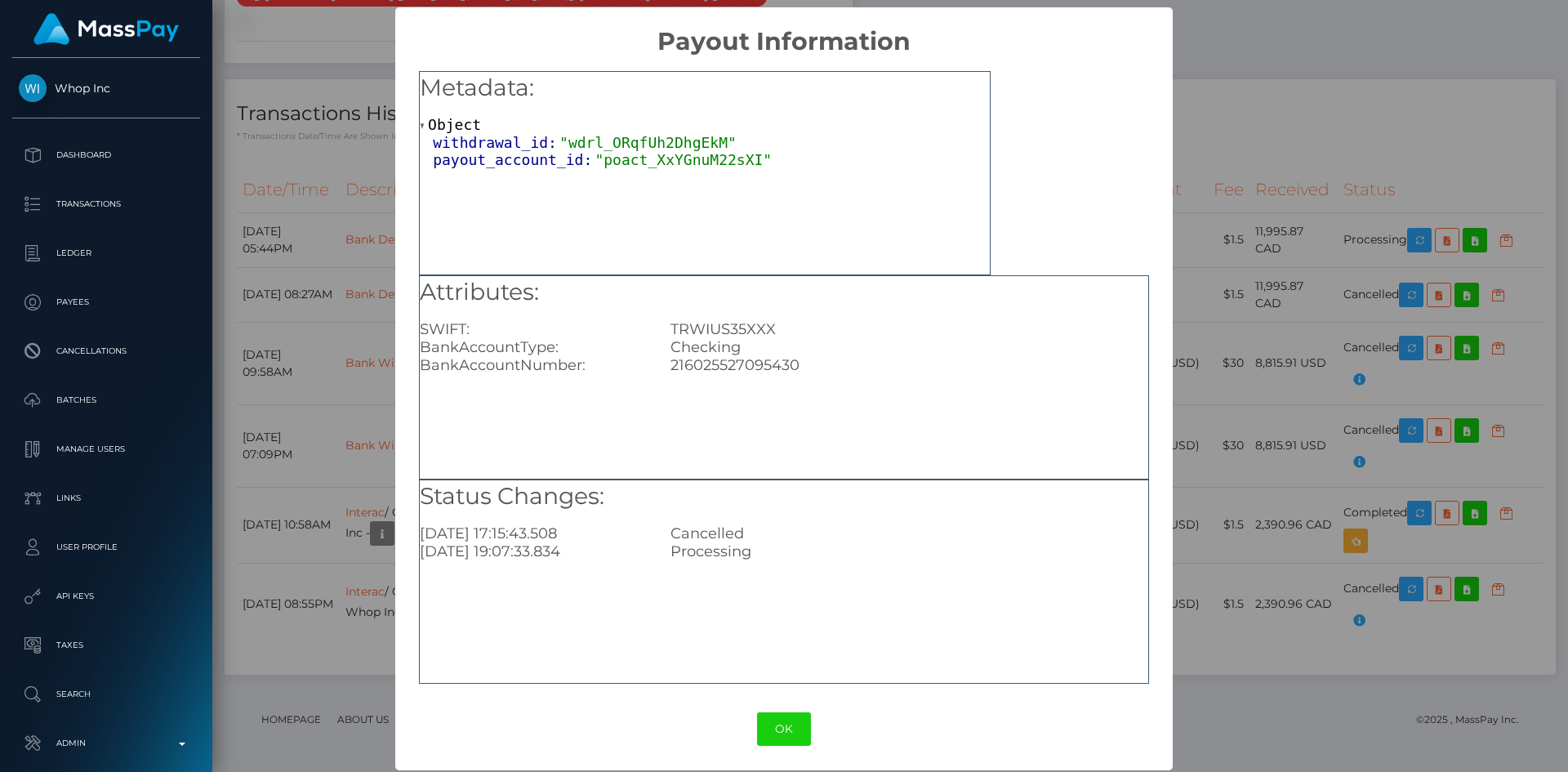
click at [778, 370] on div "216025527095430" at bounding box center [908, 365] width 501 height 18
click at [778, 369] on div "216025527095430" at bounding box center [908, 365] width 501 height 18
copy div "216025527095430"
click at [1229, 387] on div "× Payout Information Metadata: Object withdrawal_id: "wdrl_ORqfUh2DhgEkM" payou…" at bounding box center [784, 386] width 1568 height 772
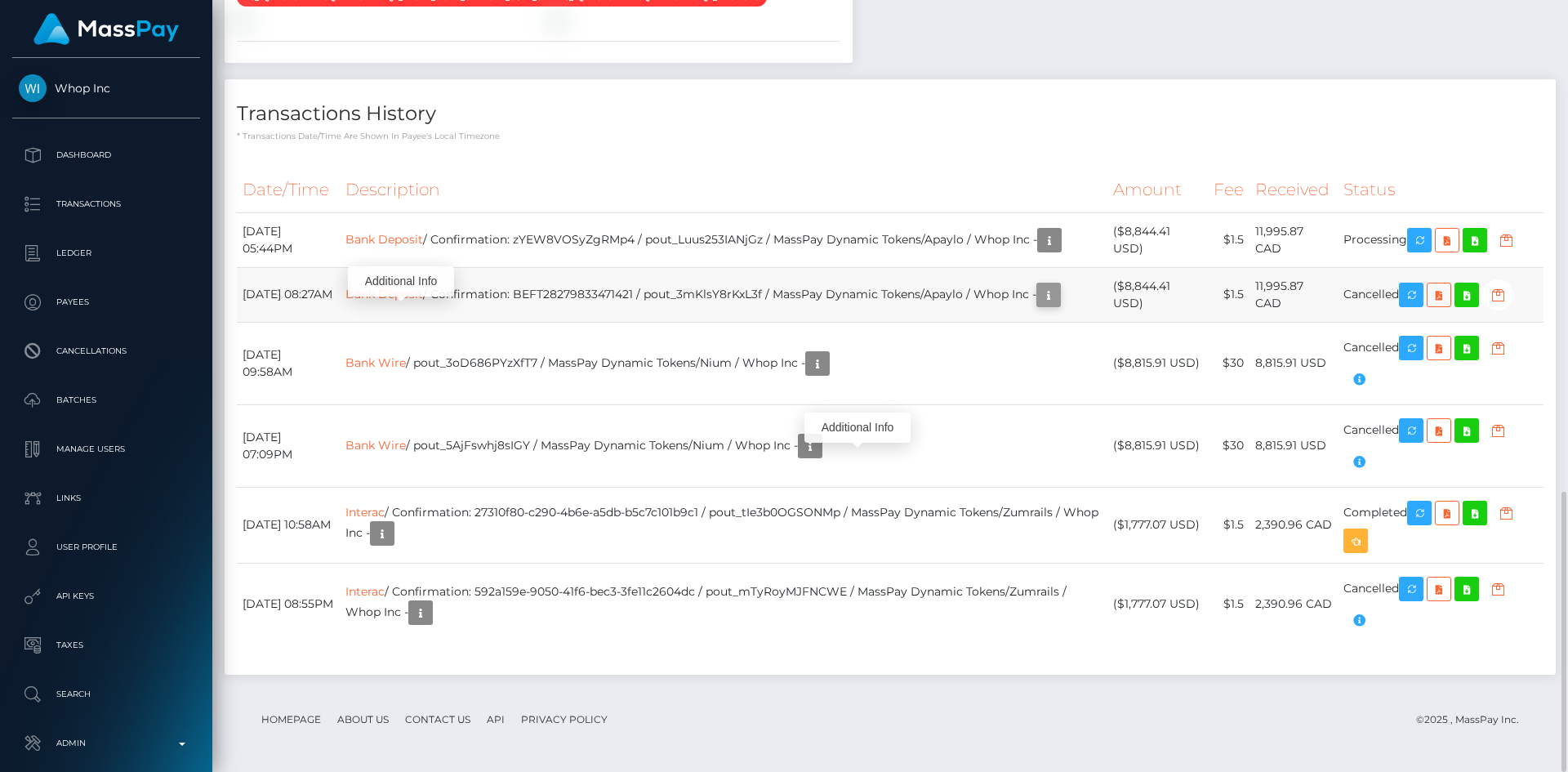
click at [1058, 295] on icon "button" at bounding box center [1048, 296] width 20 height 21
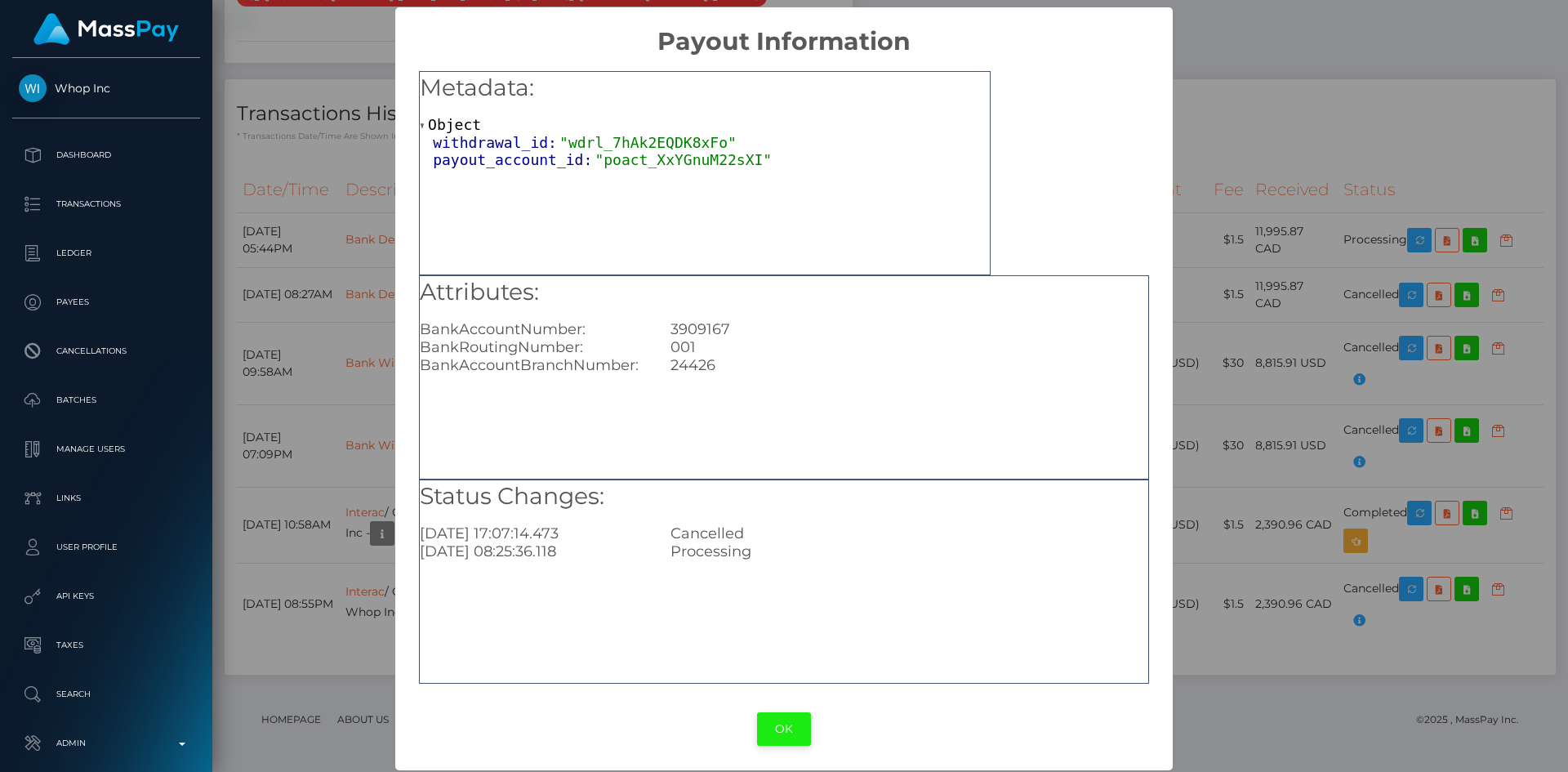
click at [777, 731] on button "OK" at bounding box center [784, 729] width 54 height 34
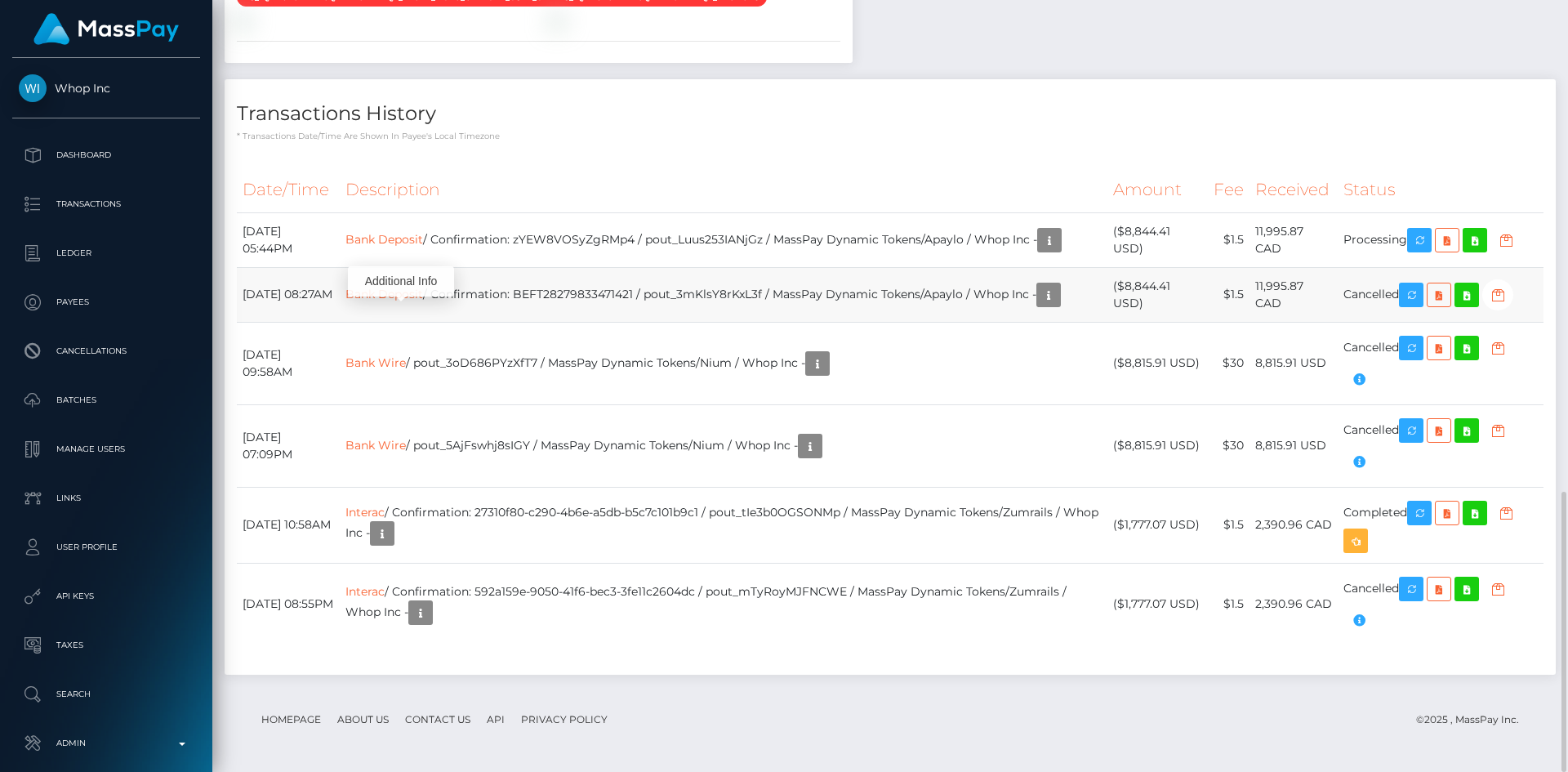
click at [611, 294] on td "Bank Deposit / Confirmation: BEFT28279833471421 / pout_3mKlsY8rKxL3f / MassPay …" at bounding box center [723, 294] width 768 height 54
copy td "BEFT28279833471421"
click at [796, 300] on td "Bank Deposit / Confirmation: BEFT28279833471421 / pout_3mKlsY8rKxL3f / MassPay …" at bounding box center [723, 294] width 768 height 54
